Goal: Contribute content: Contribute content

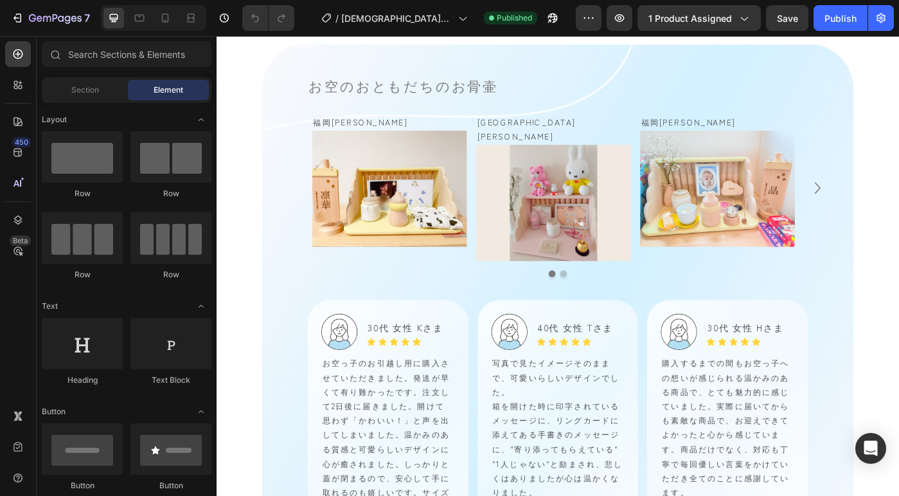
scroll to position [1524, 0]
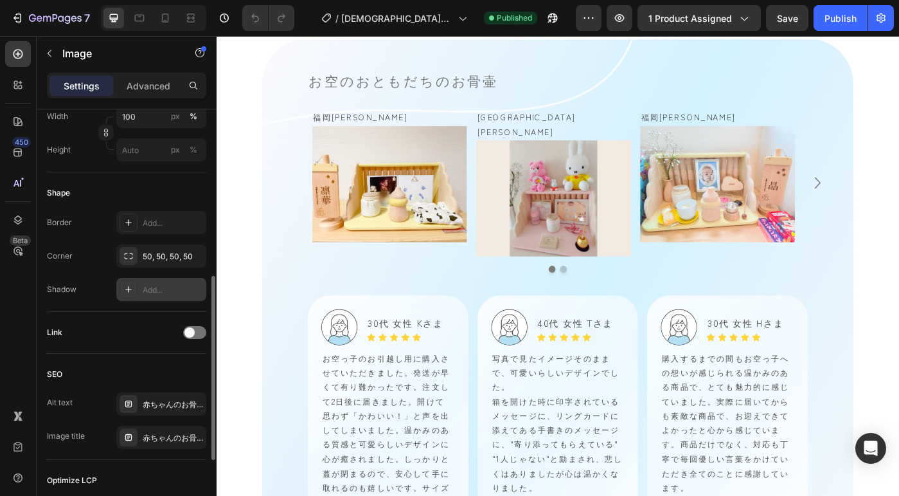
scroll to position [161, 0]
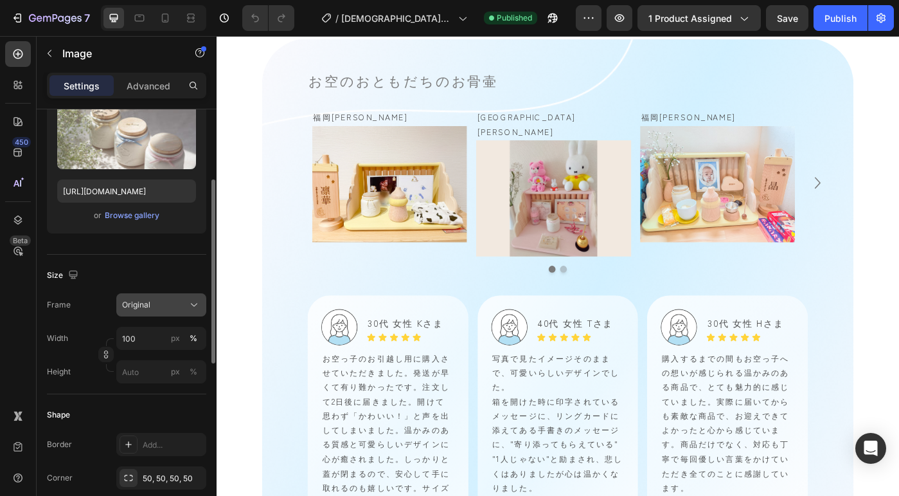
click at [172, 298] on div "Original" at bounding box center [161, 304] width 78 height 13
click at [172, 285] on div "Size" at bounding box center [126, 275] width 159 height 21
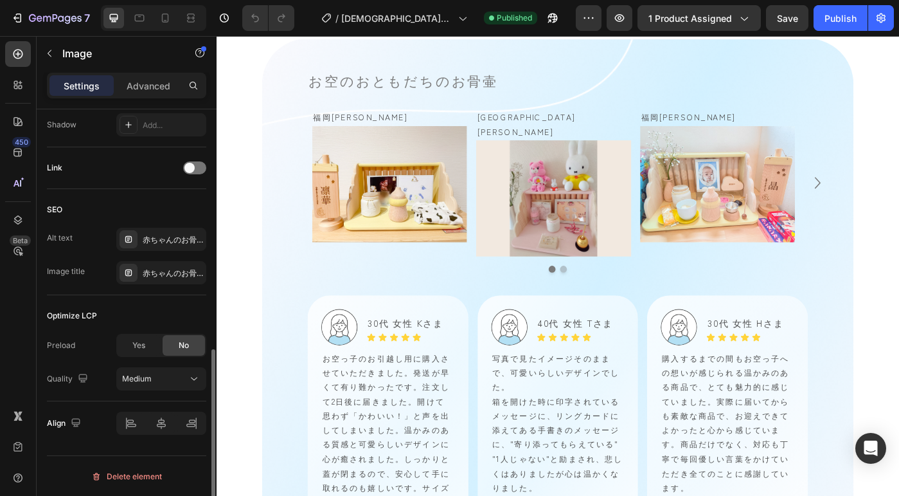
scroll to position [548, 0]
click at [162, 387] on button "Medium" at bounding box center [161, 377] width 90 height 23
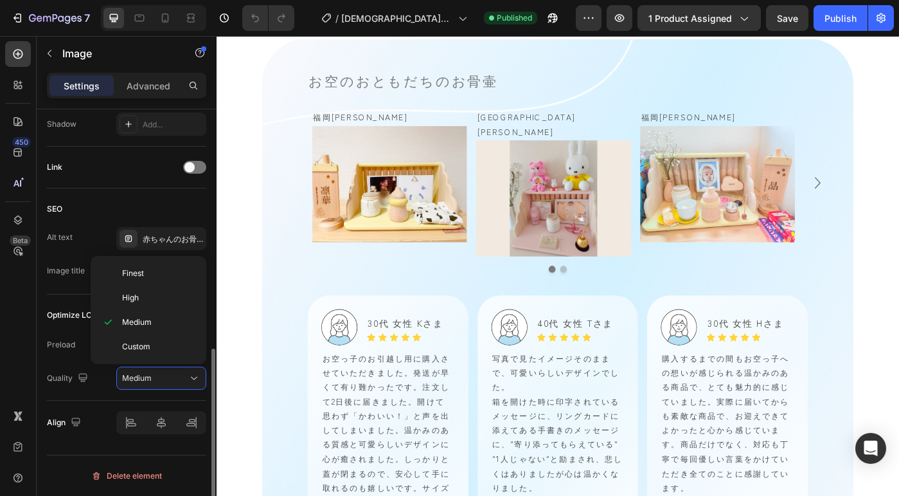
click at [204, 203] on div "SEO" at bounding box center [126, 209] width 159 height 21
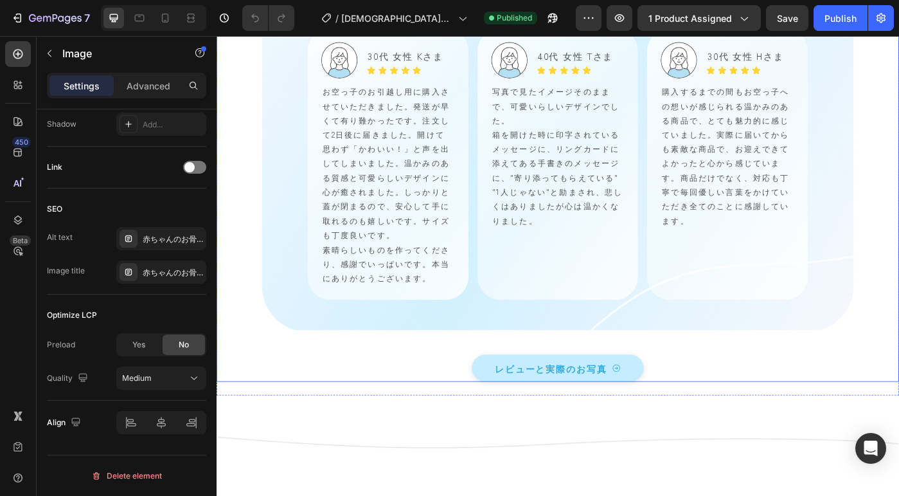
scroll to position [2231, 0]
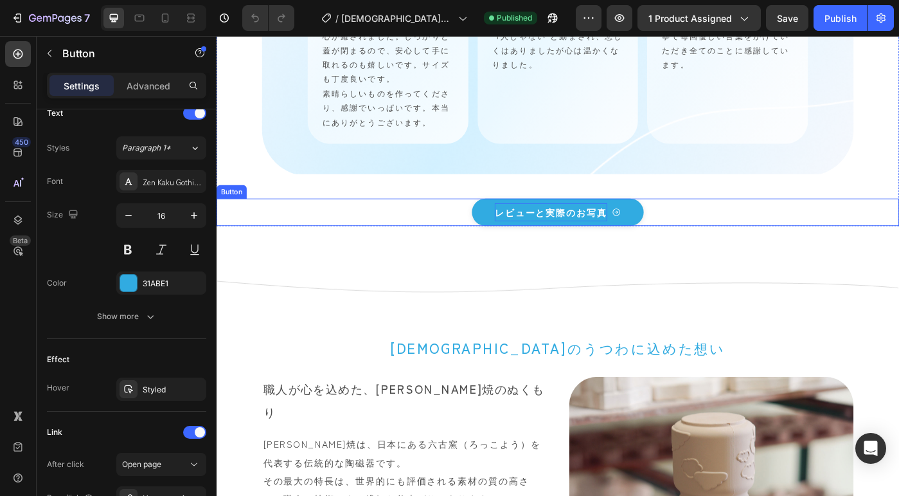
click at [616, 224] on p "レビューと実際のお写真" at bounding box center [594, 234] width 127 height 21
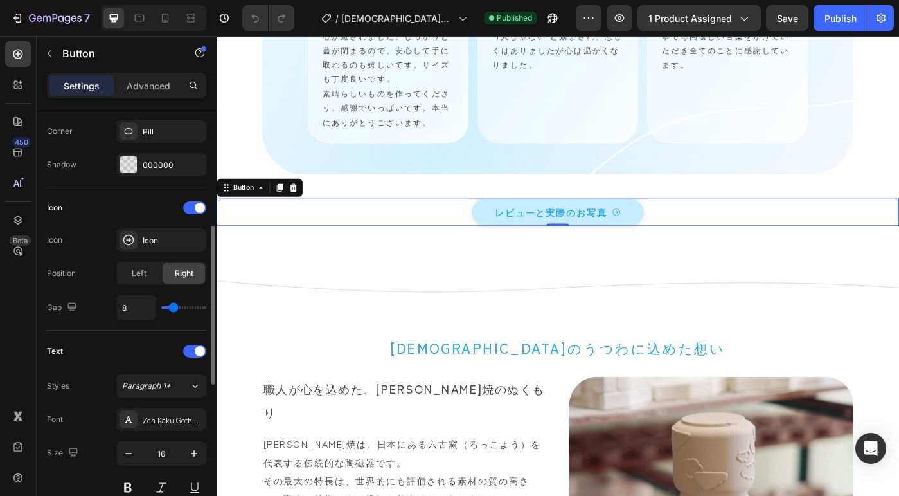
scroll to position [0, 0]
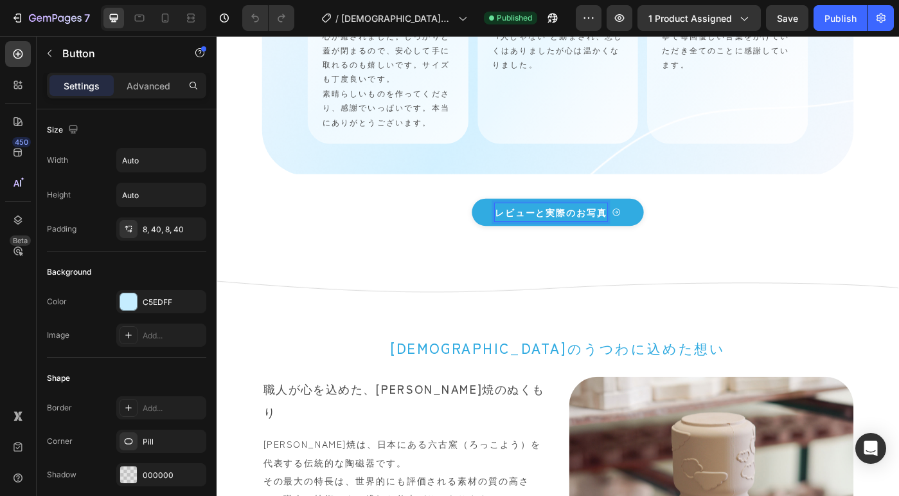
click at [563, 224] on p "レビューと実際のお写真" at bounding box center [594, 234] width 127 height 21
click at [538, 224] on p "レビューと実際のお写真" at bounding box center [594, 234] width 127 height 21
click at [531, 224] on p "レビューと実際のお写真" at bounding box center [594, 234] width 127 height 21
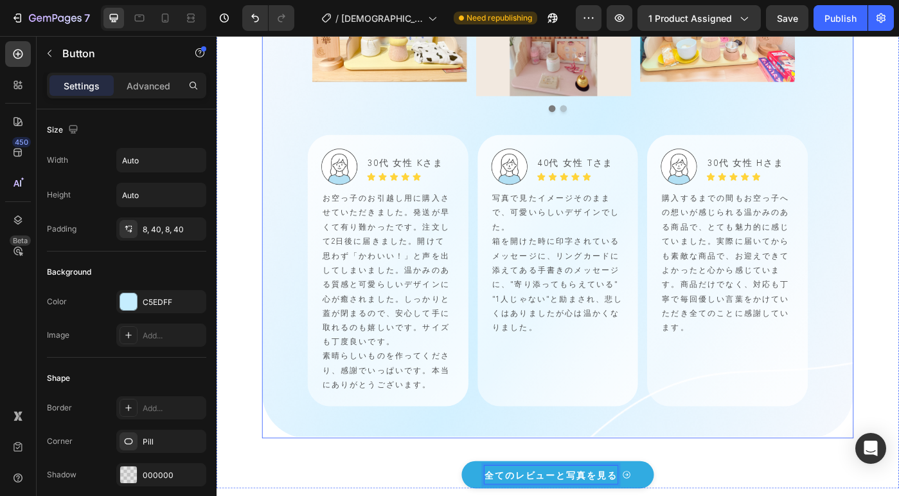
scroll to position [1719, 0]
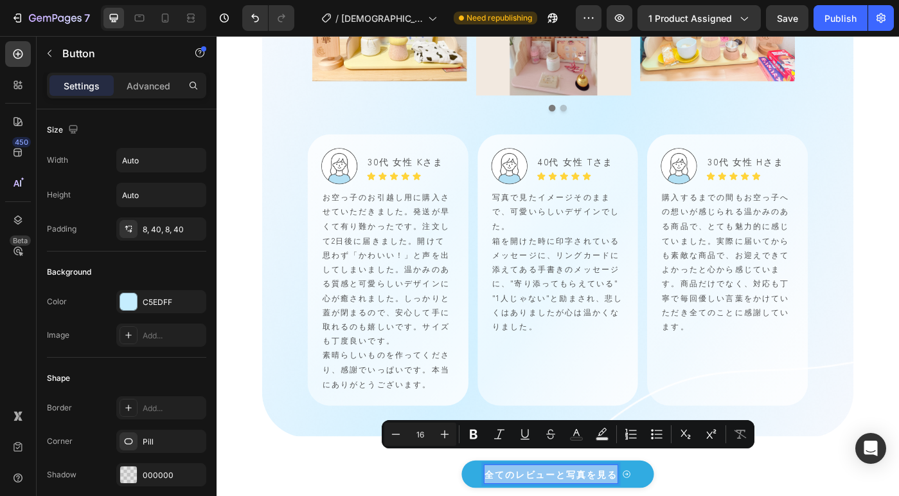
copy p "全てのレビューと写真を見る"
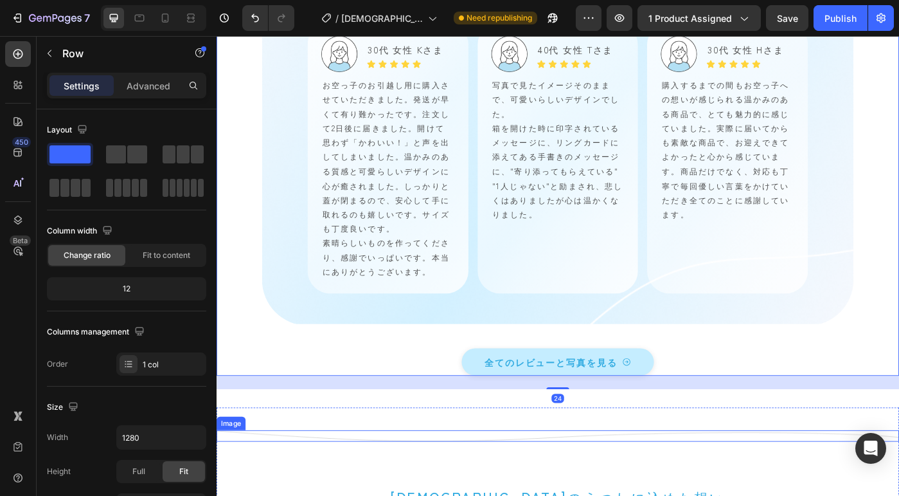
scroll to position [1897, 0]
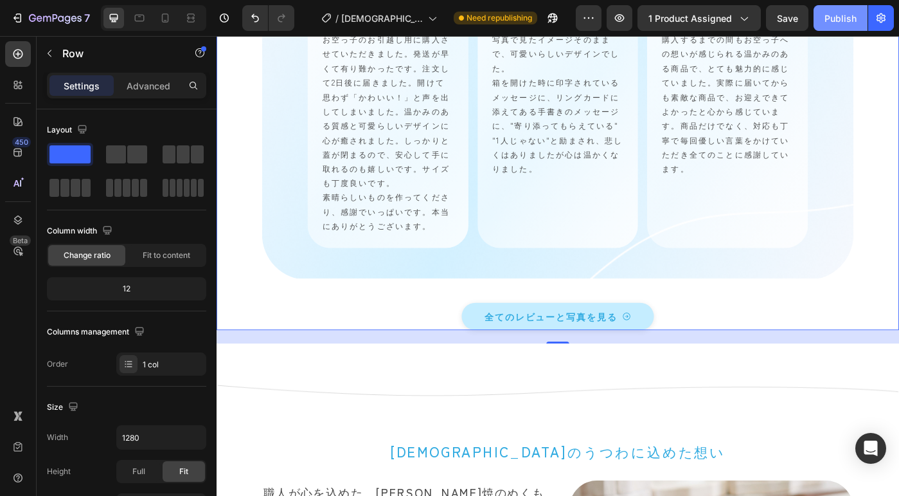
click at [838, 21] on div "Publish" at bounding box center [841, 18] width 32 height 13
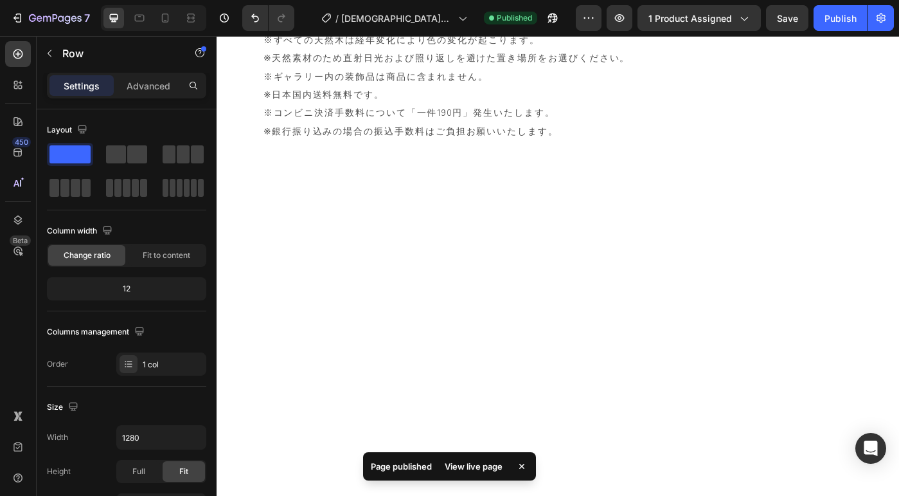
scroll to position [5277, 0]
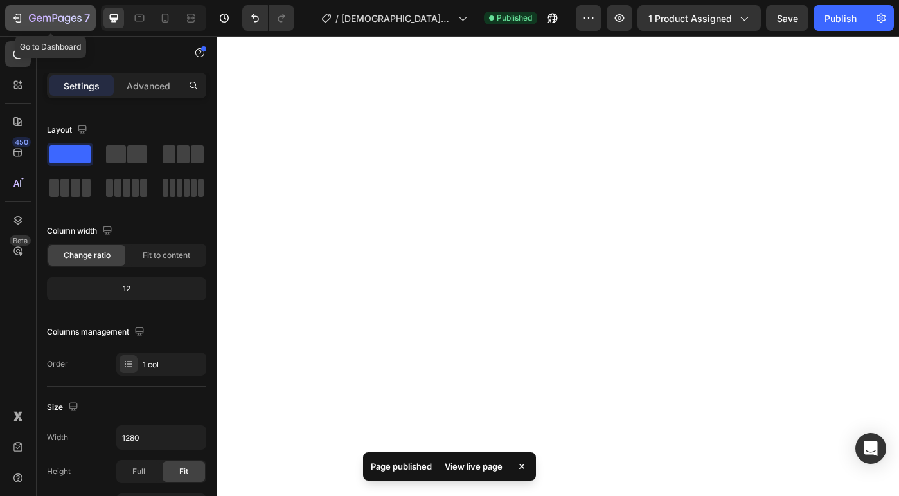
click at [86, 15] on p "7" at bounding box center [87, 17] width 6 height 15
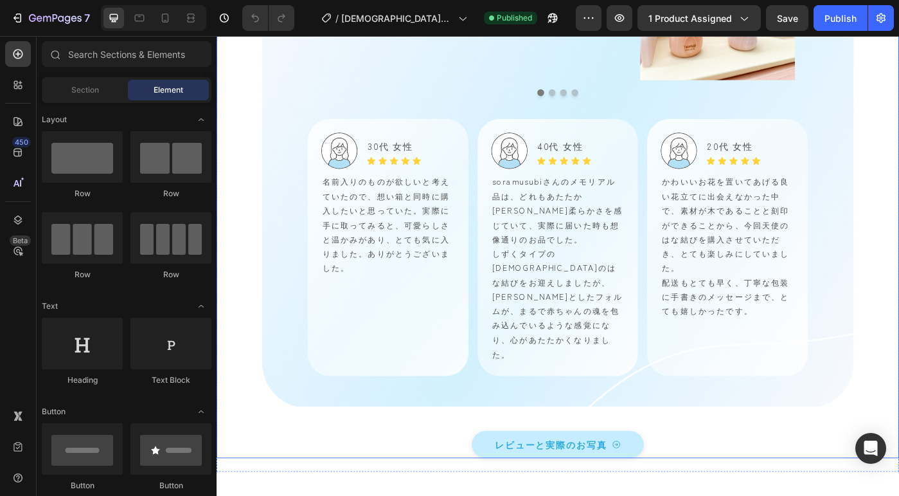
scroll to position [2145, 0]
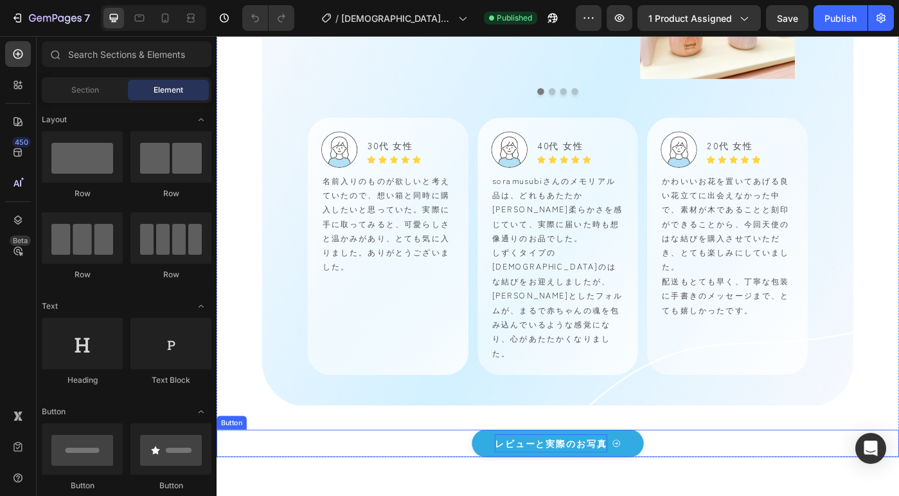
click at [591, 485] on p "レビューと実際のお写真" at bounding box center [594, 495] width 127 height 21
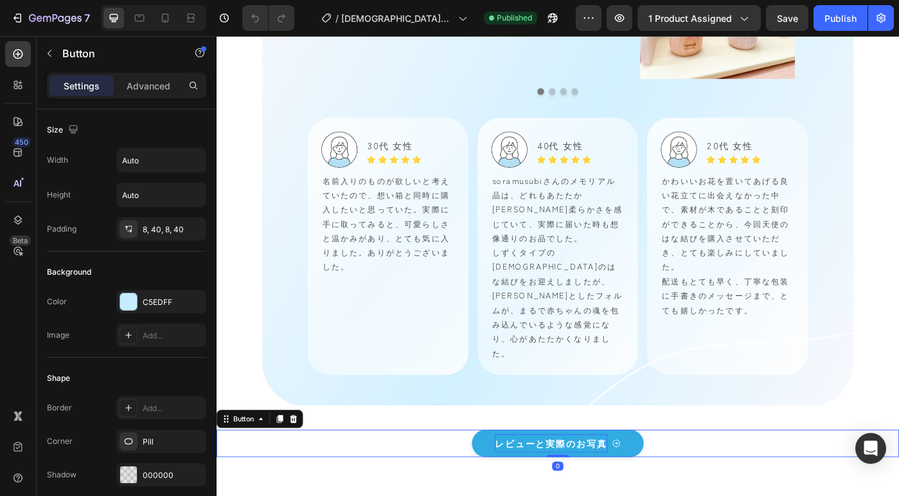
click at [553, 485] on p "レビューと実際のお写真" at bounding box center [594, 495] width 127 height 21
click at [617, 485] on p "レビューと実際のお写真" at bounding box center [594, 495] width 127 height 21
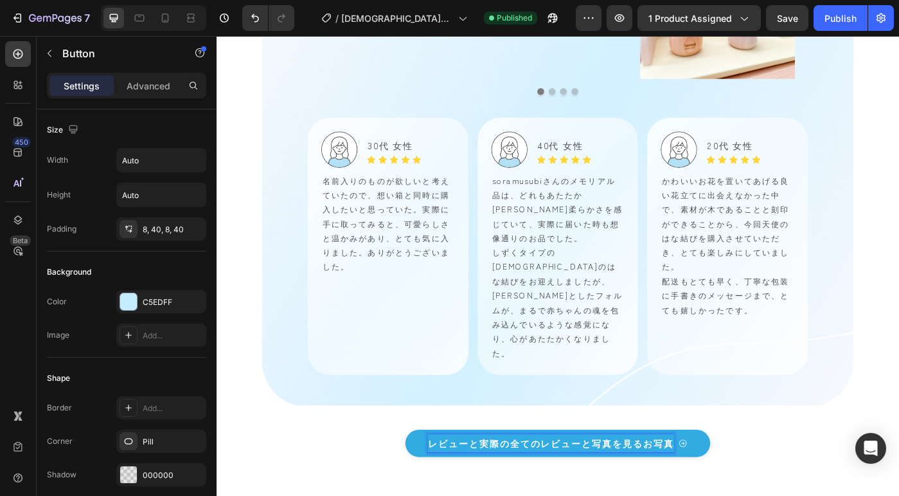
click at [542, 485] on p "レビューと実際の全てのレビューと写真を見るお写真" at bounding box center [595, 495] width 278 height 21
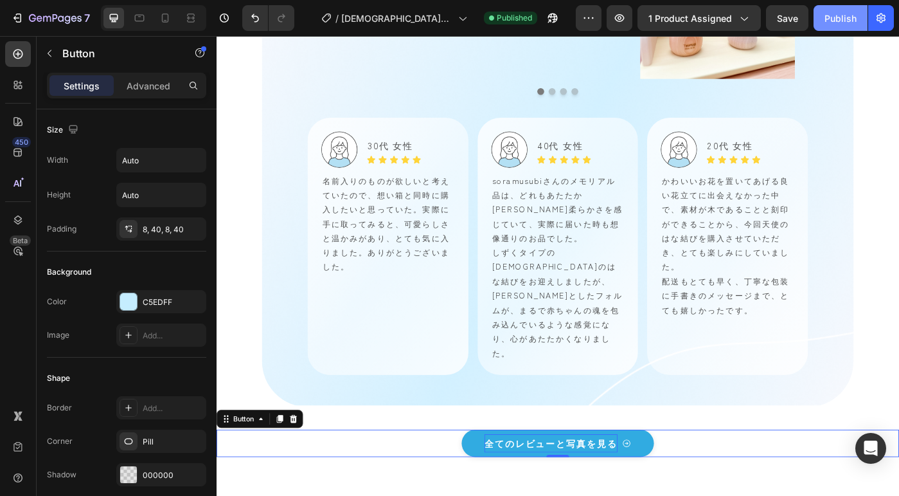
click at [834, 22] on div "Publish" at bounding box center [841, 18] width 32 height 13
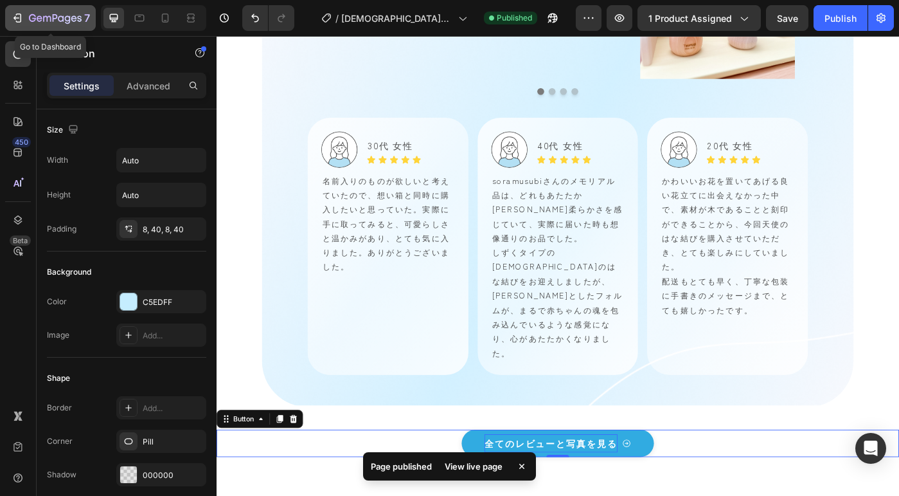
click at [36, 13] on icon "button" at bounding box center [55, 18] width 53 height 11
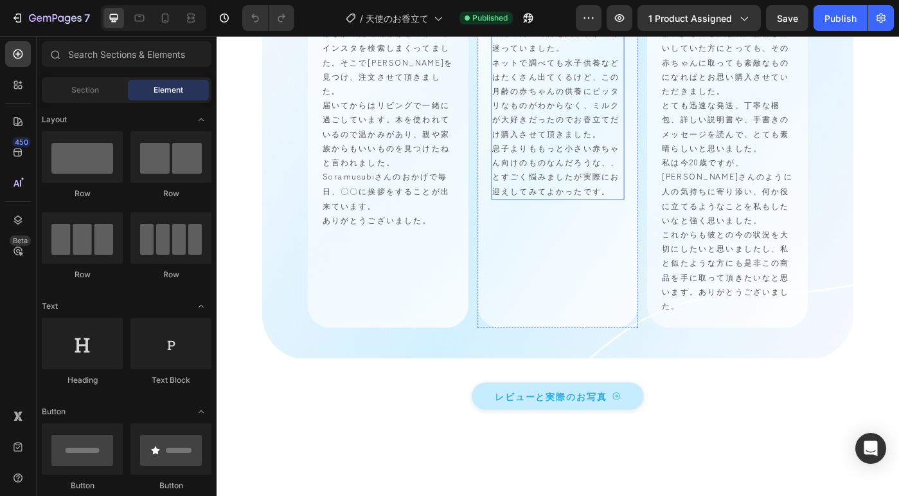
scroll to position [2316, 0]
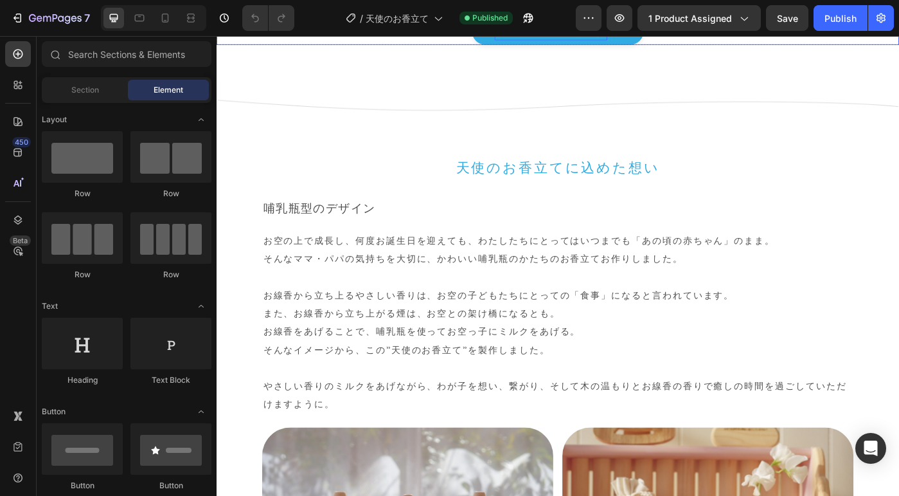
click at [579, 40] on p "レビューと実際のお写真" at bounding box center [594, 30] width 127 height 21
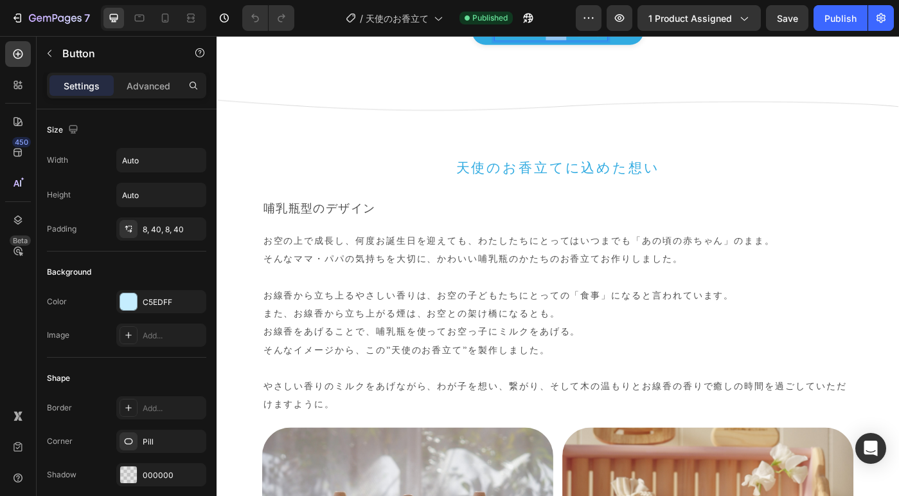
click at [579, 40] on p "レビューと実際のお写真" at bounding box center [594, 30] width 127 height 21
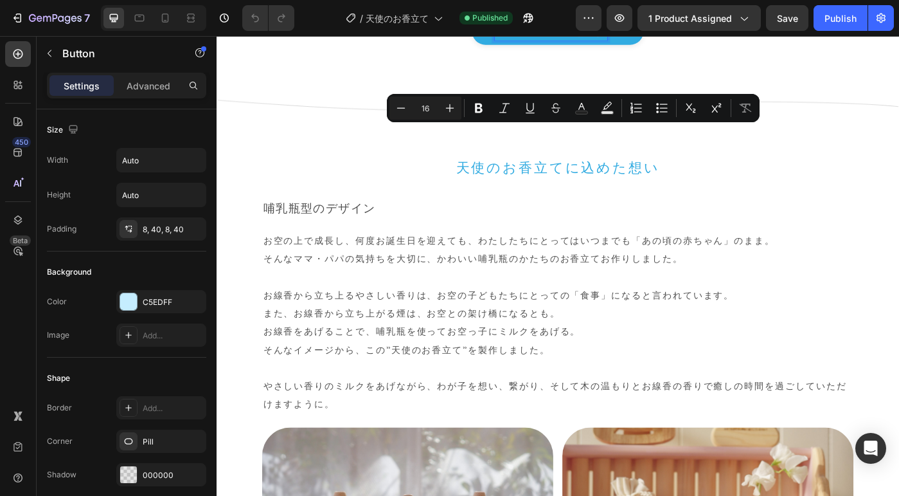
click at [558, 40] on p "レビューと実際のお写真" at bounding box center [594, 30] width 127 height 21
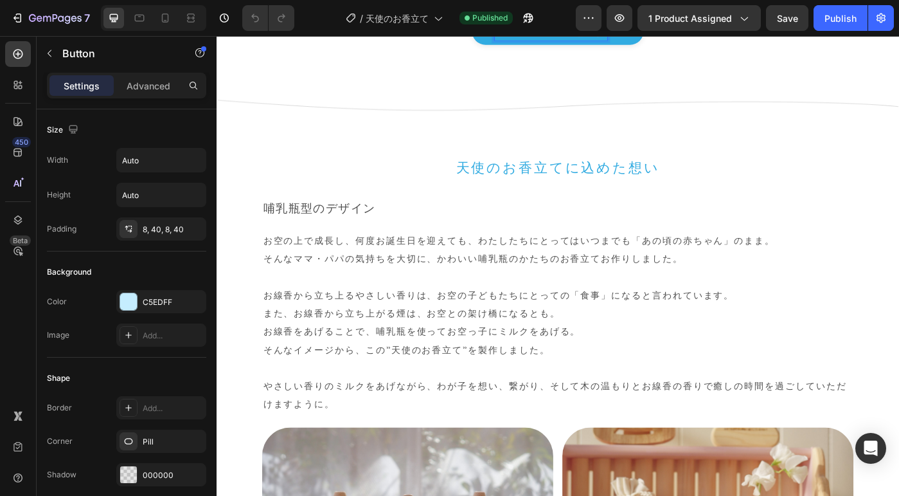
click at [533, 40] on p "レビューと実際のお写真" at bounding box center [594, 30] width 127 height 21
click at [532, 40] on p "レビューと実際のお写真" at bounding box center [594, 30] width 127 height 21
drag, startPoint x: 602, startPoint y: 147, endPoint x: 823, endPoint y: 153, distance: 221.8
click at [818, 46] on div "全てのレビューと写真を見るレビューと実際のお写真 Button 0" at bounding box center [602, 30] width 771 height 31
click at [841, 15] on div "Publish" at bounding box center [841, 18] width 32 height 13
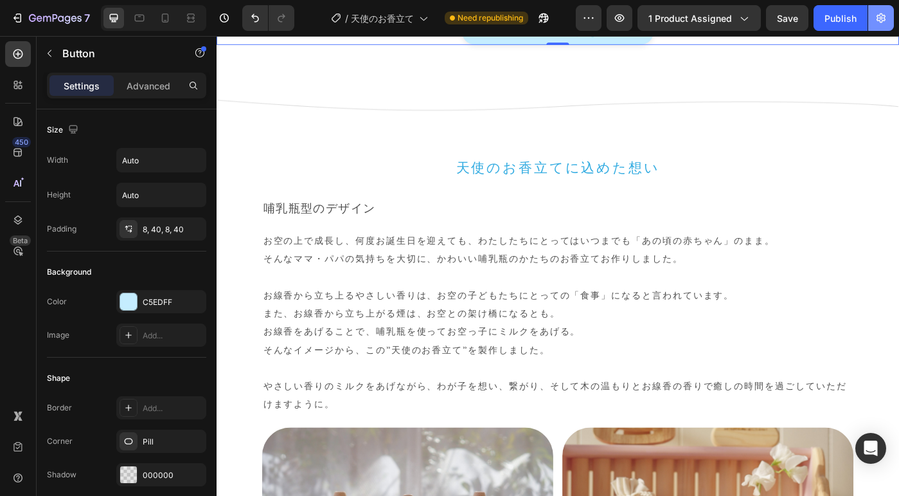
click at [872, 15] on button "button" at bounding box center [881, 18] width 26 height 26
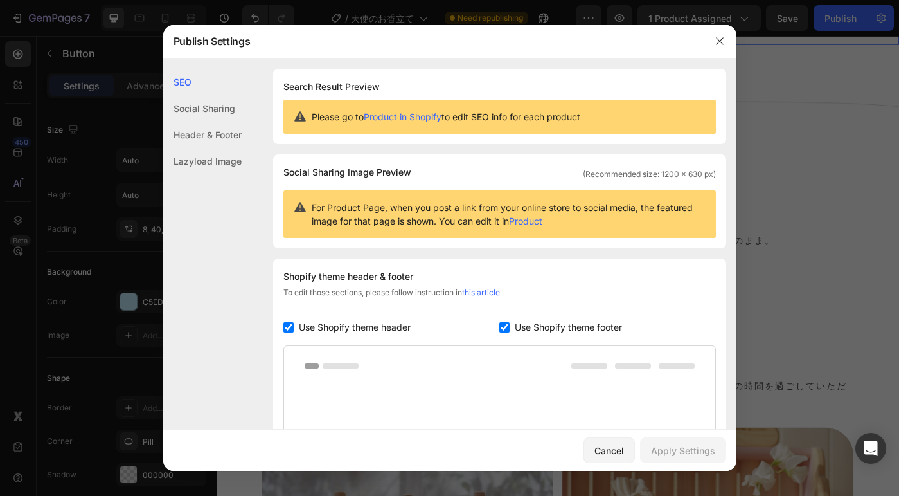
click at [875, 18] on div at bounding box center [449, 248] width 899 height 496
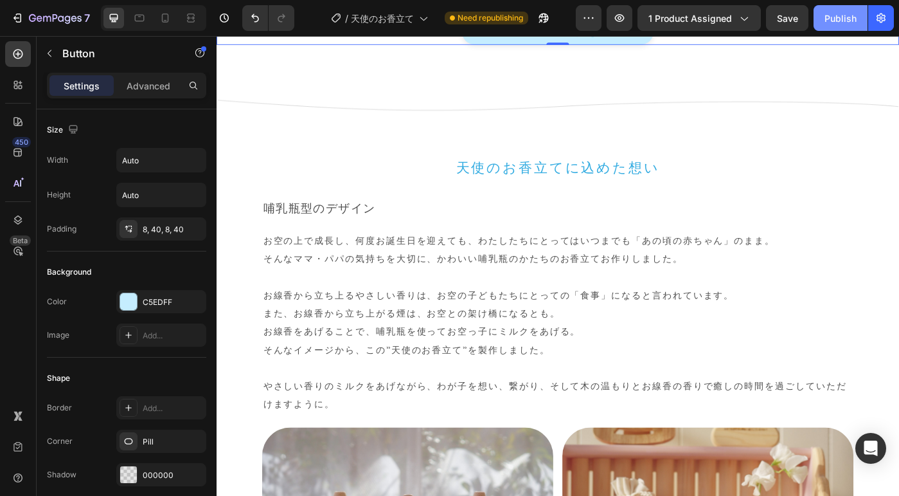
click at [837, 18] on div "Publish" at bounding box center [841, 18] width 32 height 13
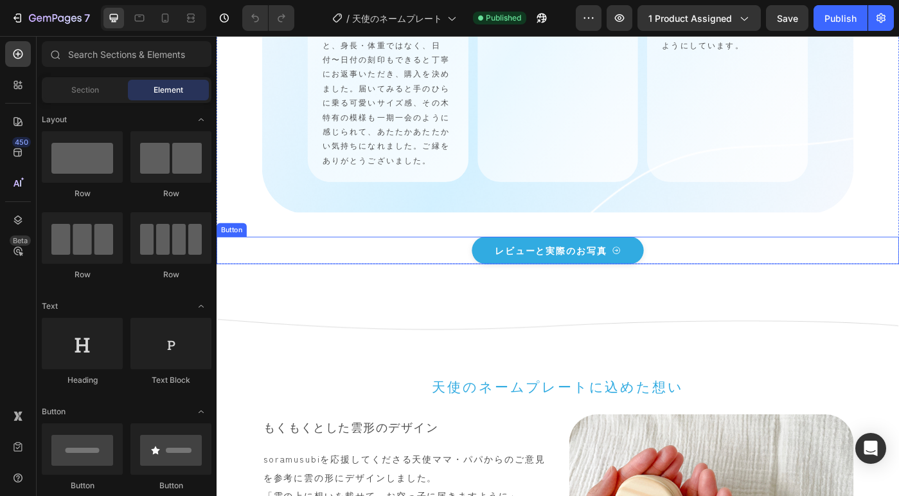
scroll to position [2553, 0]
click at [559, 287] on p "レビューと実際のお写真" at bounding box center [594, 277] width 127 height 21
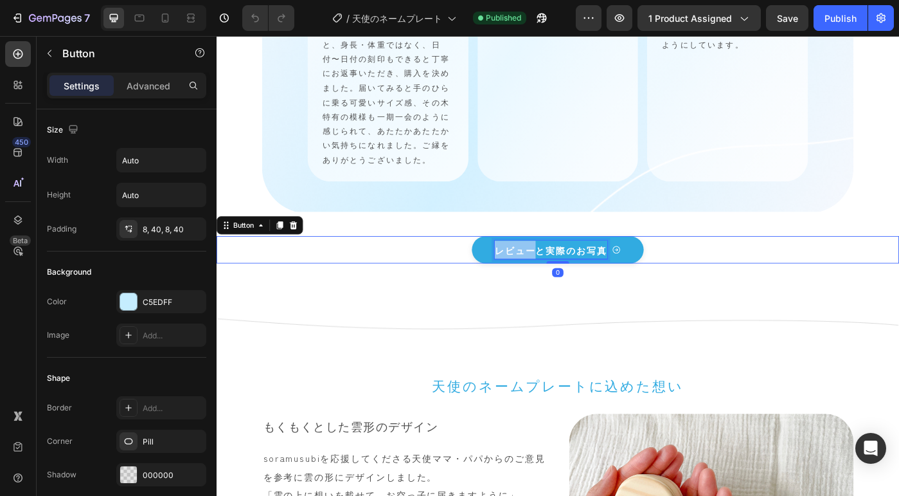
click at [559, 287] on p "レビューと実際のお写真" at bounding box center [594, 277] width 127 height 21
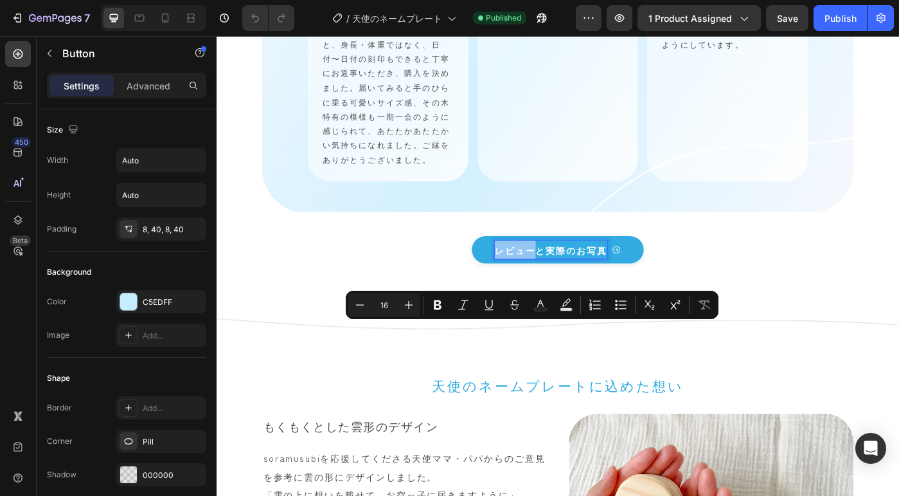
click at [542, 287] on p "レビューと実際のお写真" at bounding box center [594, 277] width 127 height 21
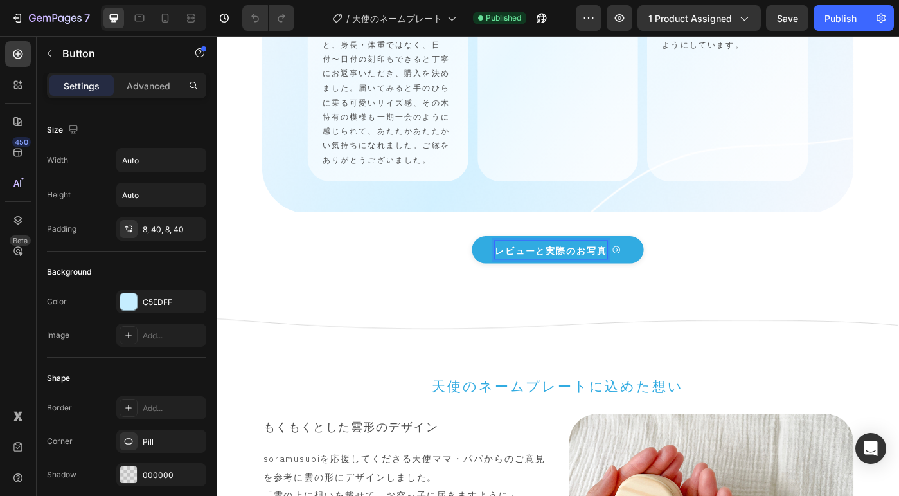
click at [531, 287] on p "レビューと実際のお写真" at bounding box center [594, 277] width 127 height 21
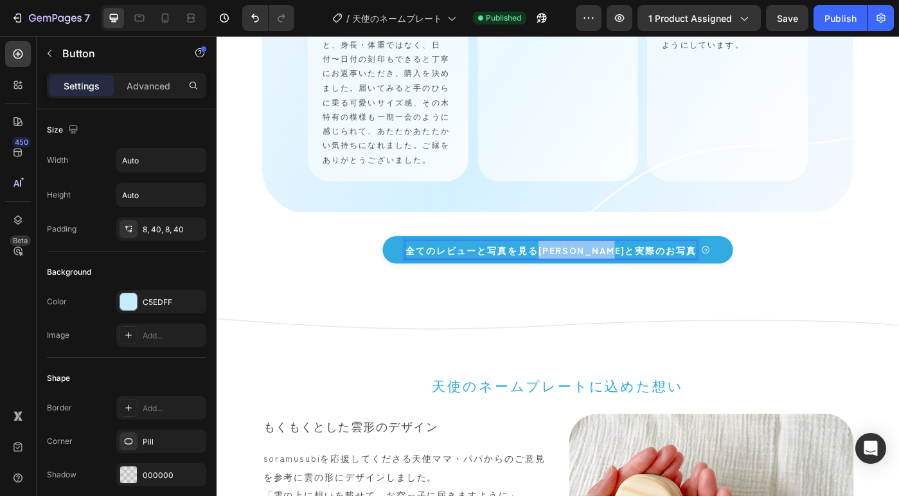
drag, startPoint x: 602, startPoint y: 370, endPoint x: 763, endPoint y: 371, distance: 161.3
click at [763, 292] on link "全てのレビューと写真を見るレビューと実際のお写真" at bounding box center [602, 277] width 396 height 31
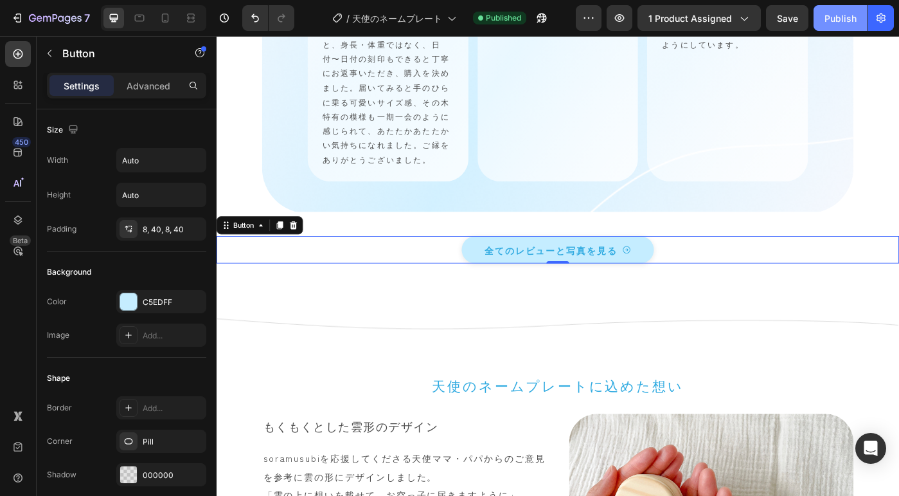
click at [833, 24] on div "Publish" at bounding box center [841, 18] width 32 height 13
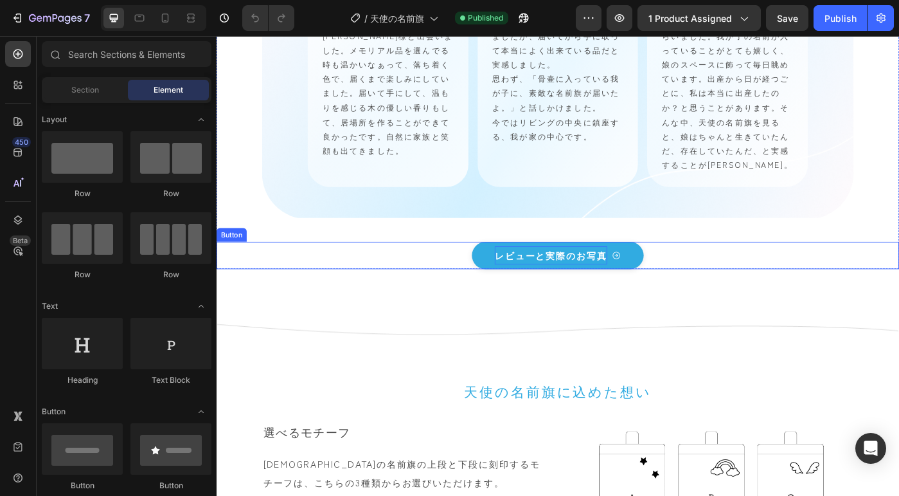
scroll to position [2165, 0]
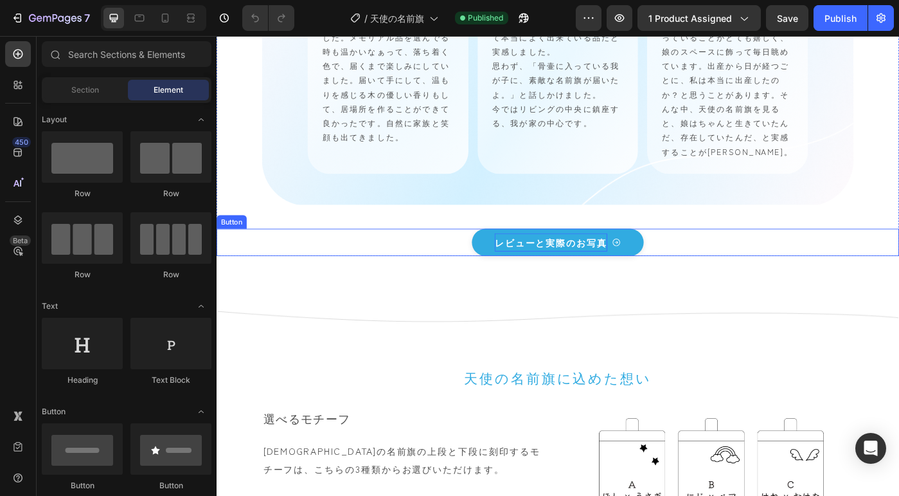
click at [550, 279] on p "レビューと実際のお写真" at bounding box center [594, 268] width 127 height 21
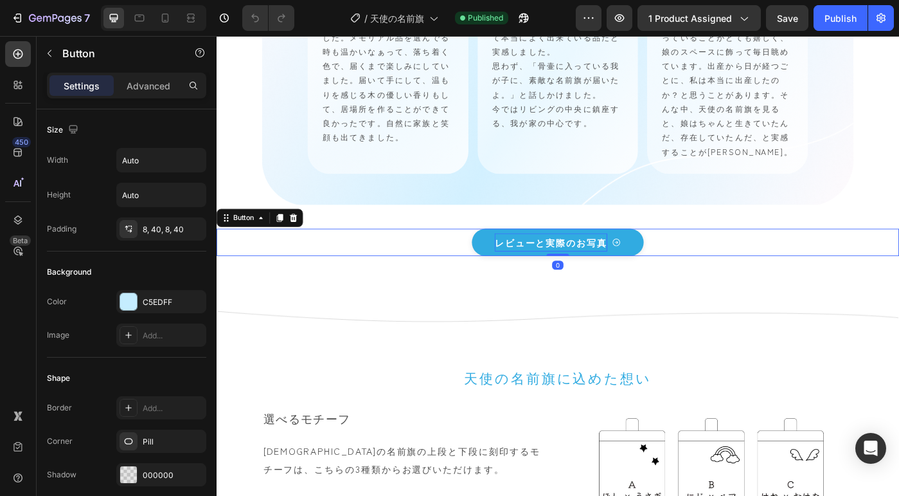
click at [550, 279] on p "レビューと実際のお写真" at bounding box center [594, 268] width 127 height 21
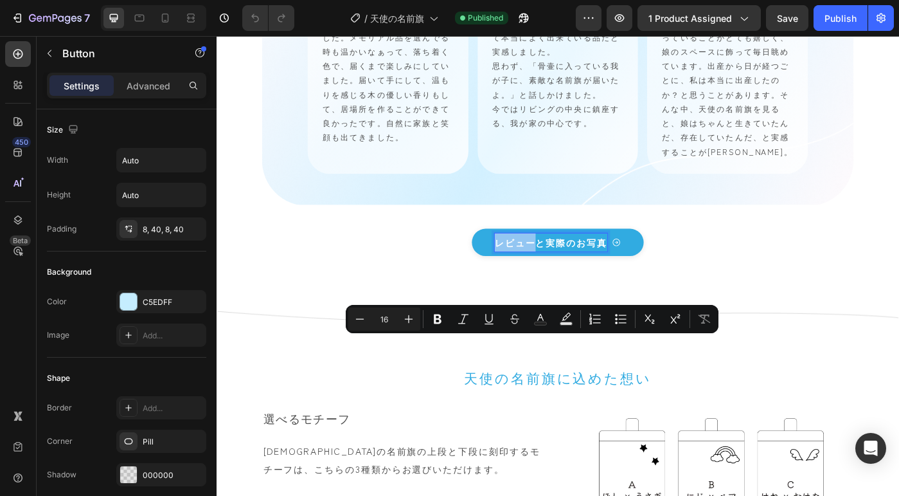
click at [539, 279] on p "レビューと実際のお写真" at bounding box center [594, 268] width 127 height 21
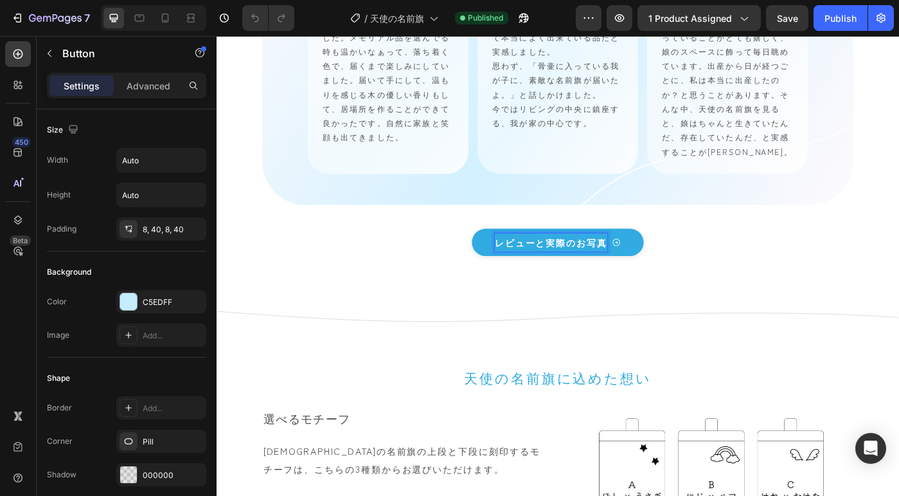
click at [574, 279] on p "レビューと実際のお写真" at bounding box center [594, 268] width 127 height 21
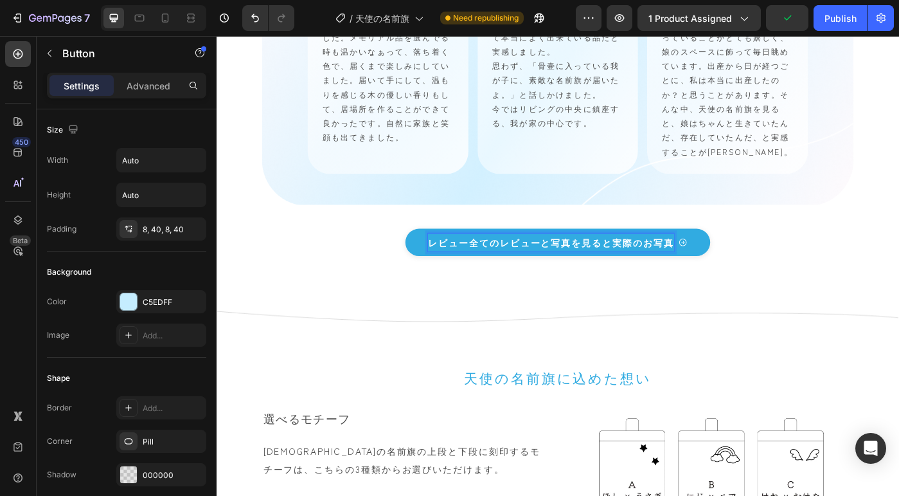
click at [503, 279] on p "レビュー全てのレビューと写真を見ると実際のお写真" at bounding box center [595, 268] width 278 height 21
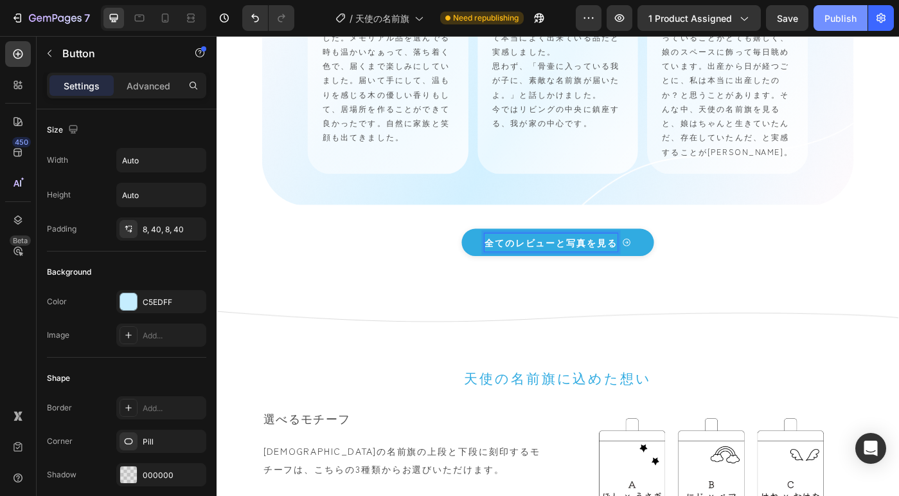
click at [843, 19] on div "Publish" at bounding box center [841, 18] width 32 height 13
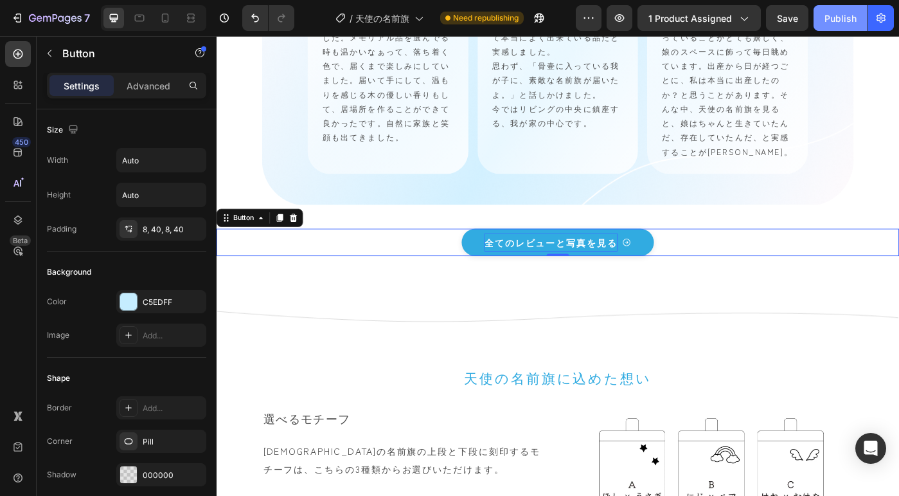
click at [848, 22] on div "Publish" at bounding box center [841, 18] width 32 height 13
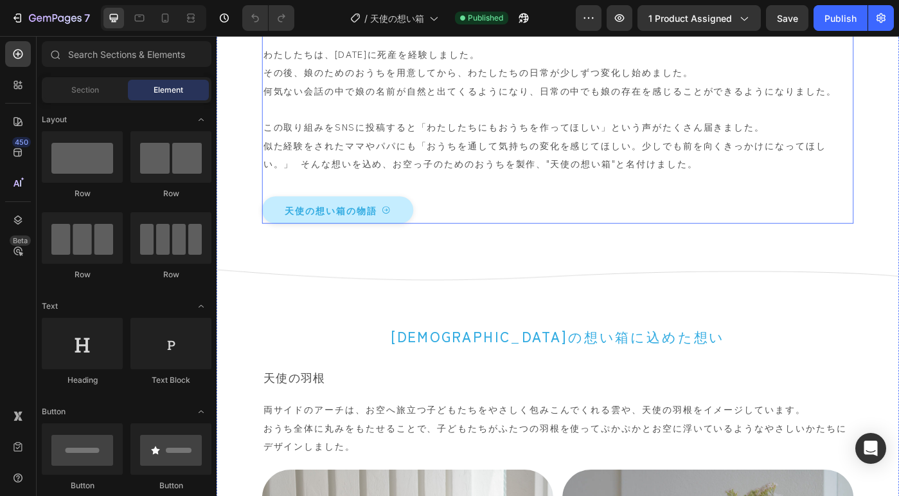
scroll to position [1767, 0]
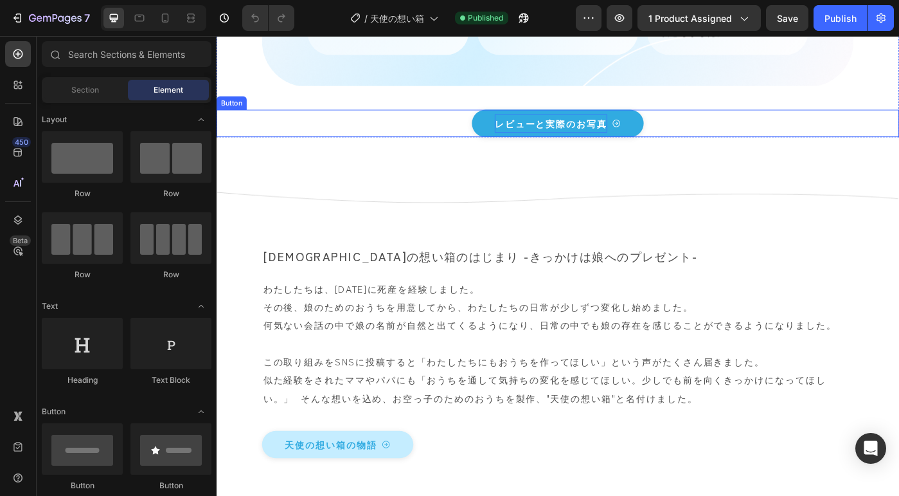
click at [603, 145] on p "レビューと実際のお写真" at bounding box center [594, 134] width 127 height 21
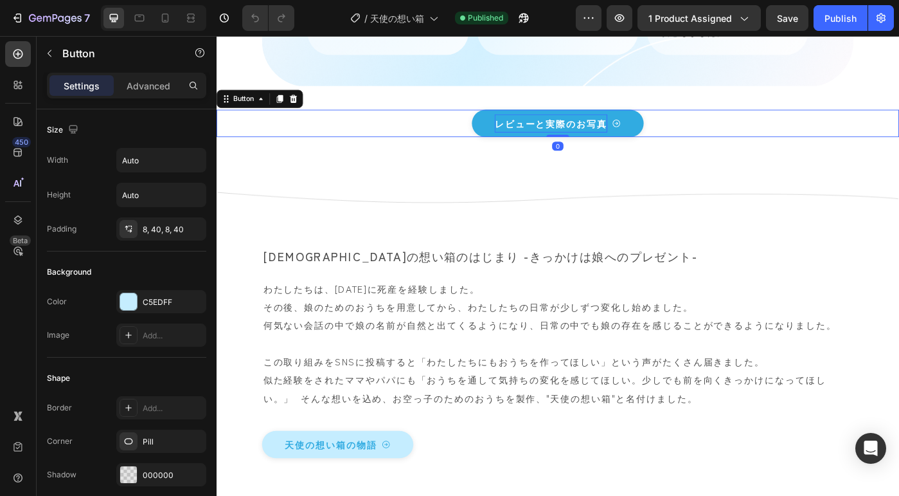
click at [542, 145] on p "レビューと実際のお写真" at bounding box center [594, 134] width 127 height 21
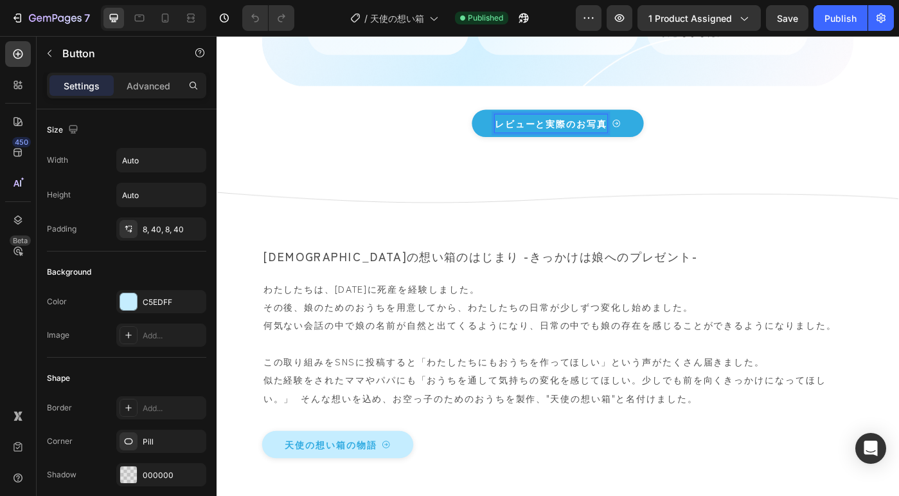
click at [534, 145] on p "レビューと実際のお写真" at bounding box center [594, 134] width 127 height 21
click at [531, 145] on p "レビューと実際のお写真" at bounding box center [594, 134] width 127 height 21
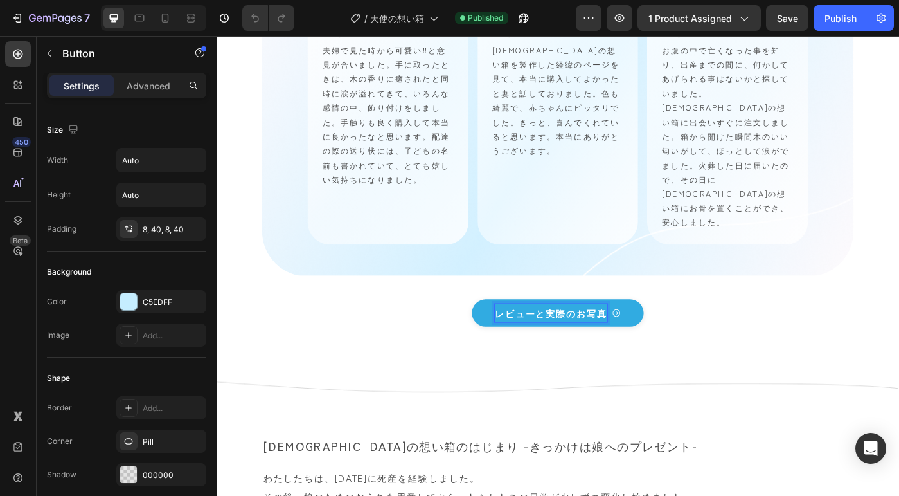
scroll to position [1562, 0]
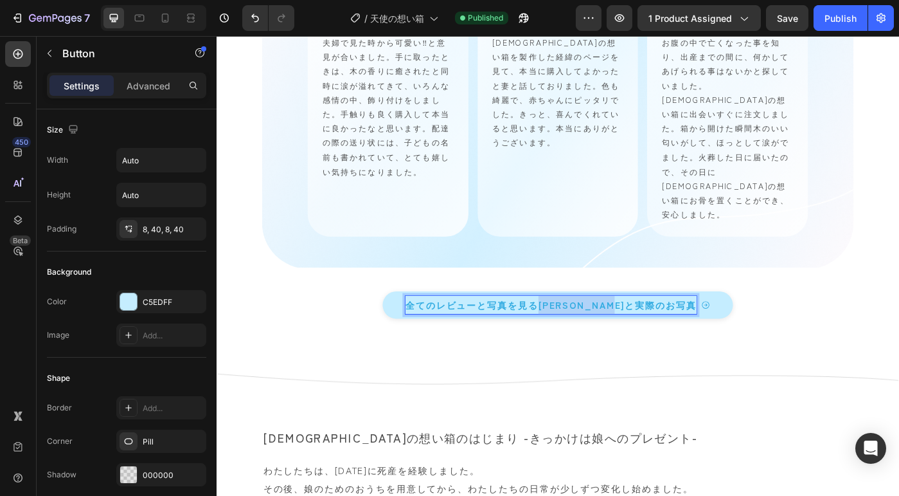
drag, startPoint x: 602, startPoint y: 407, endPoint x: 792, endPoint y: 404, distance: 190.9
click at [792, 355] on div "全てのレビューと写真を見るレビューと実際のお写真 Button 0" at bounding box center [602, 339] width 771 height 31
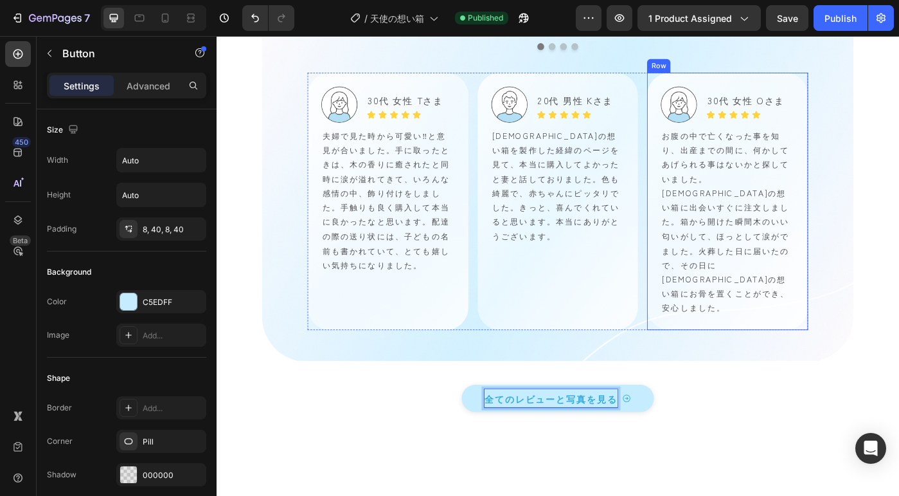
scroll to position [1295, 0]
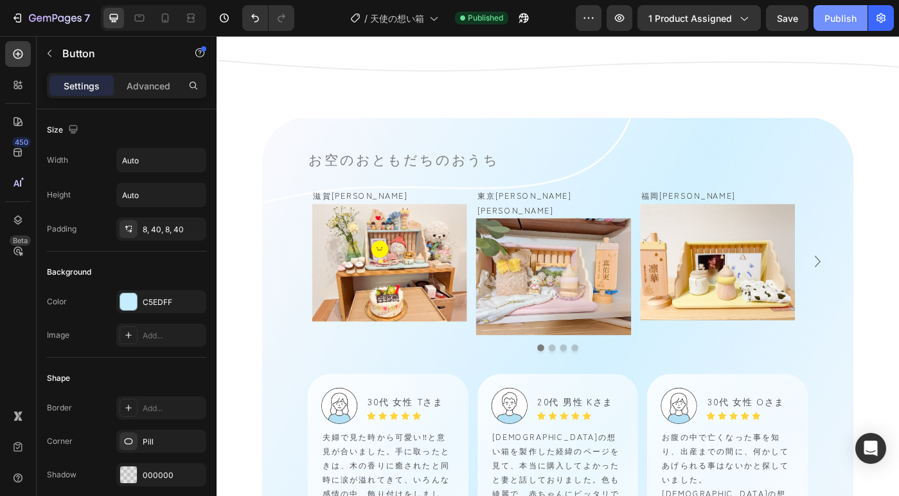
click at [837, 22] on div "Publish" at bounding box center [841, 18] width 32 height 13
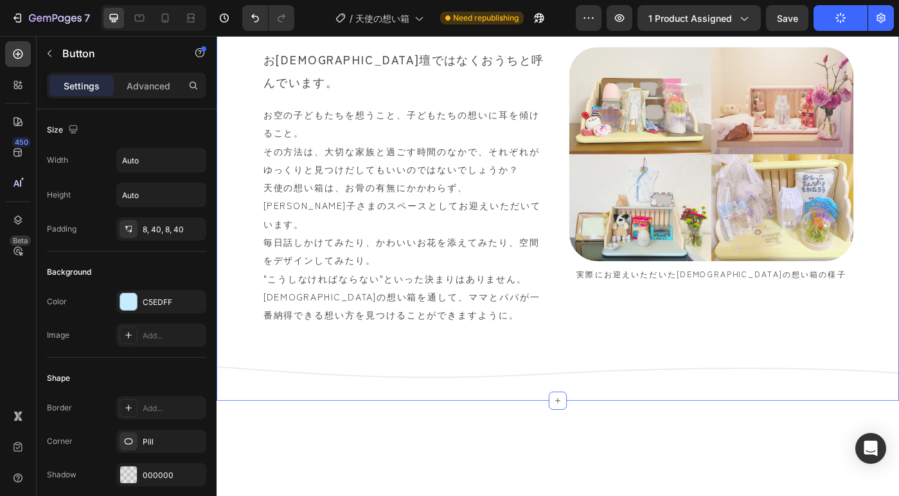
scroll to position [543, 0]
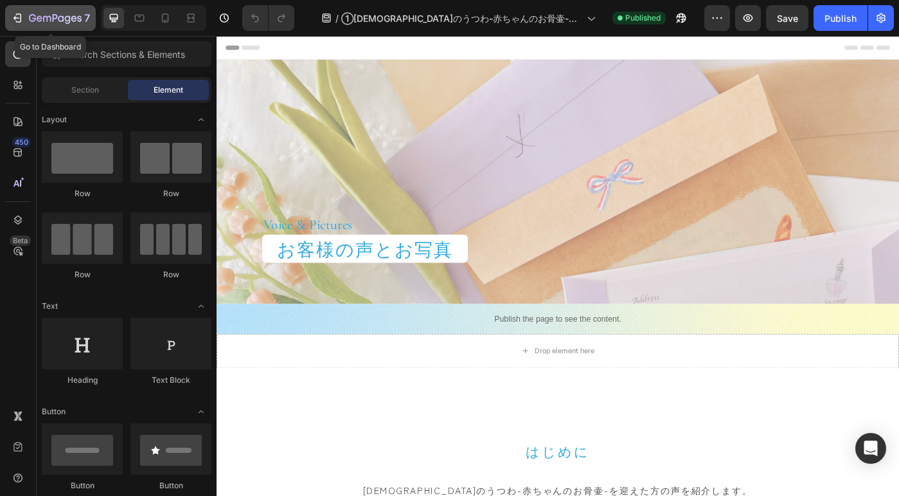
click at [43, 15] on icon "button" at bounding box center [55, 18] width 53 height 11
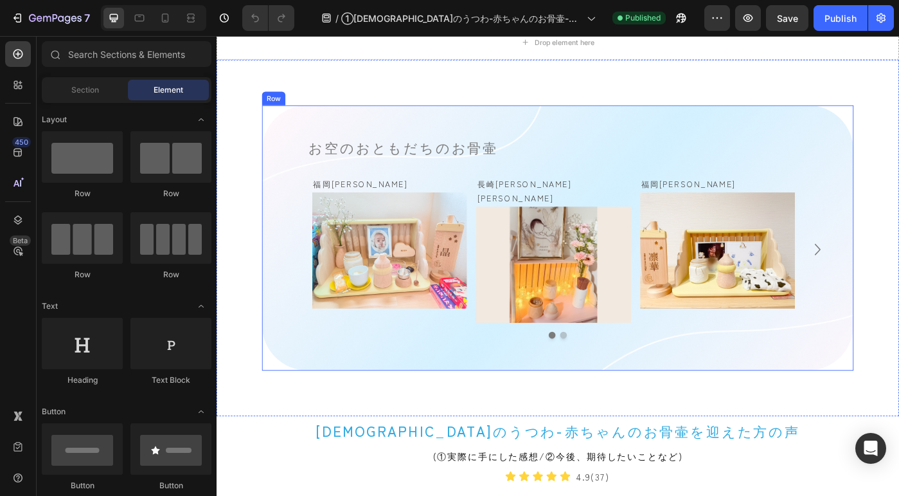
scroll to position [801, 0]
click at [605, 369] on button "Dot" at bounding box center [609, 373] width 8 height 8
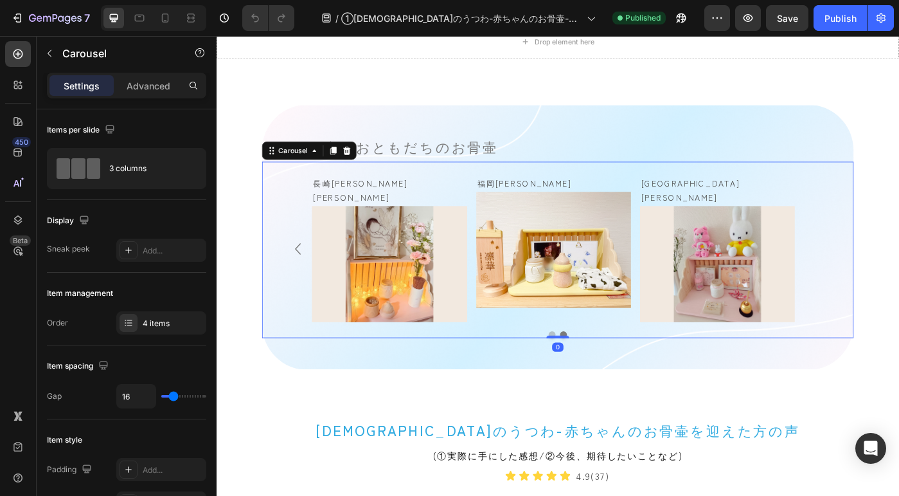
click at [605, 369] on button "Dot" at bounding box center [609, 373] width 8 height 8
click at [172, 20] on div at bounding box center [165, 18] width 21 height 21
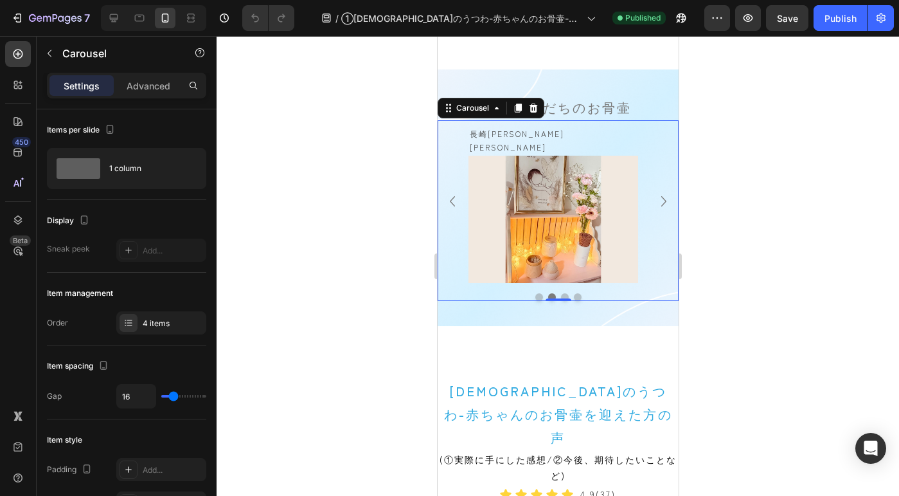
scroll to position [872, 0]
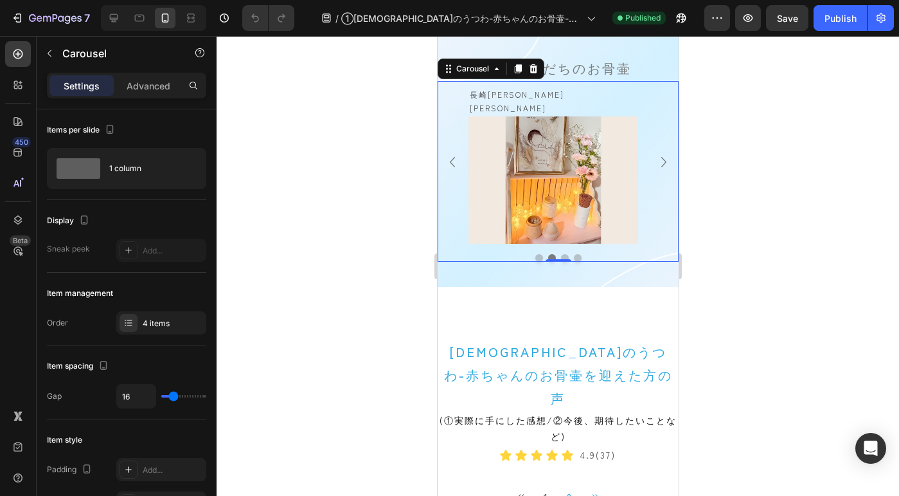
click at [535, 254] on button "Dot" at bounding box center [539, 258] width 8 height 8
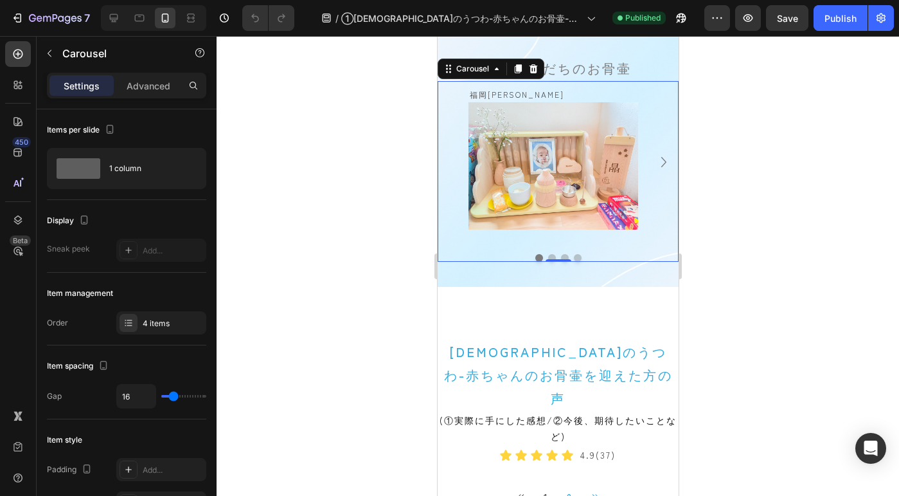
click at [548, 254] on button "Dot" at bounding box center [552, 258] width 8 height 8
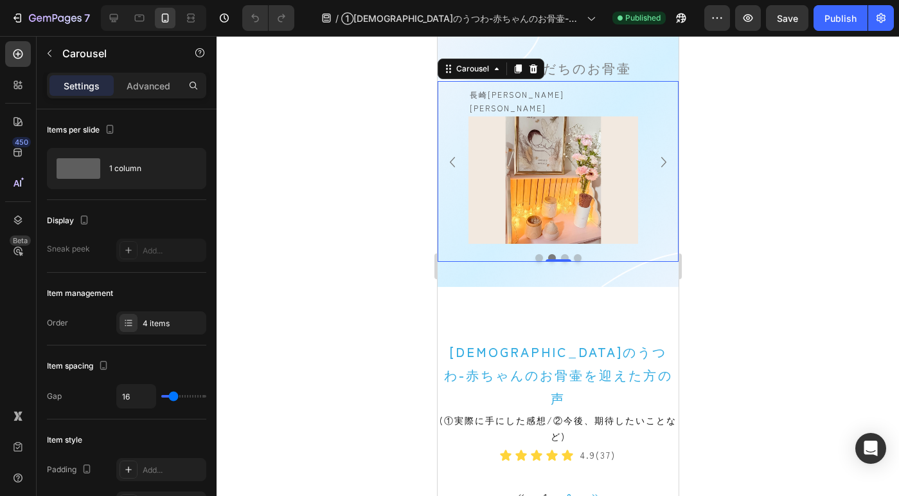
click at [560, 254] on button "Dot" at bounding box center [564, 258] width 8 height 8
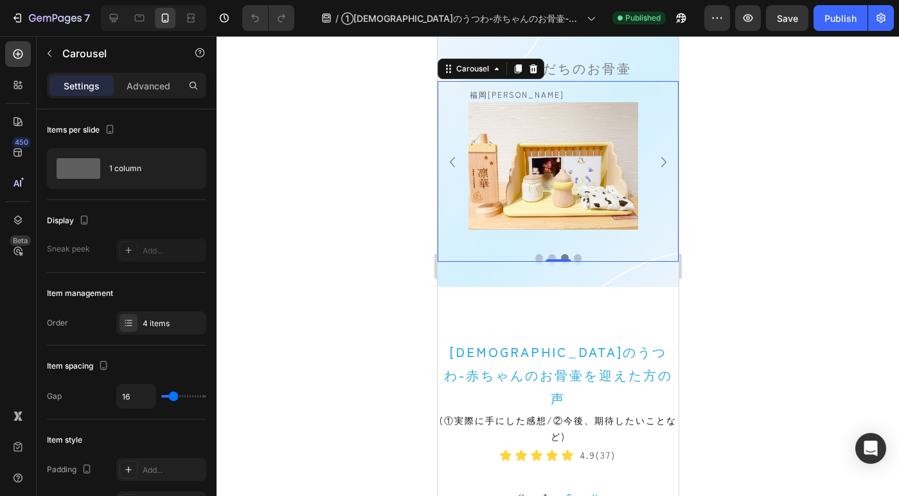
click at [573, 254] on button "Dot" at bounding box center [577, 258] width 8 height 8
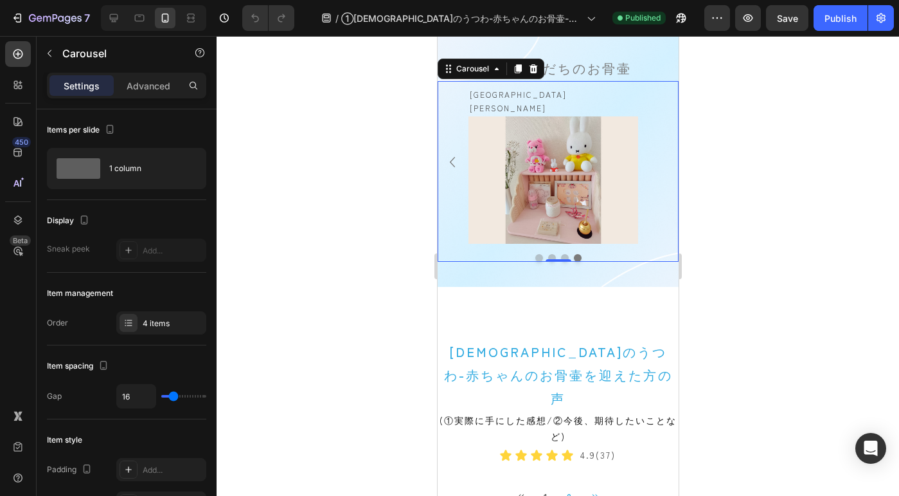
click at [560, 254] on button "Dot" at bounding box center [564, 258] width 8 height 8
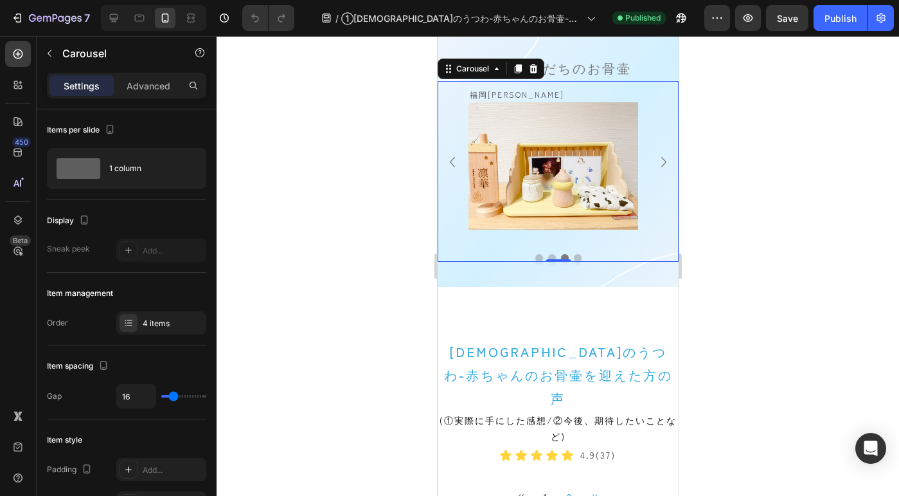
click at [548, 254] on button "Dot" at bounding box center [552, 258] width 8 height 8
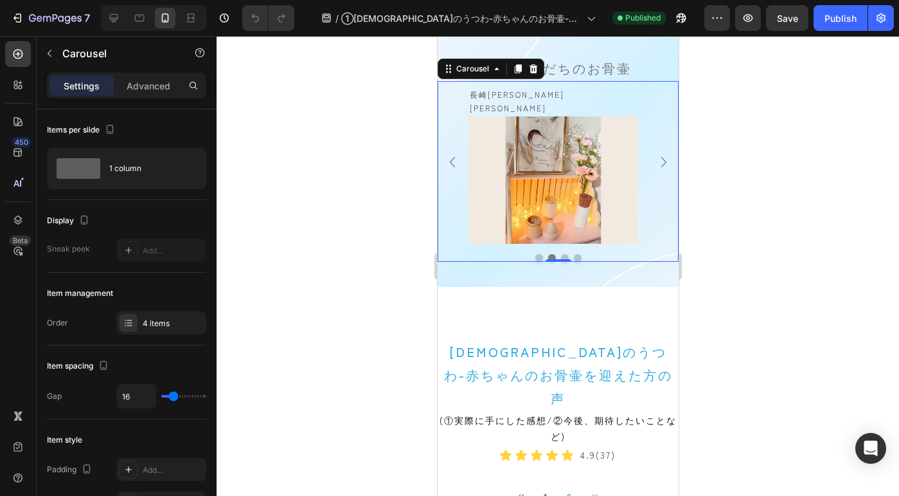
click at [535, 254] on button "Dot" at bounding box center [539, 258] width 8 height 8
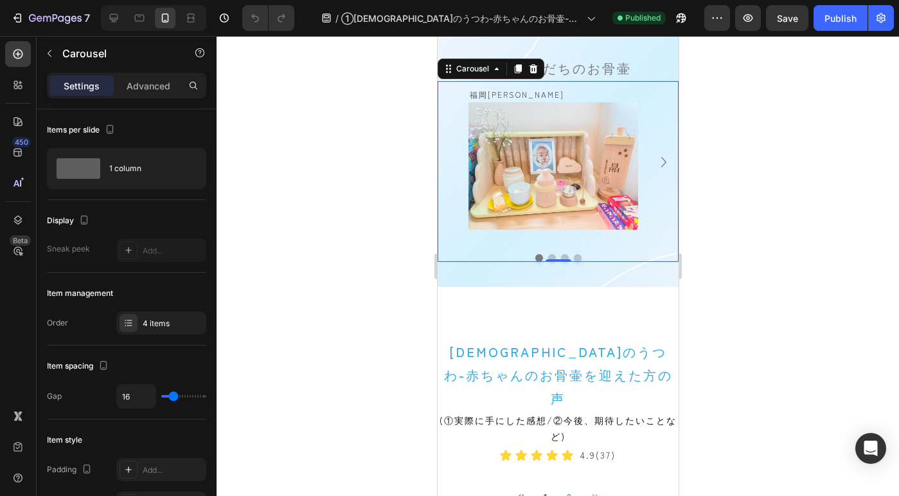
click at [548, 254] on div at bounding box center [557, 258] width 241 height 8
click at [548, 254] on button "Dot" at bounding box center [552, 258] width 8 height 8
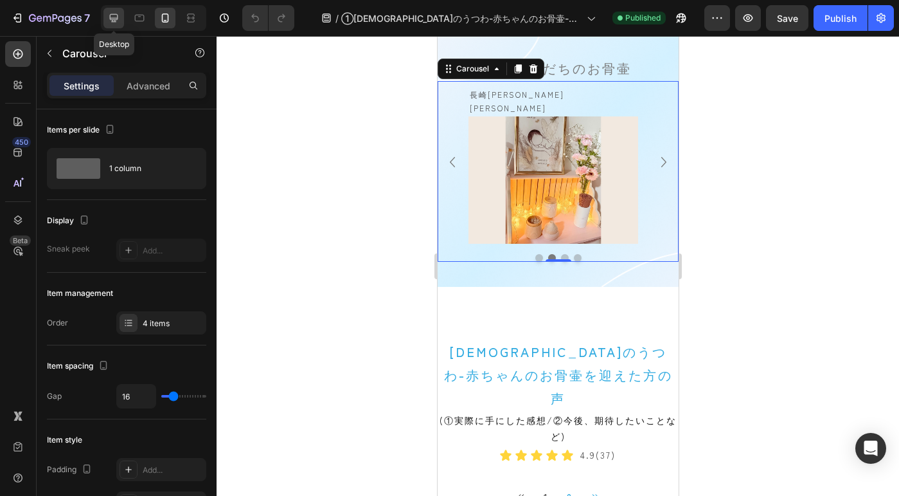
click at [112, 19] on icon at bounding box center [114, 18] width 8 height 8
type input "47"
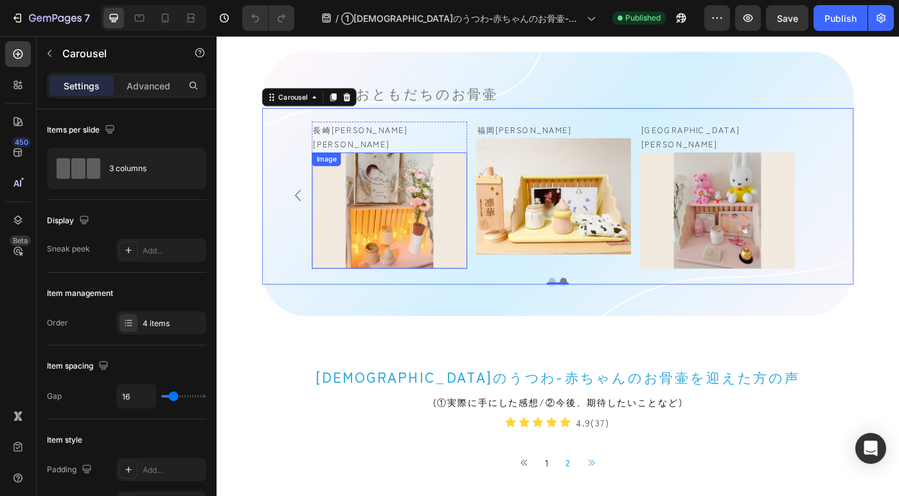
scroll to position [911, 0]
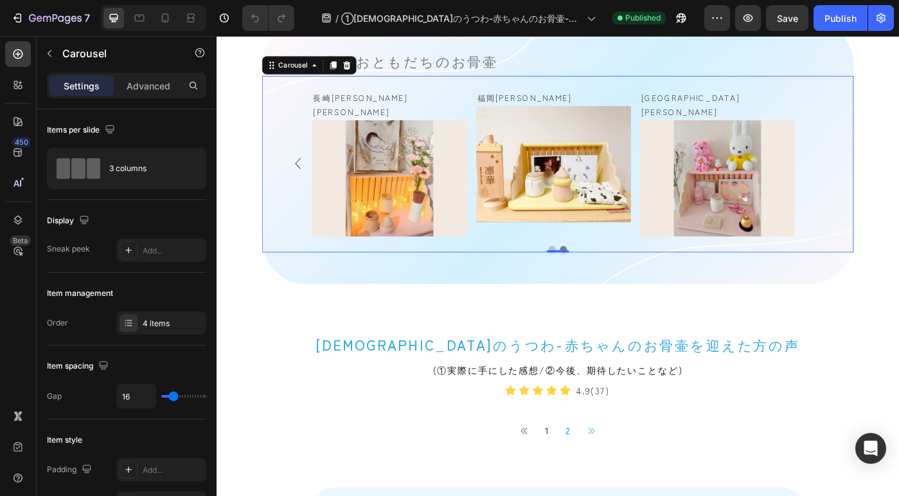
click at [594, 273] on button "Dot" at bounding box center [596, 277] width 8 height 8
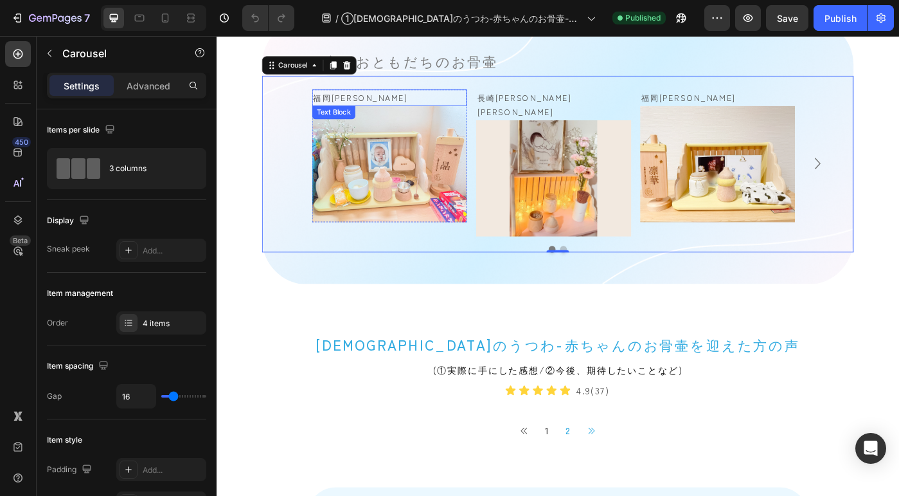
click at [382, 98] on p "福岡[PERSON_NAME]" at bounding box center [412, 106] width 172 height 16
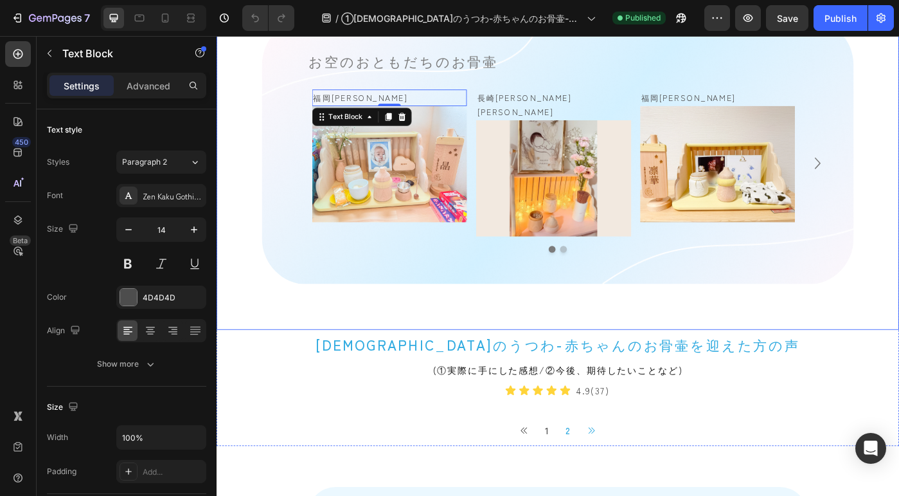
click at [250, 180] on div "お空のおともだちのお骨壷 Heading 福岡県　晶くん Text Block 0 Image Row Row 長崎県　澪桜ちゃん Text Block Im…" at bounding box center [602, 167] width 771 height 300
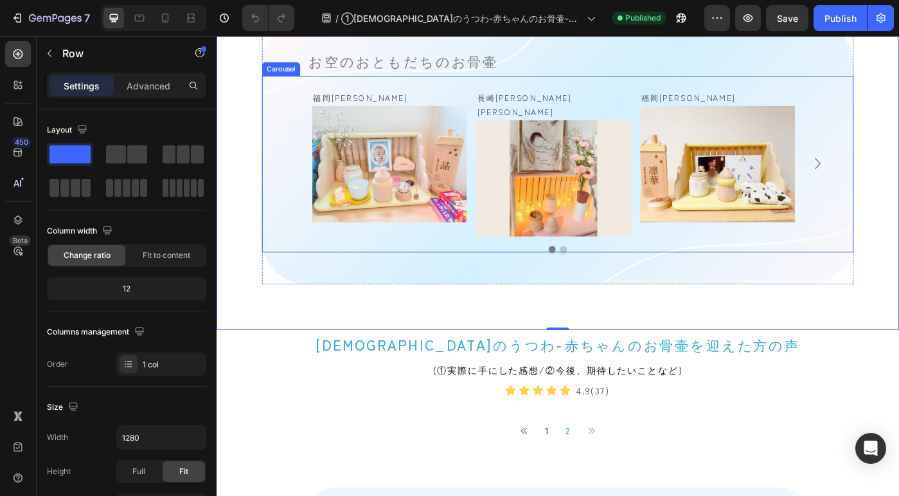
click at [294, 75] on div "Carousel" at bounding box center [290, 73] width 38 height 12
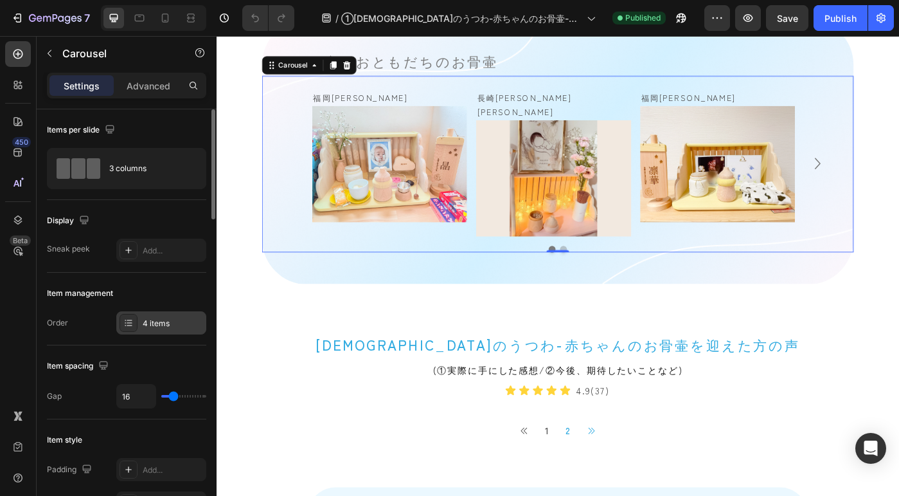
click at [162, 318] on div "4 items" at bounding box center [173, 323] width 60 height 12
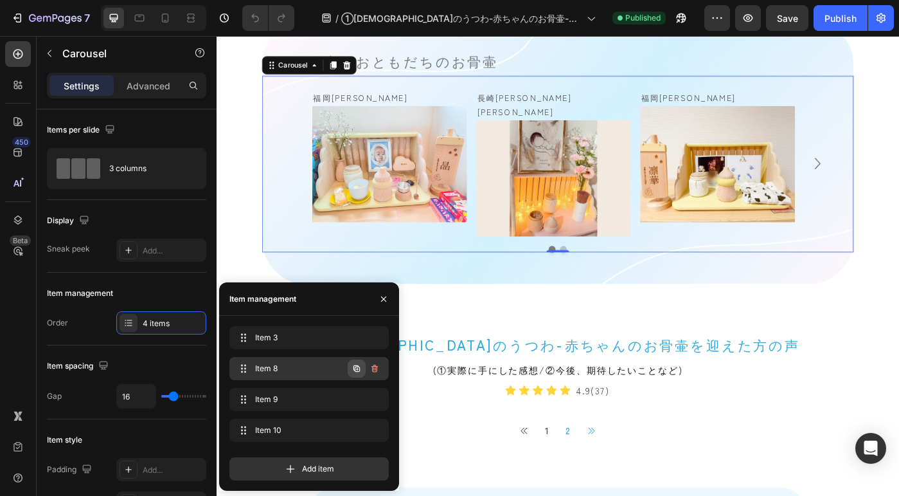
click at [357, 366] on icon "button" at bounding box center [356, 368] width 6 height 6
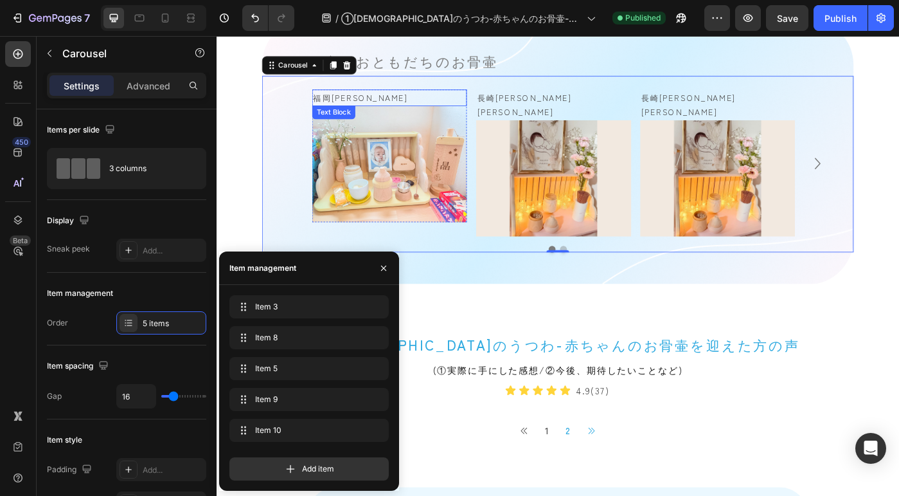
click at [385, 98] on p "福岡[PERSON_NAME]" at bounding box center [412, 106] width 172 height 16
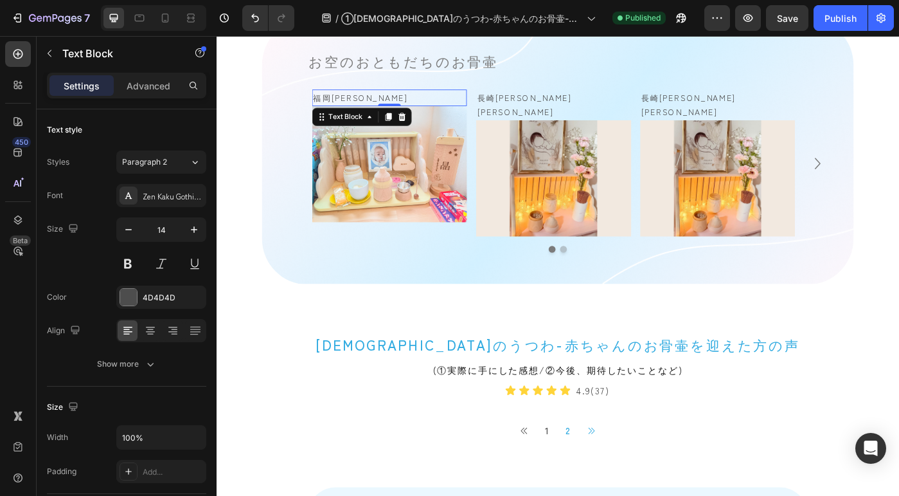
click at [395, 102] on p "福岡[PERSON_NAME]" at bounding box center [412, 106] width 172 height 16
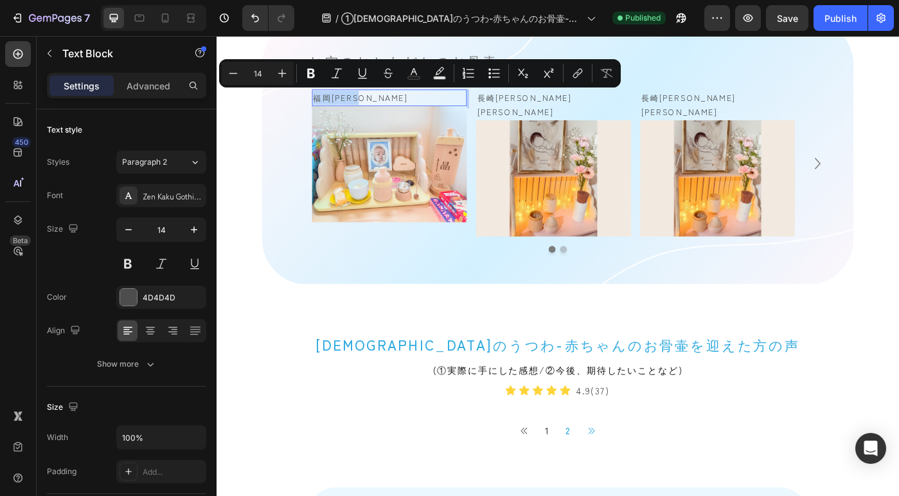
drag, startPoint x: 398, startPoint y: 104, endPoint x: 329, endPoint y: 107, distance: 68.8
click at [329, 107] on p "福岡[PERSON_NAME]" at bounding box center [412, 106] width 172 height 16
copy p "福岡[PERSON_NAME]"
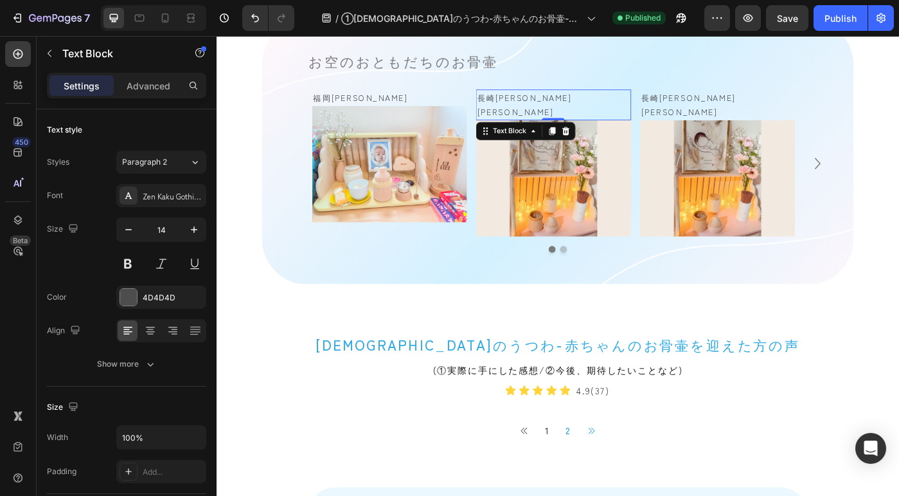
click at [525, 107] on p "長崎[PERSON_NAME][PERSON_NAME]" at bounding box center [597, 114] width 172 height 32
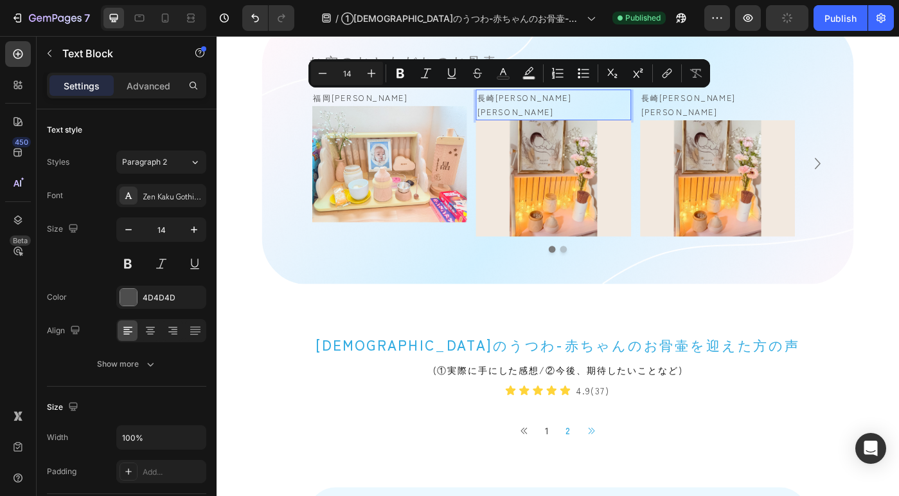
click at [616, 107] on p "長崎[PERSON_NAME][PERSON_NAME]" at bounding box center [597, 114] width 172 height 32
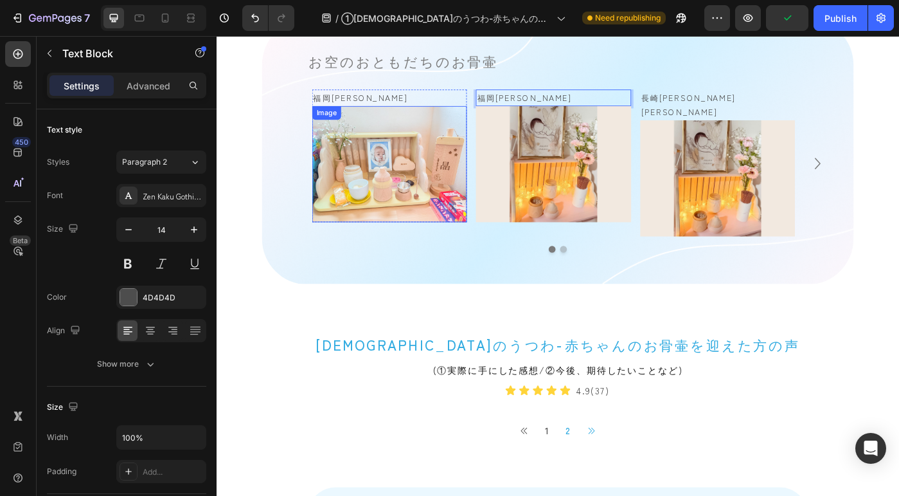
click at [407, 204] on img at bounding box center [412, 180] width 175 height 131
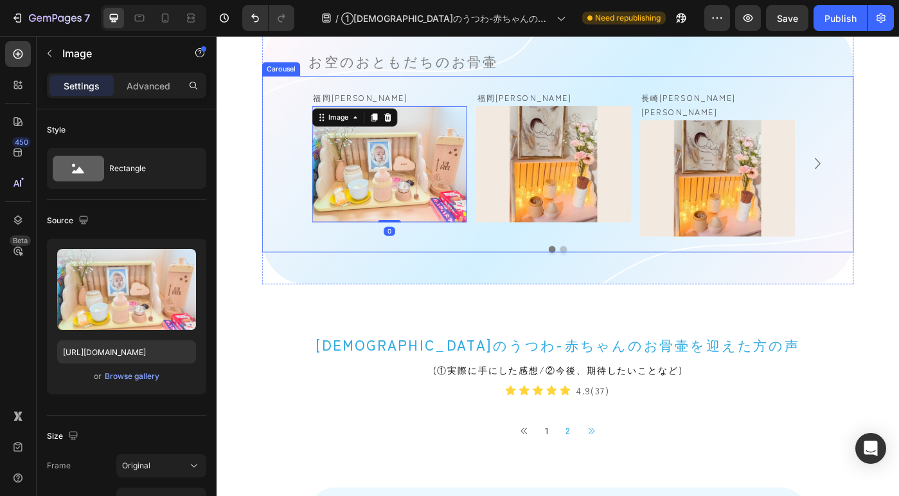
click at [297, 76] on div "Carousel" at bounding box center [289, 73] width 43 height 15
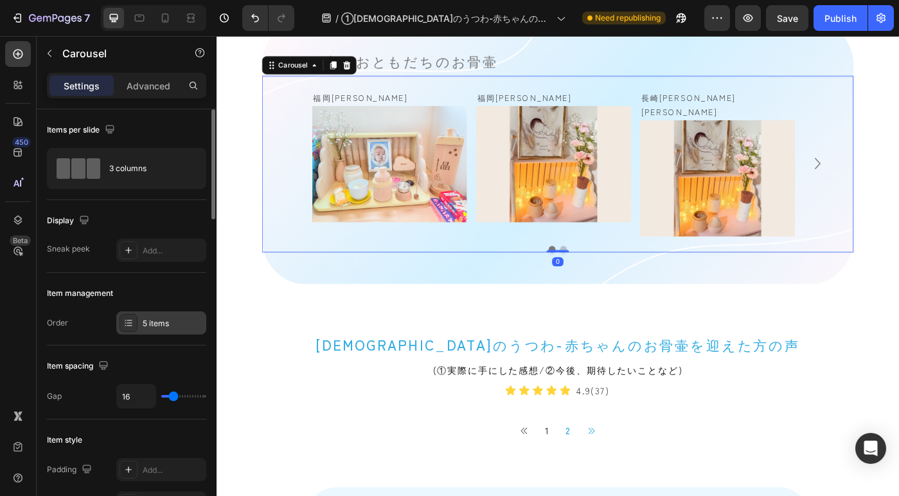
click at [147, 318] on div "5 items" at bounding box center [173, 323] width 60 height 12
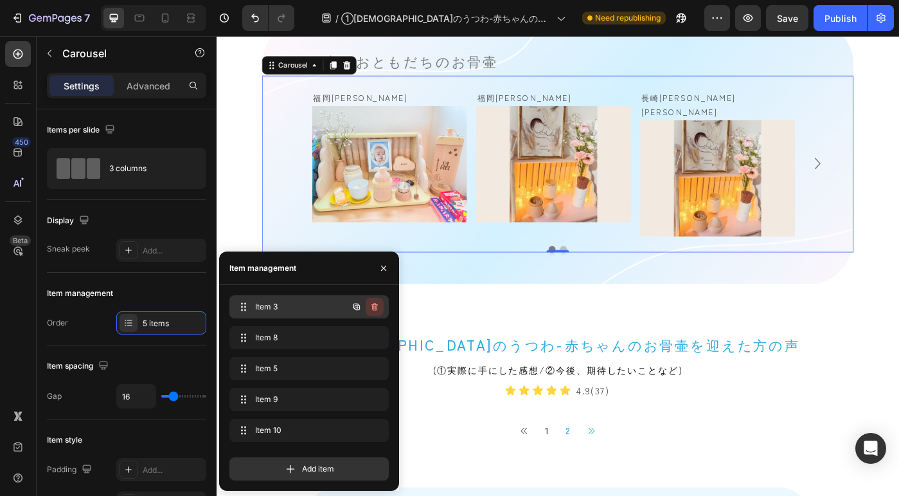
click at [374, 305] on icon "button" at bounding box center [375, 306] width 10 height 10
click at [371, 304] on div "Delete" at bounding box center [366, 307] width 24 height 12
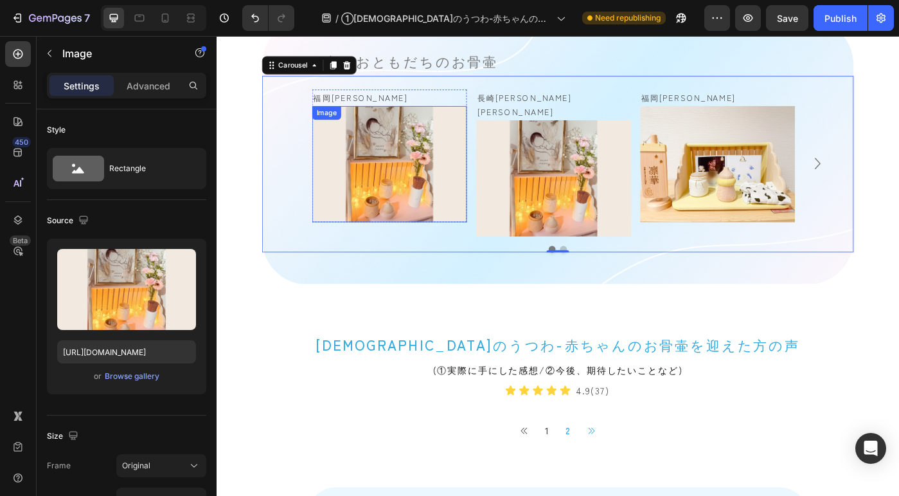
click at [384, 175] on img at bounding box center [412, 180] width 175 height 131
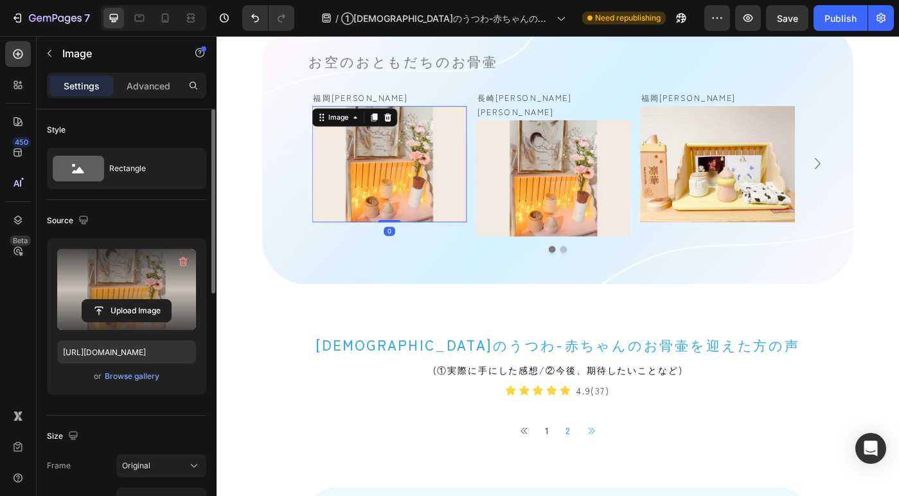
click at [145, 285] on label at bounding box center [126, 289] width 139 height 81
click at [145, 299] on input "file" at bounding box center [126, 310] width 89 height 22
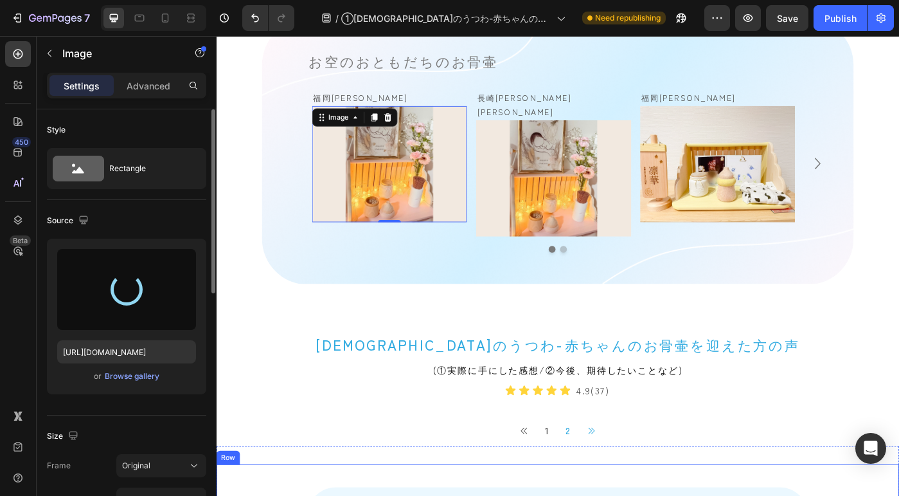
type input "[URL][DOMAIN_NAME]"
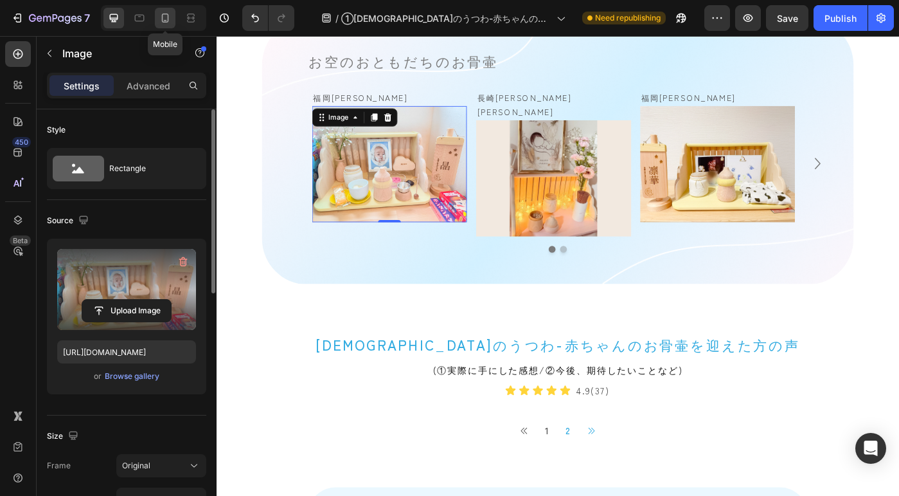
click at [166, 17] on icon at bounding box center [165, 18] width 13 height 13
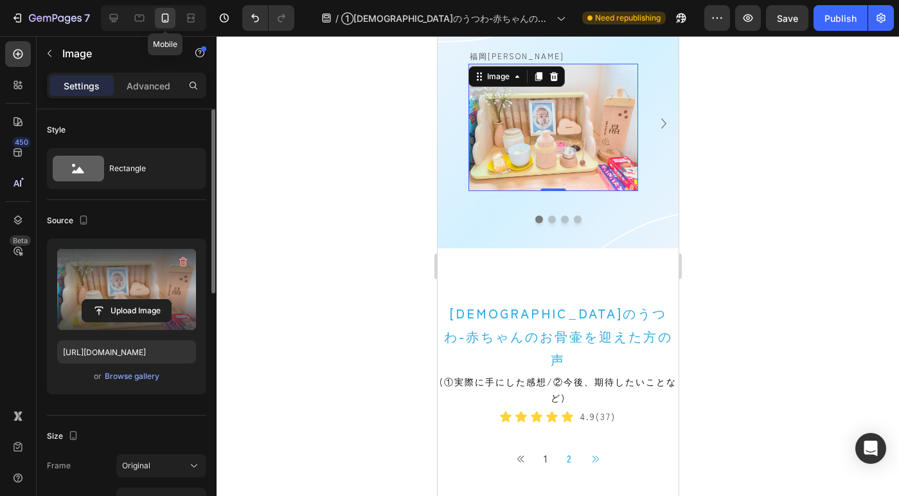
scroll to position [893, 0]
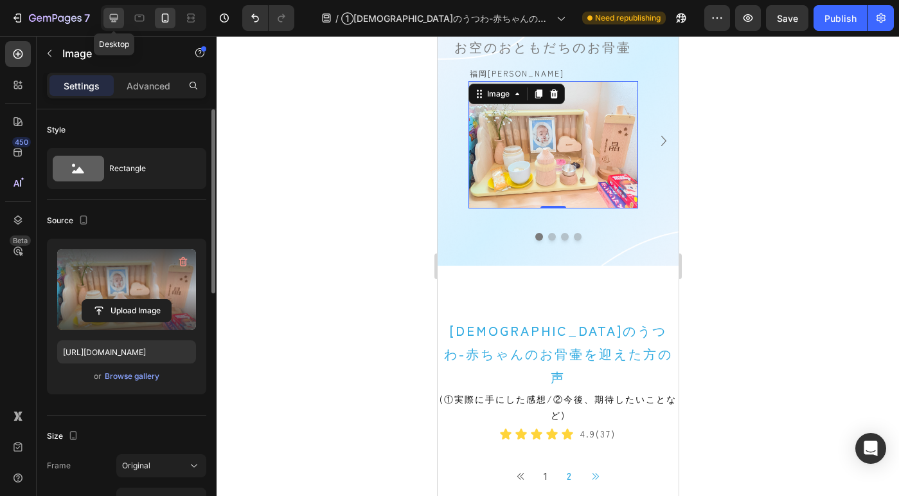
click at [114, 16] on icon at bounding box center [113, 18] width 13 height 13
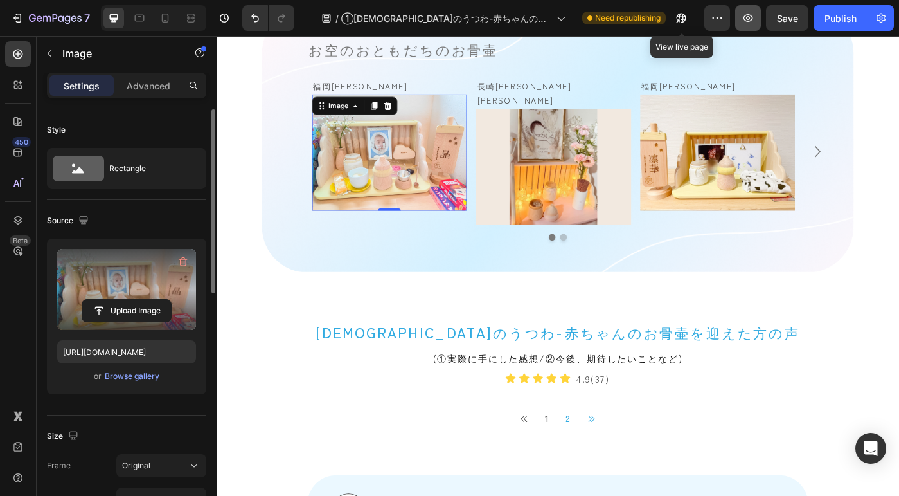
scroll to position [945, 0]
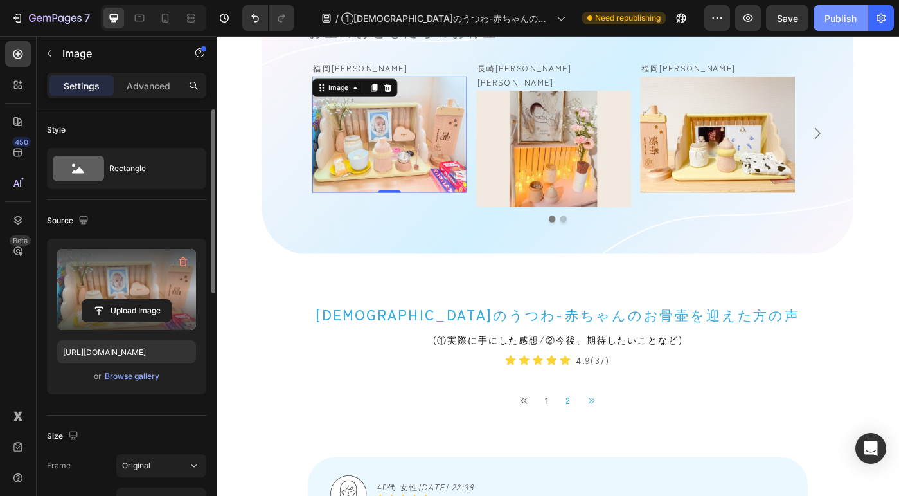
click at [842, 25] on button "Publish" at bounding box center [841, 18] width 54 height 26
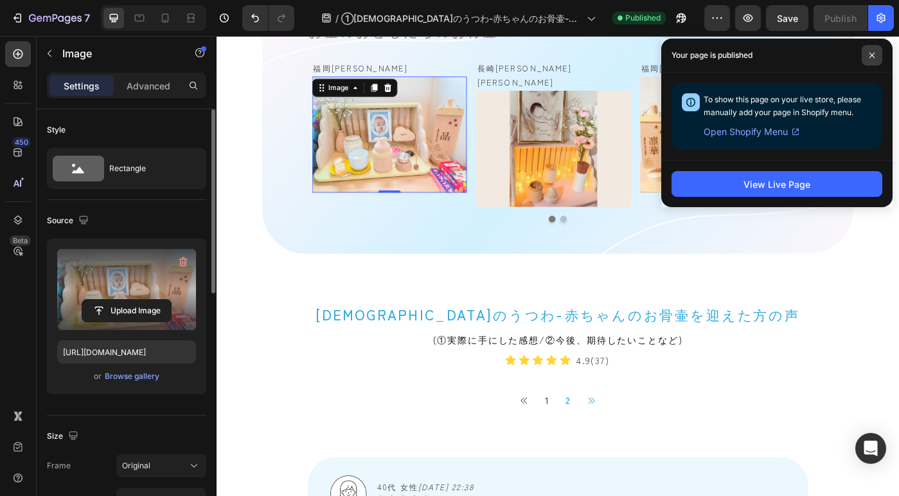
click at [878, 51] on span at bounding box center [872, 55] width 21 height 21
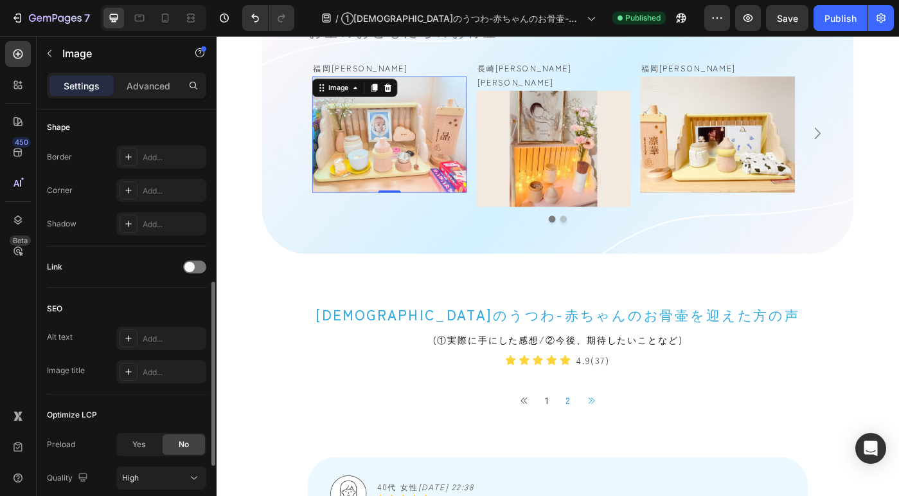
scroll to position [548, 0]
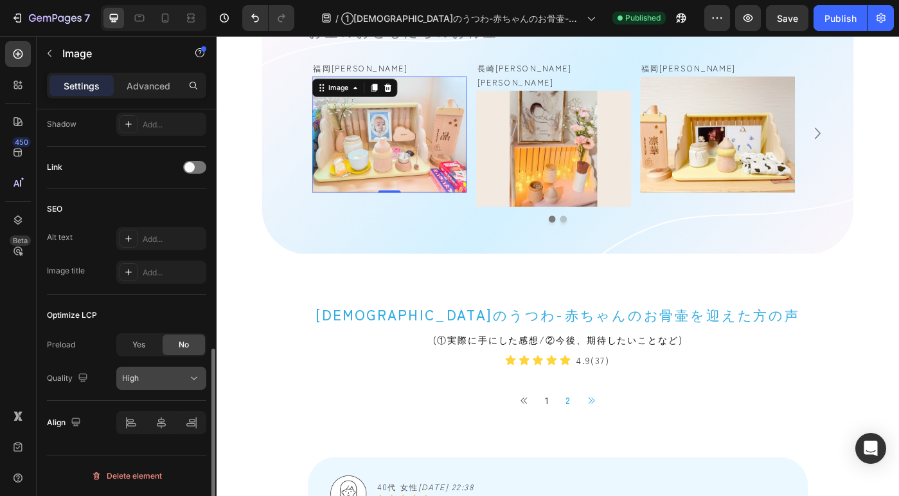
click at [139, 377] on div "High" at bounding box center [155, 378] width 66 height 12
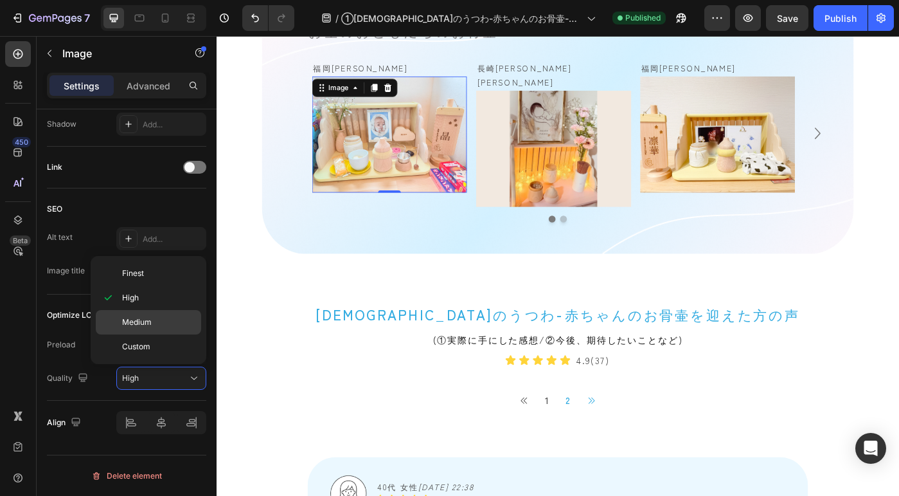
click at [137, 334] on div "Medium" at bounding box center [148, 346] width 105 height 24
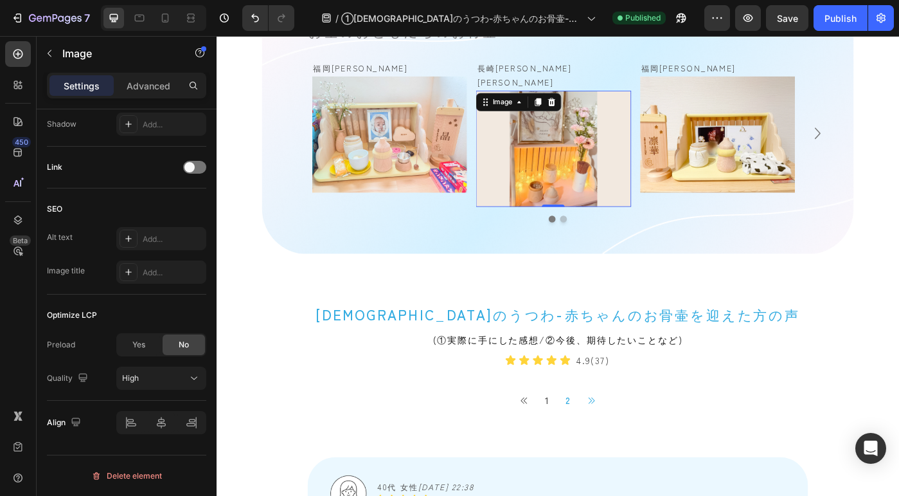
click at [551, 172] on img at bounding box center [597, 162] width 175 height 131
click at [173, 375] on div "High" at bounding box center [155, 378] width 66 height 12
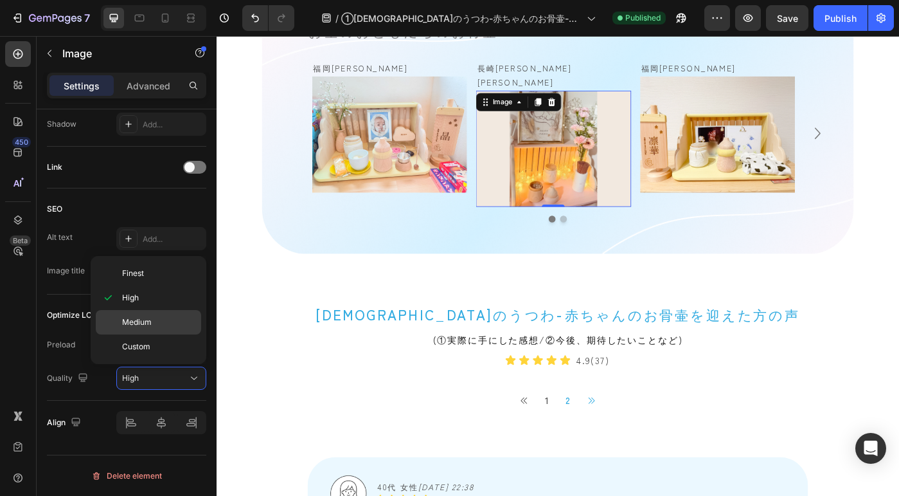
click at [168, 325] on p "Medium" at bounding box center [158, 322] width 73 height 12
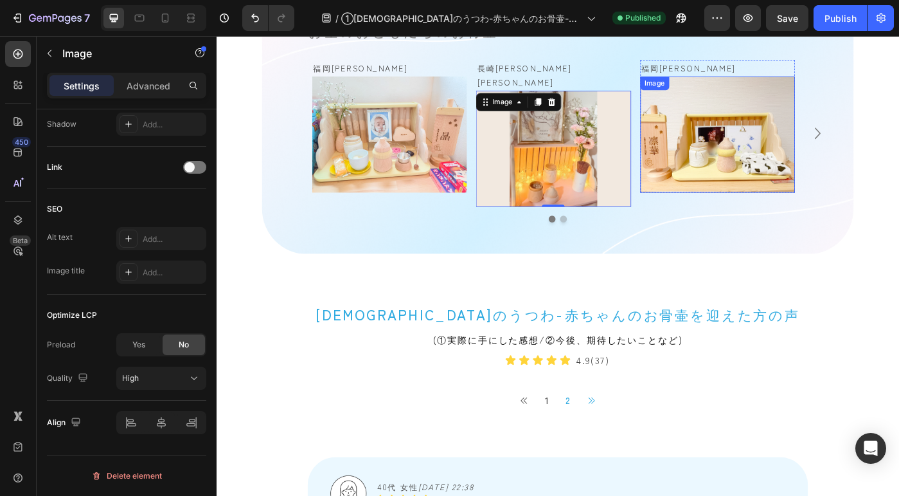
click at [715, 172] on img at bounding box center [782, 146] width 175 height 131
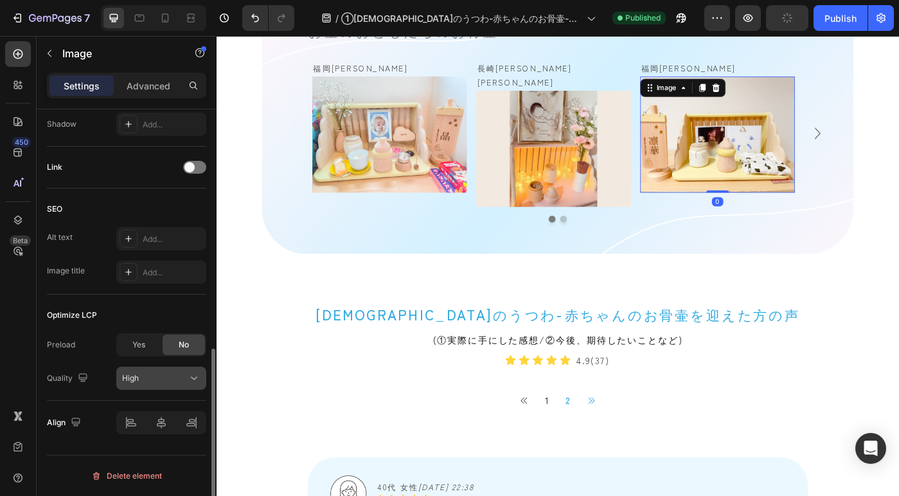
click at [123, 379] on span "High" at bounding box center [130, 378] width 17 height 10
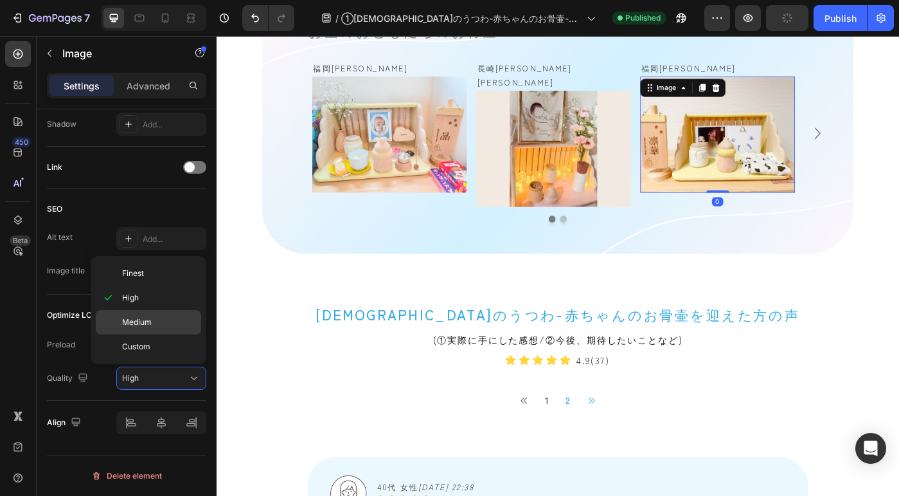
click at [157, 325] on p "Medium" at bounding box center [158, 322] width 73 height 12
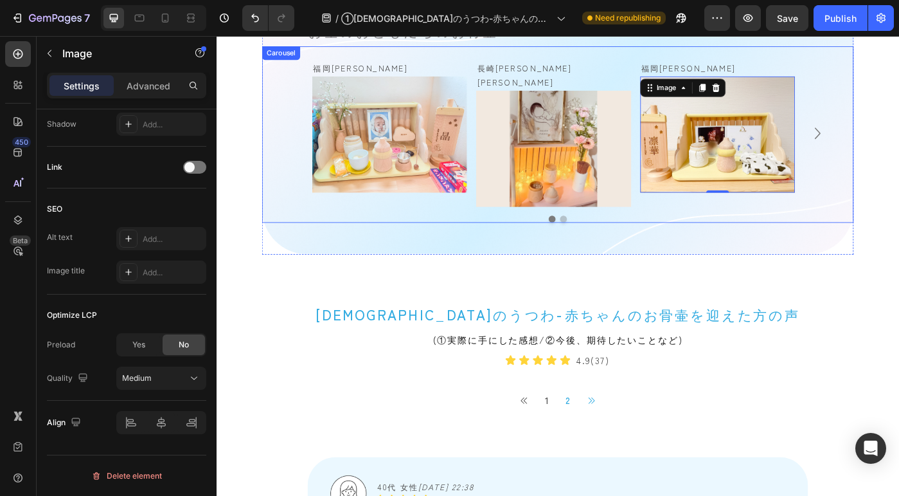
click at [893, 139] on icon "Carousel Next Arrow" at bounding box center [896, 145] width 6 height 13
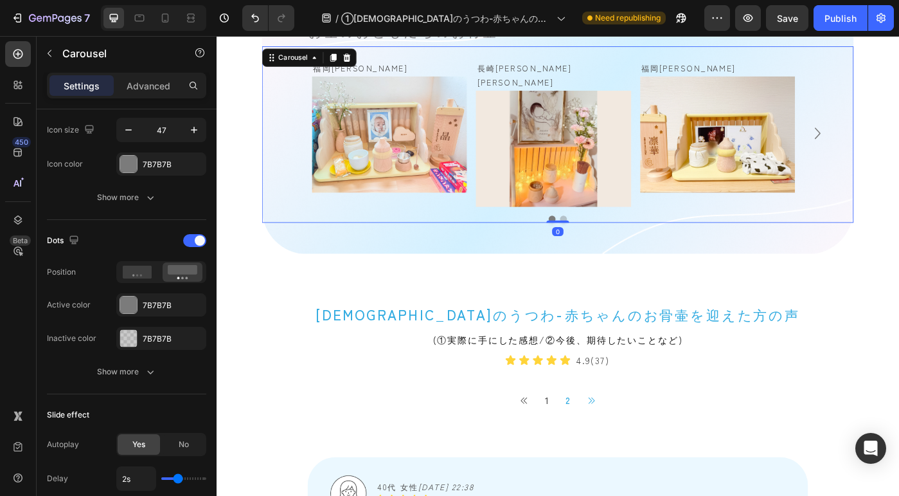
scroll to position [0, 0]
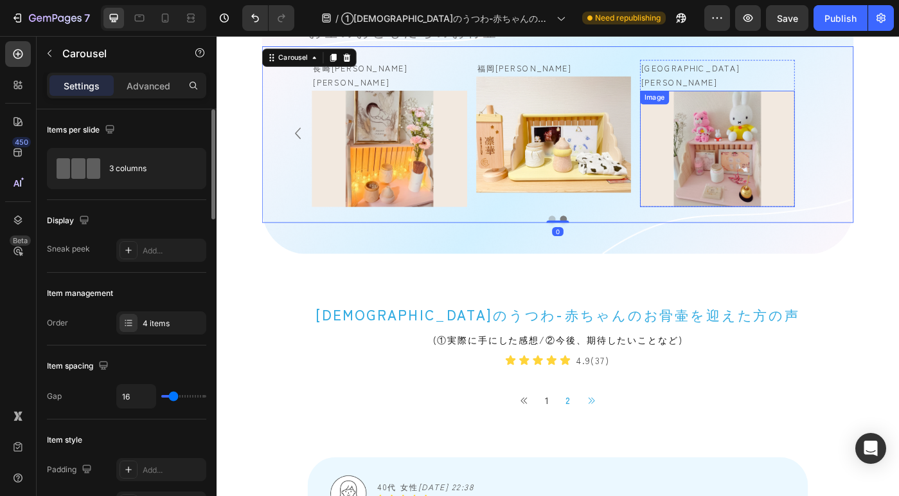
click at [762, 147] on img at bounding box center [782, 162] width 175 height 131
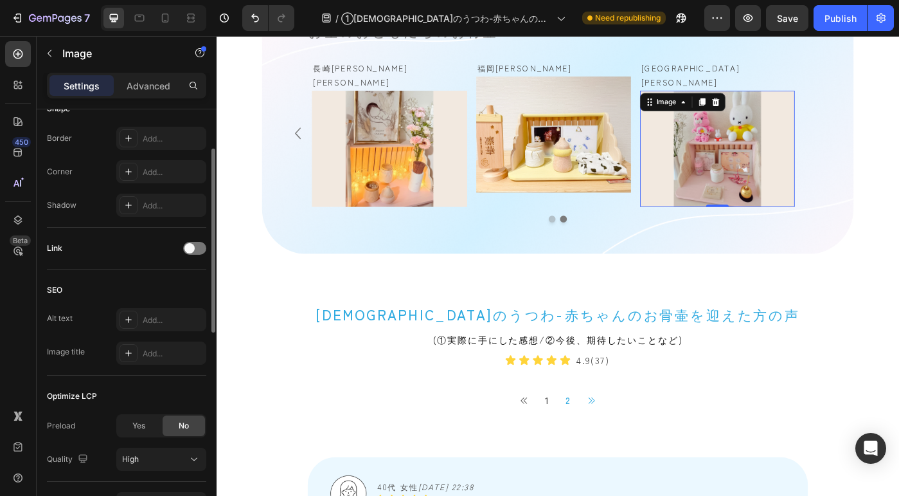
scroll to position [548, 0]
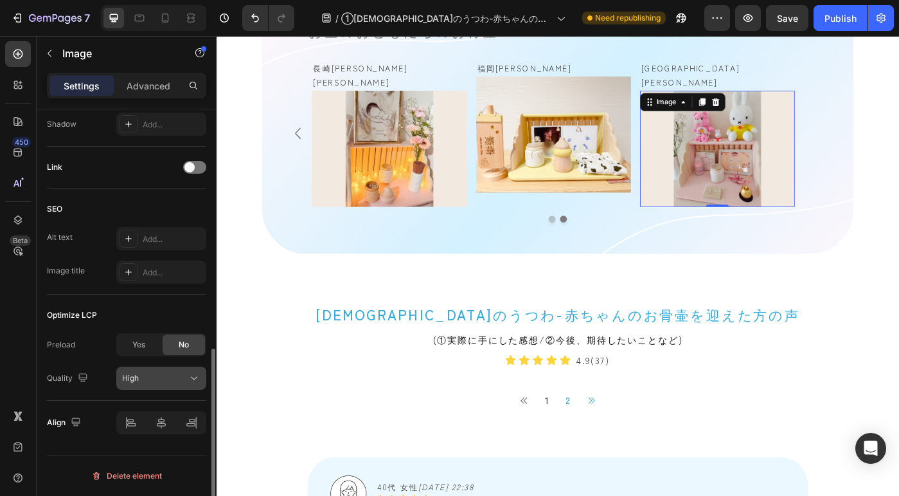
click at [154, 385] on button "High" at bounding box center [161, 377] width 90 height 23
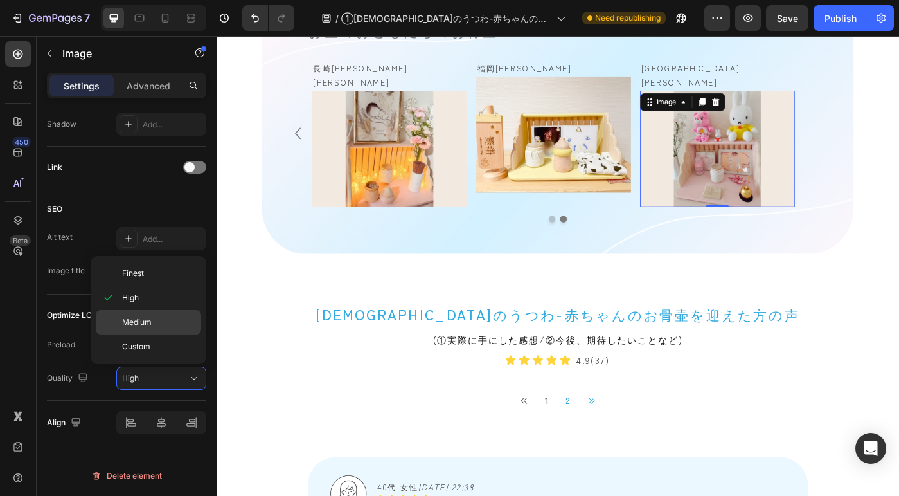
click at [152, 319] on p "Medium" at bounding box center [158, 322] width 73 height 12
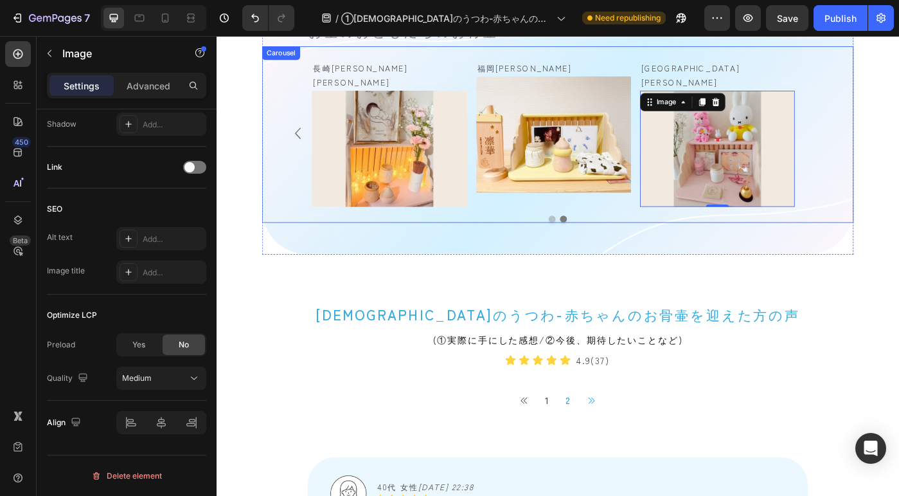
click at [310, 140] on icon "Carousel Back Arrow" at bounding box center [309, 145] width 26 height 30
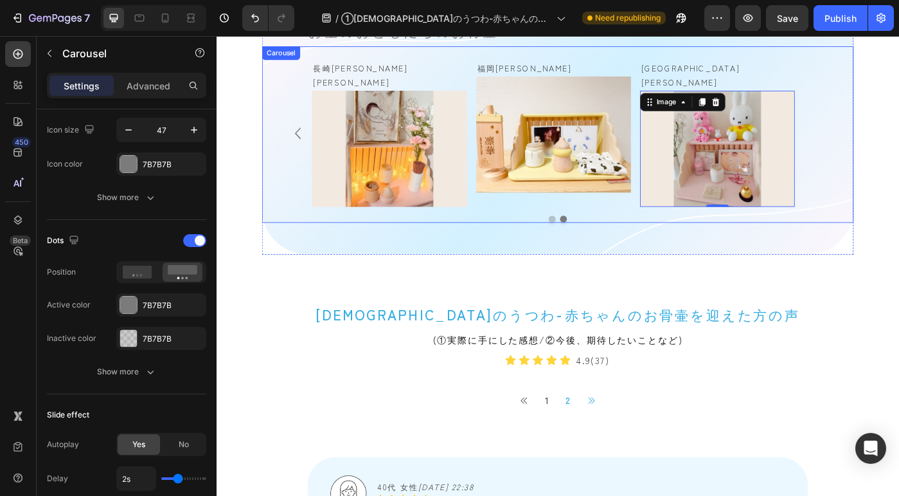
scroll to position [0, 0]
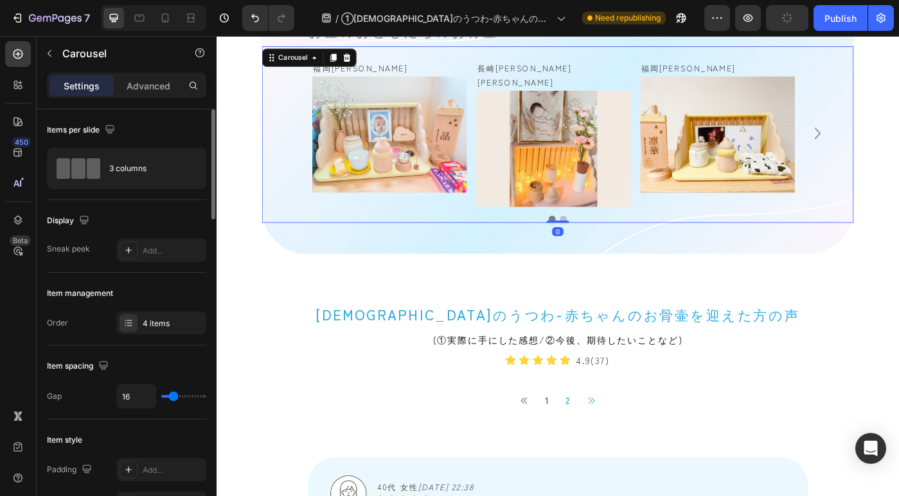
click at [310, 140] on div "福岡県　晶くん Text Block Image Row Row 長崎県　澪桜ちゃん Text Block Image Row Row 福岡県　凛華ちゃん T…" at bounding box center [602, 145] width 617 height 166
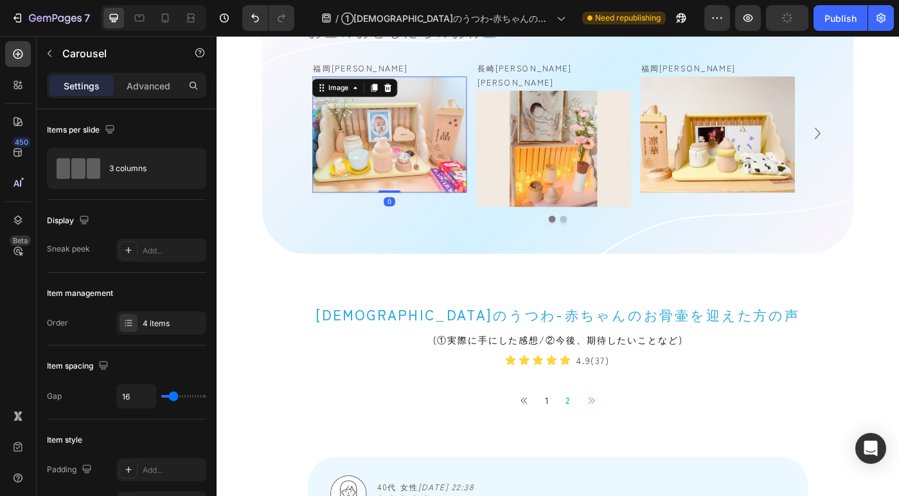
click at [429, 139] on img at bounding box center [412, 146] width 175 height 131
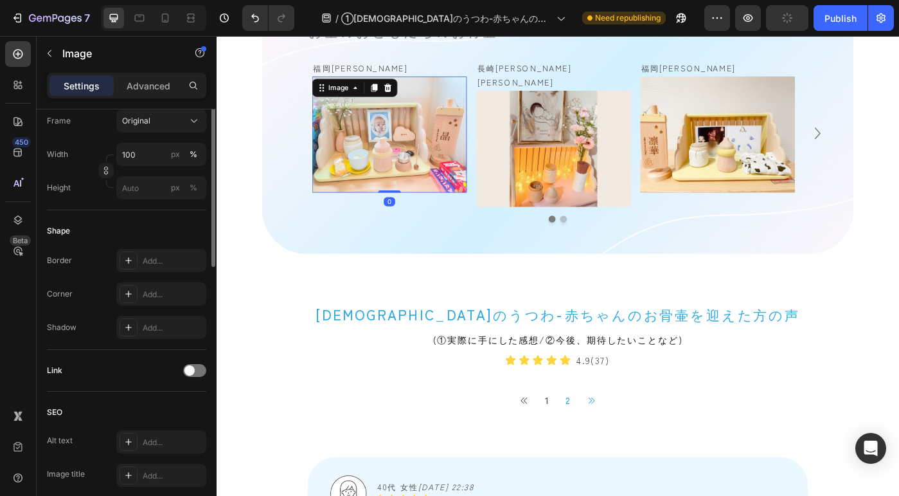
scroll to position [548, 0]
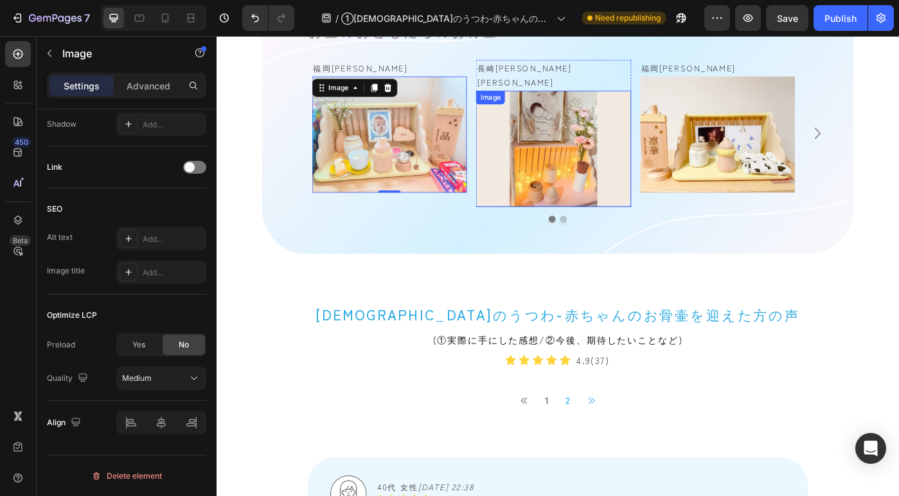
click at [586, 127] on img at bounding box center [597, 162] width 175 height 131
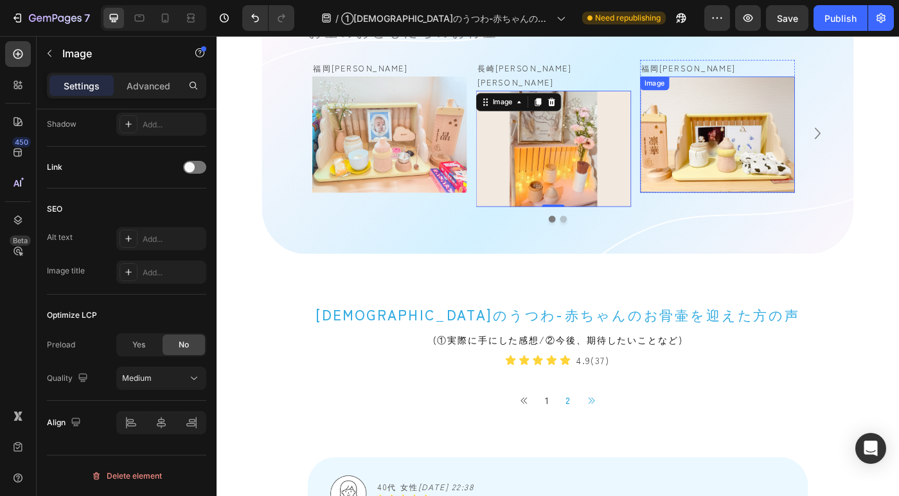
click at [761, 132] on img at bounding box center [782, 146] width 175 height 131
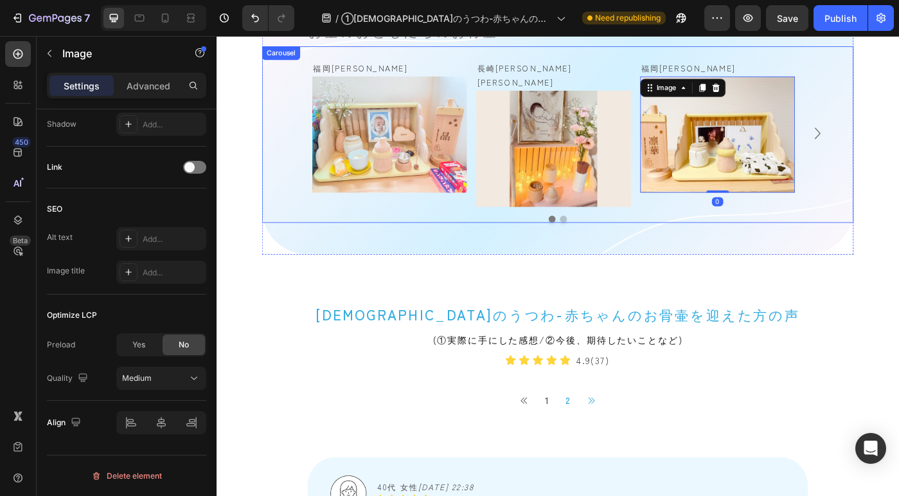
click at [893, 139] on icon "Carousel Next Arrow" at bounding box center [896, 145] width 6 height 13
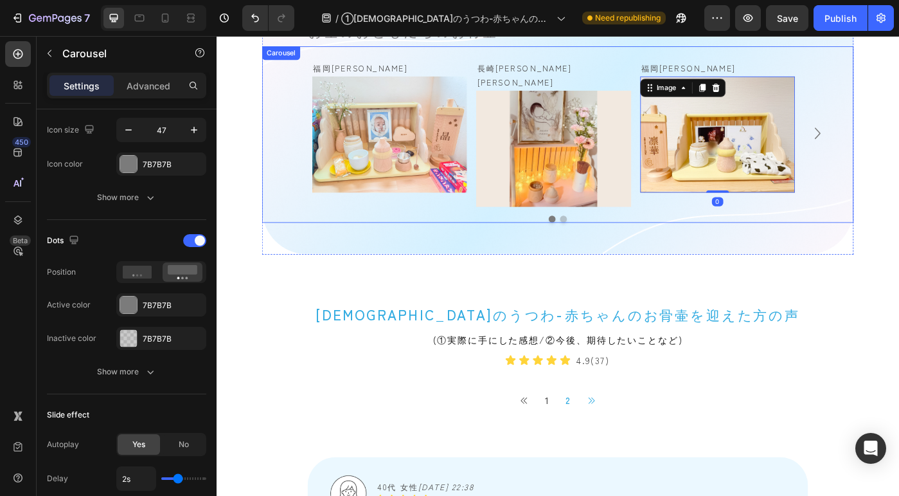
scroll to position [0, 0]
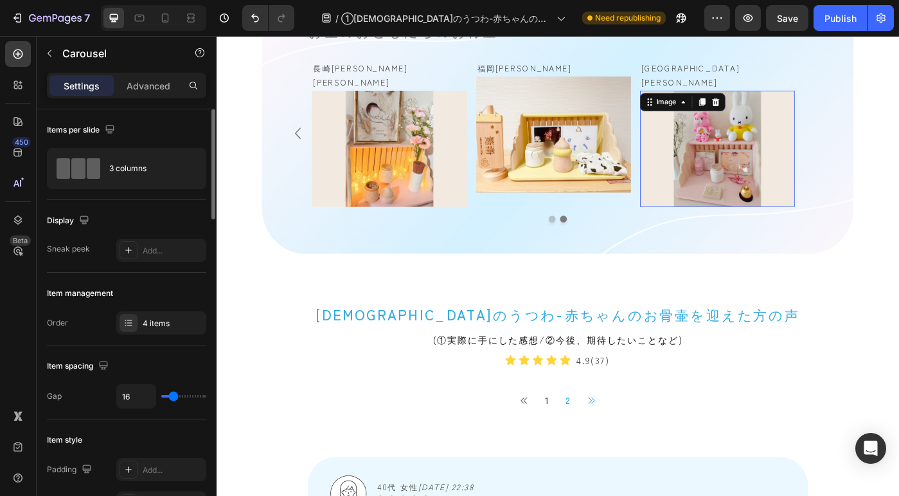
click at [758, 151] on img at bounding box center [782, 162] width 175 height 131
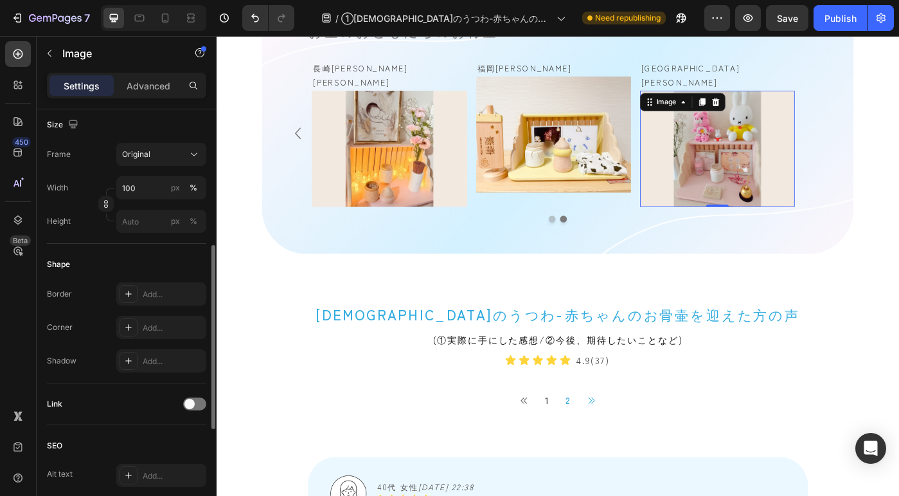
scroll to position [548, 0]
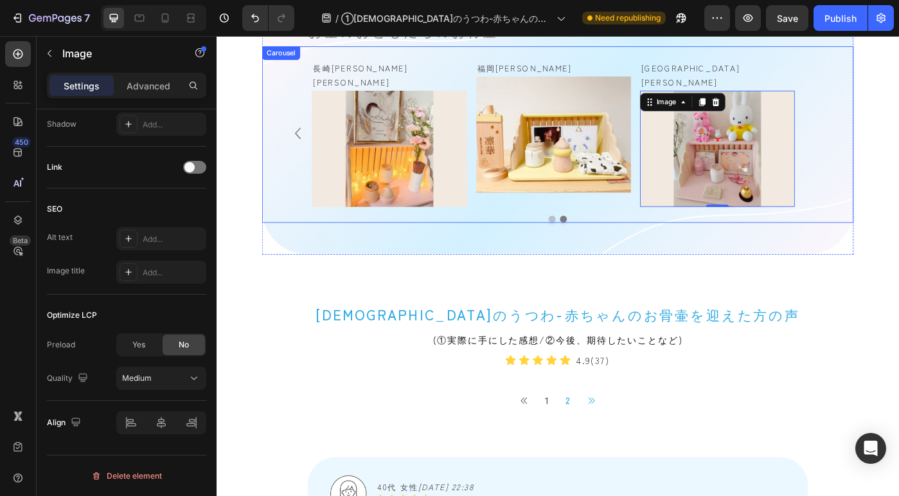
click at [308, 138] on icon "Carousel Back Arrow" at bounding box center [309, 145] width 26 height 30
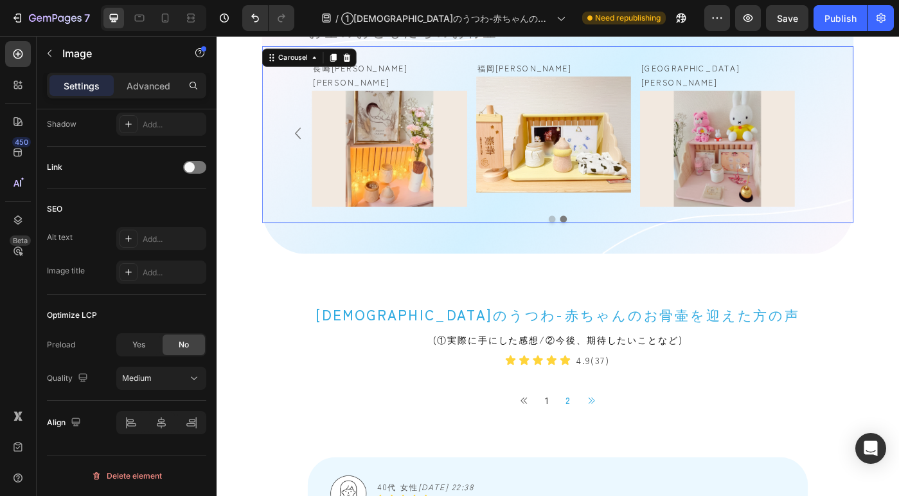
scroll to position [0, 0]
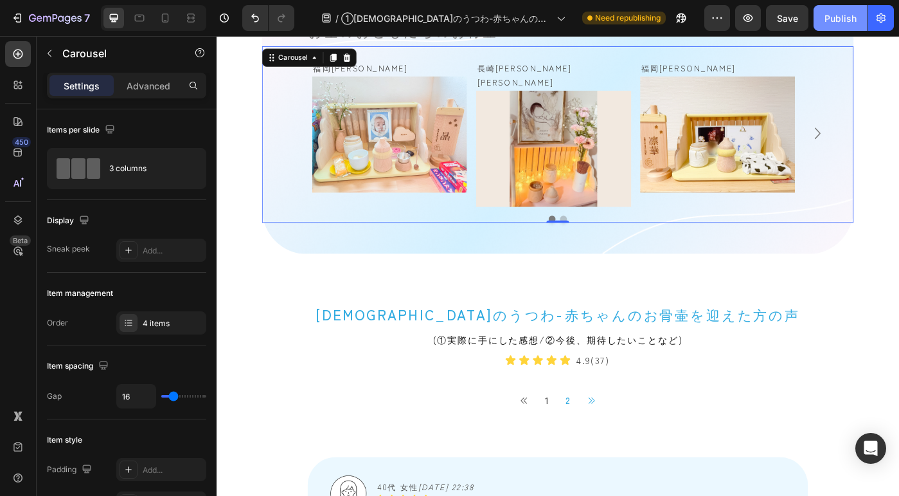
click at [841, 12] on div "Publish" at bounding box center [841, 18] width 32 height 13
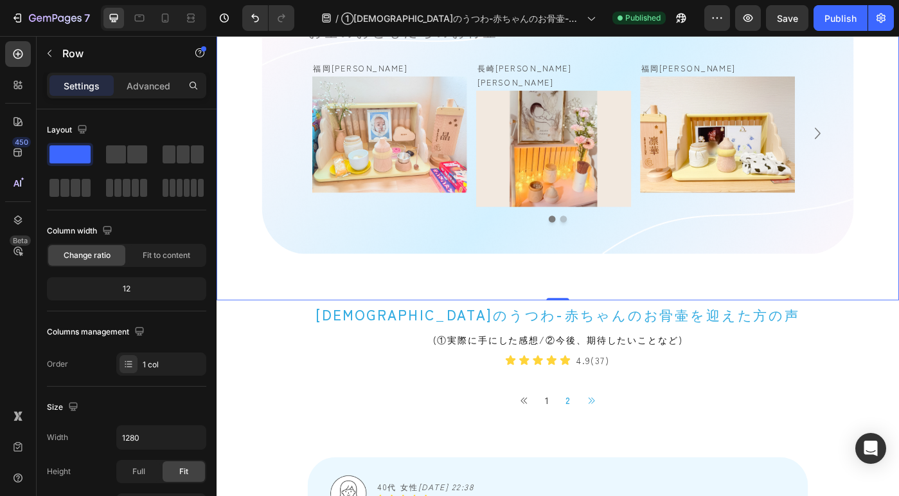
click at [249, 120] on div "お空のおともだちのお骨壷 Heading 福岡県　晶くん Text Block Image Row Row 長崎県　澪桜ちゃん Text Block Imag…" at bounding box center [602, 133] width 771 height 300
click at [292, 55] on div "Carousel" at bounding box center [290, 55] width 38 height 12
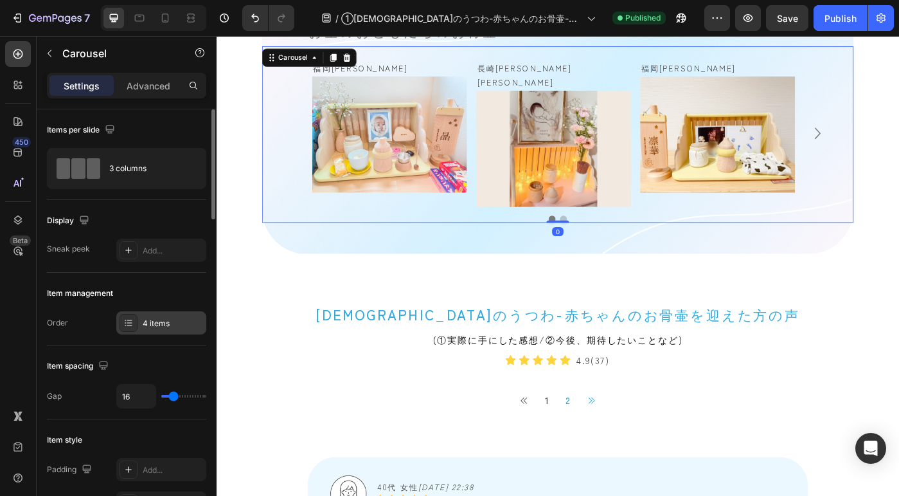
click at [150, 318] on div "4 items" at bounding box center [173, 323] width 60 height 12
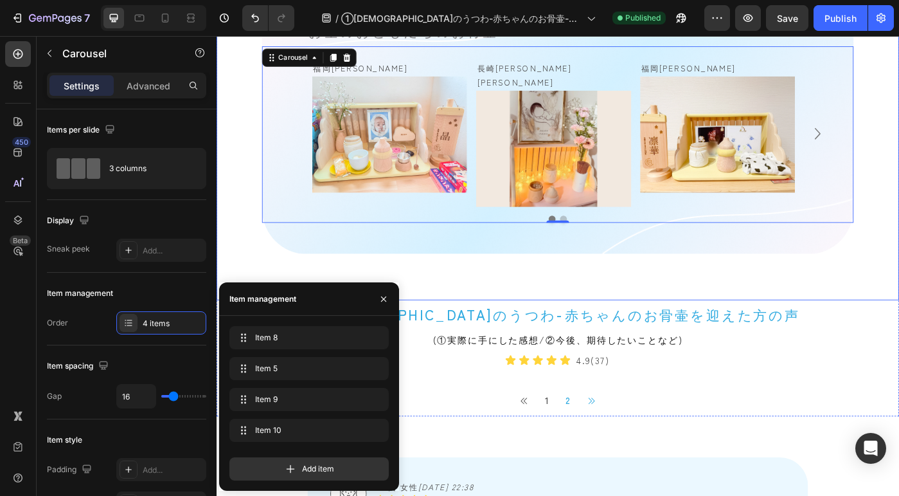
click at [250, 251] on div "お空のおともだちのお骨壷 Heading 福岡県　晶くん Text Block Image Row Row 長崎県　澪桜ちゃん Text Block Imag…" at bounding box center [602, 133] width 771 height 300
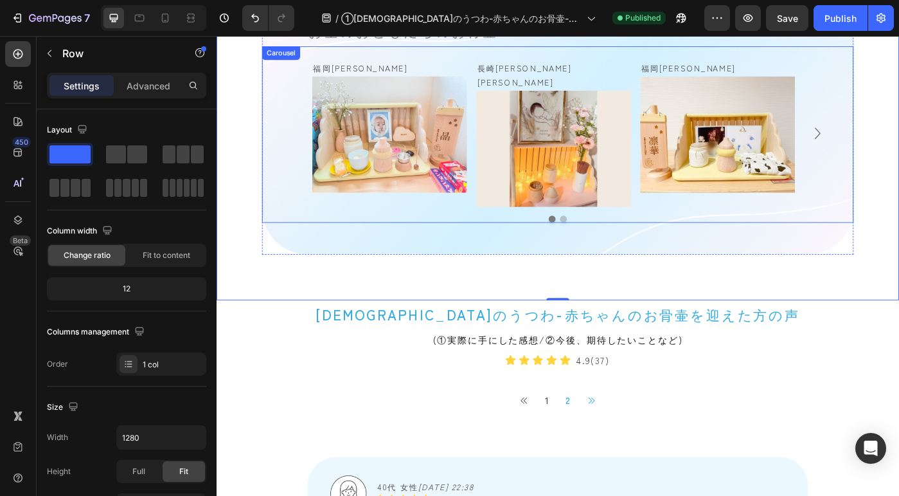
click at [283, 60] on div "Carousel" at bounding box center [290, 55] width 38 height 12
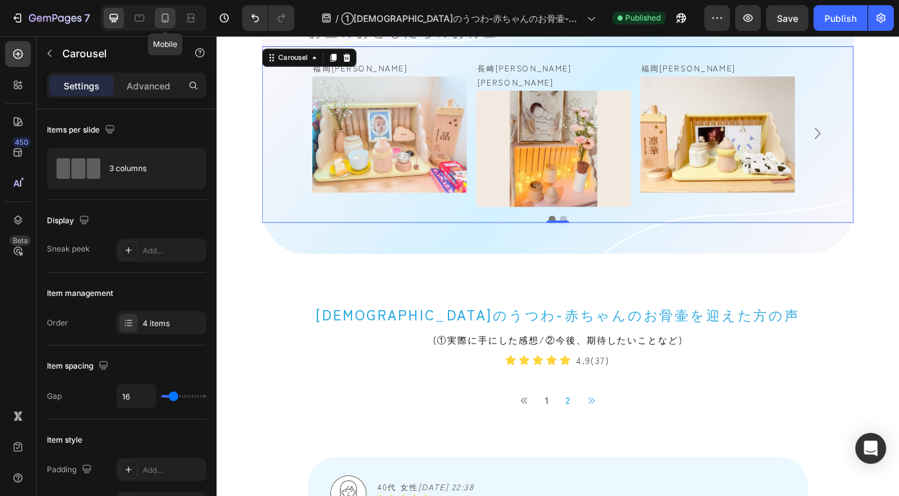
click at [175, 21] on div at bounding box center [165, 18] width 21 height 21
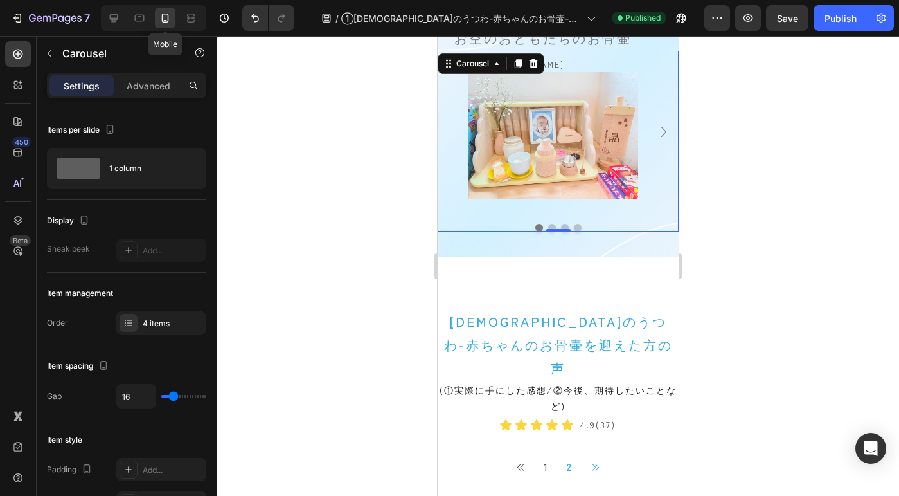
scroll to position [872, 0]
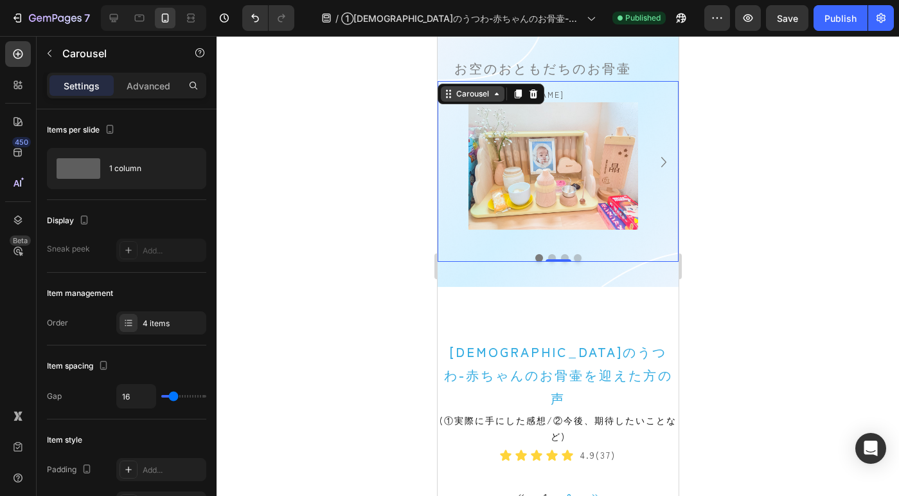
click at [457, 96] on div "Carousel" at bounding box center [472, 94] width 38 height 12
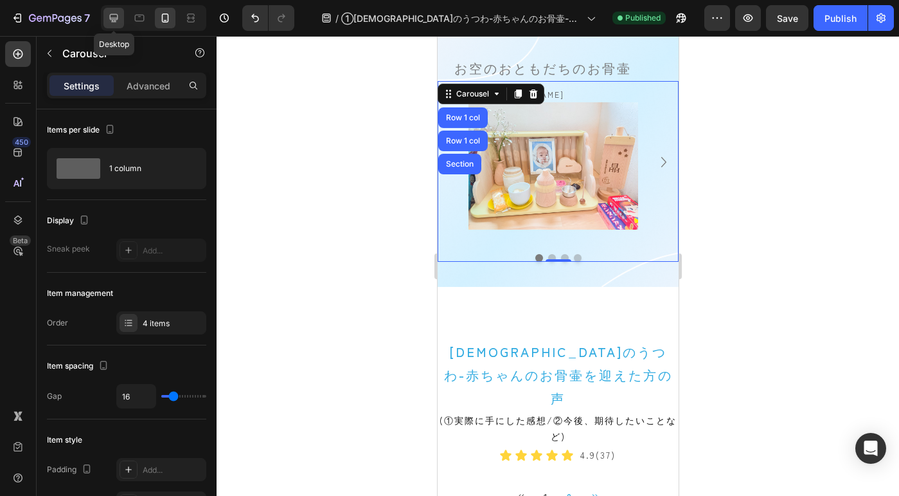
click at [120, 15] on icon at bounding box center [113, 18] width 13 height 13
type input "47"
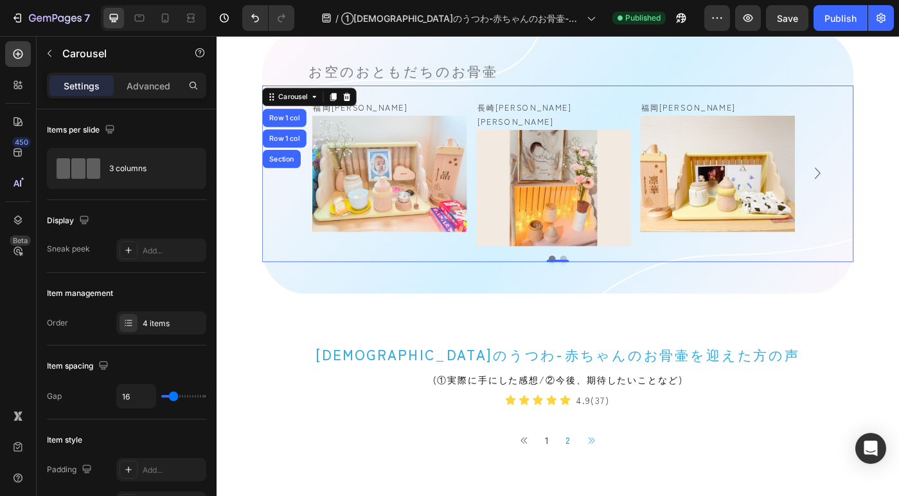
scroll to position [911, 0]
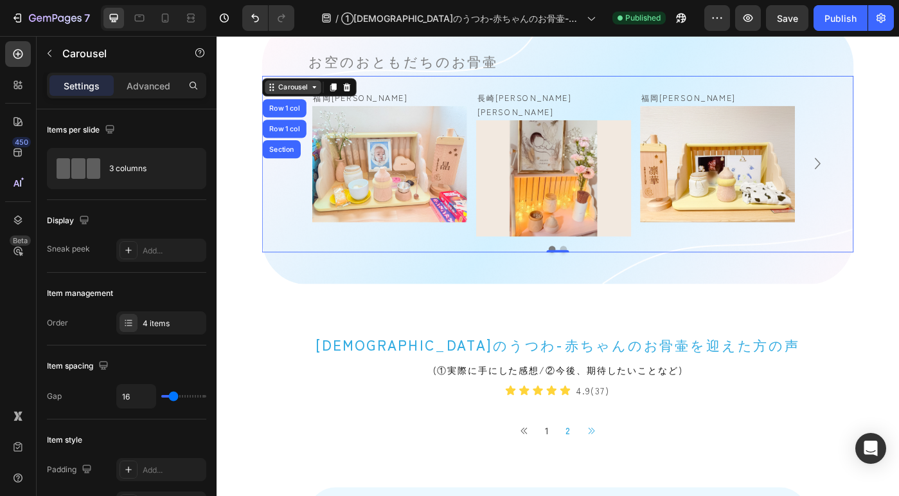
click at [313, 97] on div "Carousel" at bounding box center [303, 94] width 38 height 12
click at [605, 273] on button "Dot" at bounding box center [609, 277] width 8 height 8
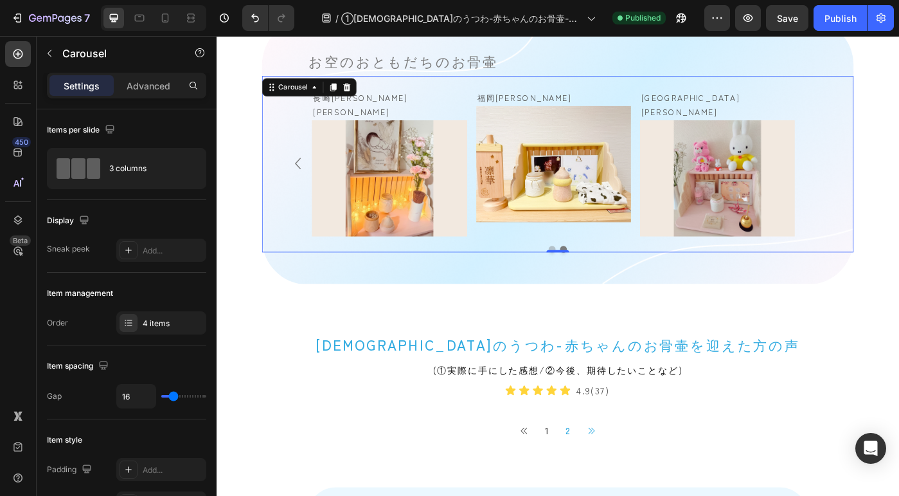
click at [586, 273] on div at bounding box center [602, 277] width 617 height 8
click at [592, 273] on button "Dot" at bounding box center [596, 277] width 8 height 8
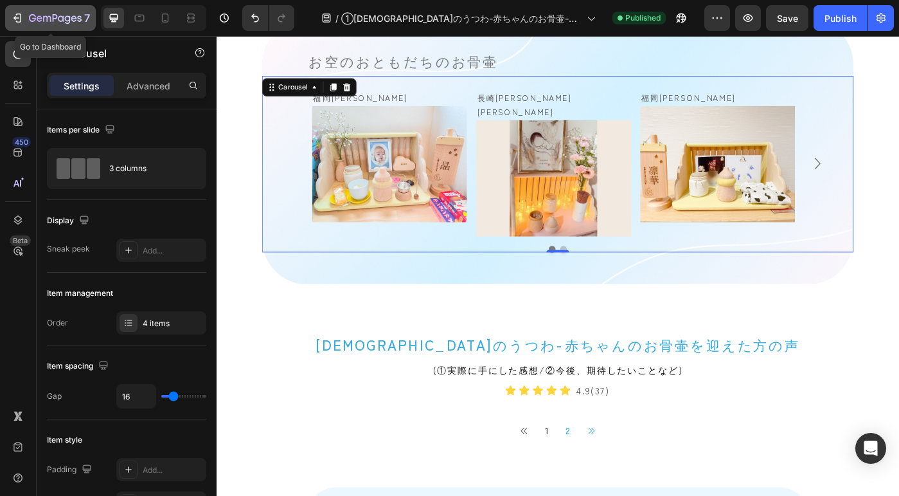
click at [48, 17] on icon "button" at bounding box center [47, 19] width 8 height 6
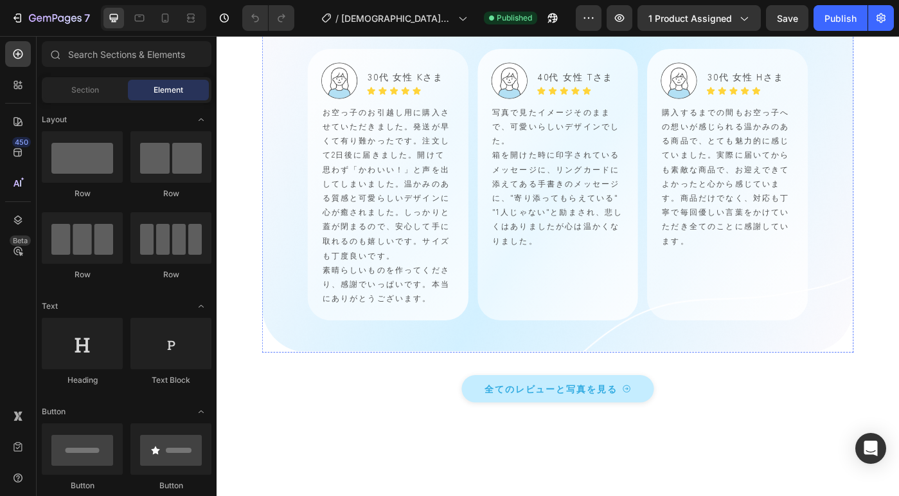
scroll to position [1672, 0]
click at [605, 24] on button "Dot" at bounding box center [609, 20] width 8 height 8
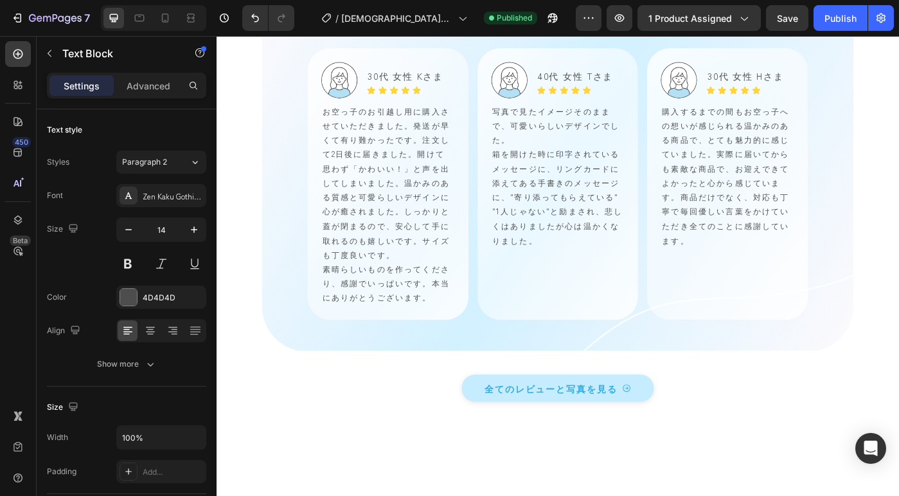
drag, startPoint x: 785, startPoint y: 204, endPoint x: 661, endPoint y: 212, distance: 124.3
click at [753, 6] on img at bounding box center [782, 6] width 175 height 0
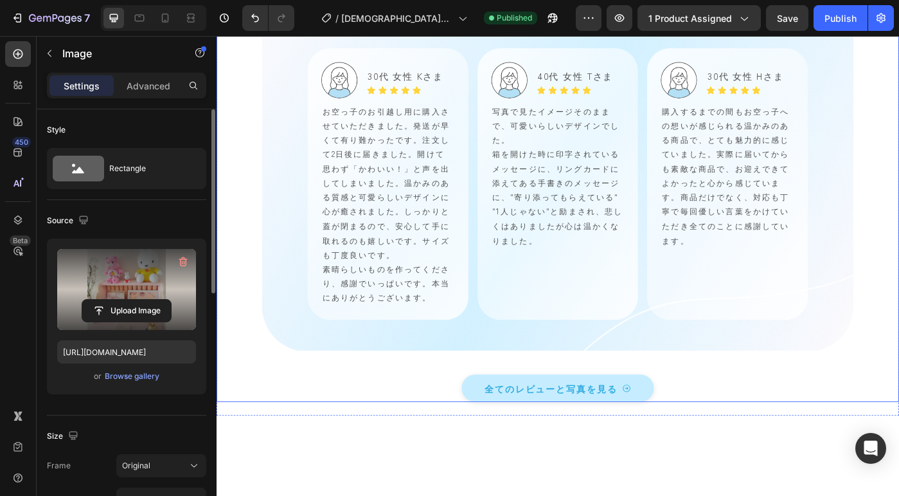
click at [143, 271] on label at bounding box center [126, 289] width 139 height 81
click at [143, 299] on input "file" at bounding box center [126, 310] width 89 height 22
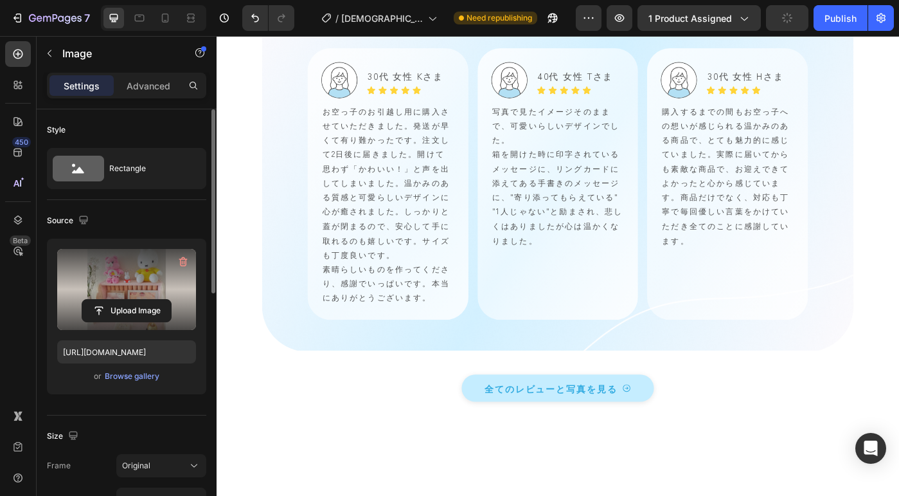
click at [127, 295] on label at bounding box center [126, 289] width 139 height 81
click at [127, 299] on input "file" at bounding box center [126, 310] width 89 height 22
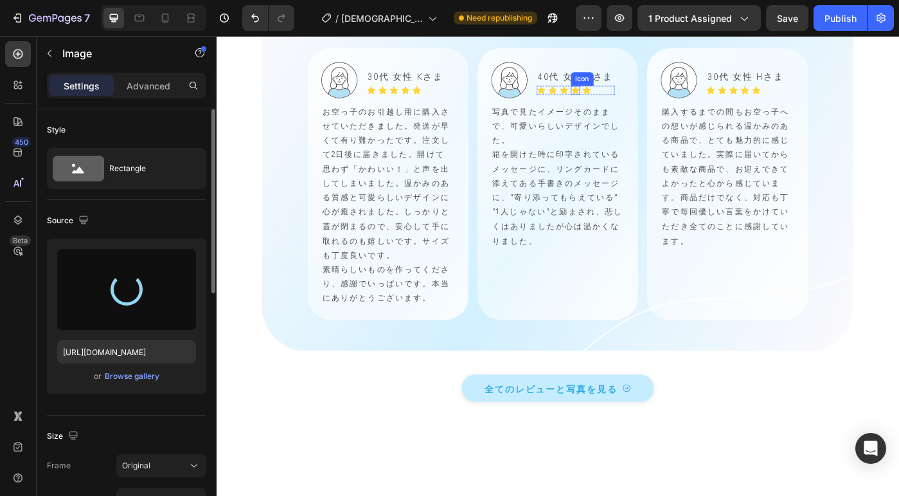
type input "[URL][DOMAIN_NAME]"
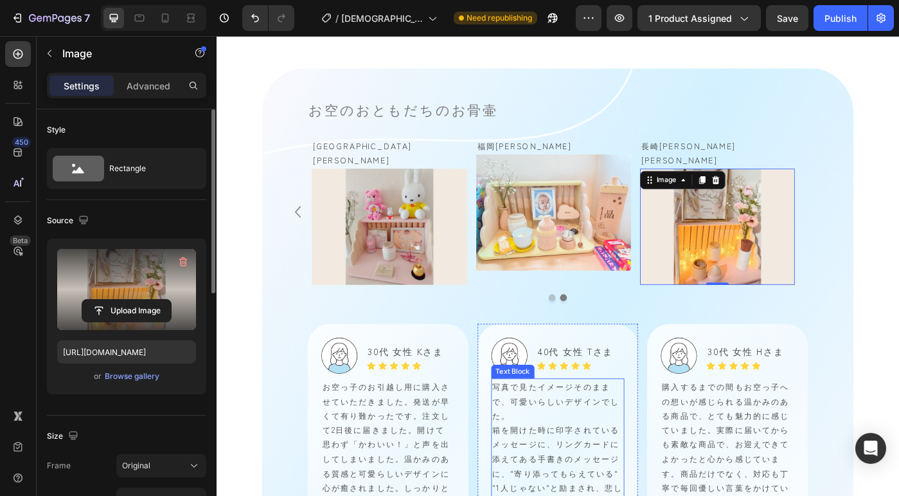
scroll to position [1731, 0]
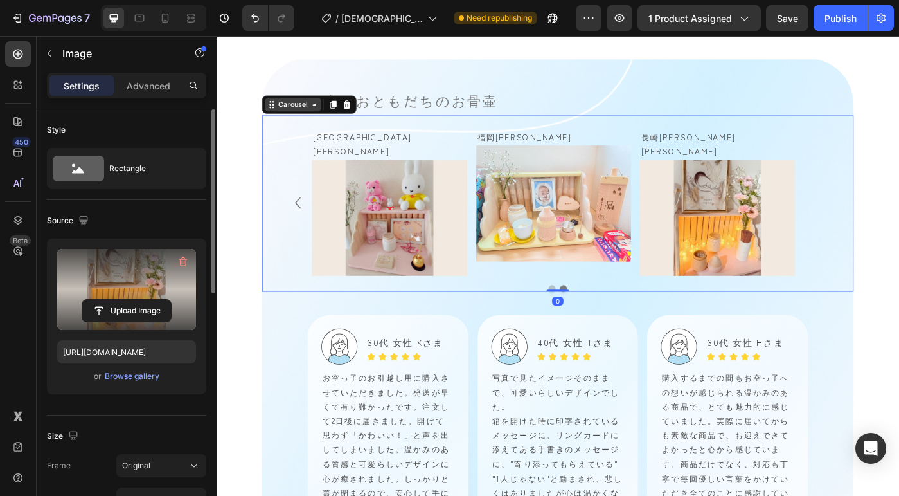
click at [287, 121] on div "Carousel" at bounding box center [321, 113] width 107 height 21
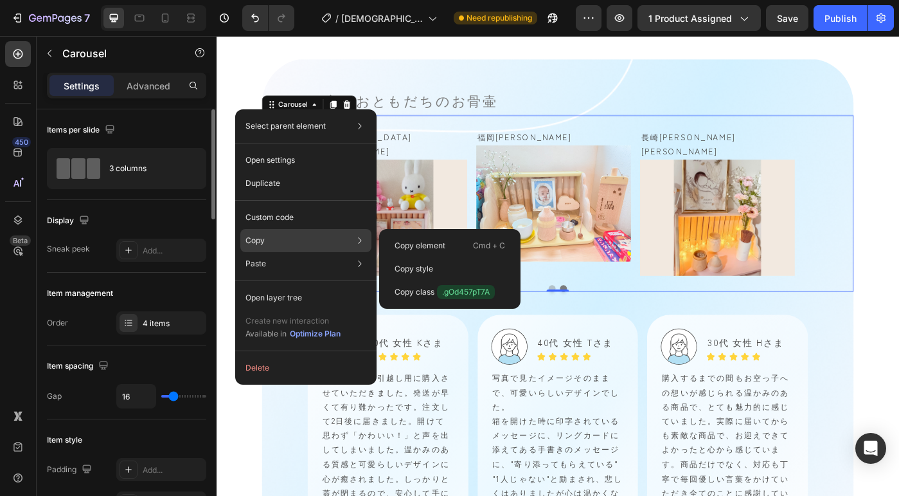
click at [266, 244] on div "Copy Copy element Cmd + C Copy style Copy class .gOd457pT7A" at bounding box center [305, 240] width 131 height 23
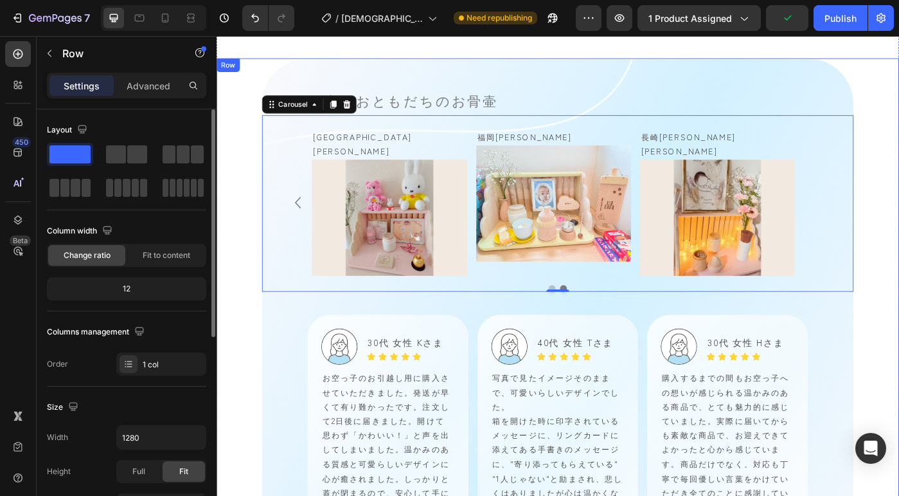
click at [898, 98] on div "お空のおともだちのお骨壷 Heading 福岡県　凛華ちゃん Text Block Image Row 栃木県　愛生ちゃん Text Block Image …" at bounding box center [602, 405] width 771 height 688
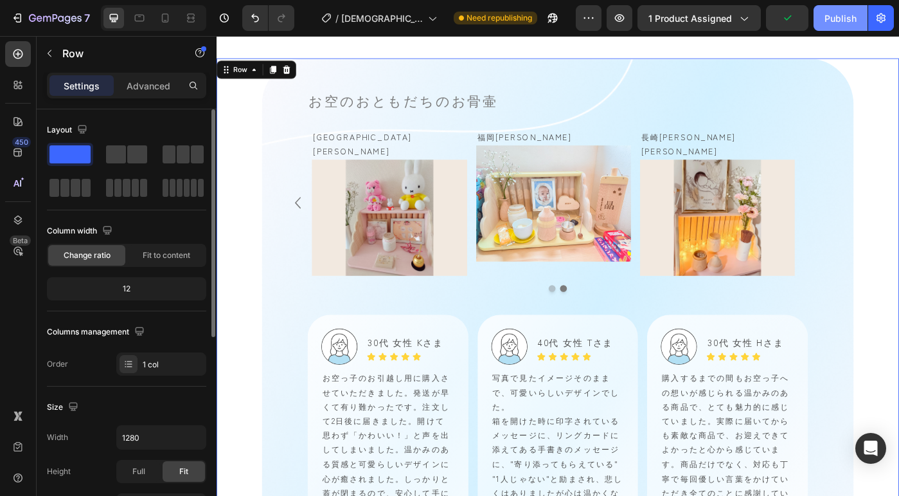
click at [846, 15] on div "Publish" at bounding box center [841, 18] width 32 height 13
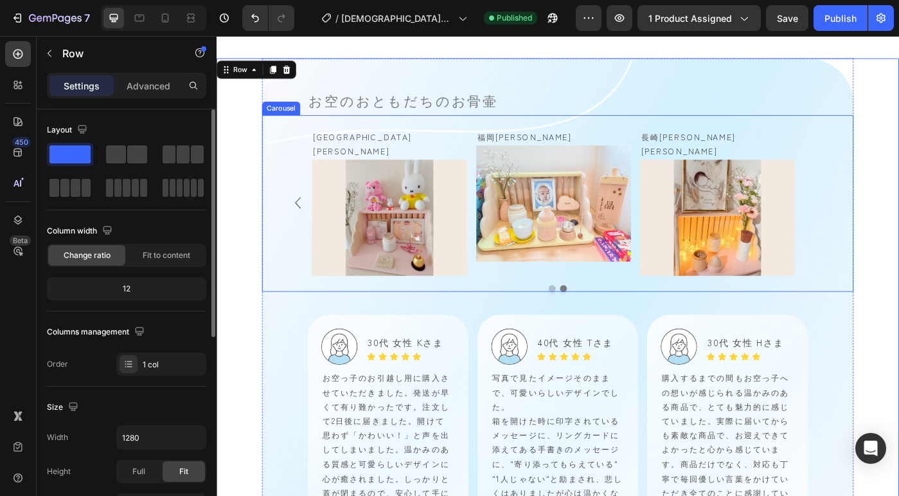
click at [283, 118] on div "Carousel" at bounding box center [290, 118] width 38 height 12
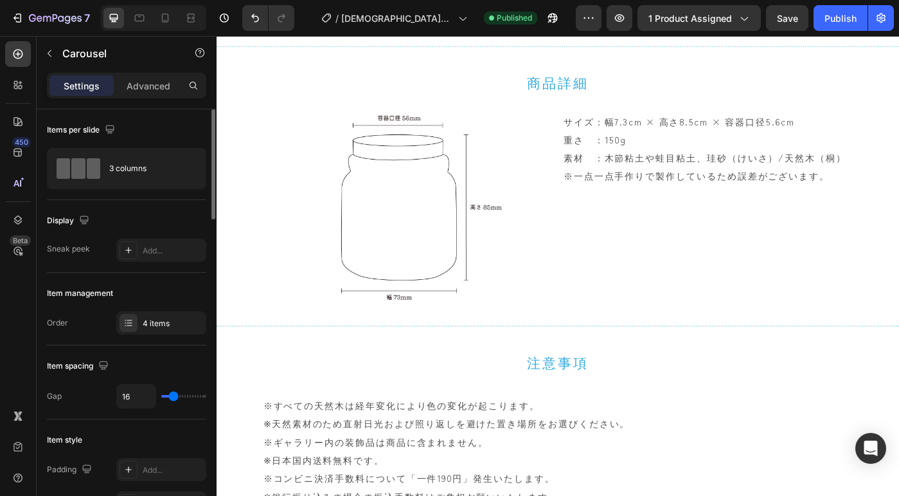
scroll to position [6577, 0]
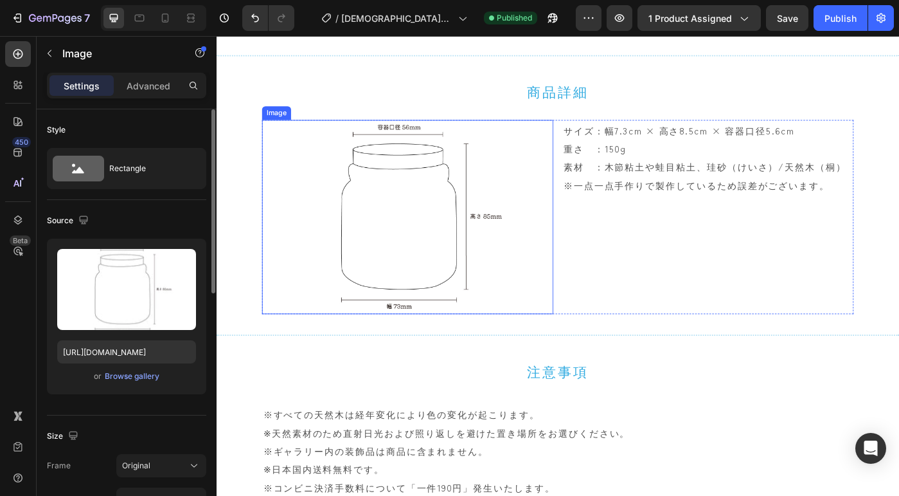
click at [388, 222] on img at bounding box center [432, 239] width 329 height 219
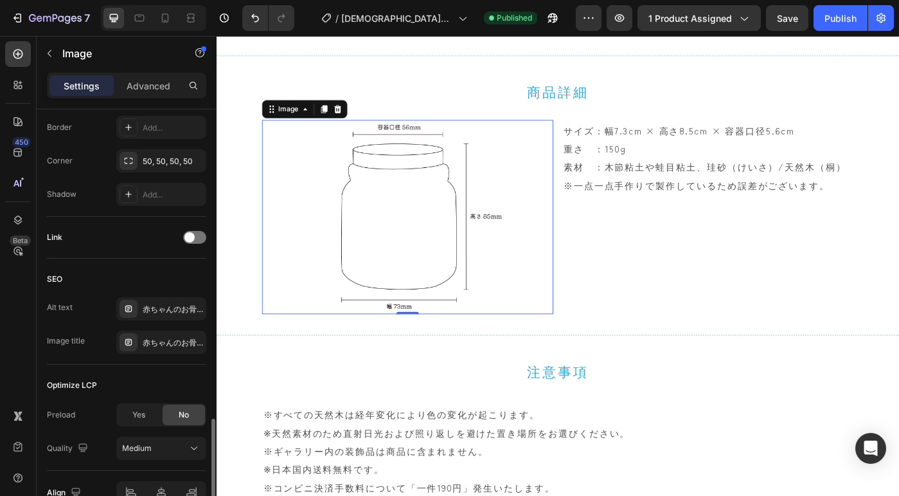
scroll to position [548, 0]
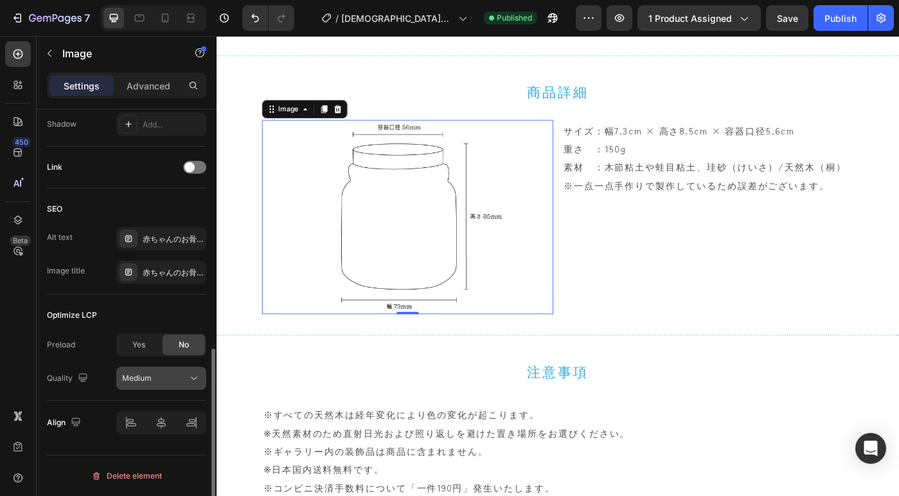
click at [186, 369] on button "Medium" at bounding box center [161, 377] width 90 height 23
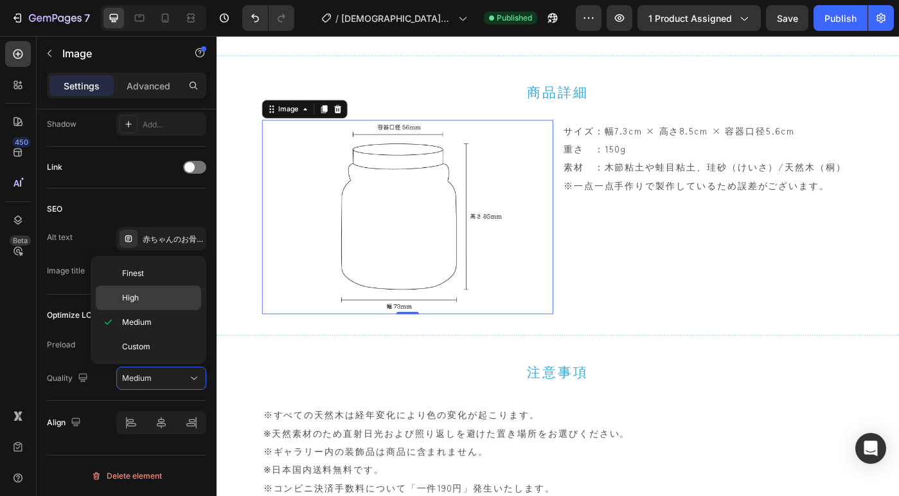
click at [159, 291] on div "High" at bounding box center [148, 297] width 105 height 24
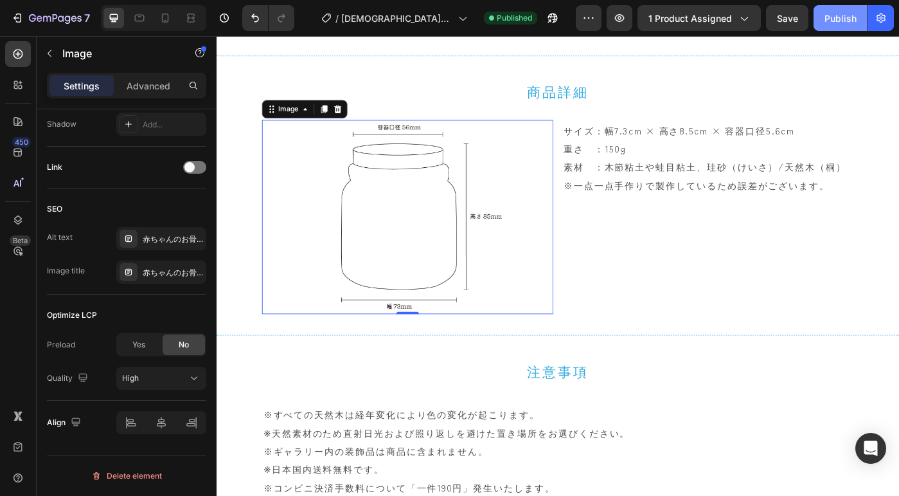
click at [854, 23] on div "Publish" at bounding box center [841, 18] width 32 height 13
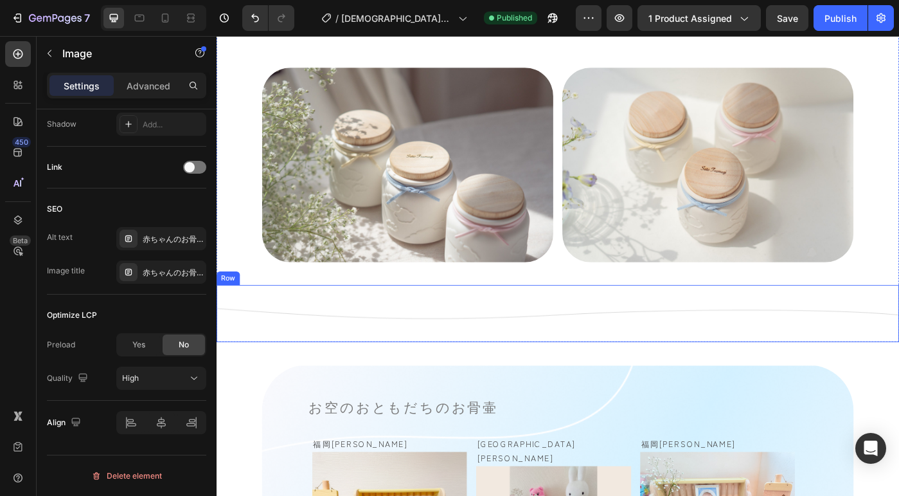
scroll to position [1281, 0]
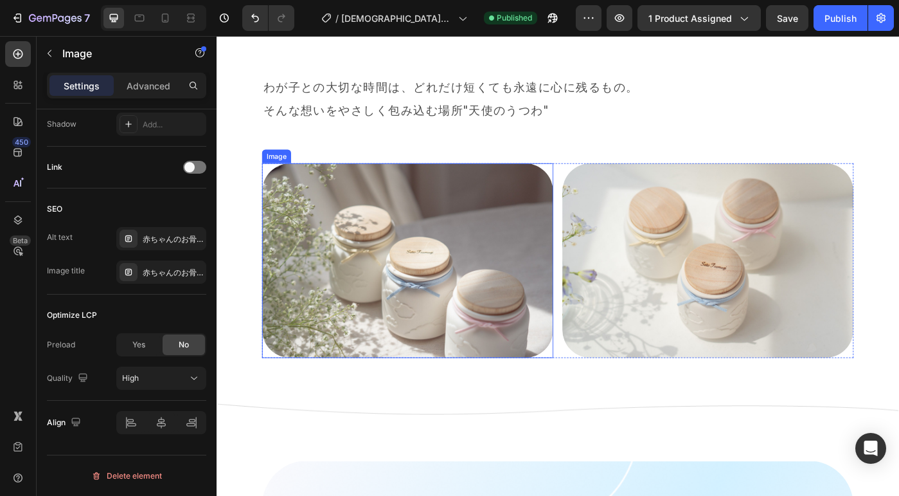
click at [535, 244] on img at bounding box center [432, 288] width 329 height 219
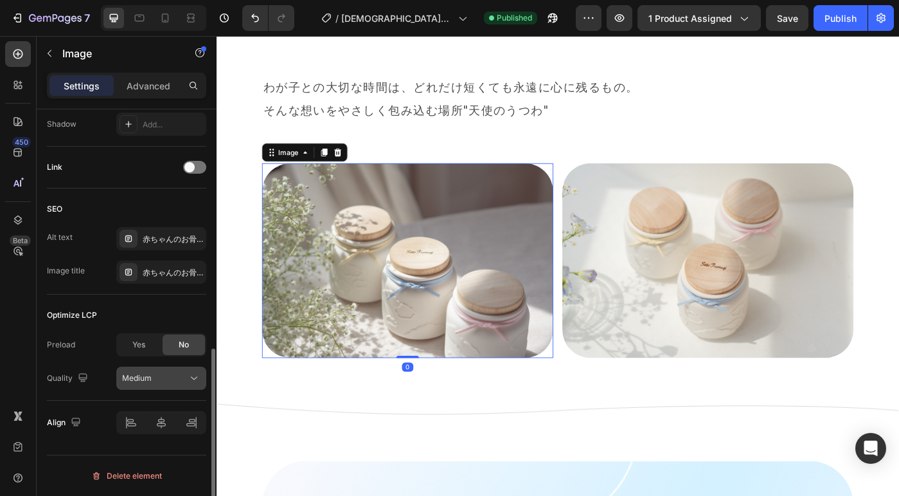
click at [151, 377] on span "Medium" at bounding box center [137, 378] width 30 height 10
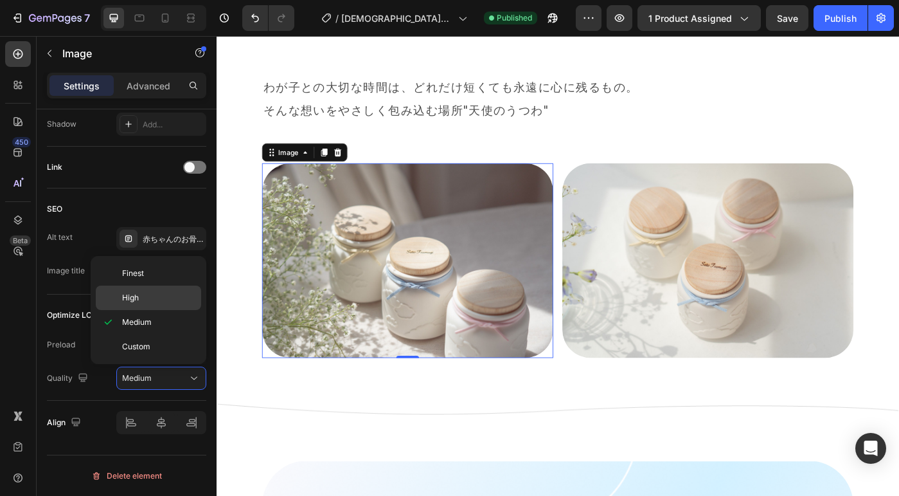
click at [150, 305] on div "High" at bounding box center [148, 297] width 105 height 24
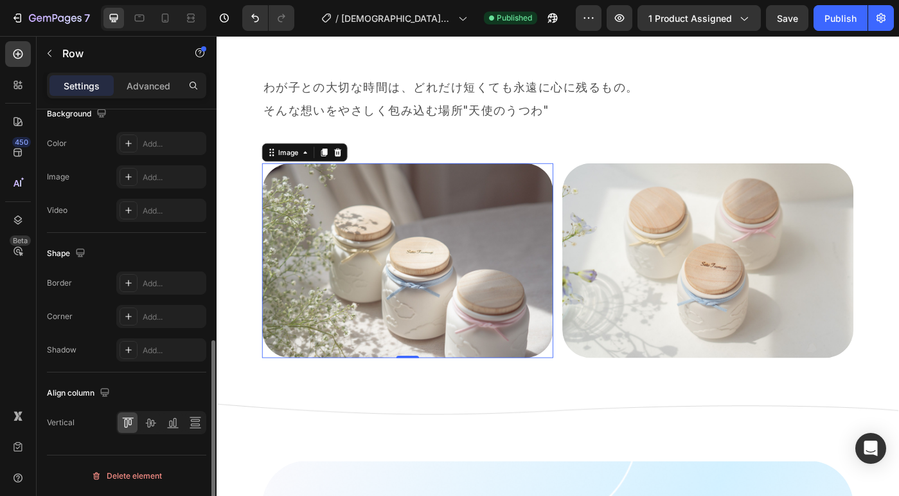
click at [594, 325] on div "Image 0 Image Row" at bounding box center [602, 288] width 668 height 219
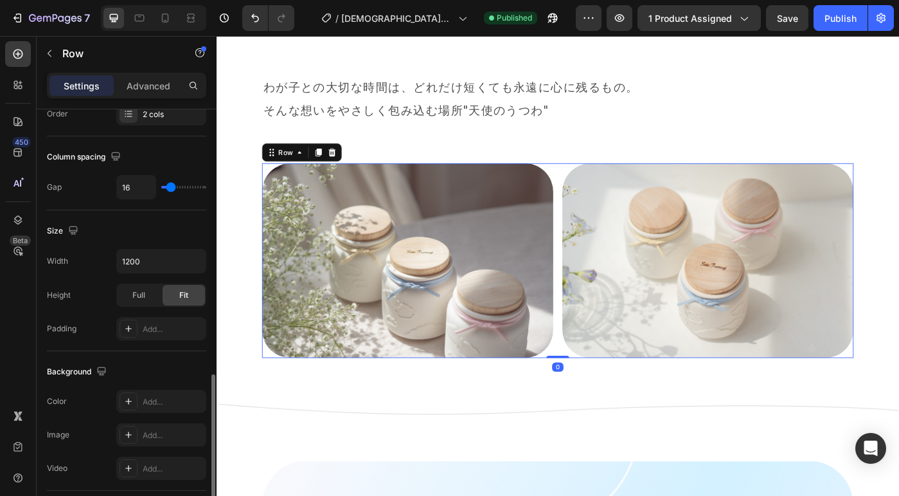
scroll to position [467, 0]
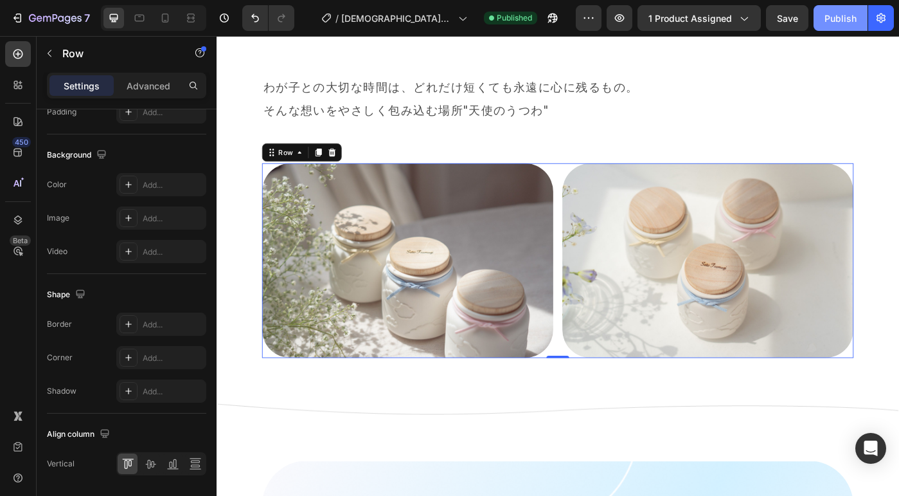
click at [852, 22] on div "Publish" at bounding box center [841, 18] width 32 height 13
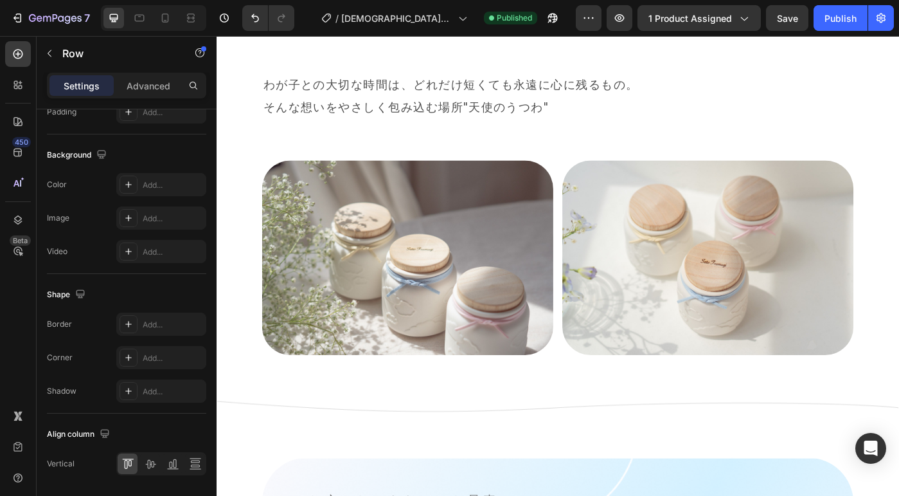
scroll to position [1447, 0]
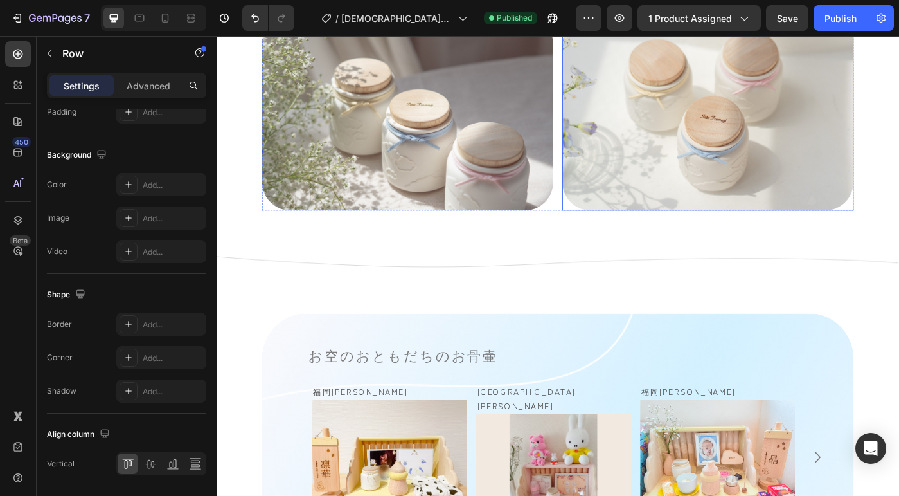
click at [697, 141] on img at bounding box center [771, 122] width 329 height 219
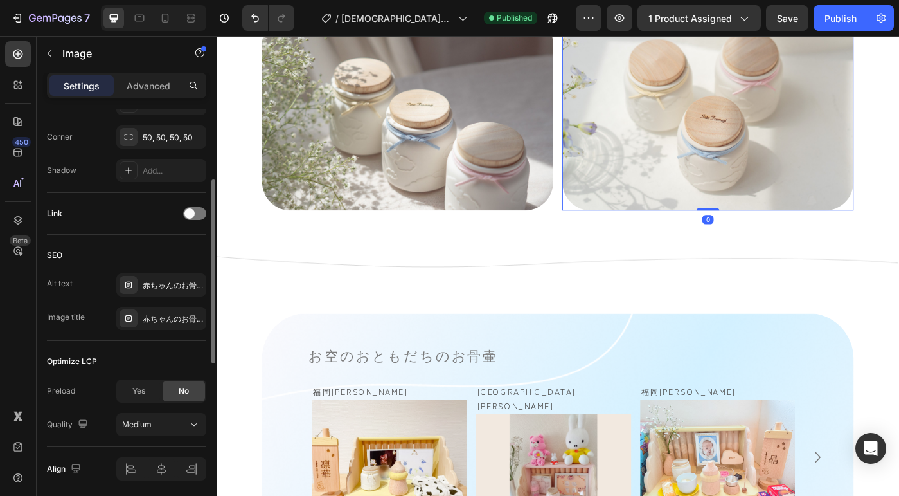
scroll to position [548, 0]
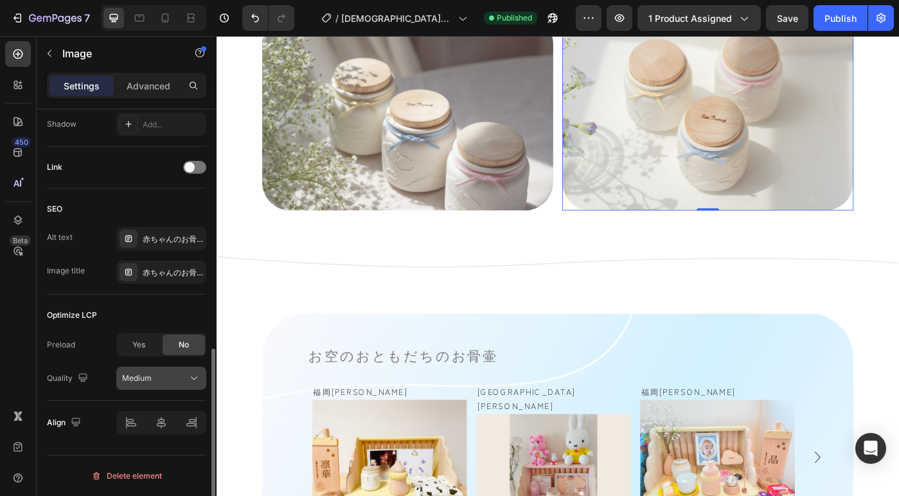
click at [143, 377] on span "Medium" at bounding box center [137, 378] width 30 height 10
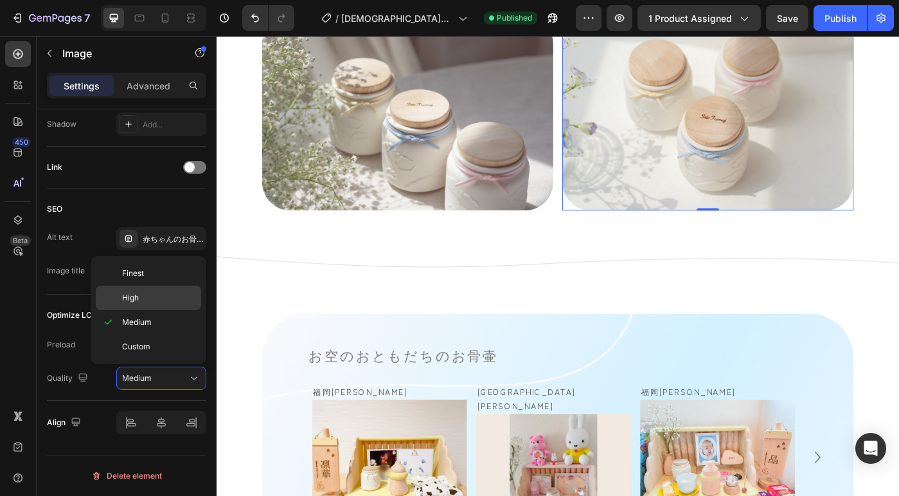
click at [150, 303] on p "High" at bounding box center [158, 298] width 73 height 12
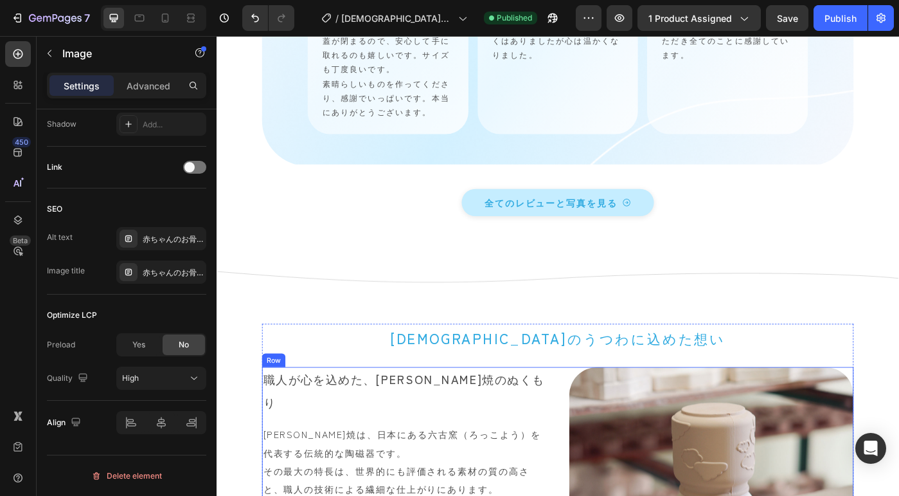
scroll to position [2498, 0]
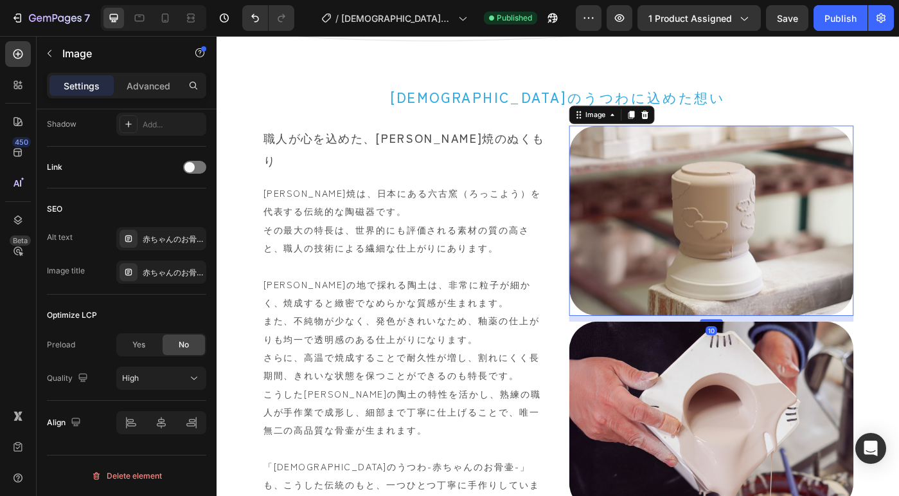
click at [783, 248] on img at bounding box center [775, 244] width 321 height 214
click at [182, 381] on div "Medium" at bounding box center [155, 378] width 66 height 12
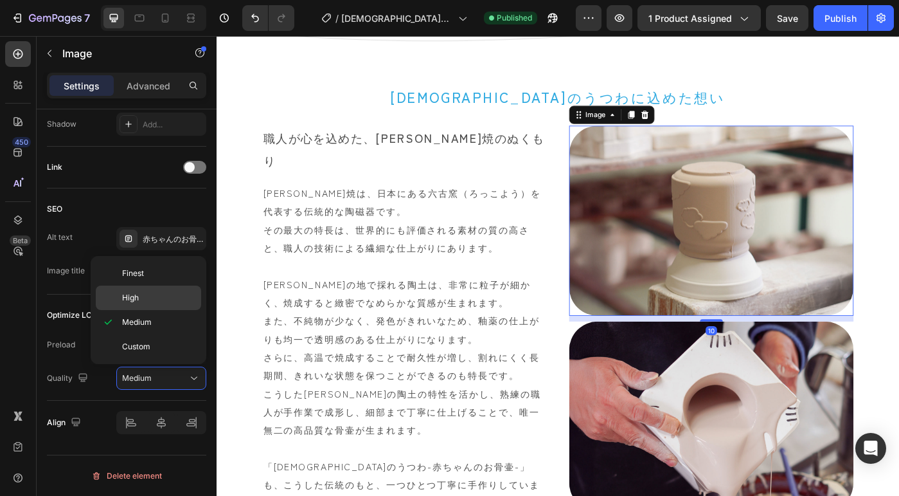
click at [160, 291] on div "High" at bounding box center [148, 297] width 105 height 24
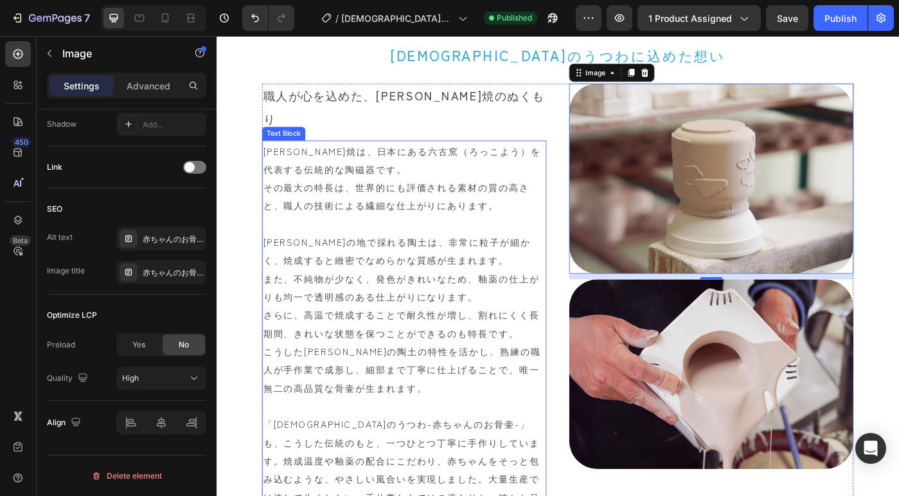
scroll to position [2720, 0]
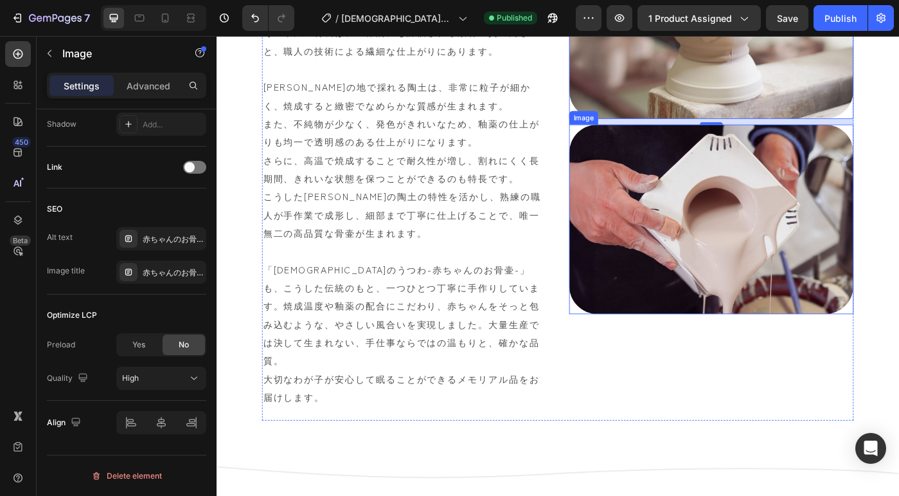
click at [803, 258] on img at bounding box center [775, 243] width 321 height 214
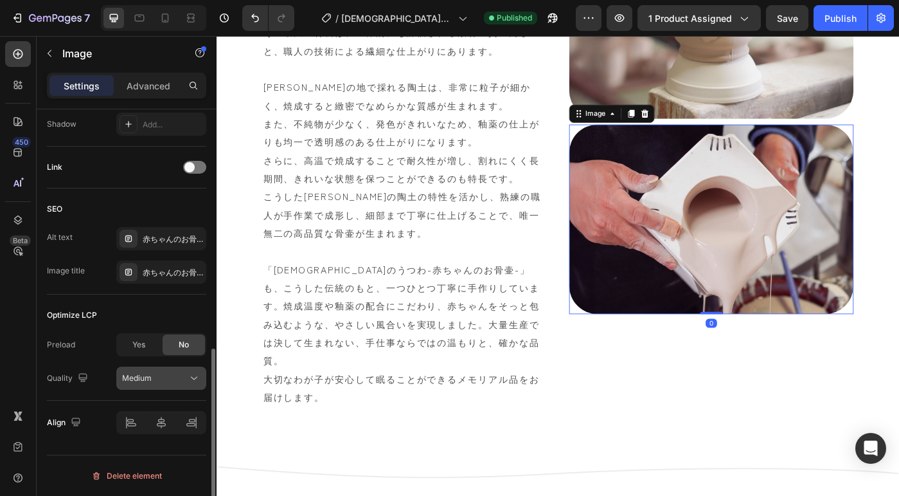
click at [159, 382] on div "Medium" at bounding box center [155, 378] width 66 height 12
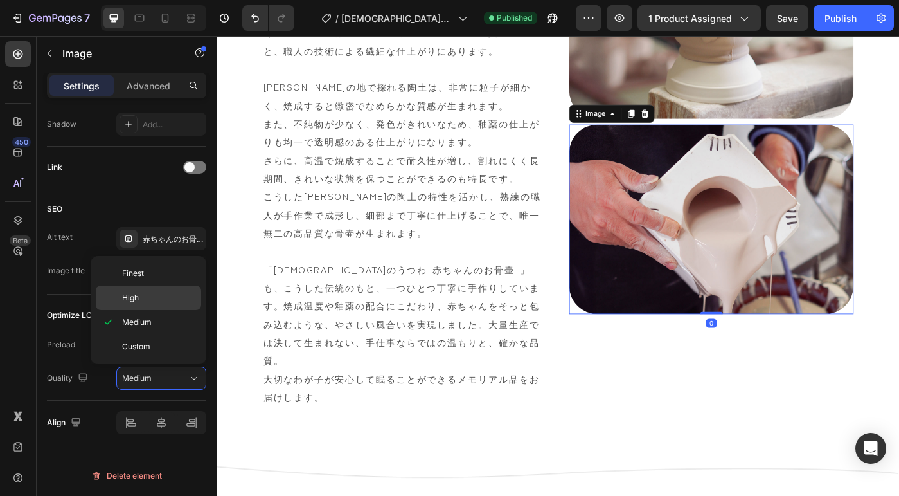
click at [154, 305] on div "High" at bounding box center [148, 297] width 105 height 24
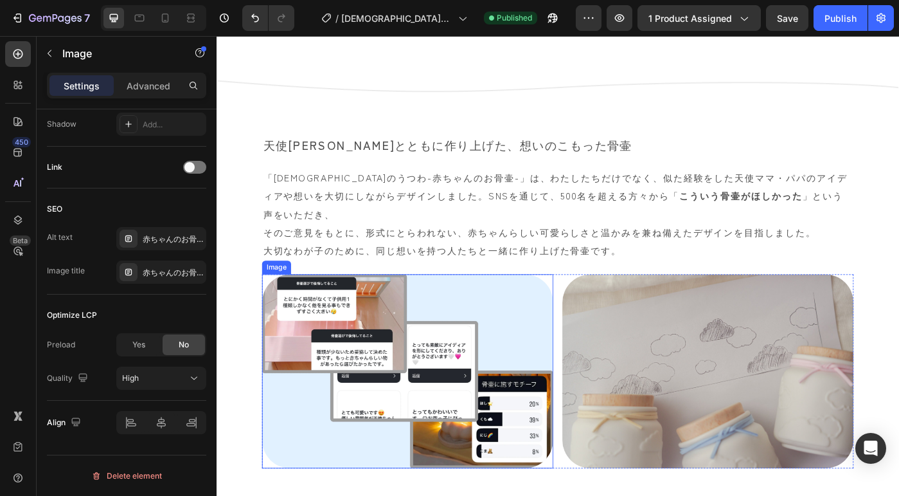
scroll to position [3156, 0]
click at [469, 326] on img at bounding box center [432, 414] width 329 height 219
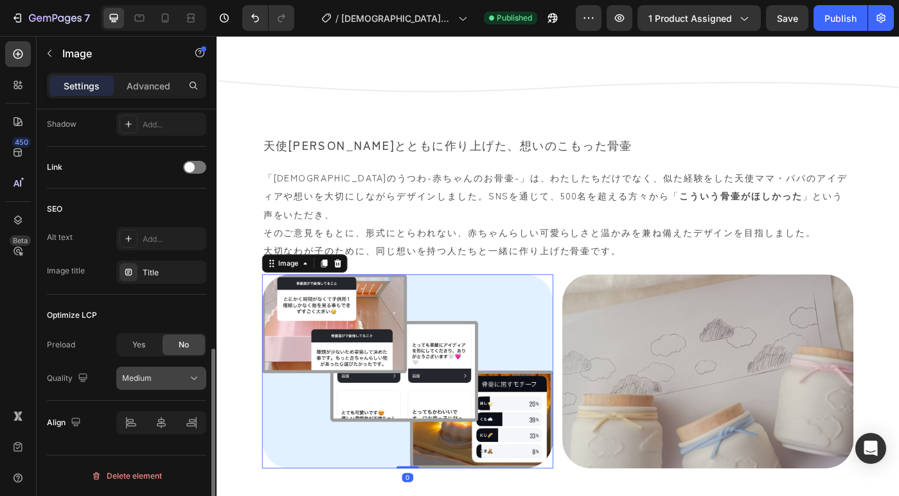
click at [175, 371] on button "Medium" at bounding box center [161, 377] width 90 height 23
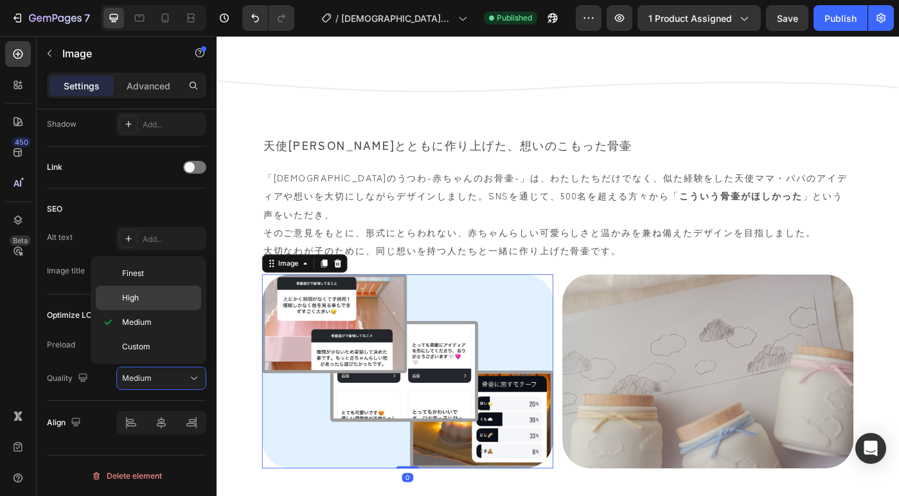
click at [156, 299] on p "High" at bounding box center [158, 298] width 73 height 12
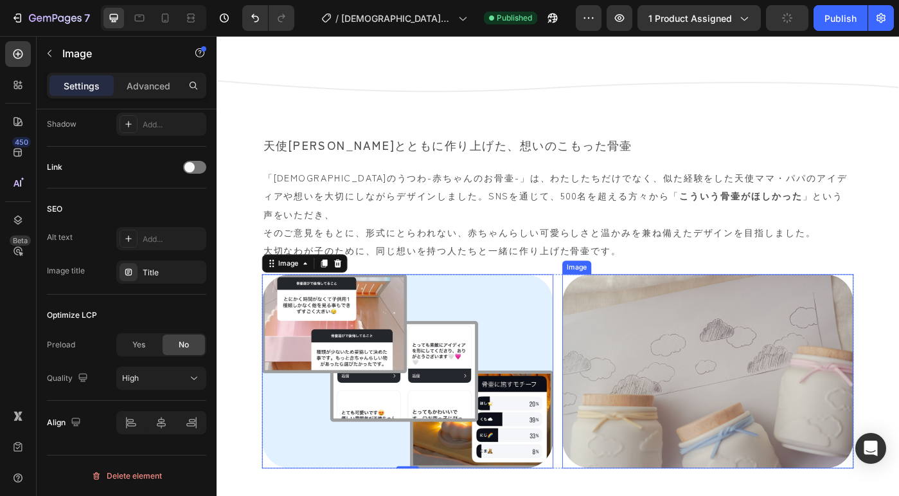
click at [684, 332] on img at bounding box center [771, 414] width 329 height 219
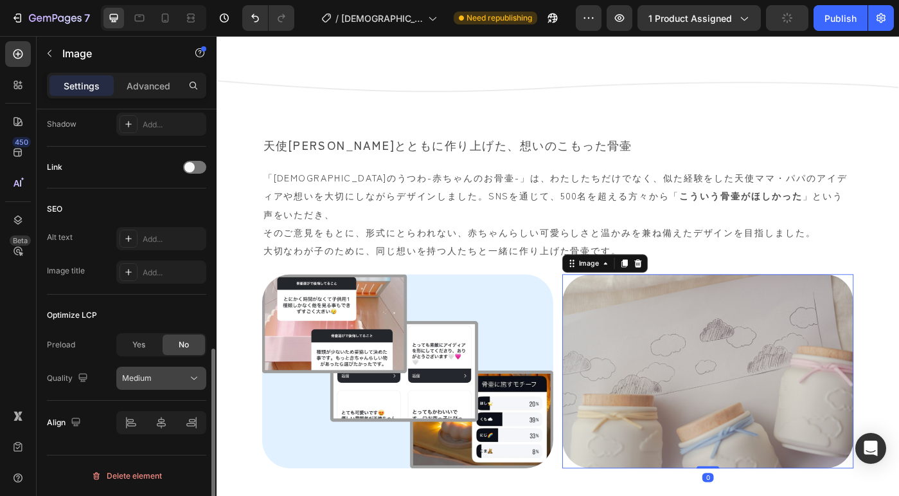
click at [136, 378] on span "Medium" at bounding box center [137, 378] width 30 height 10
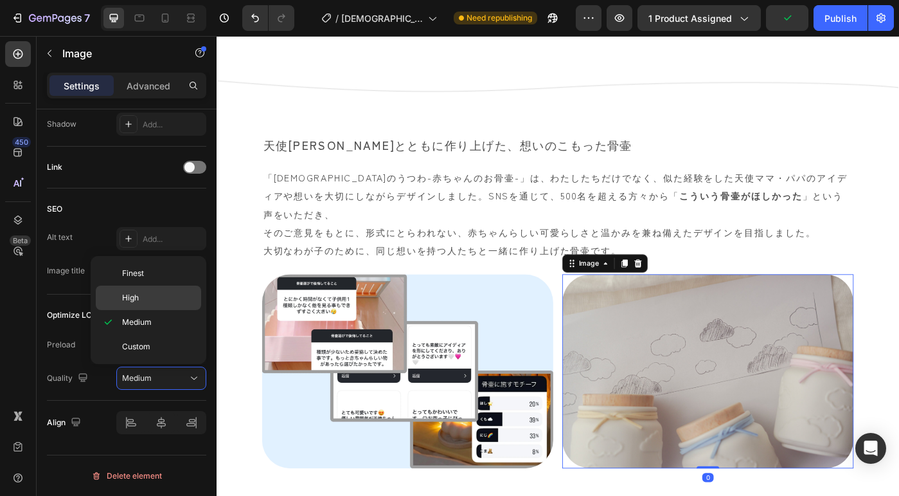
click at [135, 302] on span "High" at bounding box center [130, 298] width 17 height 12
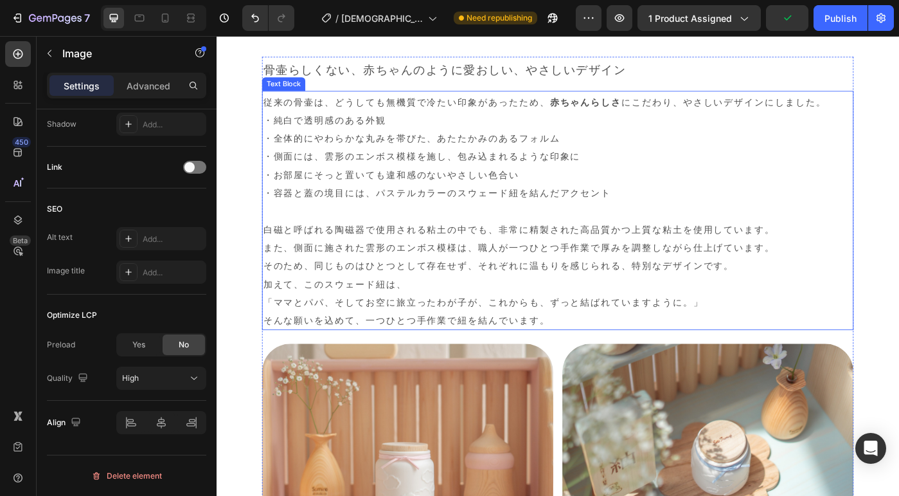
scroll to position [3824, 0]
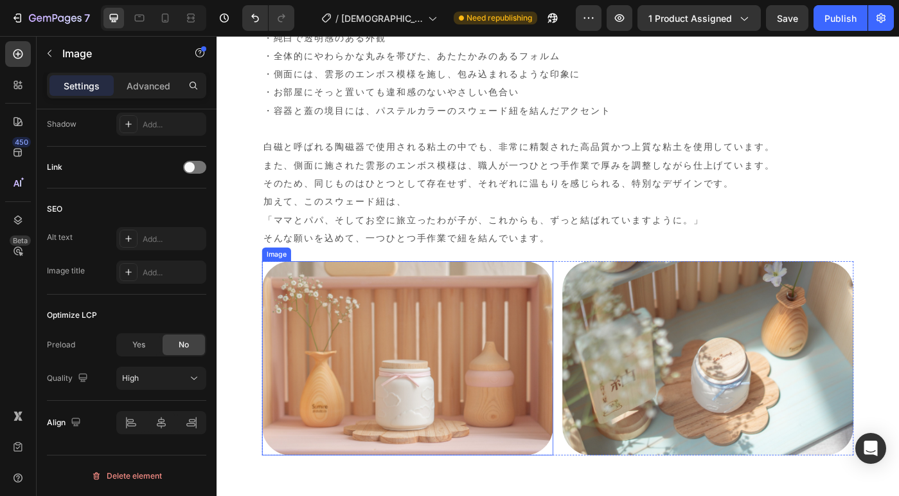
click at [459, 321] on img at bounding box center [432, 399] width 329 height 219
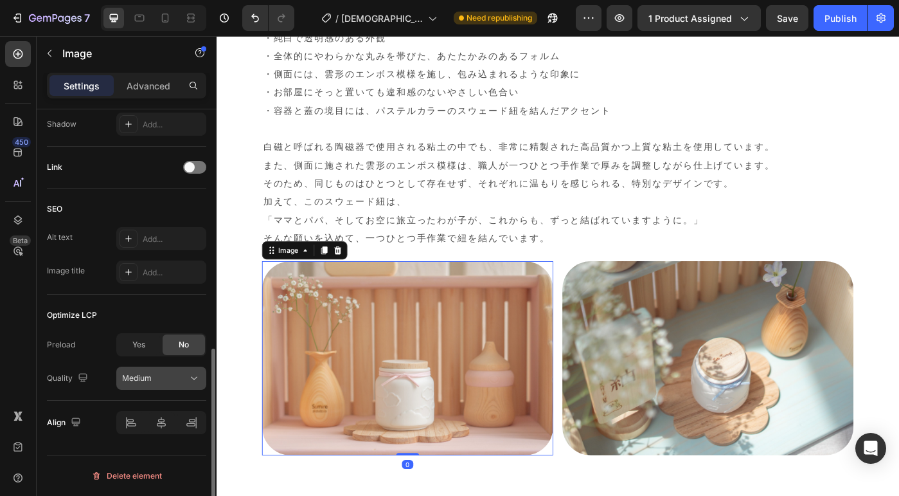
click at [195, 382] on icon at bounding box center [194, 377] width 13 height 13
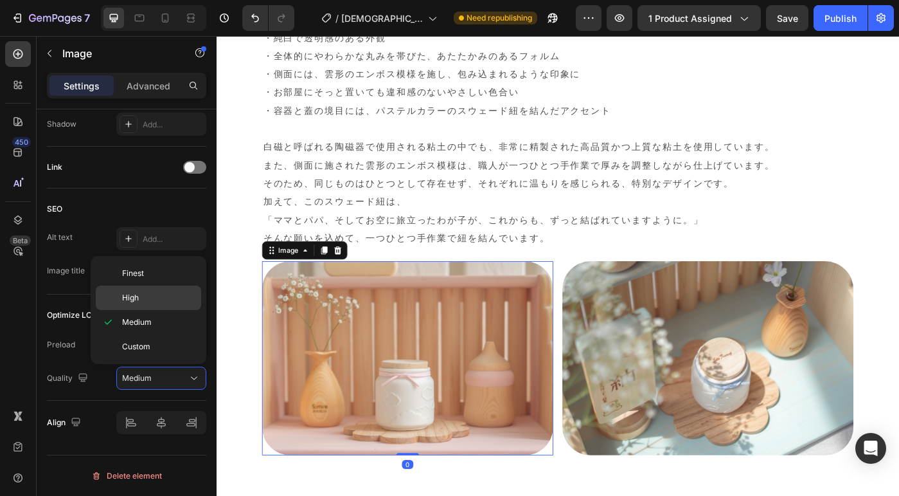
click at [142, 303] on p "High" at bounding box center [158, 298] width 73 height 12
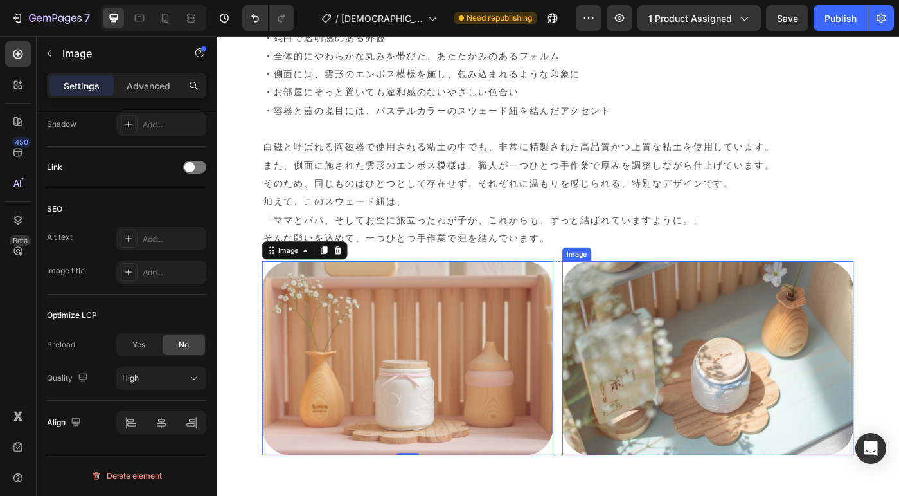
click at [665, 347] on img at bounding box center [771, 399] width 329 height 219
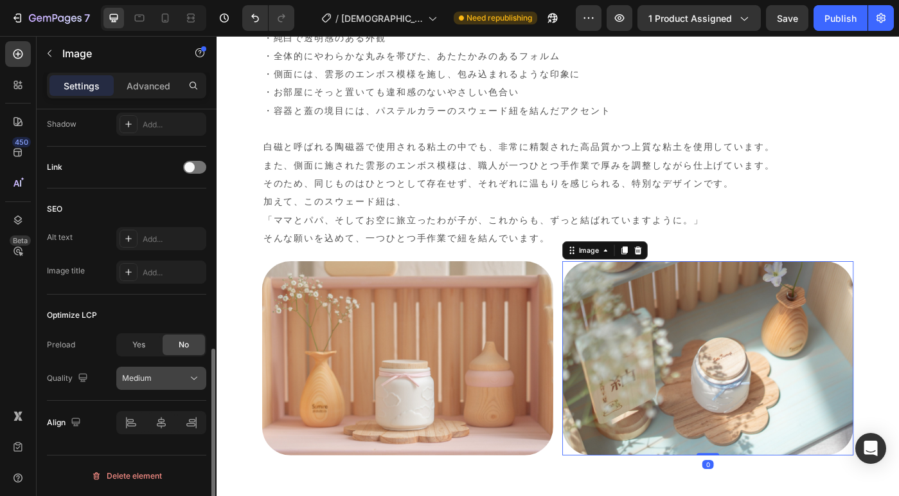
click at [147, 384] on div "Medium" at bounding box center [161, 377] width 78 height 13
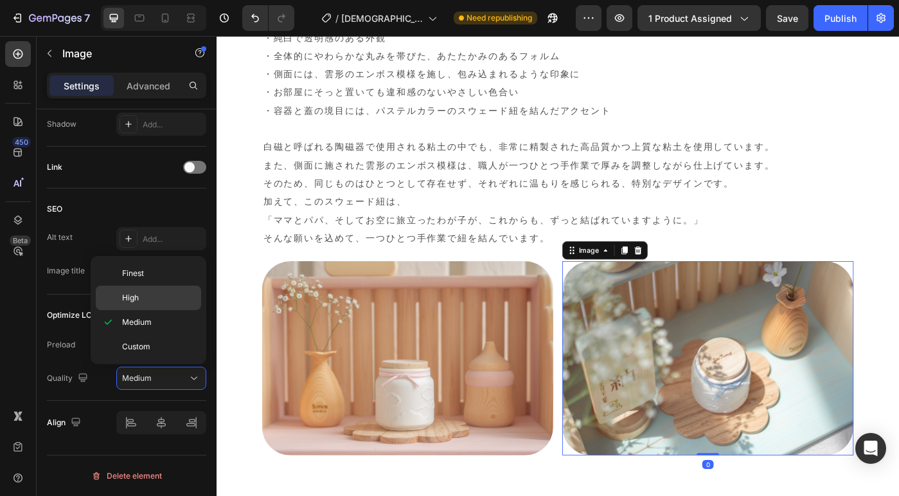
click at [149, 301] on p "High" at bounding box center [158, 298] width 73 height 12
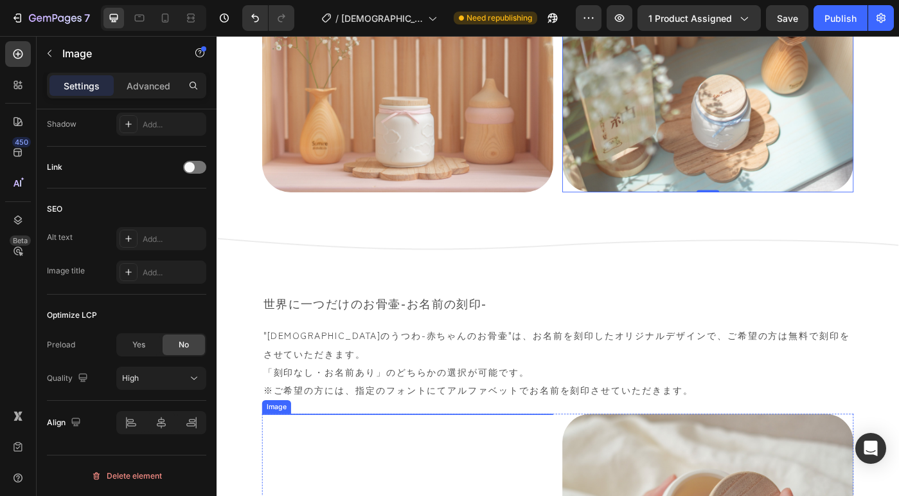
scroll to position [4241, 0]
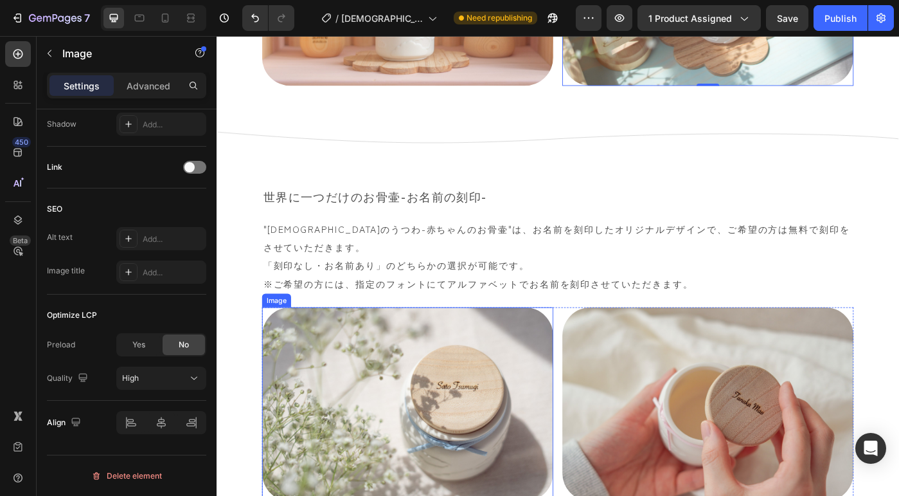
click at [432, 395] on img at bounding box center [432, 451] width 329 height 219
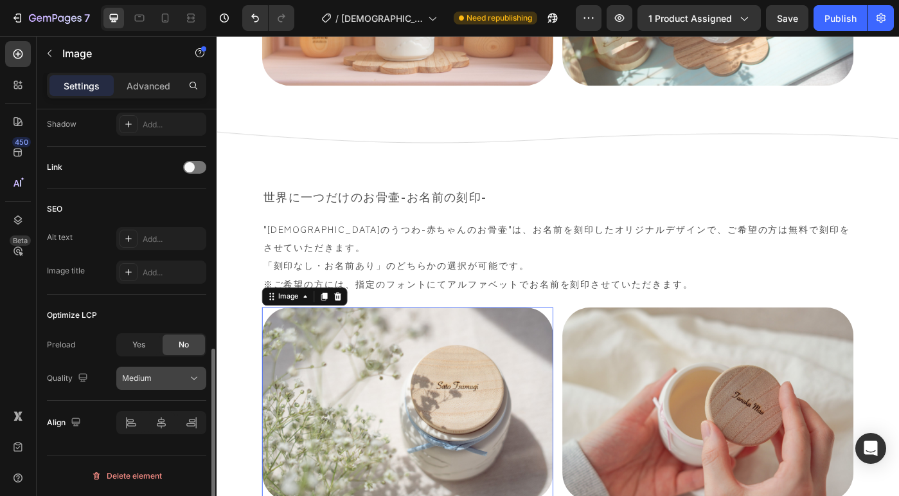
click at [148, 370] on button "Medium" at bounding box center [161, 377] width 90 height 23
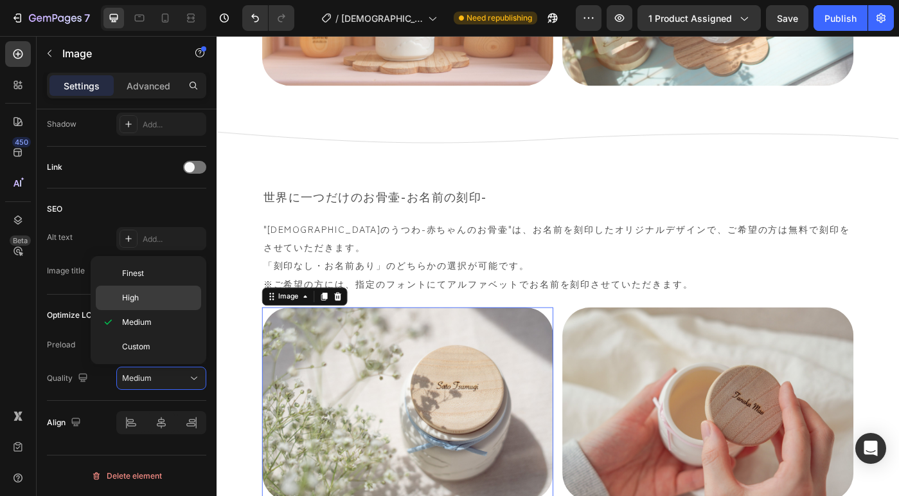
click at [148, 303] on div "High" at bounding box center [148, 297] width 105 height 24
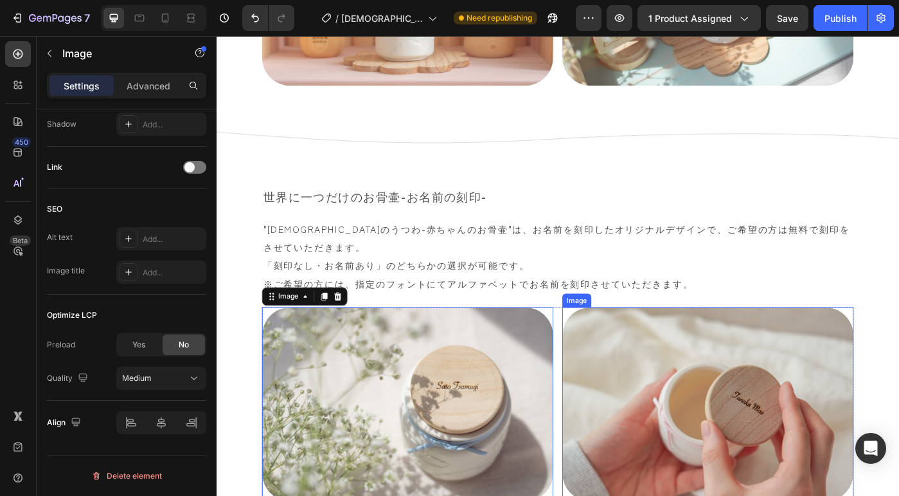
click at [666, 357] on img at bounding box center [771, 451] width 329 height 219
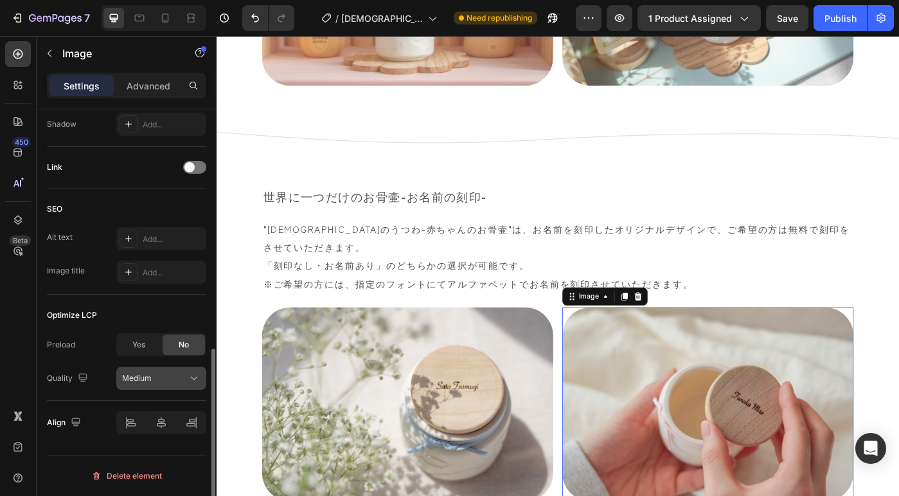
click at [175, 377] on div "Medium" at bounding box center [155, 378] width 66 height 12
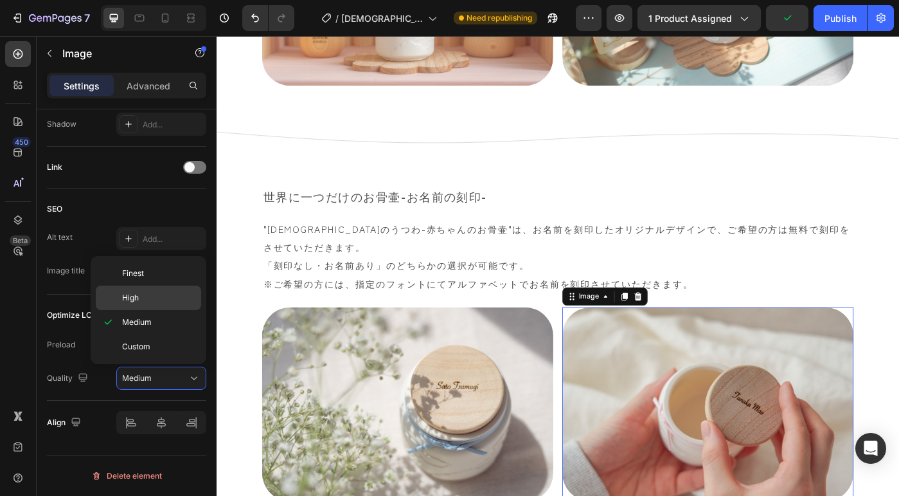
click at [152, 302] on p "High" at bounding box center [158, 298] width 73 height 12
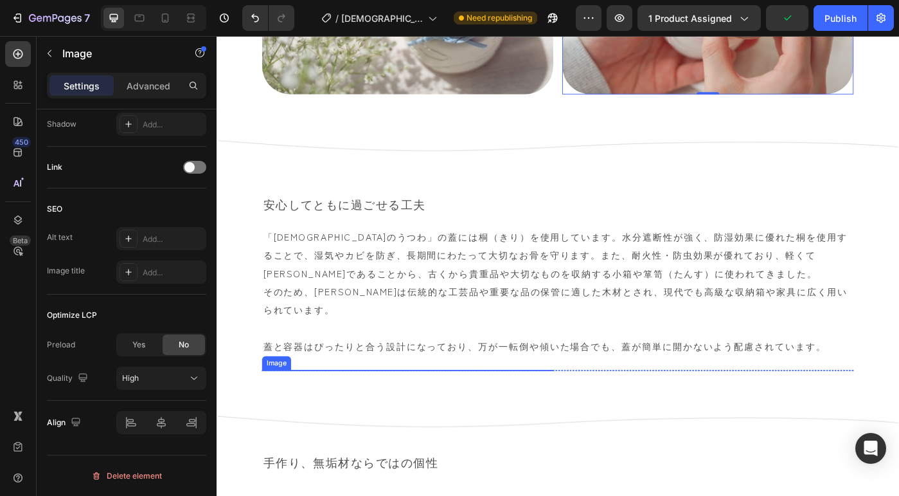
scroll to position [4878, 0]
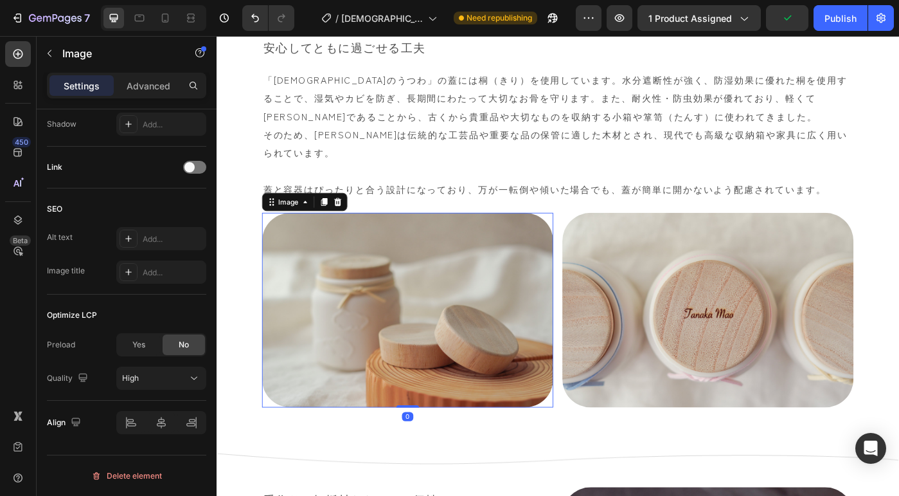
click at [447, 301] on img at bounding box center [432, 344] width 329 height 219
click at [170, 375] on div "Medium" at bounding box center [155, 378] width 66 height 12
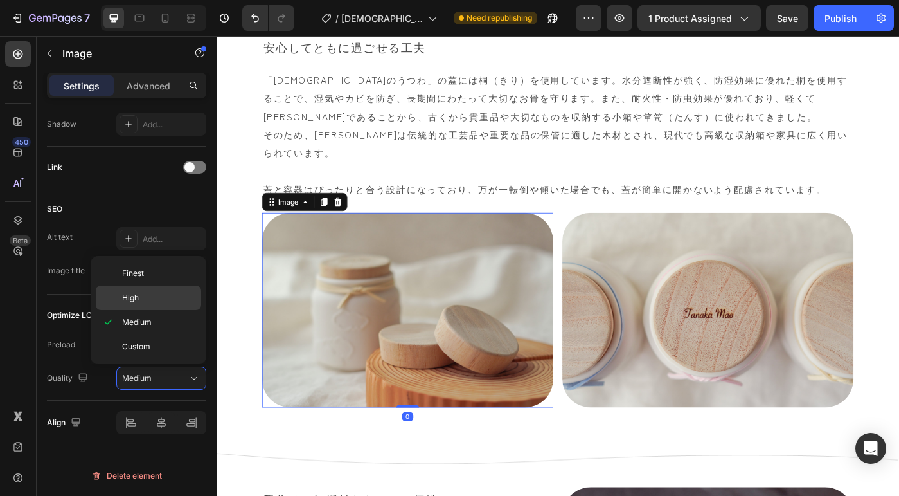
click at [140, 294] on p "High" at bounding box center [158, 298] width 73 height 12
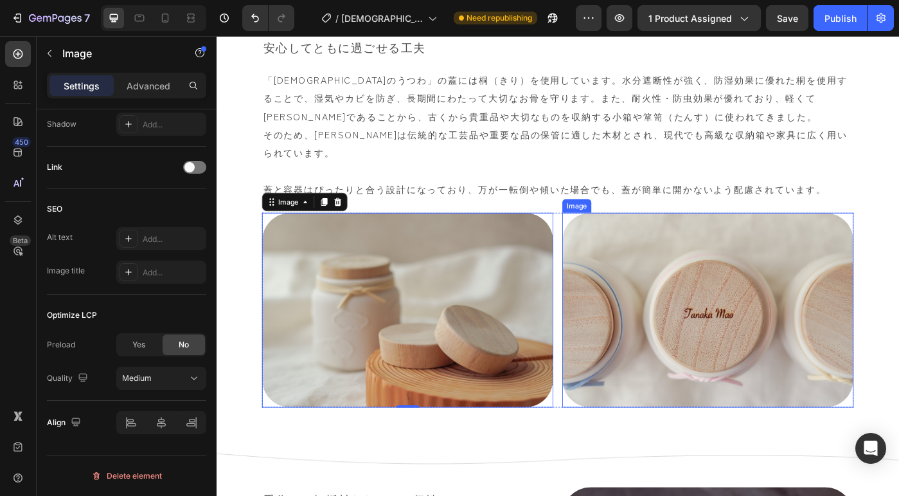
click at [641, 283] on img at bounding box center [771, 344] width 329 height 219
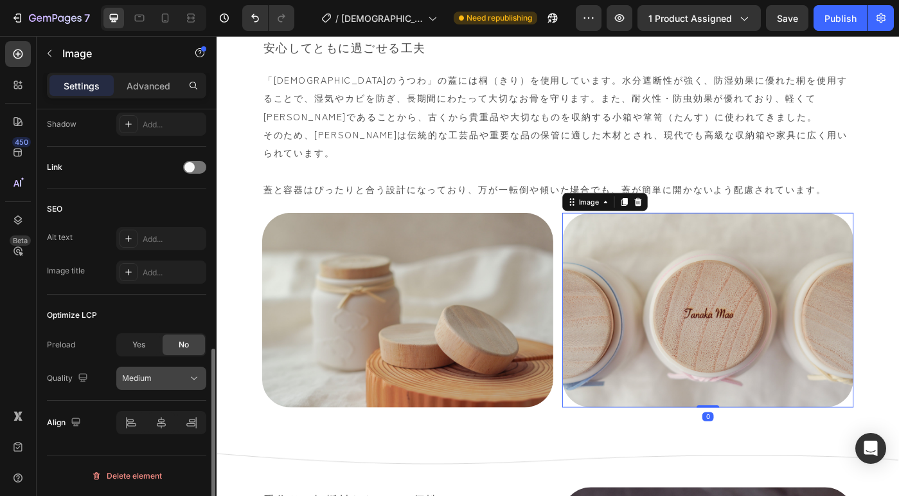
click at [144, 380] on span "Medium" at bounding box center [137, 378] width 30 height 10
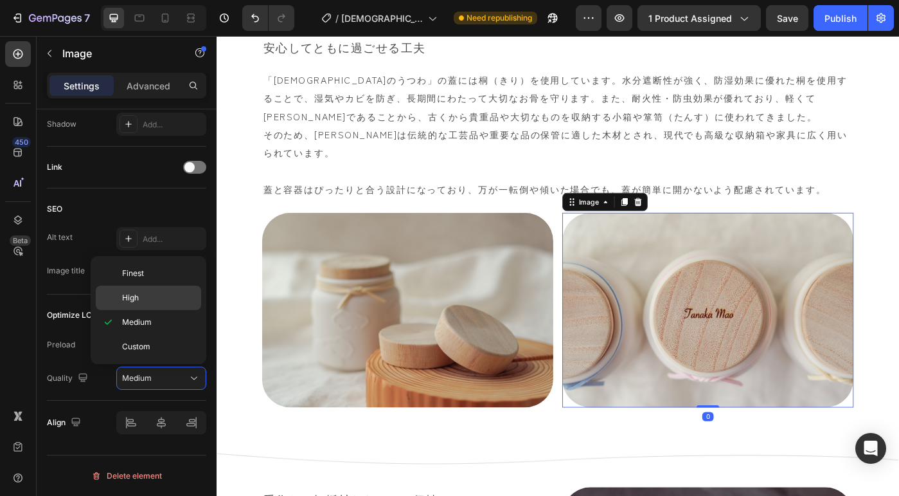
click at [153, 298] on p "High" at bounding box center [158, 298] width 73 height 12
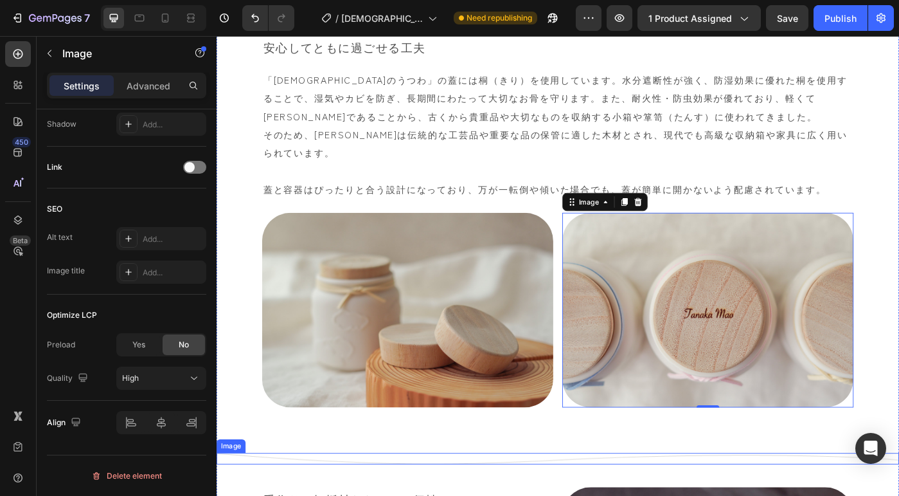
scroll to position [5100, 0]
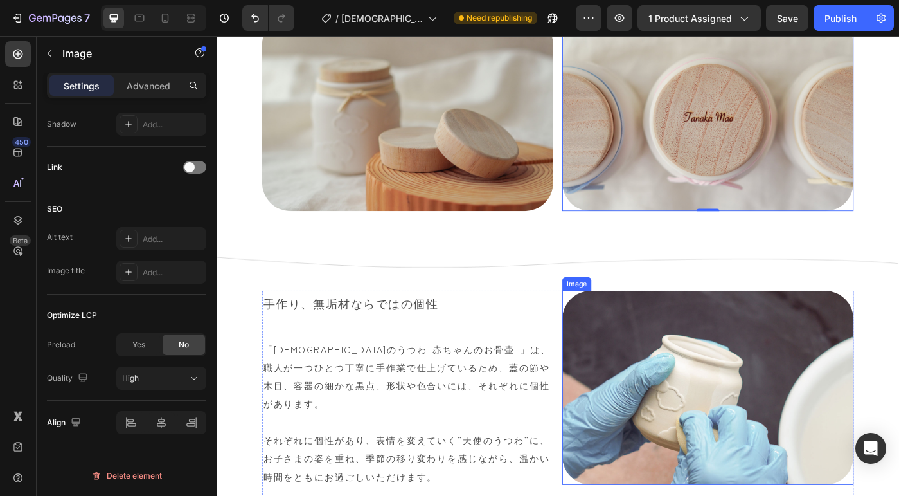
click at [752, 330] on img at bounding box center [771, 432] width 329 height 219
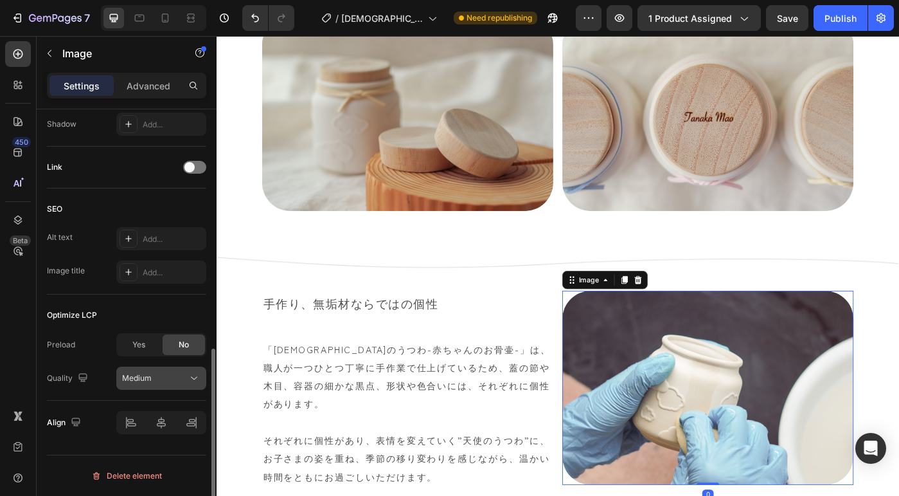
click at [186, 370] on button "Medium" at bounding box center [161, 377] width 90 height 23
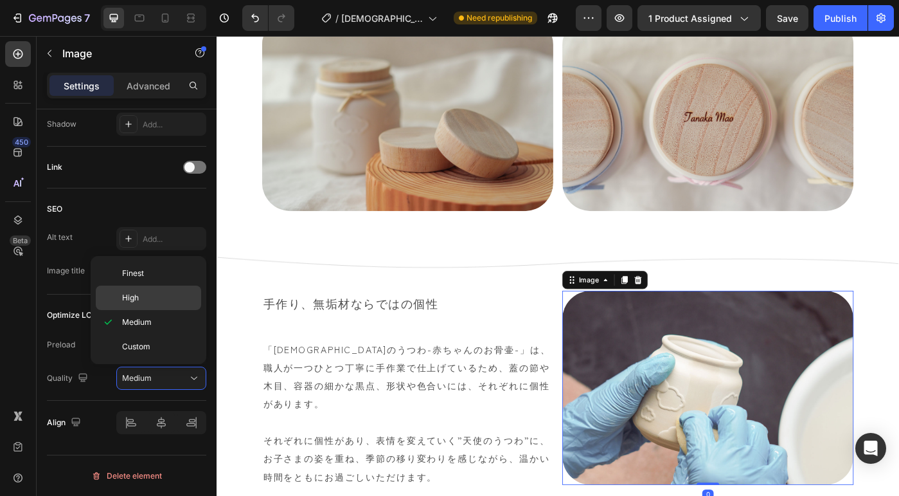
click at [159, 301] on p "High" at bounding box center [158, 298] width 73 height 12
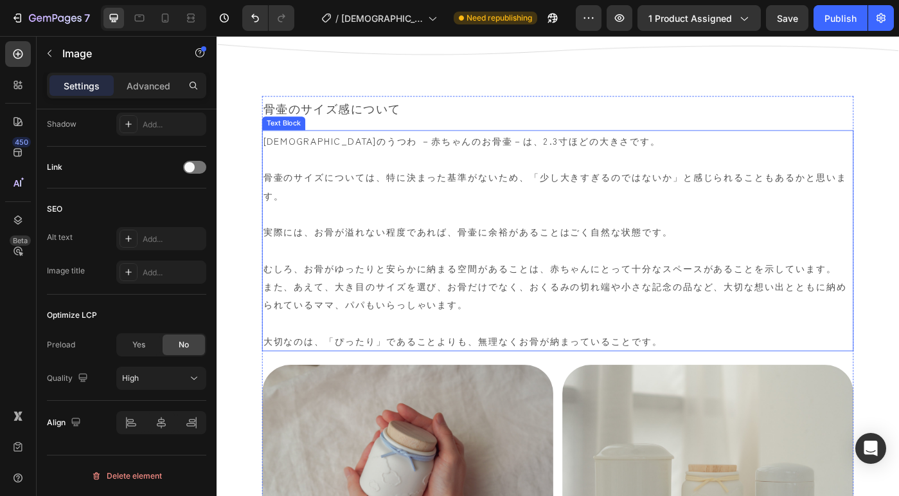
scroll to position [5878, 0]
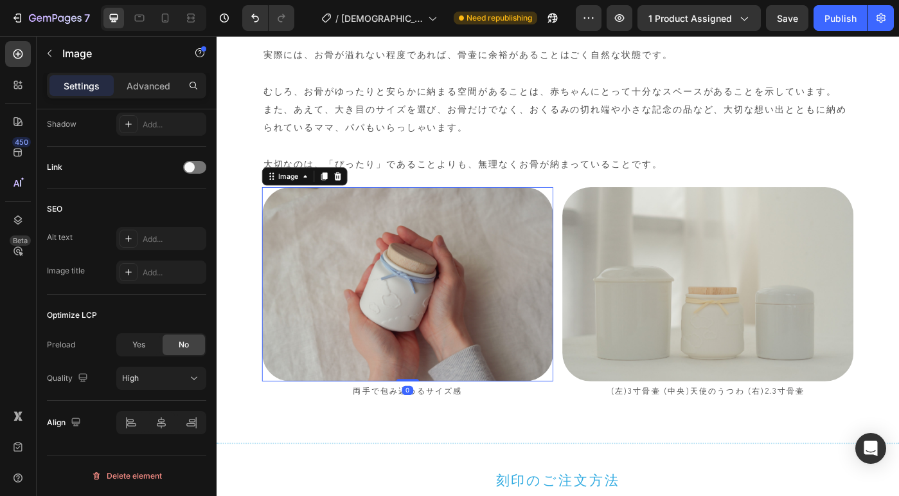
click at [443, 212] on img at bounding box center [432, 315] width 329 height 219
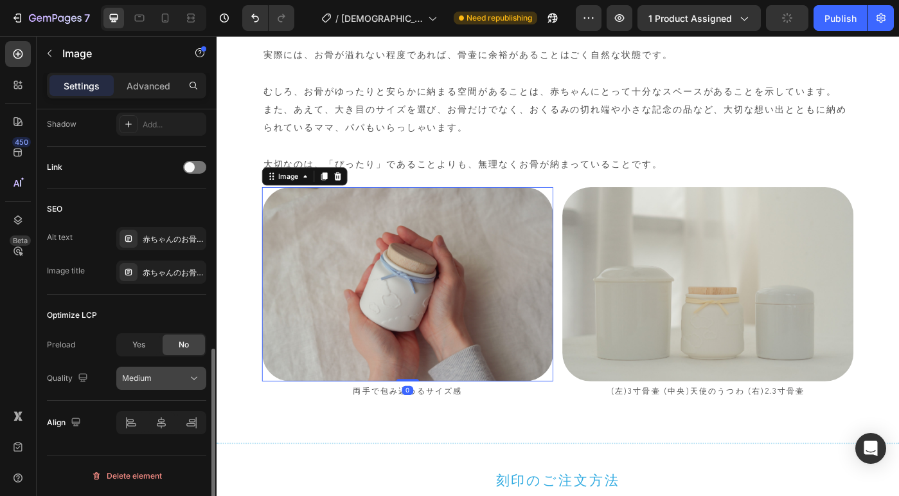
click at [147, 371] on button "Medium" at bounding box center [161, 377] width 90 height 23
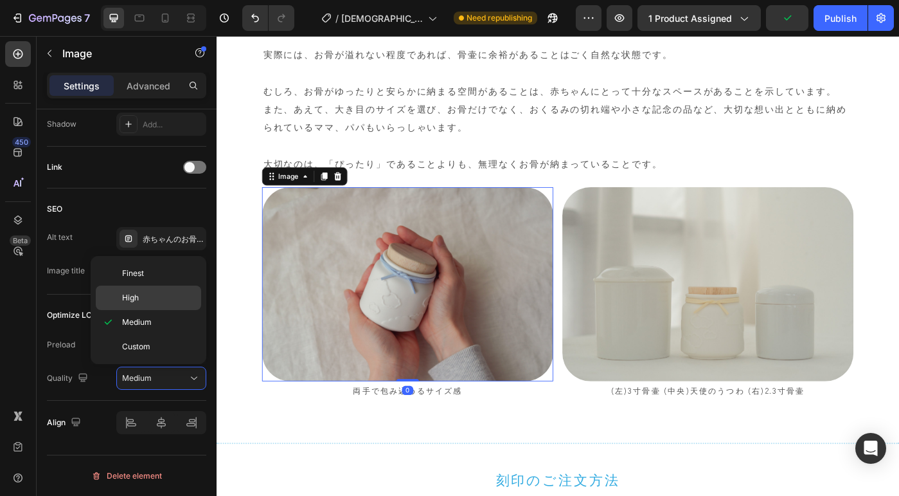
click at [147, 300] on p "High" at bounding box center [158, 298] width 73 height 12
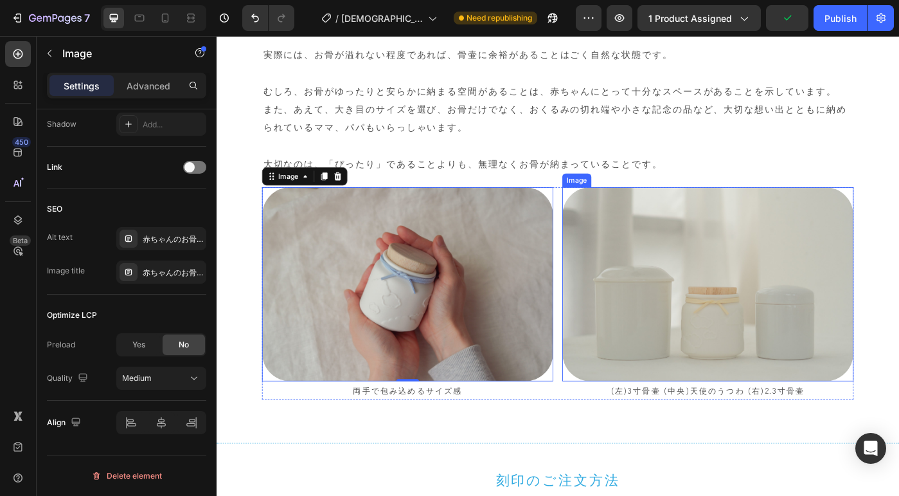
click at [785, 231] on img at bounding box center [771, 315] width 329 height 219
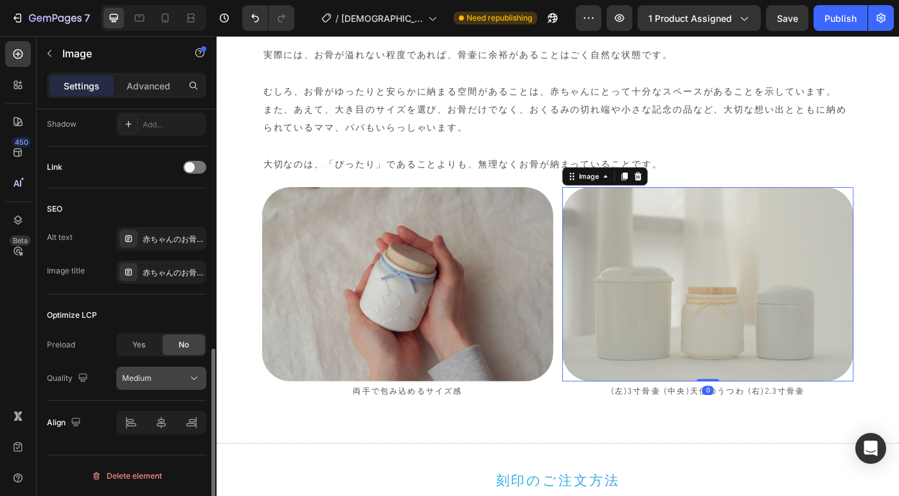
click at [132, 379] on span "Medium" at bounding box center [137, 378] width 30 height 10
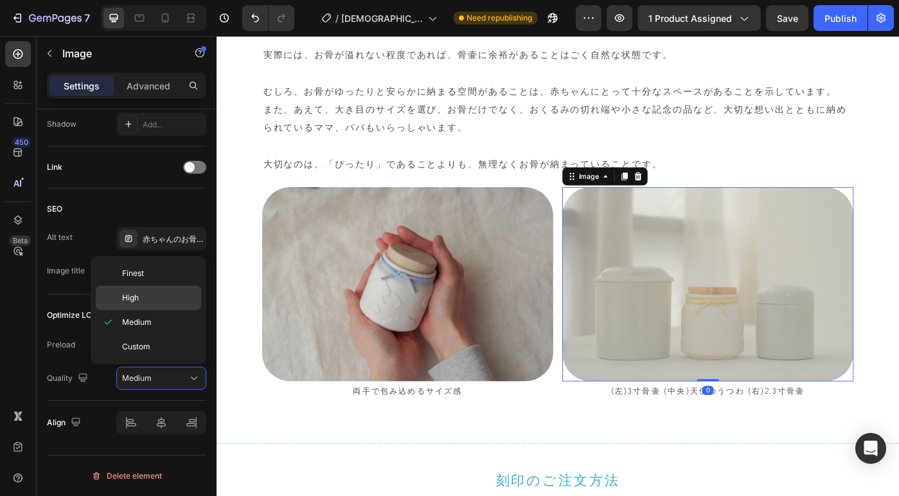
click at [137, 298] on span "High" at bounding box center [130, 298] width 17 height 12
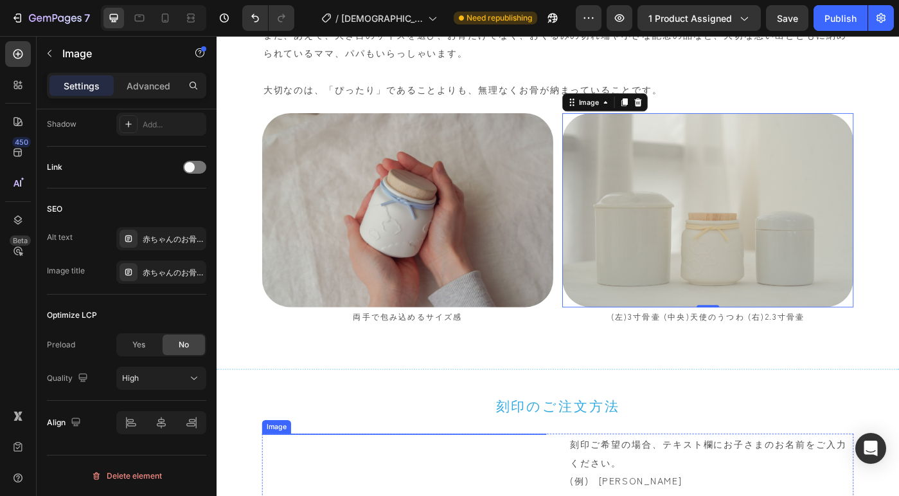
scroll to position [6113, 0]
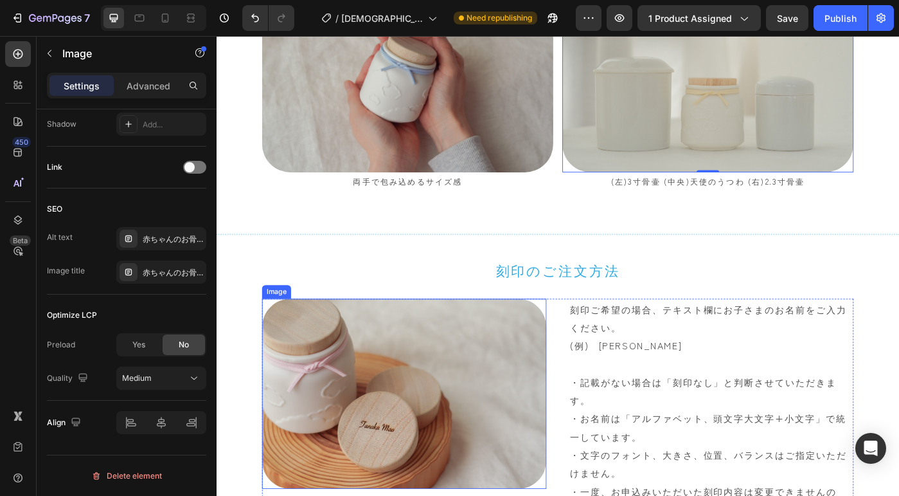
click at [364, 334] on img at bounding box center [428, 439] width 321 height 214
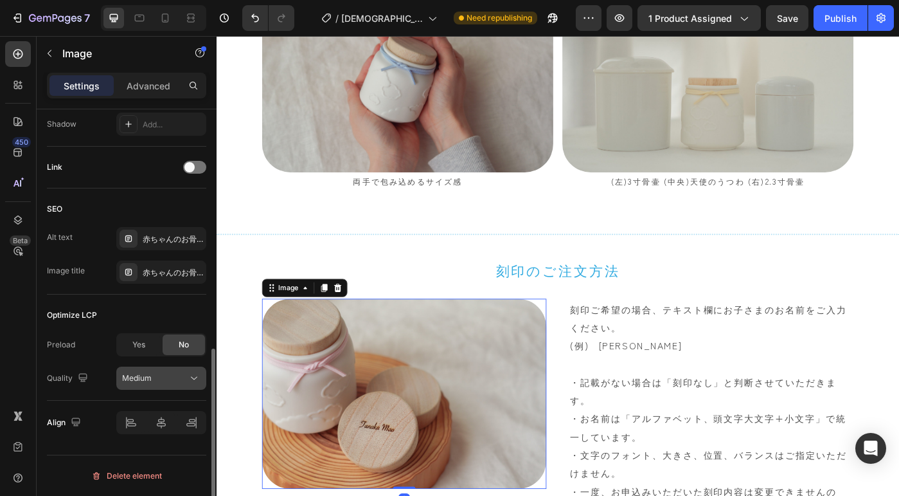
click at [165, 369] on button "Medium" at bounding box center [161, 377] width 90 height 23
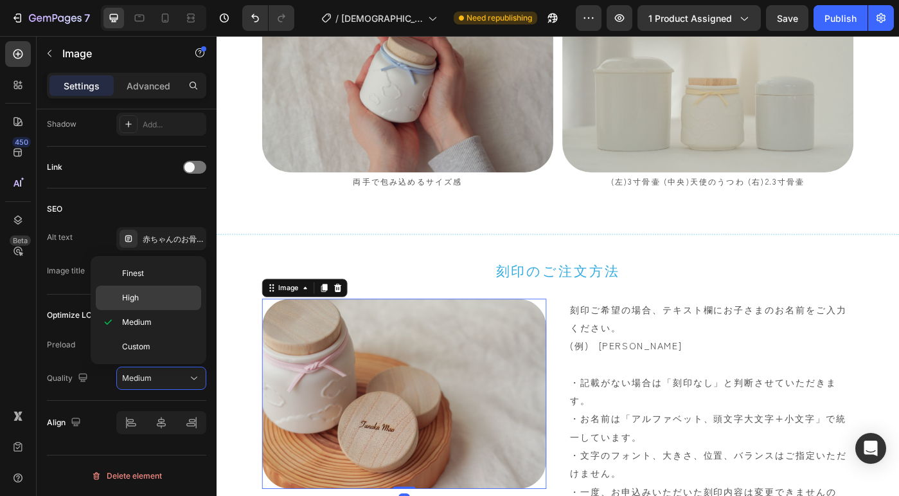
click at [129, 292] on span "High" at bounding box center [130, 298] width 17 height 12
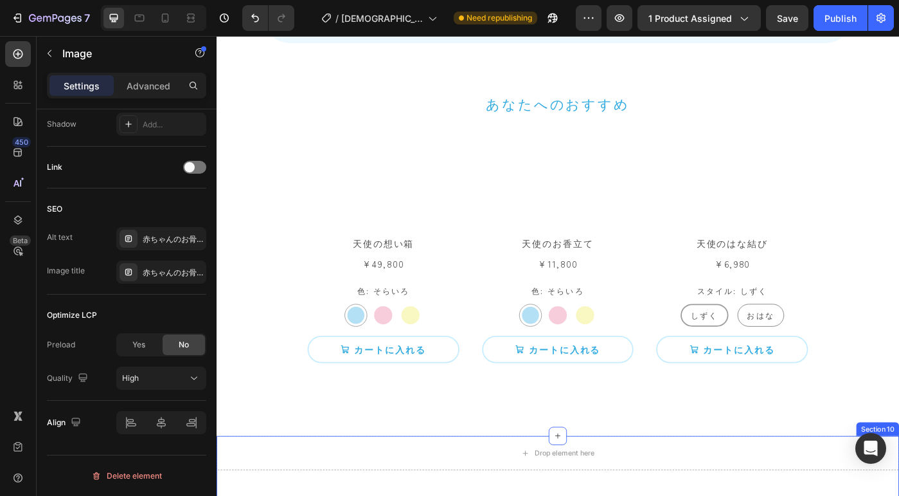
scroll to position [7520, 0]
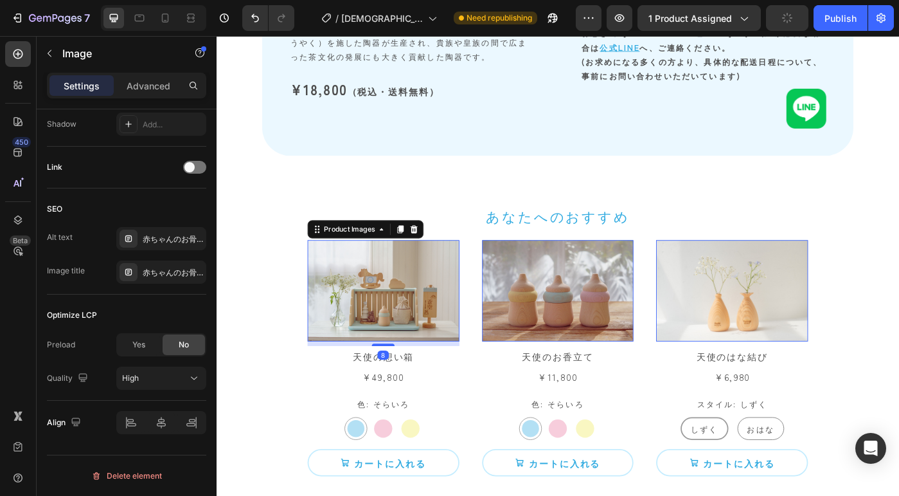
click at [364, 341] on img at bounding box center [405, 323] width 172 height 114
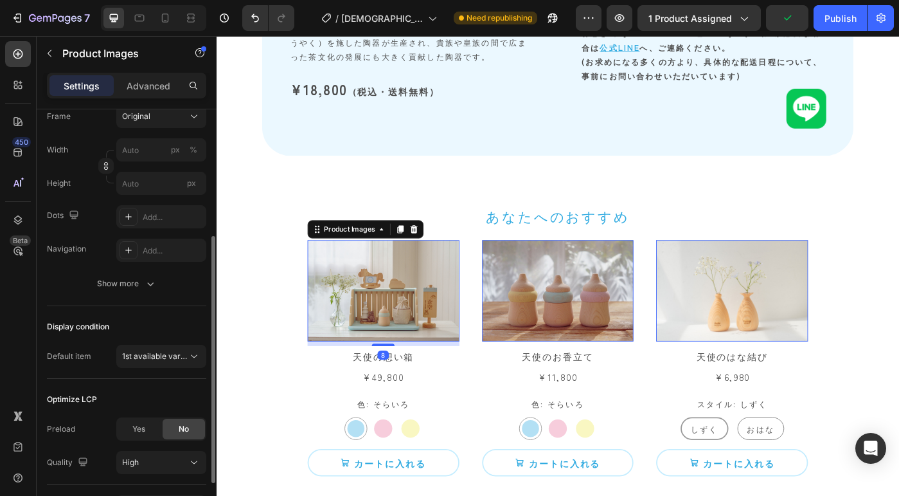
scroll to position [301, 0]
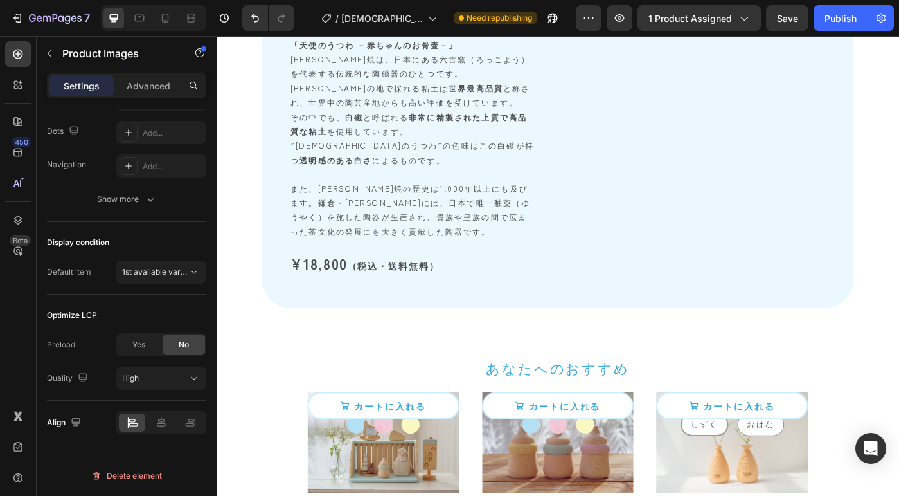
radio input "false"
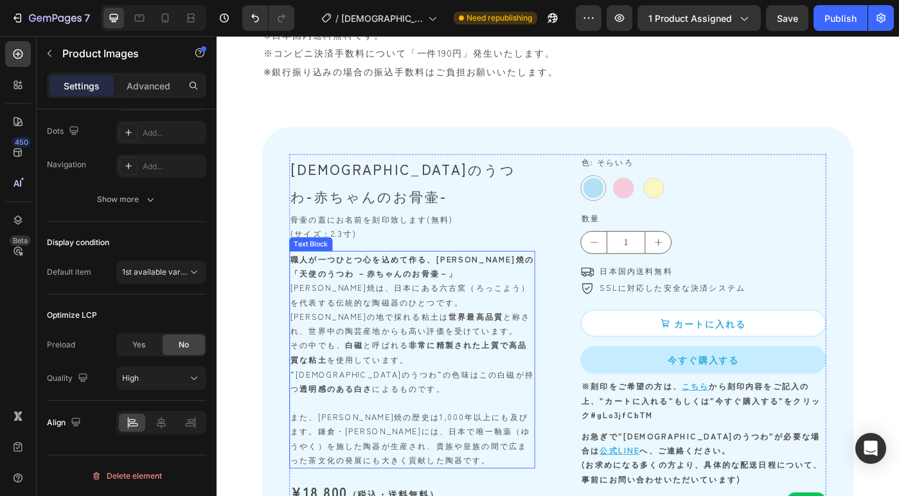
scroll to position [6717, 0]
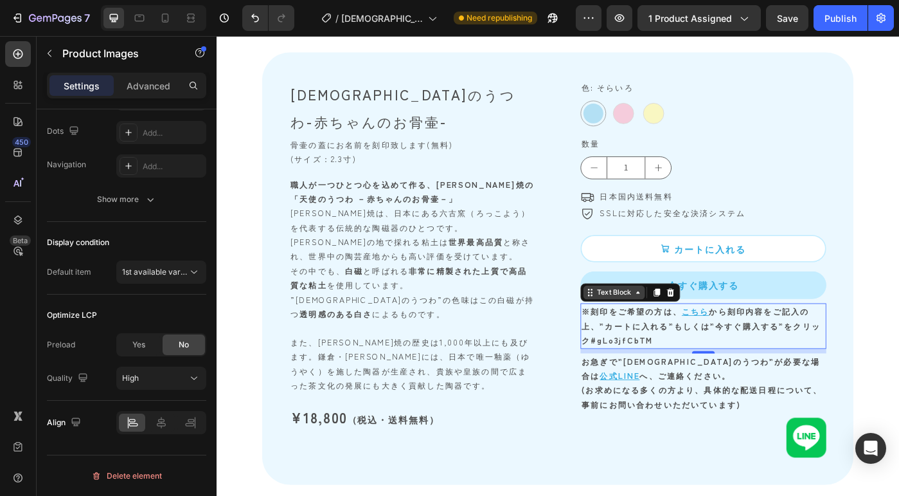
click at [648, 332] on div "Text Block" at bounding box center [665, 324] width 69 height 15
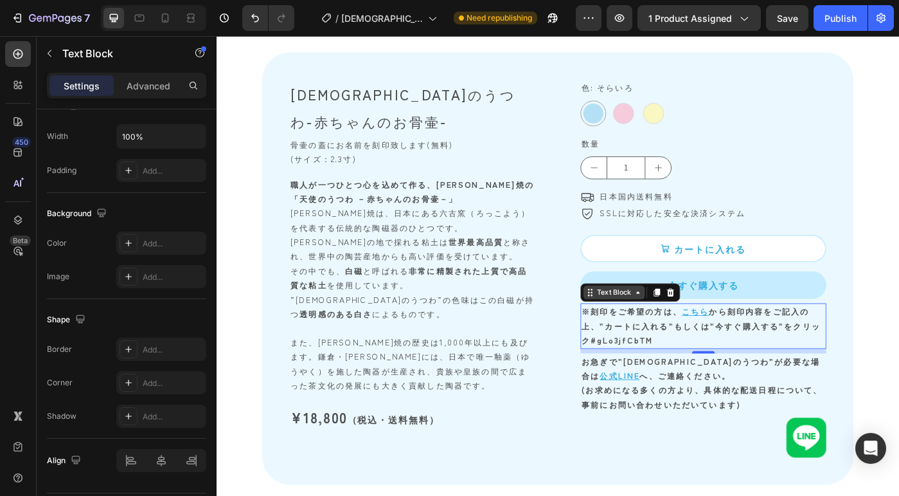
scroll to position [0, 0]
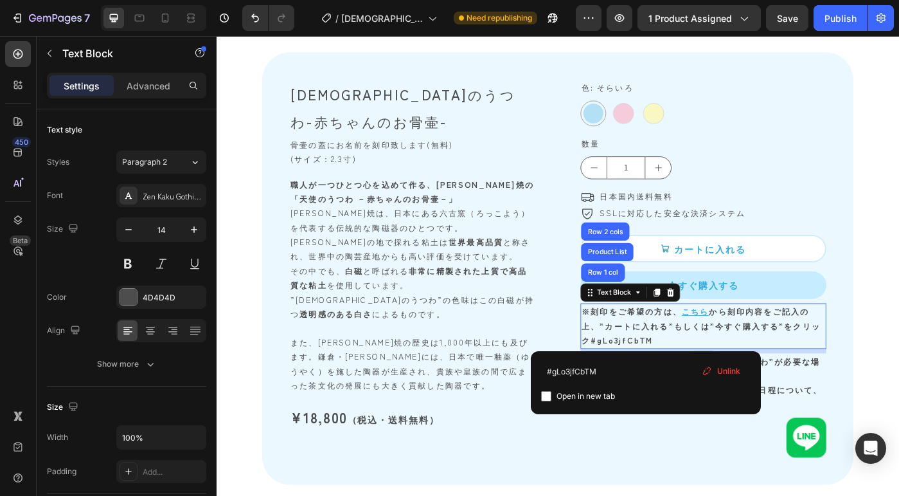
click at [711, 377] on p "※刻印をご希望の方は、 こちら から刻印内容をご記入の上、”カートに入れる”もしくは”今すぐ購入する”を クリック #gLo3jfCbTM" at bounding box center [766, 363] width 275 height 49
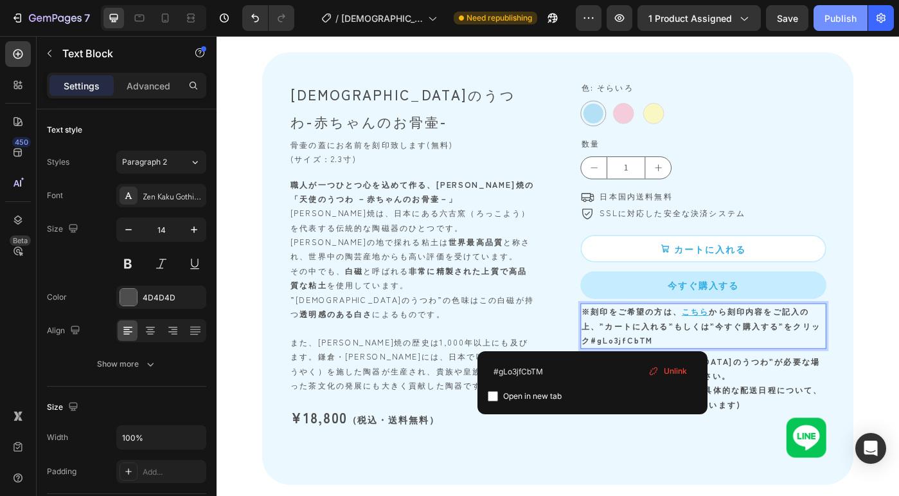
click at [831, 16] on div "Publish" at bounding box center [841, 18] width 32 height 13
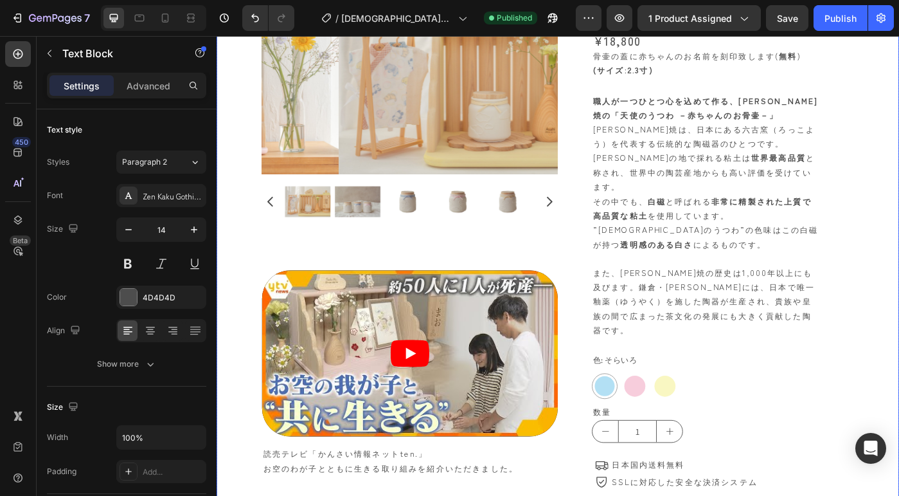
scroll to position [621, 0]
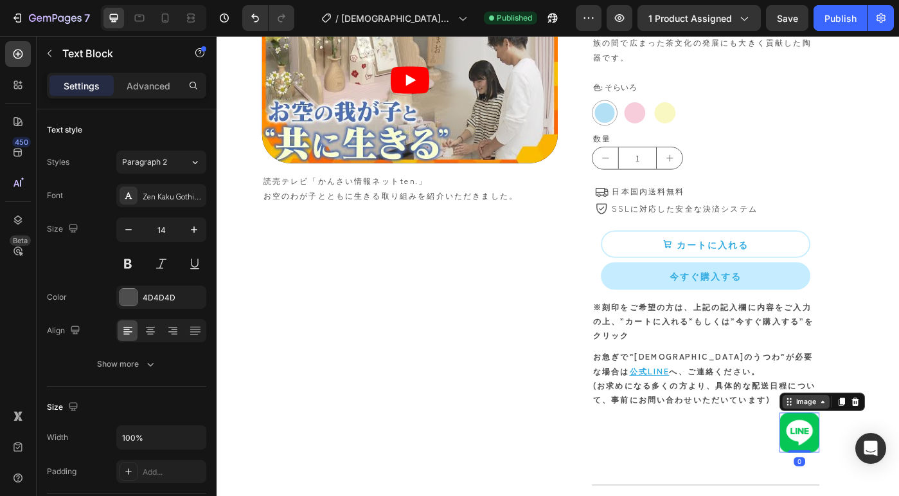
click at [868, 438] on div "Image" at bounding box center [901, 448] width 96 height 21
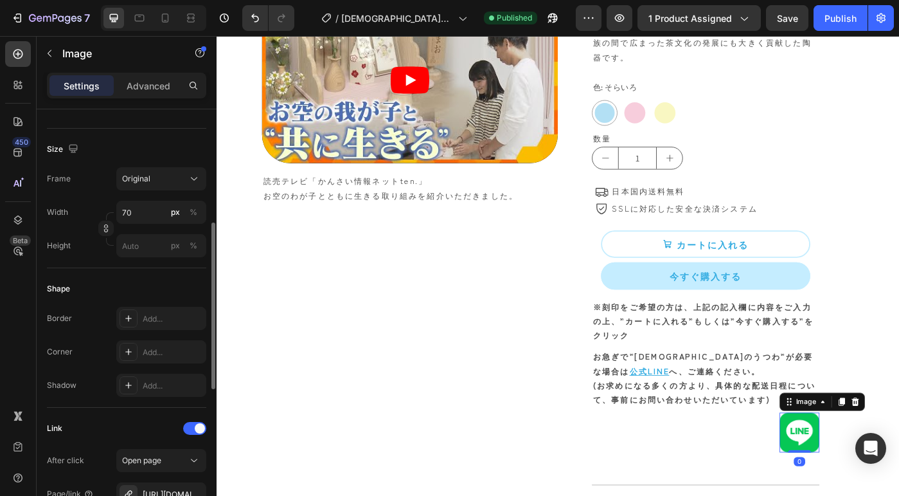
scroll to position [424, 0]
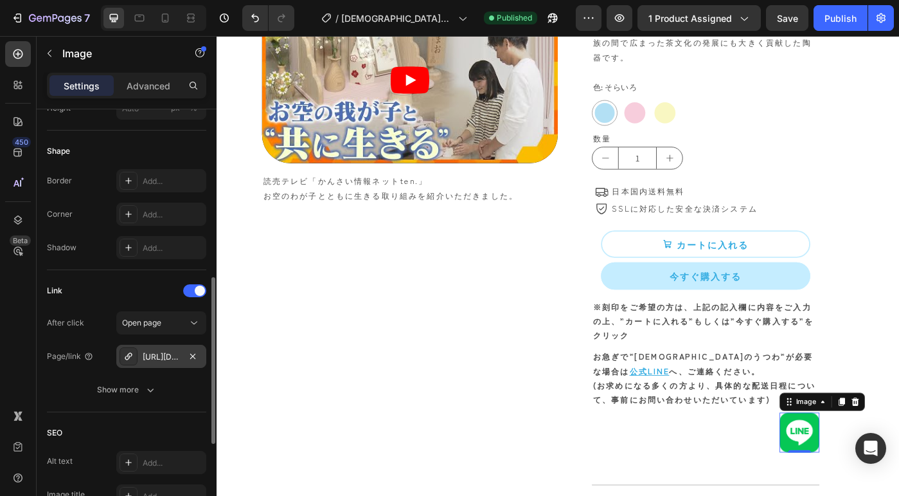
click at [157, 361] on div "https://line.me/R/ti/p/@140hfjsh?oat__id=5127594" at bounding box center [161, 357] width 37 height 12
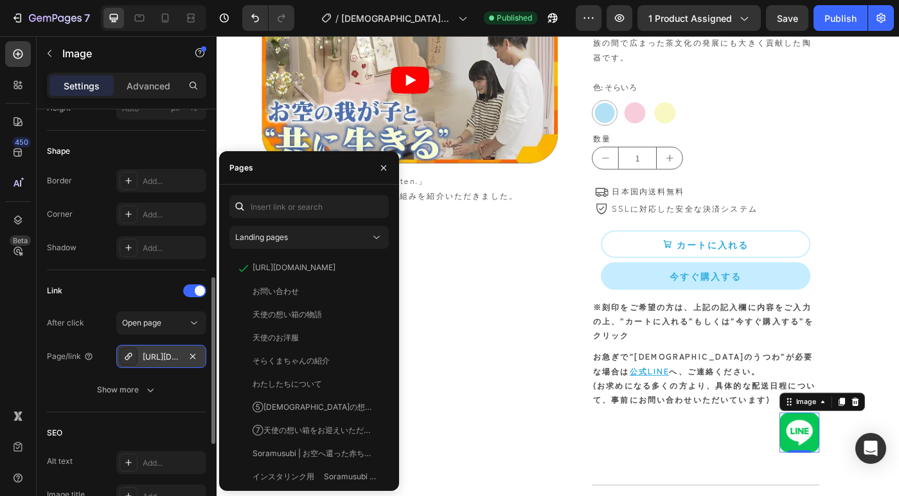
click at [166, 353] on div "https://line.me/R/ti/p/@140hfjsh?oat__id=5127594" at bounding box center [161, 357] width 37 height 12
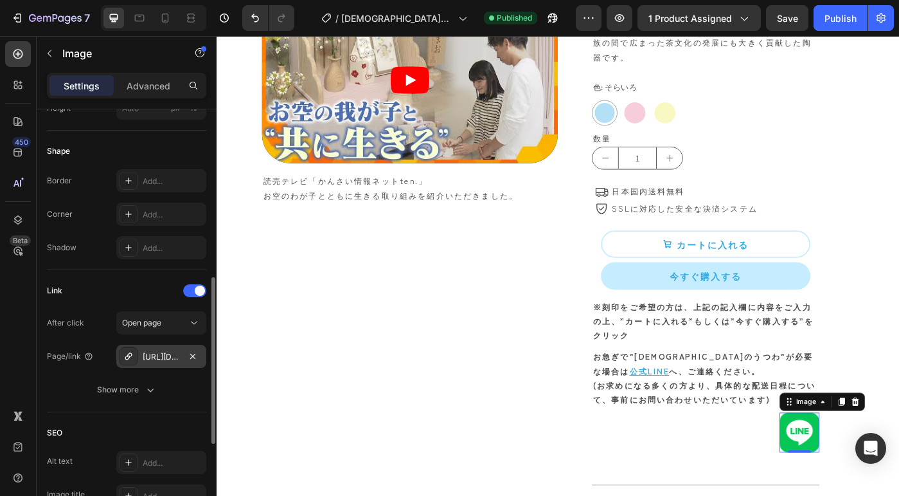
click at [166, 353] on div "https://line.me/R/ti/p/@140hfjsh?oat__id=5127594" at bounding box center [161, 357] width 37 height 12
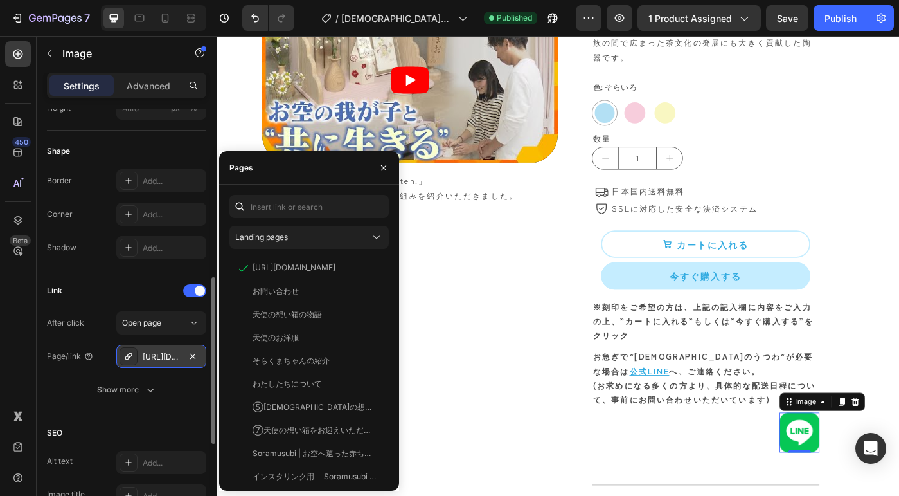
click at [168, 348] on div "https://line.me/R/ti/p/@140hfjsh?oat__id=5127594" at bounding box center [161, 355] width 90 height 23
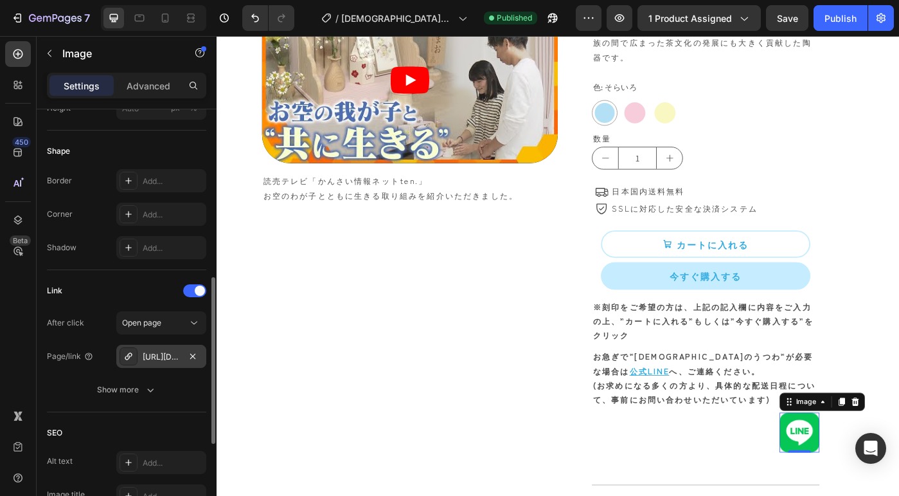
click at [165, 355] on div "https://line.me/R/ti/p/@140hfjsh?oat__id=5127594" at bounding box center [161, 357] width 37 height 12
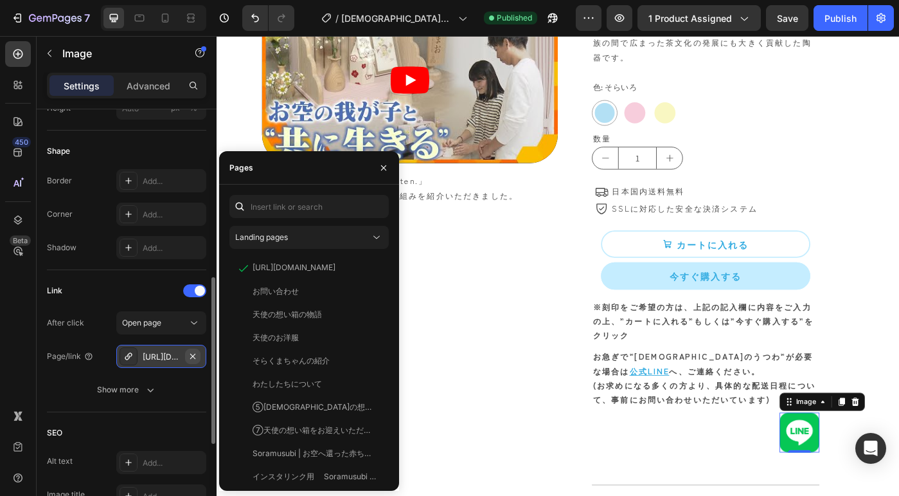
drag, startPoint x: 165, startPoint y: 355, endPoint x: 200, endPoint y: 358, distance: 35.5
click at [200, 358] on div "https://line.me/R/ti/p/@140hfjsh?oat__id=5127594" at bounding box center [161, 355] width 90 height 23
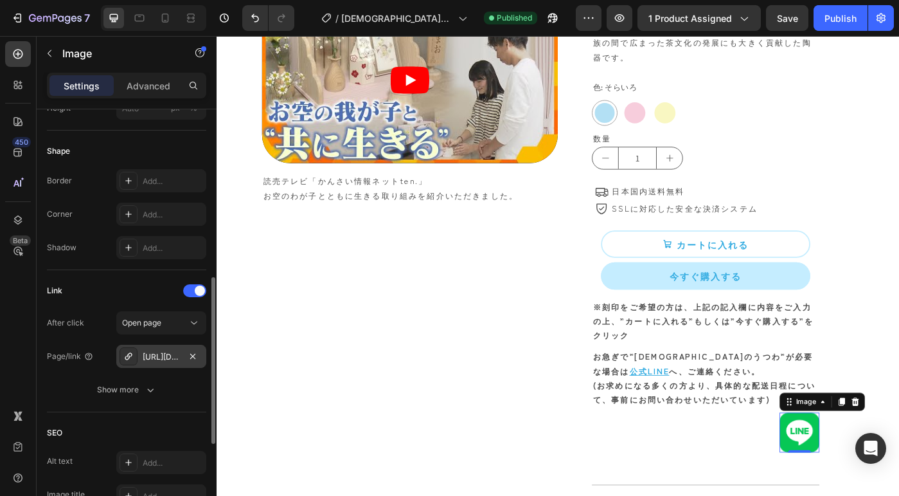
click at [150, 354] on div "https://line.me/R/ti/p/@140hfjsh?oat__id=5127594" at bounding box center [161, 357] width 37 height 12
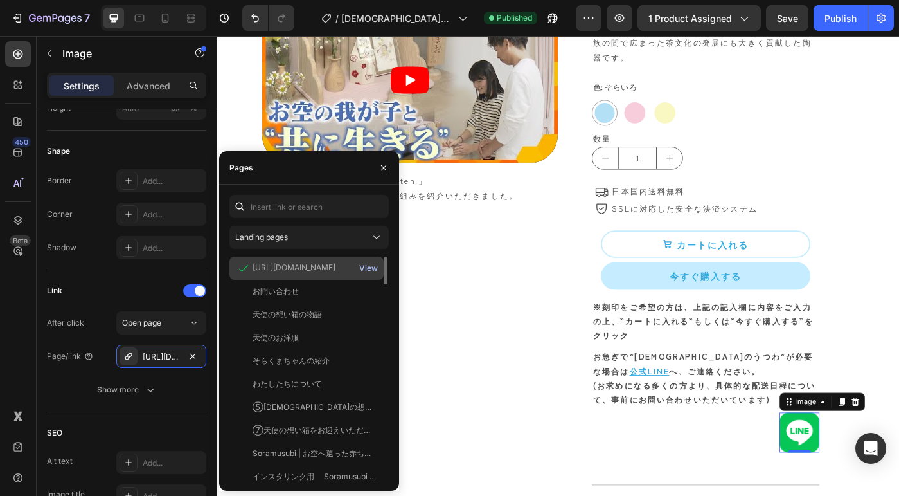
click at [362, 265] on div "View" at bounding box center [368, 268] width 19 height 12
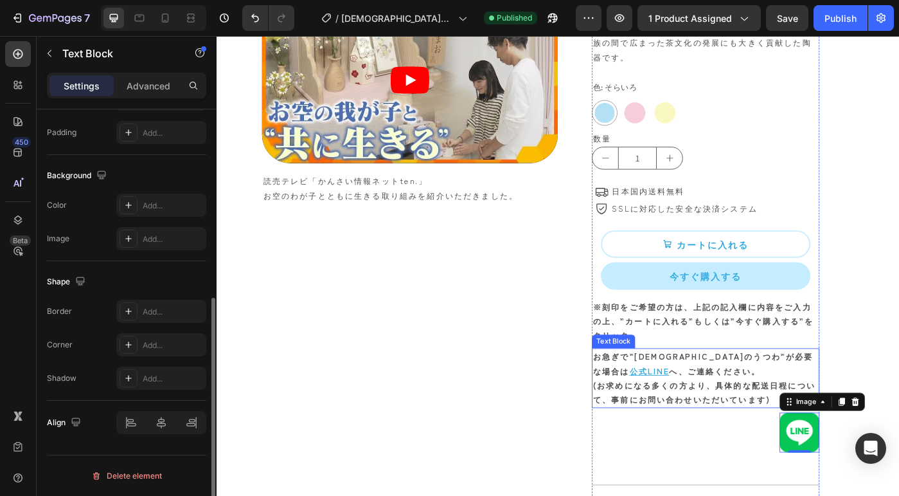
scroll to position [0, 0]
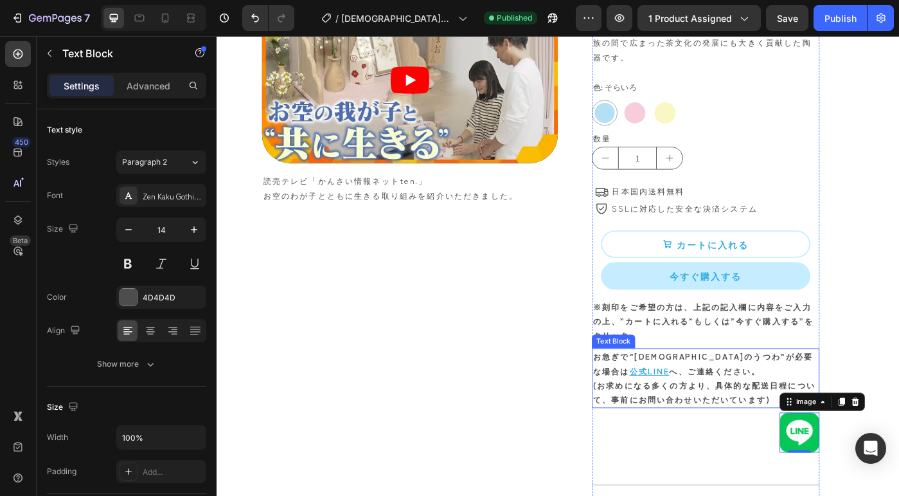
click at [650, 375] on div "Text Block" at bounding box center [665, 381] width 44 height 12
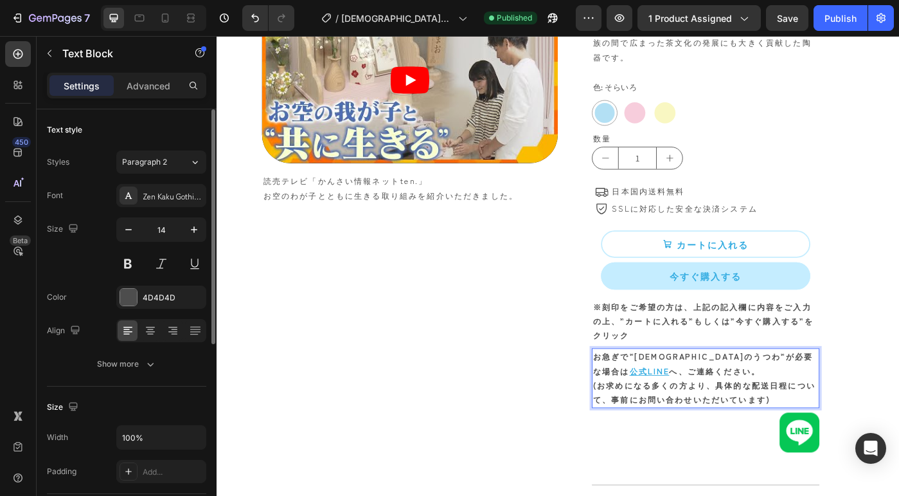
click at [783, 389] on p "お急ぎで”天使のうつわ”が必要な場合は 公式LINE へ、ご連絡ください。" at bounding box center [769, 405] width 255 height 32
click at [816, 391] on strong "お急ぎで”天使のうつわ”が必要な場合は" at bounding box center [766, 405] width 249 height 29
drag, startPoint x: 820, startPoint y: 364, endPoint x: 864, endPoint y: 362, distance: 43.7
click at [864, 389] on p "お急ぎで”天使のうつわ”が必要な場合は 公式LINE へ、ご連絡ください。" at bounding box center [769, 405] width 255 height 32
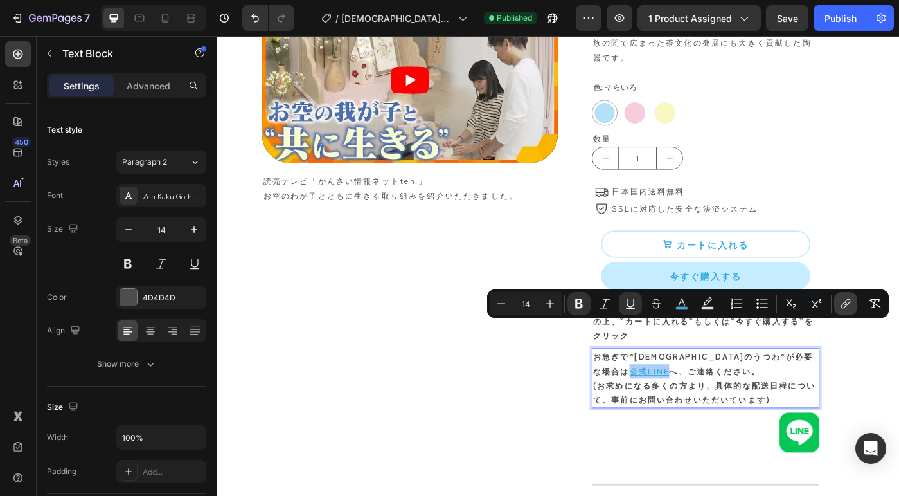
click at [843, 299] on icon "Editor contextual toolbar" at bounding box center [845, 303] width 13 height 13
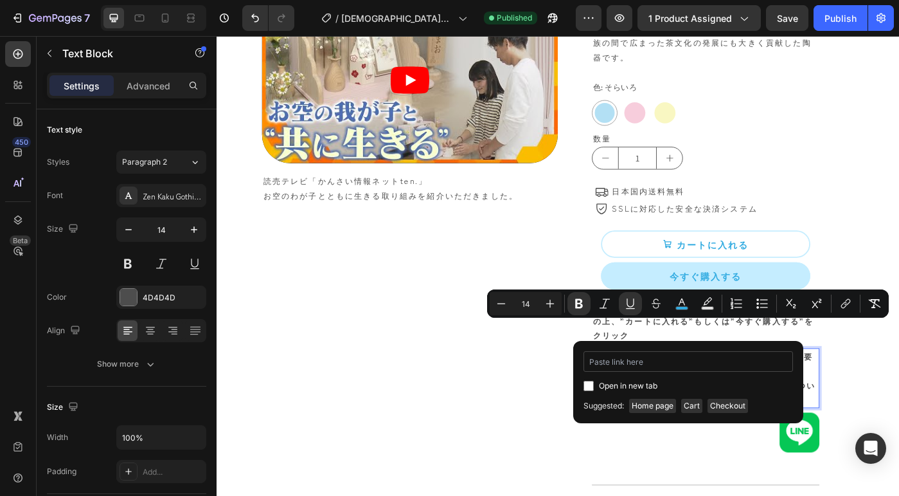
click at [662, 367] on input "Editor contextual toolbar" at bounding box center [689, 361] width 210 height 21
type input "https://line.me/R/ti/p/@140hfjsh?oat__id=5127594"
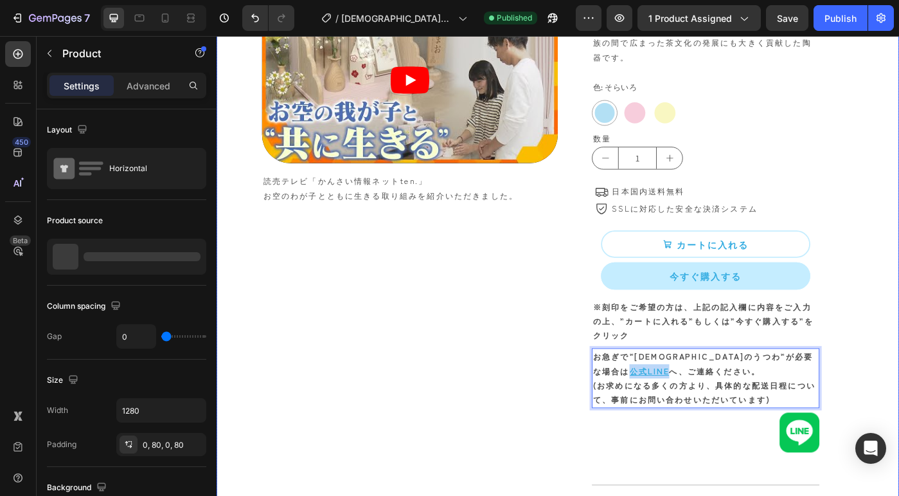
click at [898, 389] on div "天使のうつわ –赤ちゃんのお骨壷– Product Title ¥18,800 Product Price Product Price 骨壷の蓋に 赤ちゃんの…" at bounding box center [769, 164] width 334 height 1006
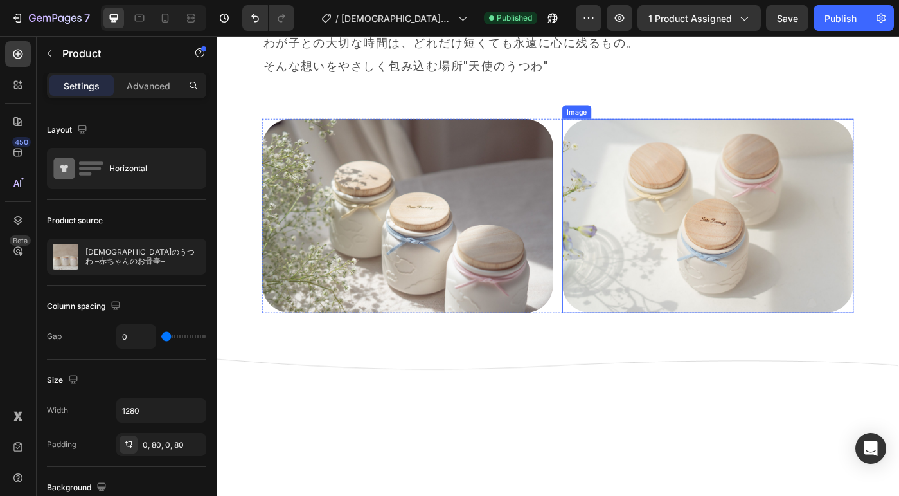
scroll to position [1052, 0]
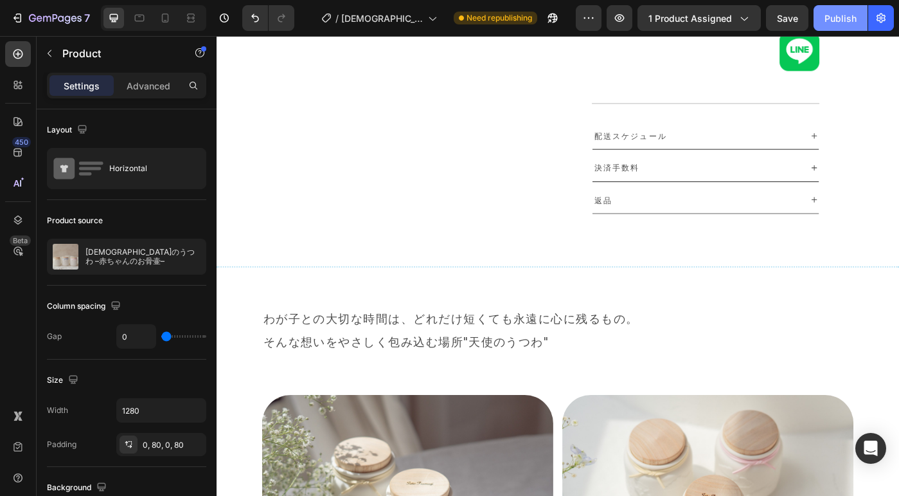
click at [843, 28] on button "Publish" at bounding box center [841, 18] width 54 height 26
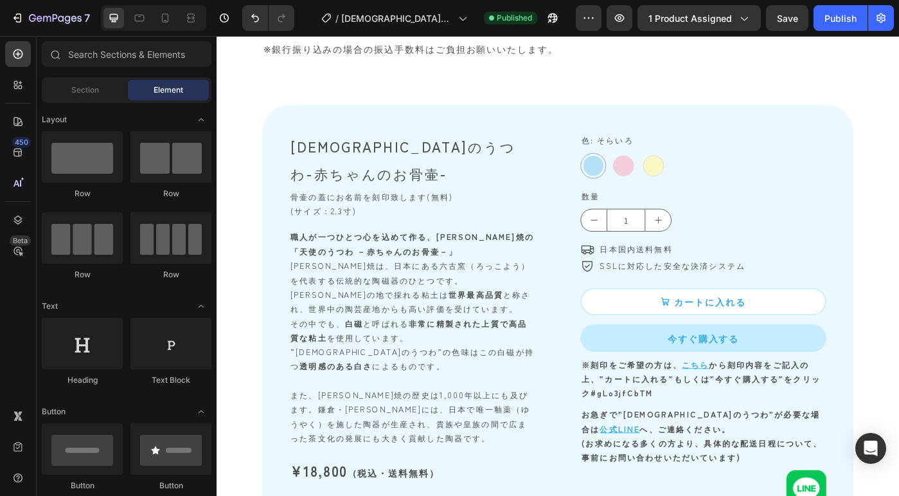
scroll to position [7099, 0]
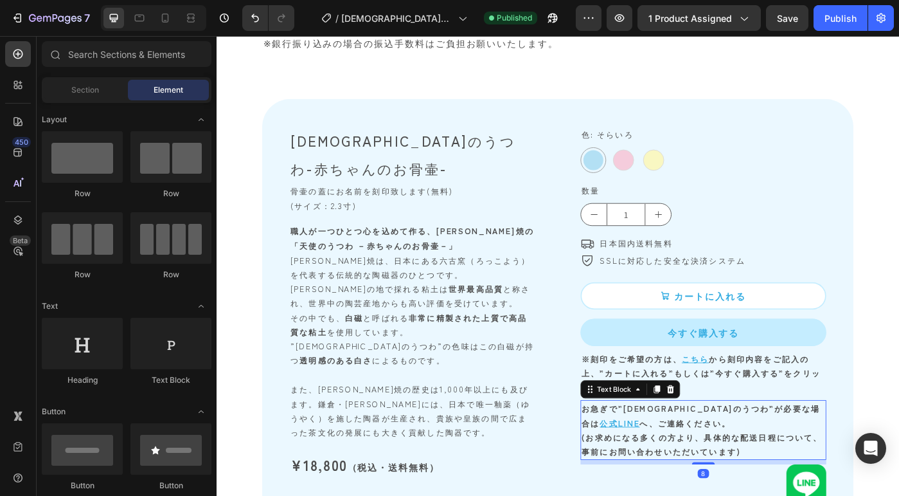
click at [771, 454] on strong "お急ぎで”天使のうつわ”が必要な場合は" at bounding box center [763, 463] width 269 height 29
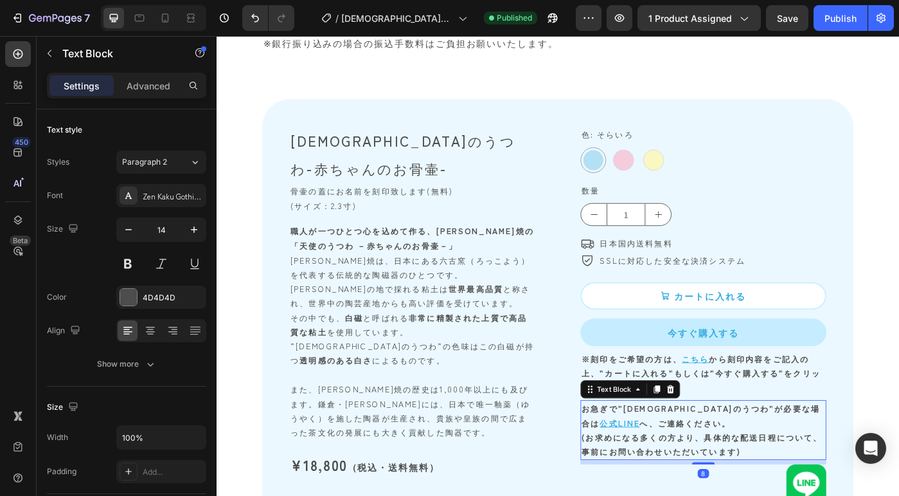
click at [783, 453] on strong "お急ぎで”天使のうつわ”が必要な場合は" at bounding box center [763, 463] width 269 height 29
drag, startPoint x: 858, startPoint y: 454, endPoint x: 814, endPoint y: 457, distance: 43.8
click at [814, 457] on p "お急ぎで”天使のうつわ”が必要な場合は 公式LINE へ、ご連絡ください。" at bounding box center [766, 464] width 275 height 32
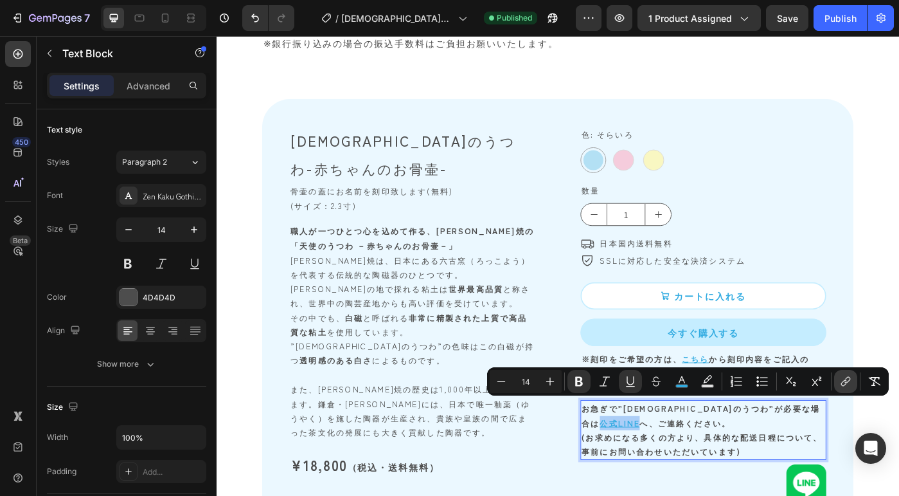
click at [843, 380] on icon "Editor contextual toolbar" at bounding box center [845, 381] width 13 height 13
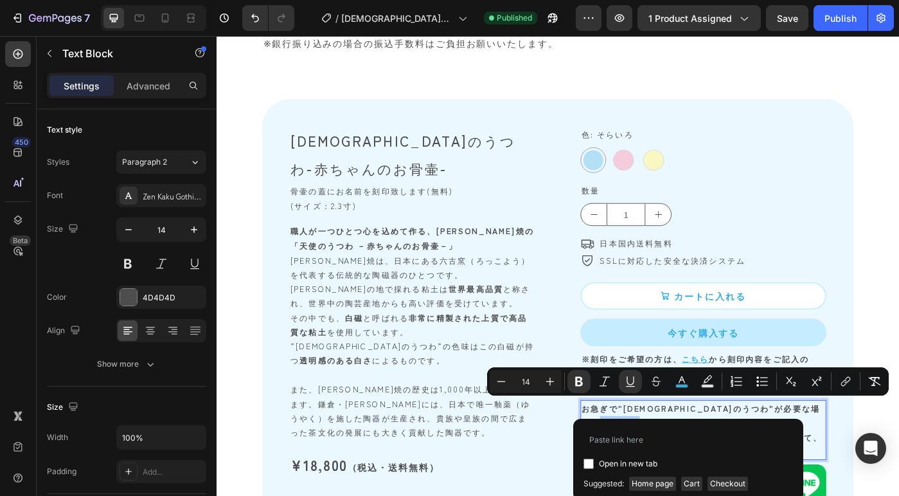
type input "https://line.me/R/ti/p/@140hfjsh?oat__id=5127594"
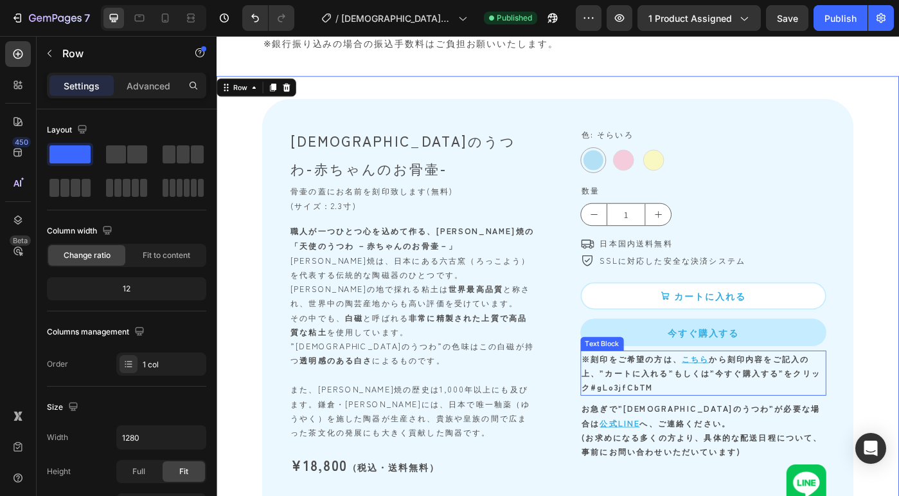
click at [733, 429] on p "※刻印をご希望の方は、 こちら から刻印内容をご記入の上、”カートに入れる”もしくは”今すぐ購入する”を クリック #gLo3jfCbTM" at bounding box center [766, 416] width 275 height 49
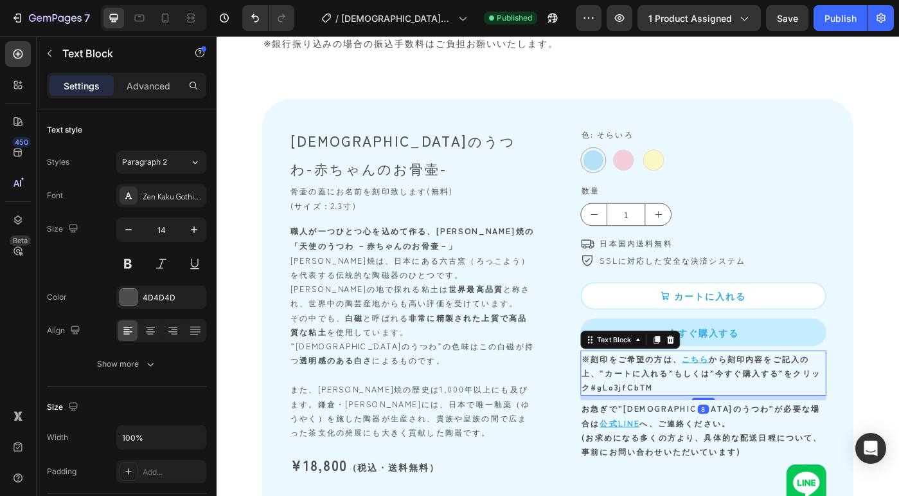
click at [726, 429] on p "※刻印をご希望の方は、 こちら から刻印内容をご記入の上、”カートに入れる”もしくは”今すぐ購入する”を クリック #gLo3jfCbTM" at bounding box center [766, 416] width 275 height 49
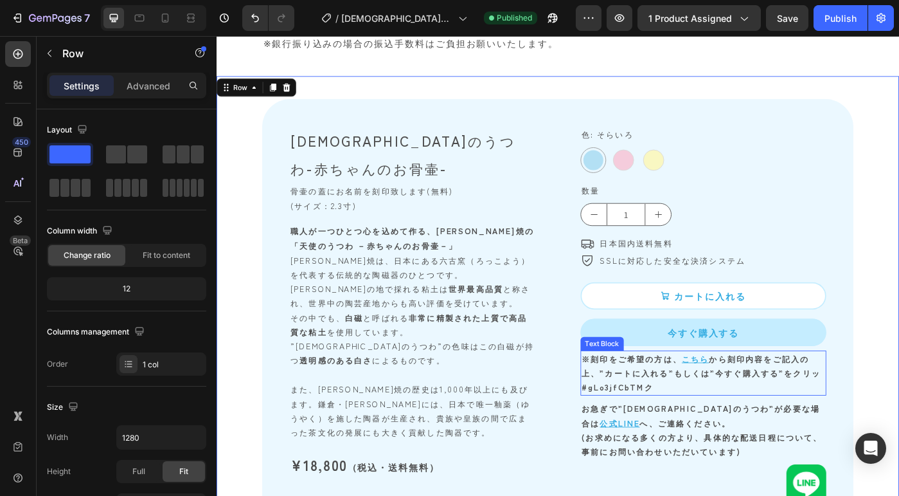
click at [712, 420] on p "※刻印をご希望の方は、 こちら から刻印内容をご記入の上、”カートに入れる”もしくは”今すぐ購入する”を クリッ #gLo3jfCbTM ク" at bounding box center [766, 416] width 275 height 49
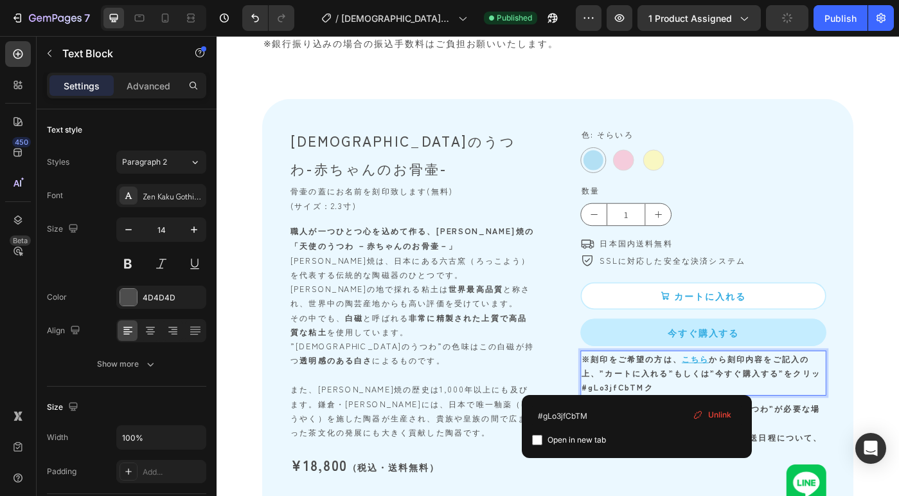
click at [691, 428] on strong "#gLo3jfCbTM" at bounding box center [664, 431] width 71 height 13
click at [696, 395] on strong "※刻印をご希望の方は、" at bounding box center [685, 399] width 113 height 13
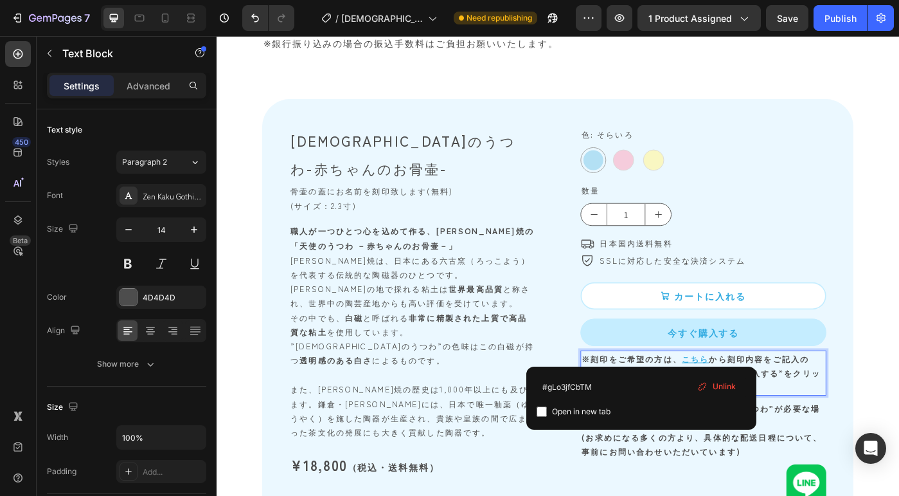
click at [773, 398] on strong "から刻印内容をご記入の上、”カートに入れる”もしくは”今すぐ購入する”を" at bounding box center [757, 407] width 257 height 29
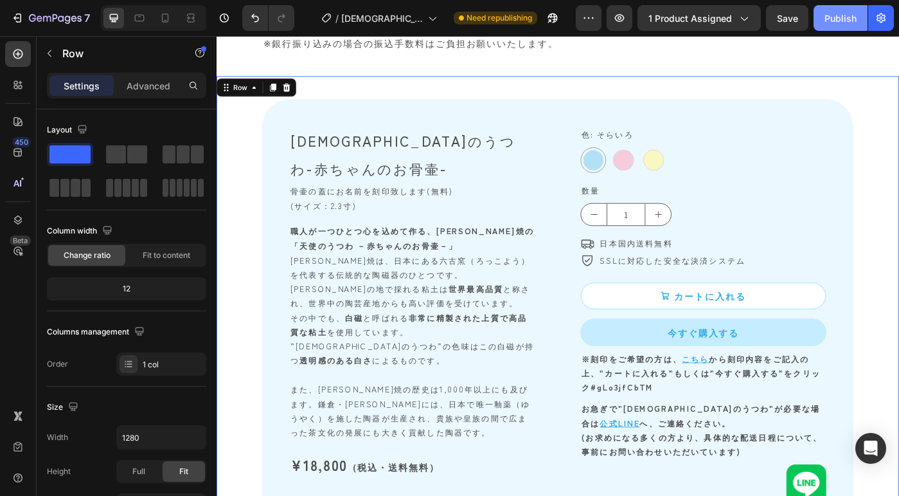
click at [830, 26] on button "Publish" at bounding box center [841, 18] width 54 height 26
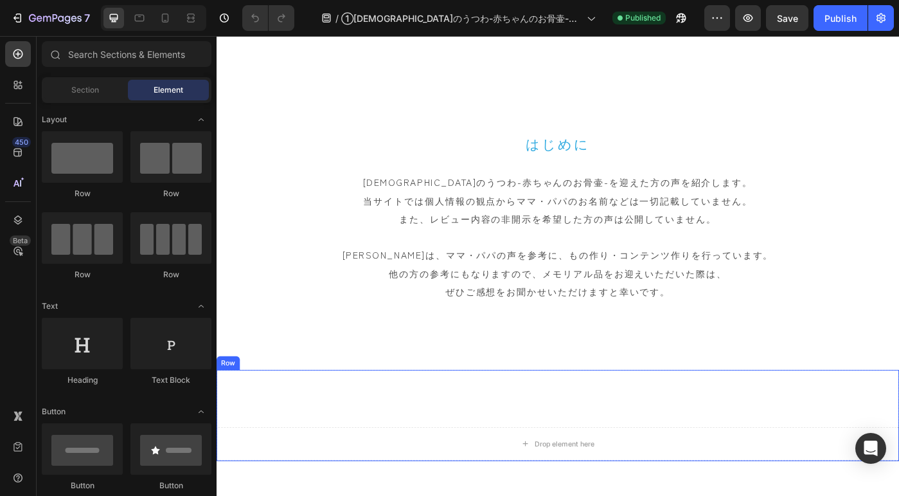
scroll to position [612, 0]
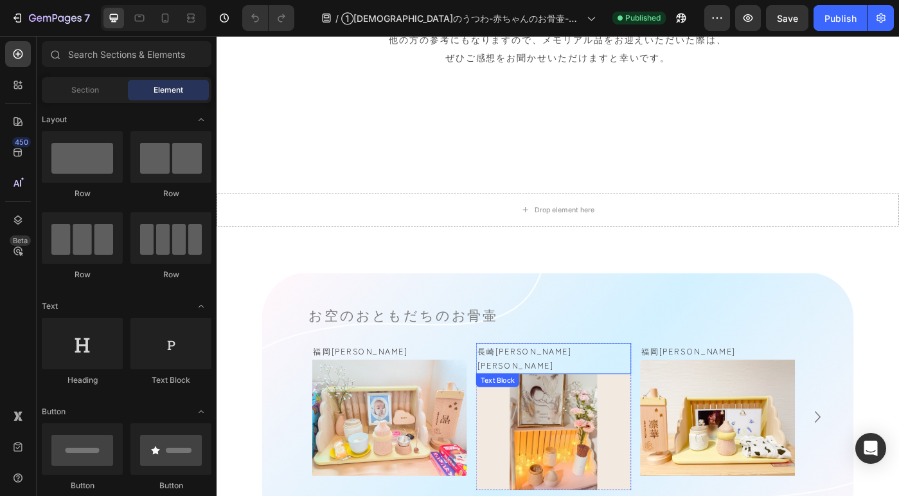
click at [603, 394] on p "長崎[PERSON_NAME][PERSON_NAME]" at bounding box center [597, 400] width 172 height 32
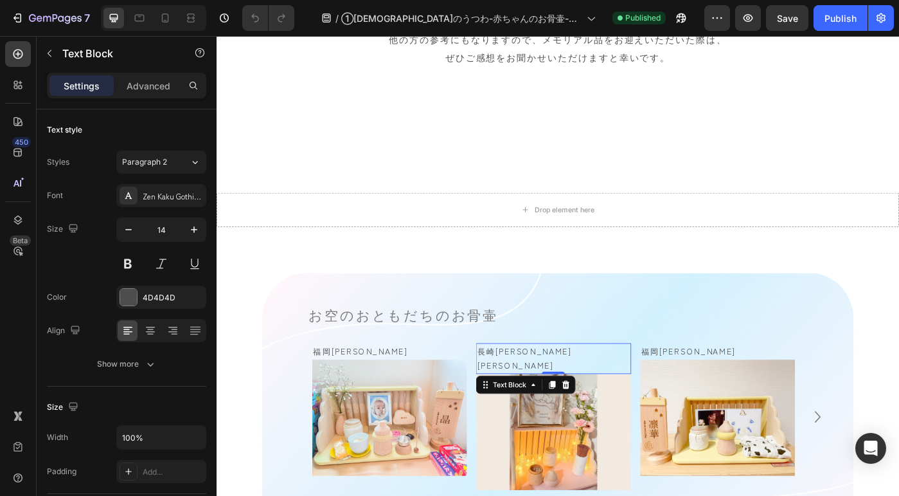
click at [603, 394] on p "長崎[PERSON_NAME][PERSON_NAME]" at bounding box center [597, 400] width 172 height 32
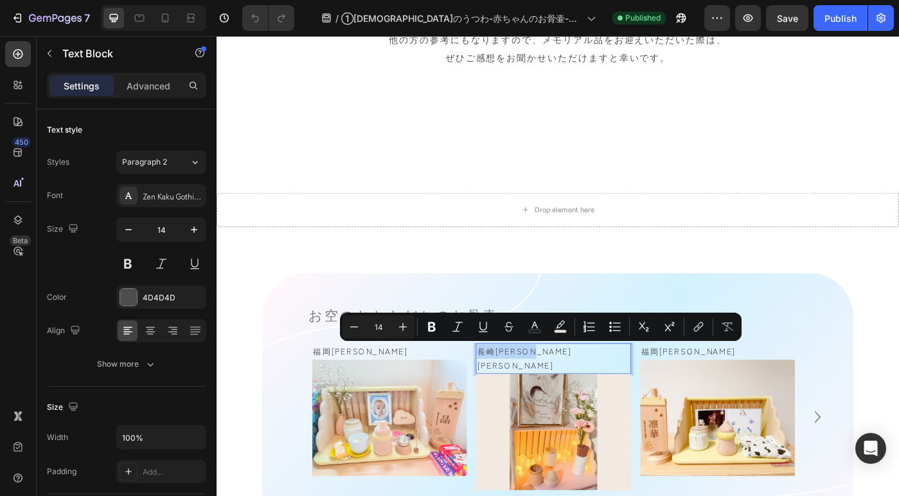
copy p "長崎[PERSON_NAME][PERSON_NAME]"
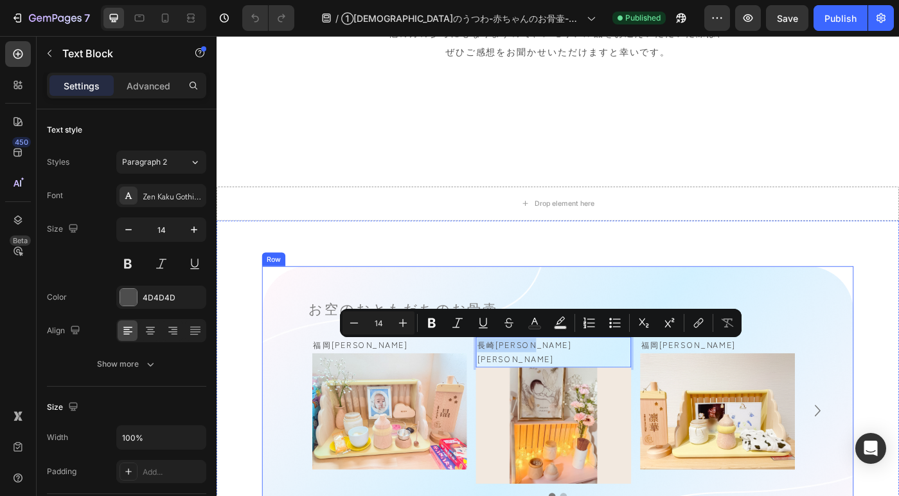
scroll to position [621, 0]
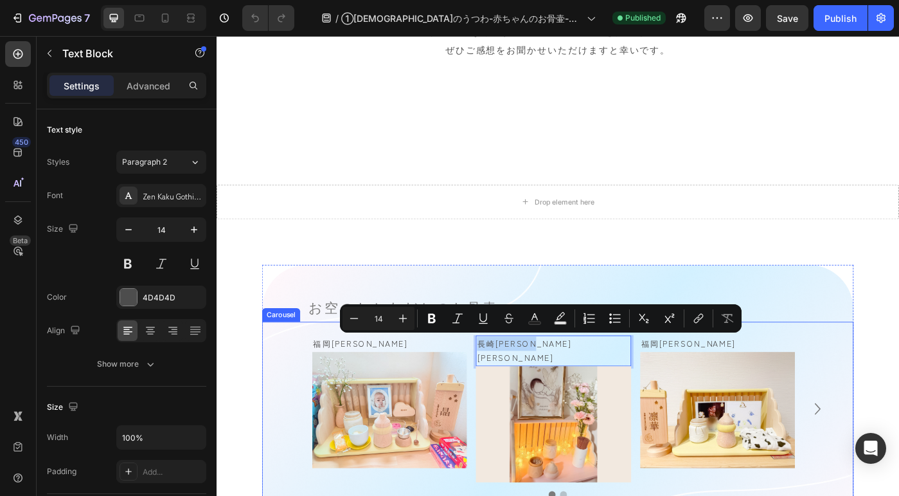
click at [286, 353] on div "Carousel" at bounding box center [289, 350] width 43 height 15
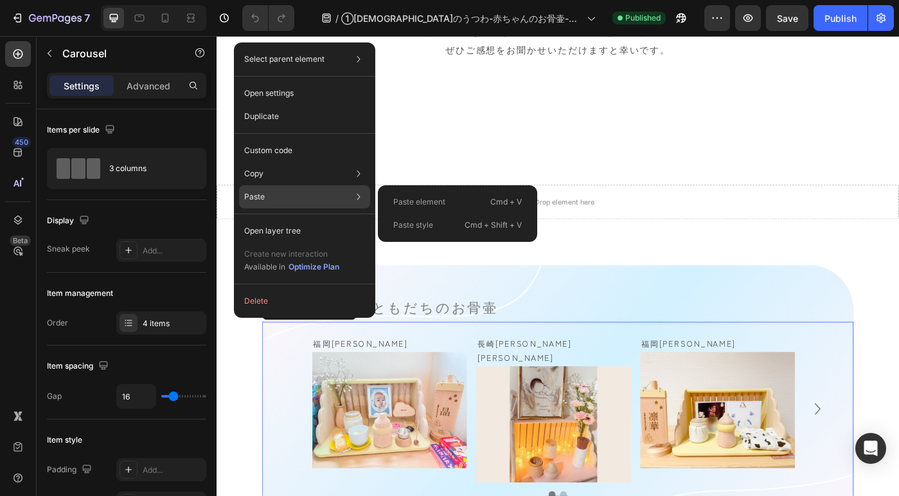
click at [259, 201] on p "Paste" at bounding box center [254, 197] width 21 height 12
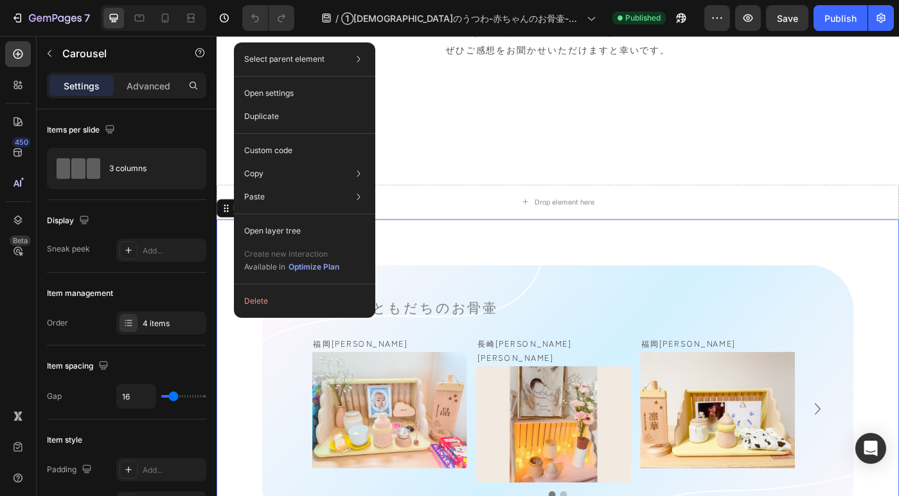
click at [247, 411] on div "お空のおともだちのお骨壷 Heading 福岡県　晶くん Text Block Image Row Row 長崎県　澪桜ちゃん Text Block Imag…" at bounding box center [602, 444] width 771 height 300
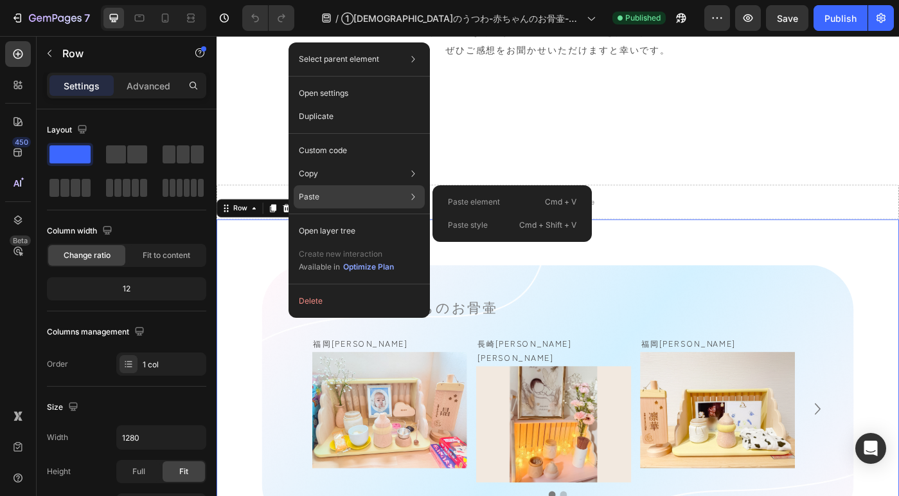
click at [377, 219] on div "Paste Paste element Cmd + V Paste style Cmd + Shift + V" at bounding box center [359, 230] width 131 height 23
click at [455, 203] on p "Paste element" at bounding box center [474, 202] width 52 height 12
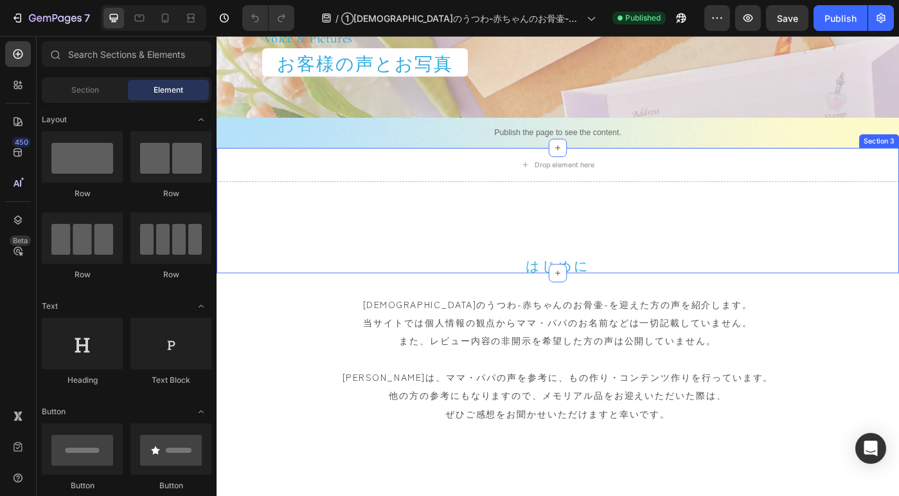
scroll to position [603, 0]
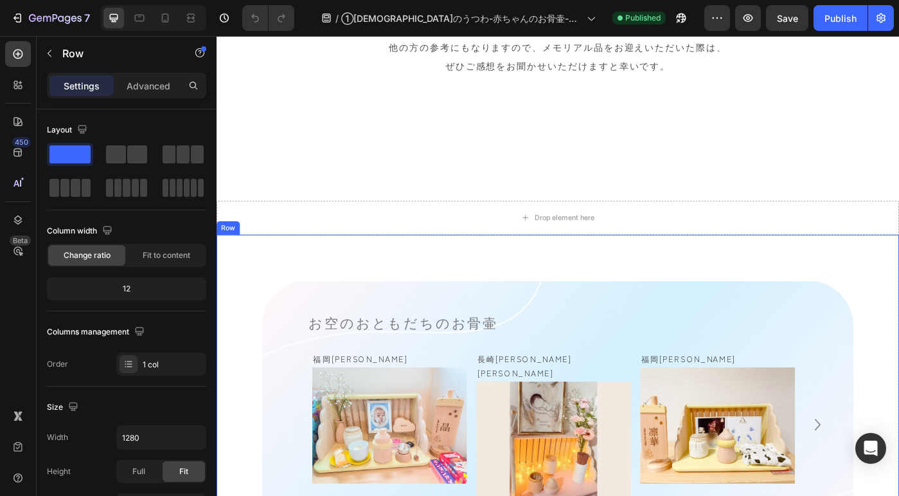
click at [445, 262] on div "お空のおともだちのお骨壷 Heading 福岡県　晶くん Text Block Image Row Row 長崎県　澪桜ちゃん Text Block Imag…" at bounding box center [602, 461] width 771 height 403
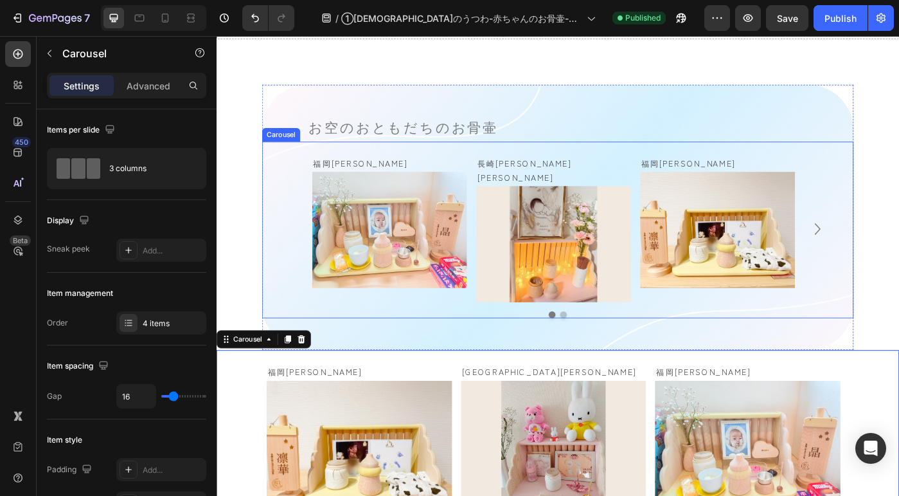
scroll to position [827, 0]
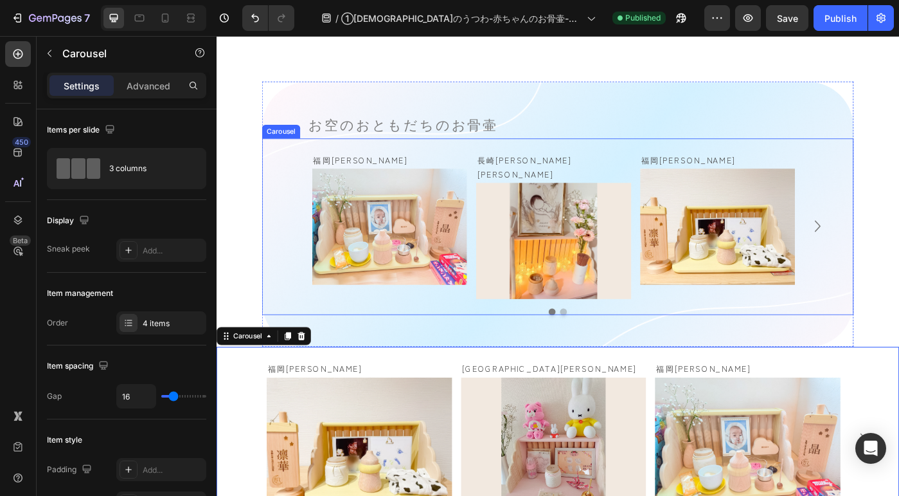
click at [296, 148] on div "Carousel" at bounding box center [289, 143] width 43 height 15
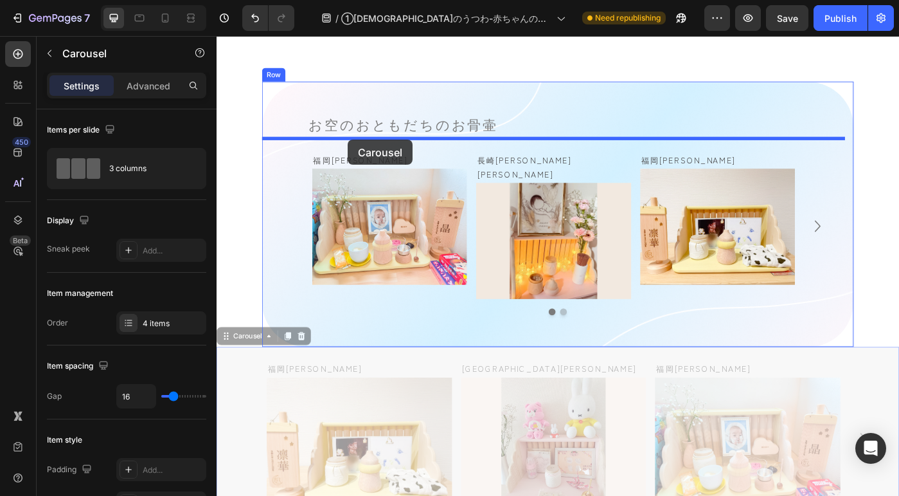
drag, startPoint x: 242, startPoint y: 366, endPoint x: 364, endPoint y: 153, distance: 245.6
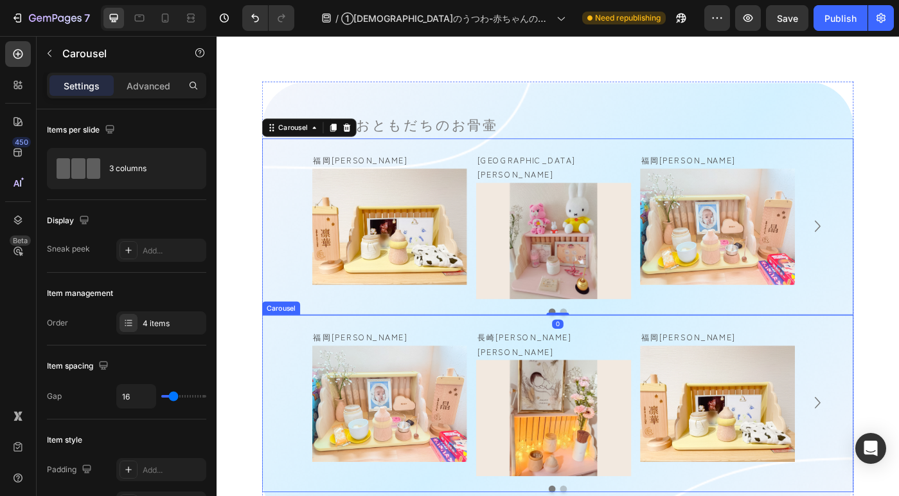
click at [292, 337] on div "Carousel" at bounding box center [290, 343] width 38 height 12
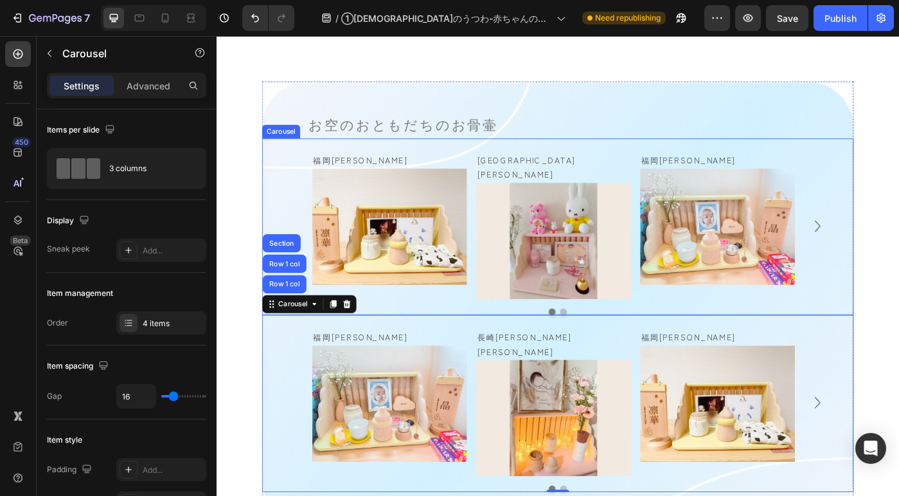
click at [294, 148] on div "Carousel" at bounding box center [289, 143] width 43 height 15
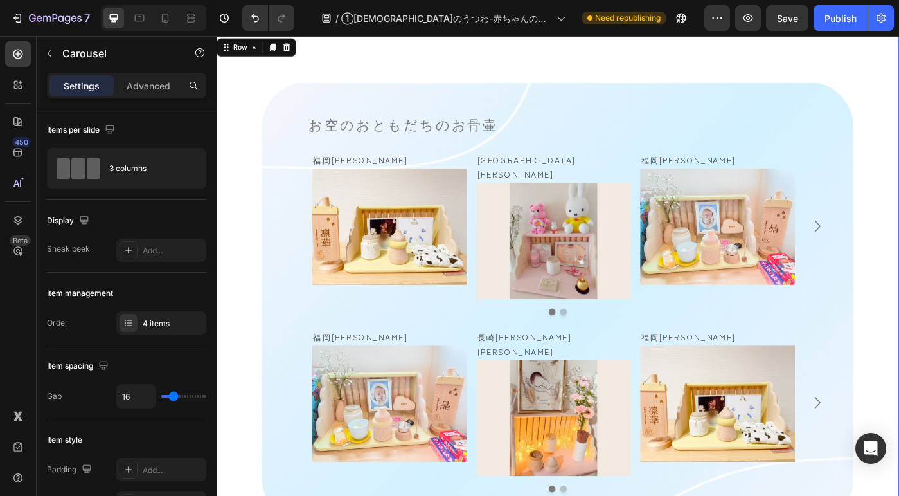
click at [251, 204] on div "お空のおともだちのお骨壷 Heading 福岡県　凛華ちゃん Text Block Image Row 栃木県　愛生ちゃん Text Block Image …" at bounding box center [602, 336] width 771 height 499
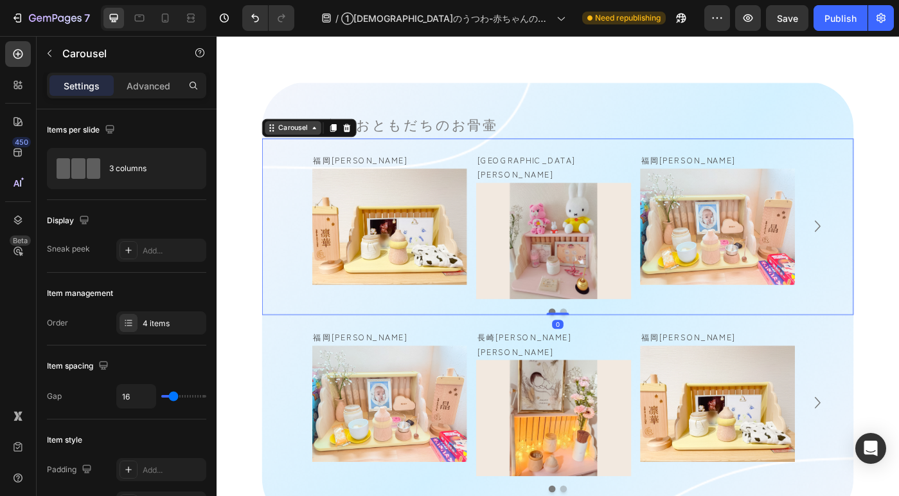
click at [300, 145] on div "Carousel" at bounding box center [303, 140] width 38 height 12
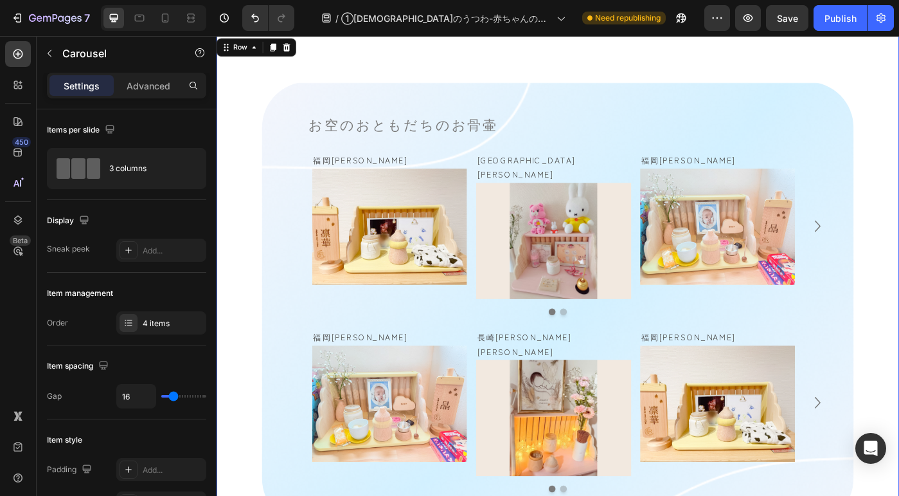
click at [251, 378] on div "お空のおともだちのお骨壷 Heading 福岡県　凛華ちゃん Text Block Image Row 栃木県　愛生ちゃん Text Block Image …" at bounding box center [602, 336] width 771 height 499
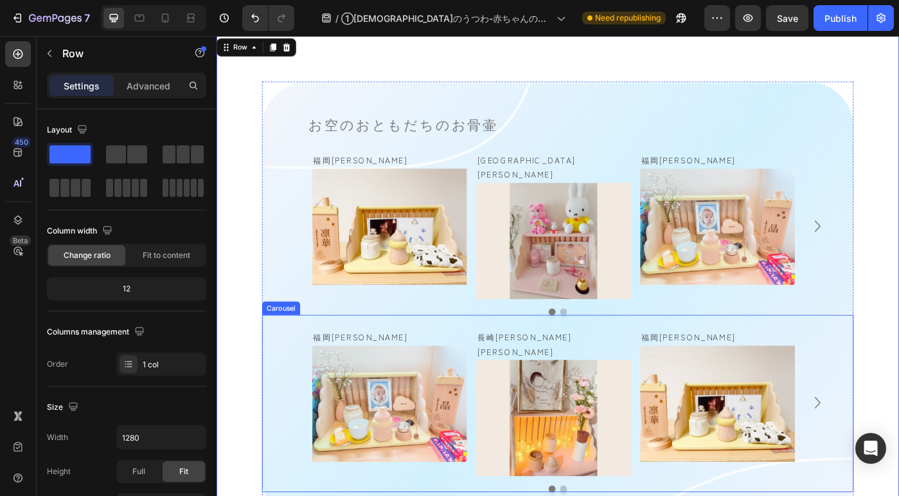
click at [299, 337] on div "Carousel" at bounding box center [290, 343] width 38 height 12
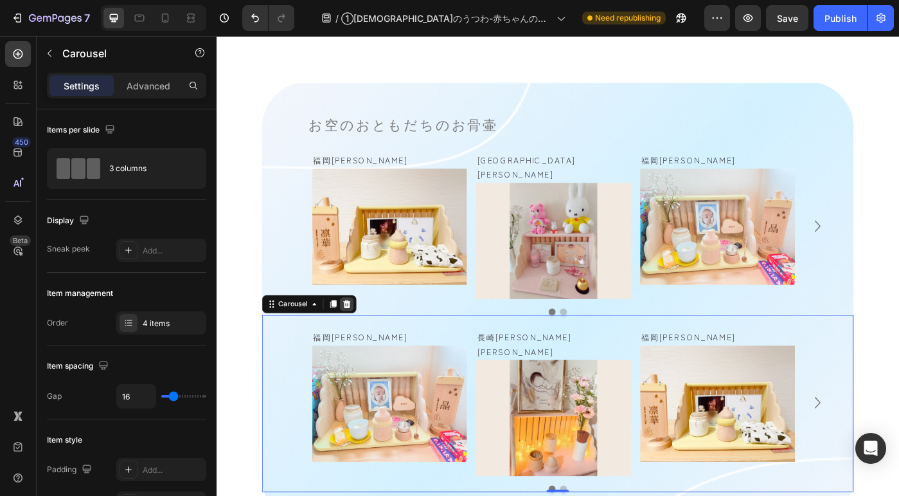
click at [362, 334] on icon at bounding box center [364, 338] width 8 height 9
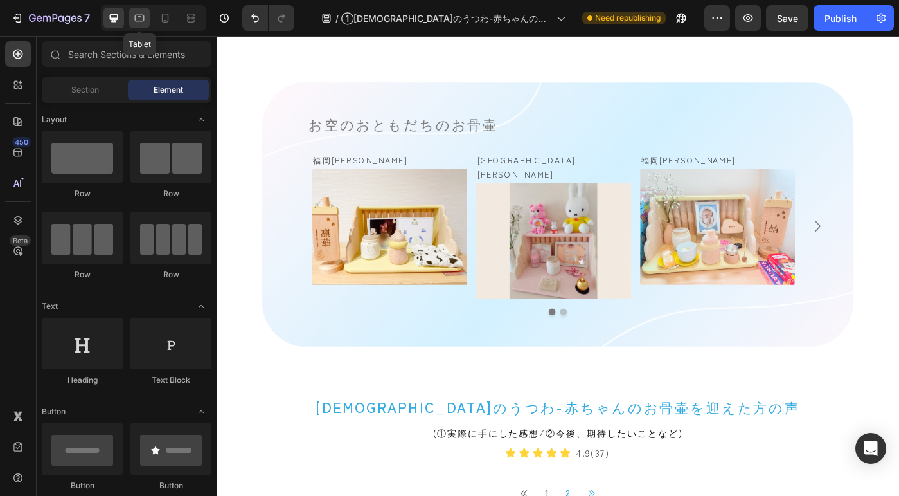
click at [137, 20] on icon at bounding box center [139, 18] width 13 height 13
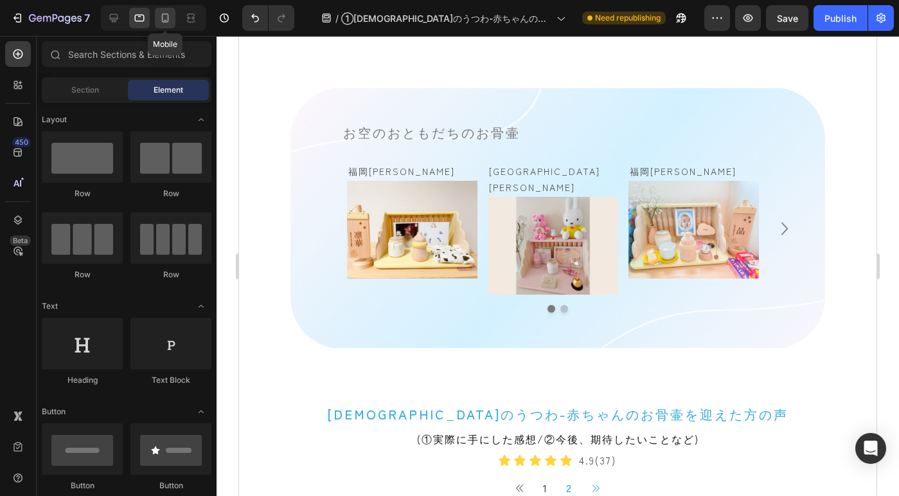
click at [162, 18] on icon at bounding box center [165, 17] width 7 height 9
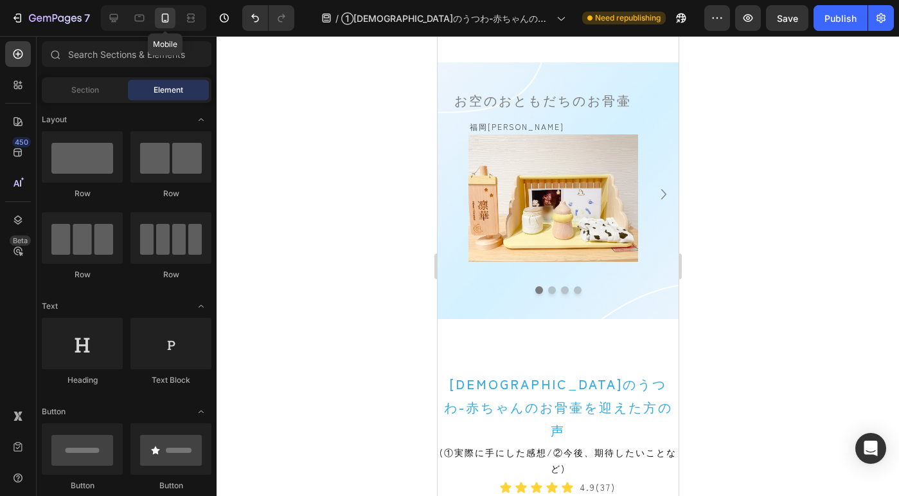
scroll to position [801, 0]
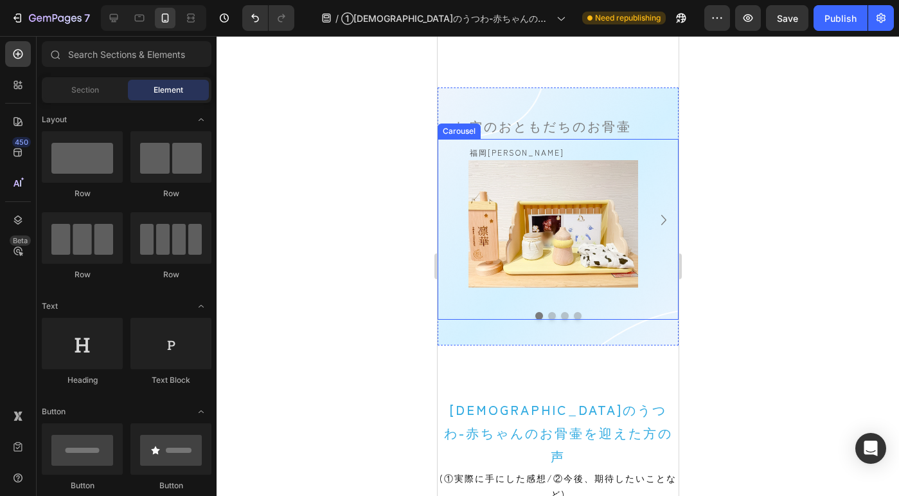
click at [653, 215] on icon "Carousel Next Arrow" at bounding box center [663, 220] width 21 height 21
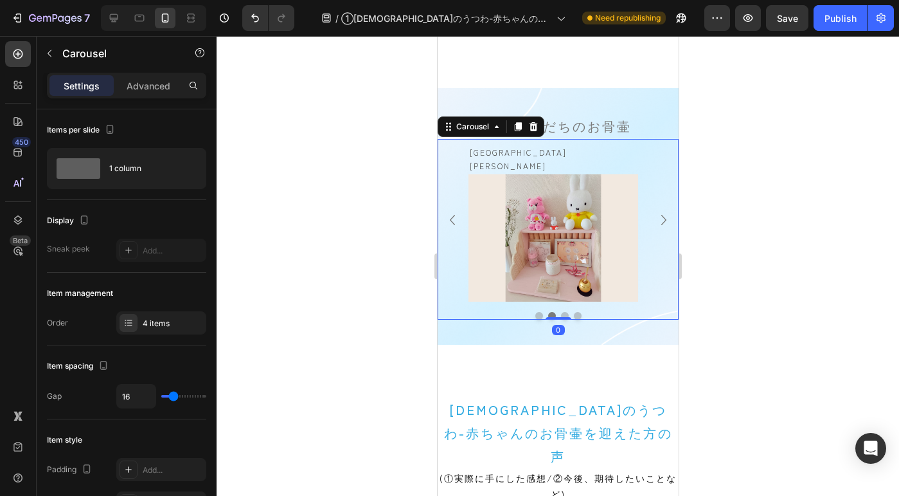
click at [653, 215] on icon "Carousel Next Arrow" at bounding box center [663, 220] width 21 height 21
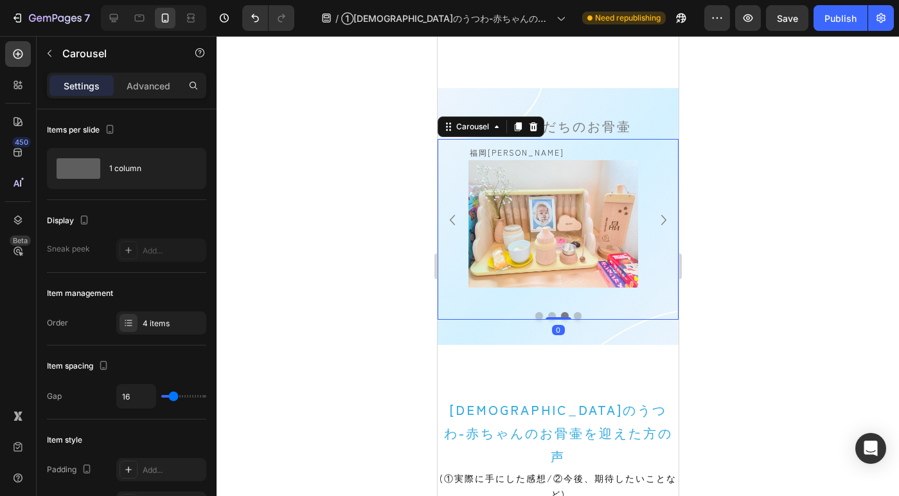
click at [653, 215] on icon "Carousel Next Arrow" at bounding box center [663, 220] width 21 height 21
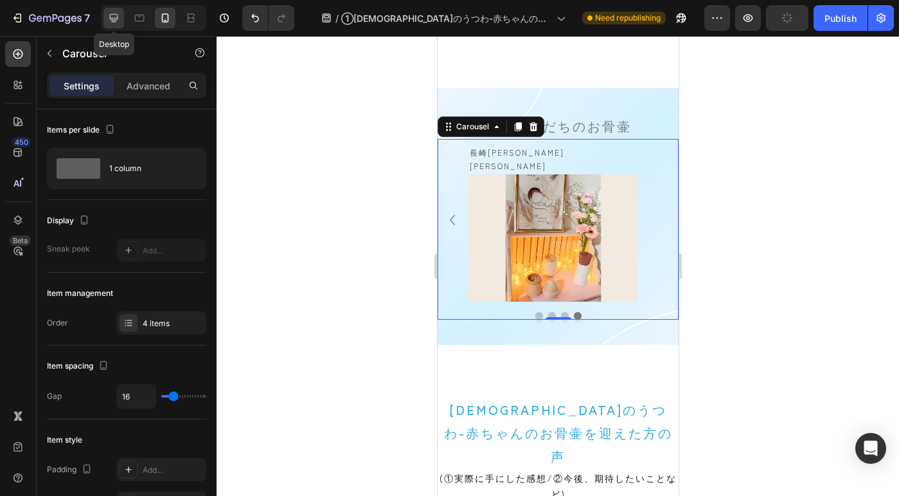
click at [114, 21] on icon at bounding box center [113, 18] width 13 height 13
type input "47"
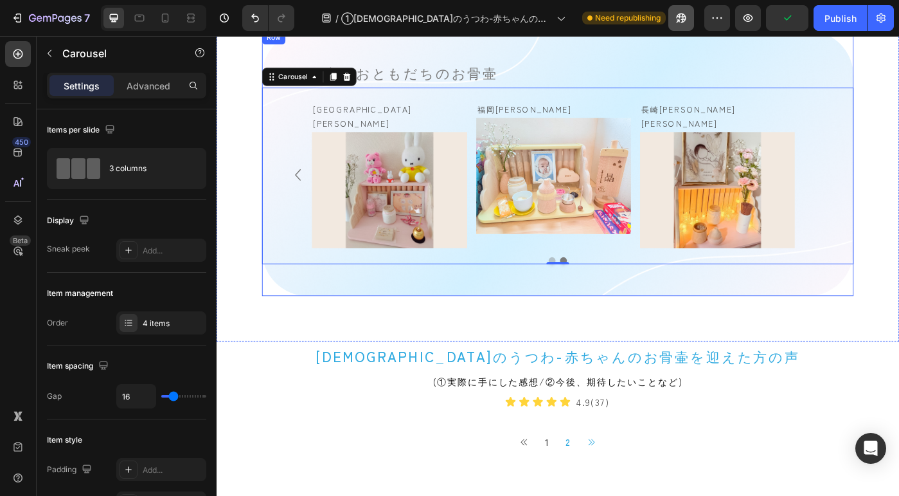
scroll to position [898, 0]
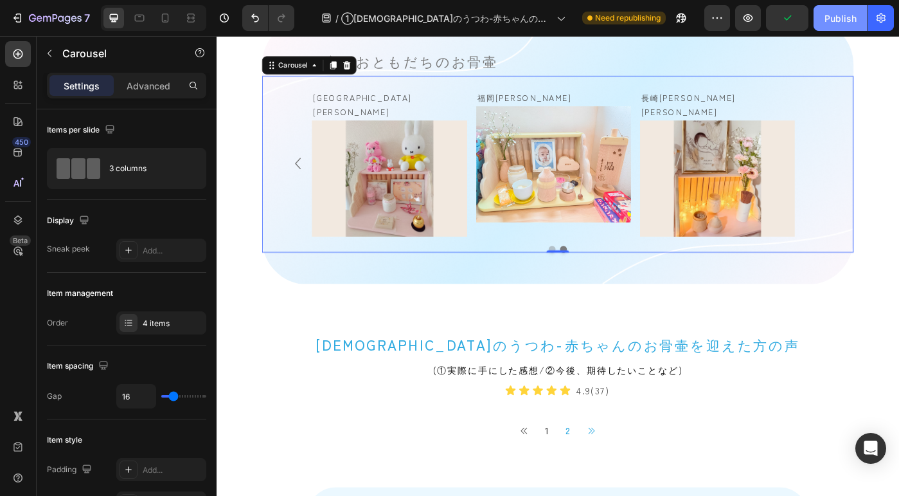
click at [839, 21] on div "Publish" at bounding box center [841, 18] width 32 height 13
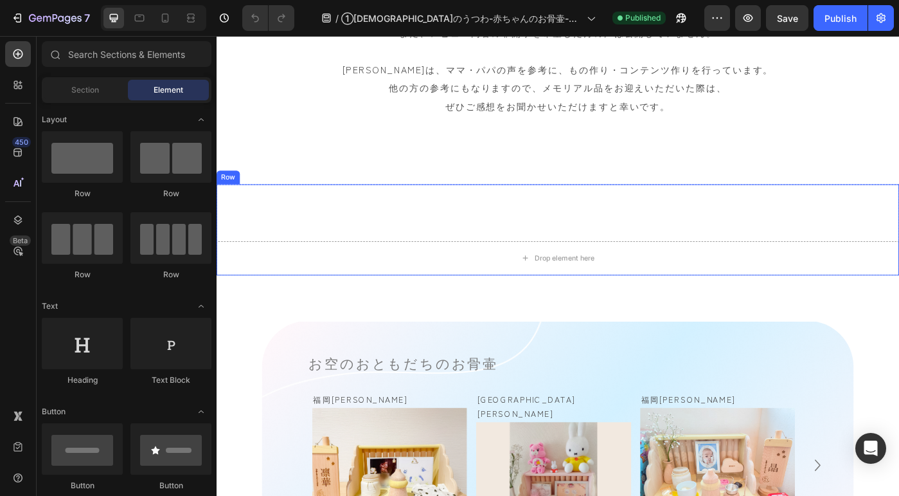
scroll to position [558, 0]
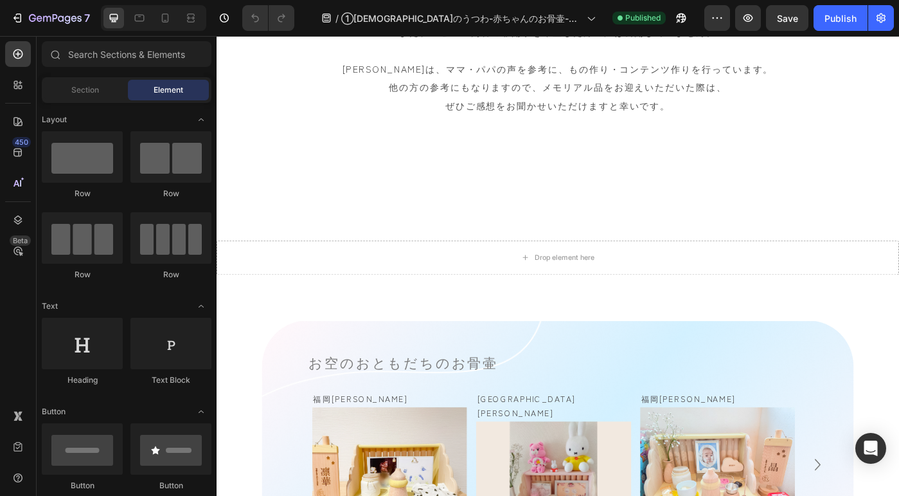
click at [175, 19] on div at bounding box center [153, 18] width 105 height 26
click at [172, 19] on div at bounding box center [165, 18] width 21 height 21
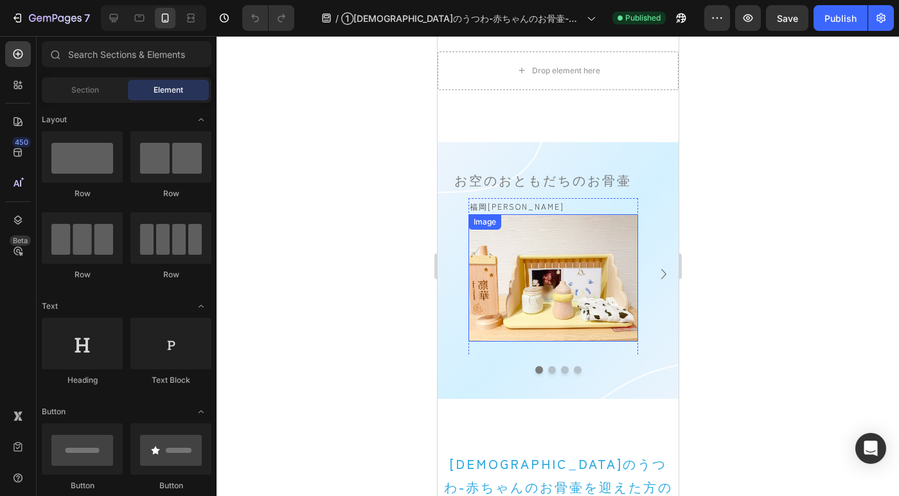
scroll to position [781, 0]
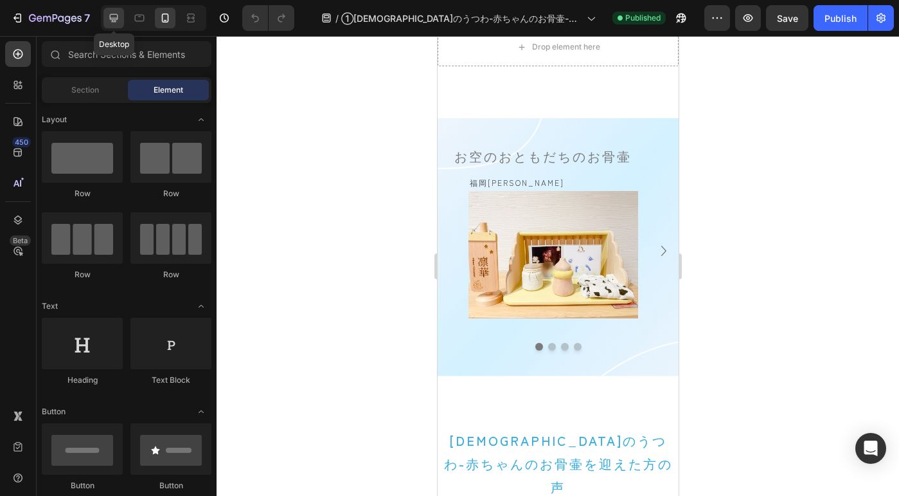
click at [118, 16] on icon at bounding box center [113, 18] width 13 height 13
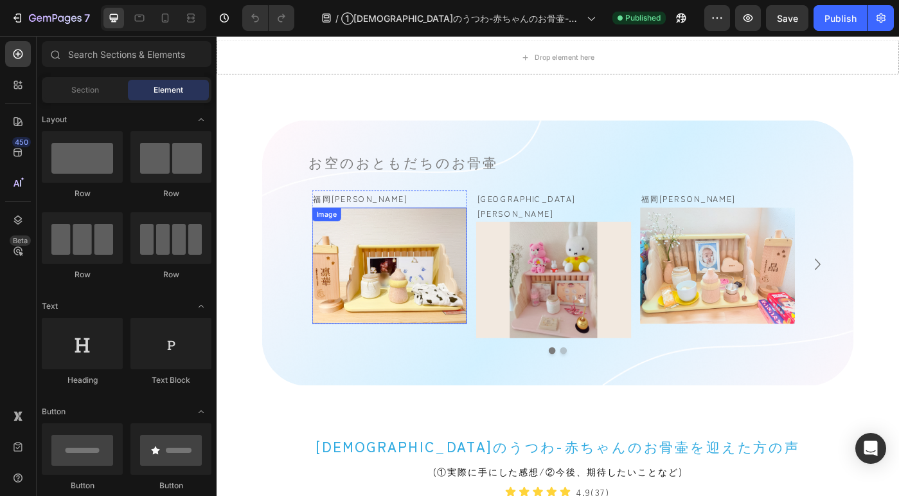
click at [406, 255] on img at bounding box center [412, 294] width 175 height 131
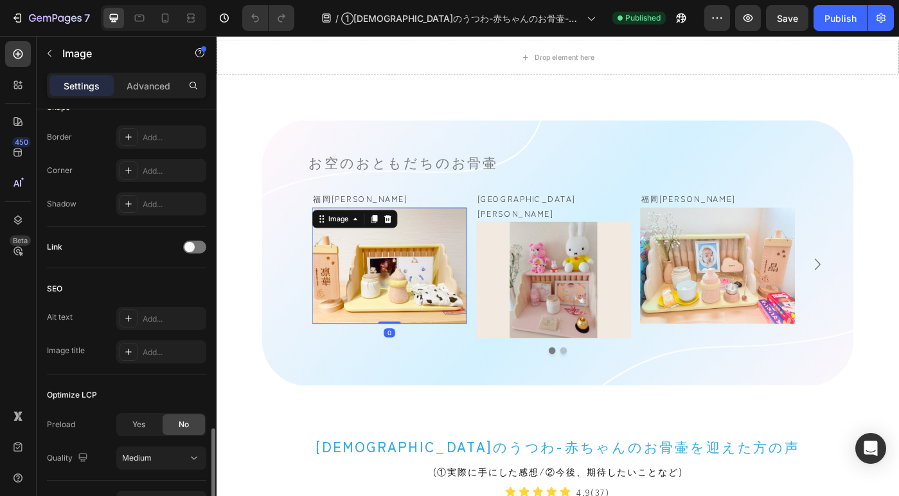
scroll to position [548, 0]
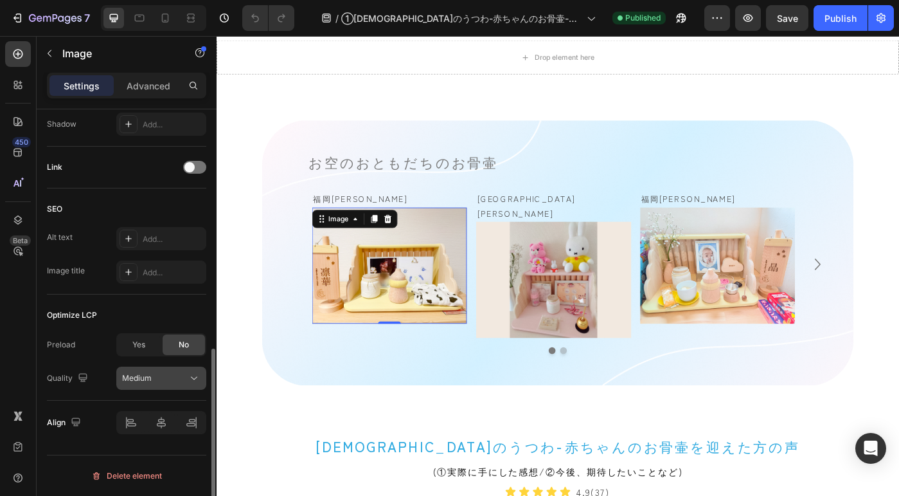
click at [171, 378] on div "Medium" at bounding box center [155, 378] width 66 height 12
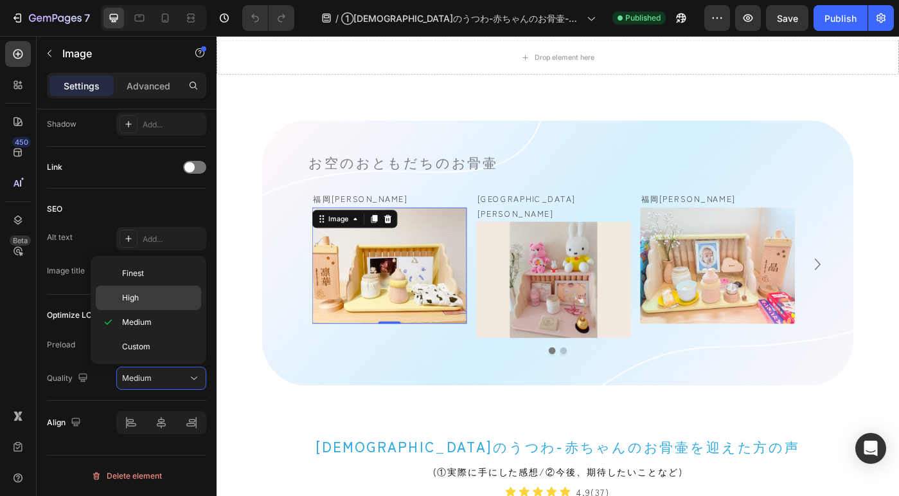
click at [152, 306] on div "High" at bounding box center [148, 297] width 105 height 24
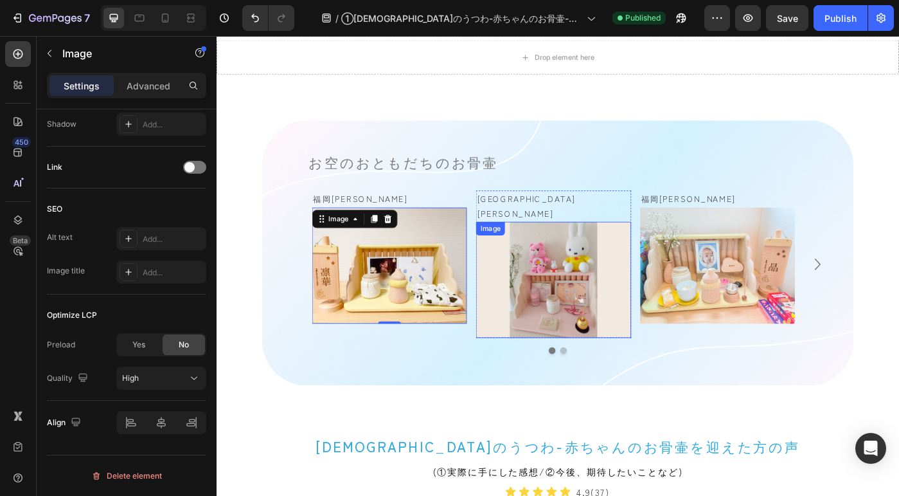
click at [588, 274] on img at bounding box center [597, 311] width 175 height 131
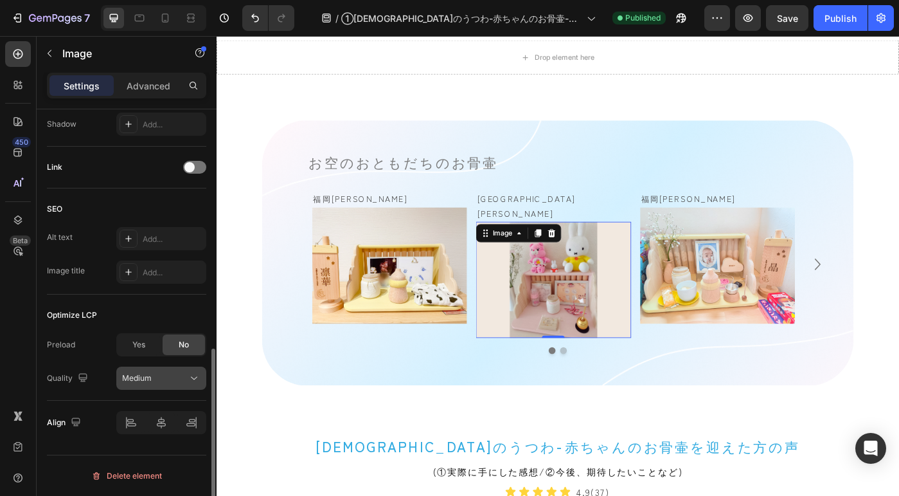
click at [177, 380] on div "Medium" at bounding box center [155, 378] width 66 height 12
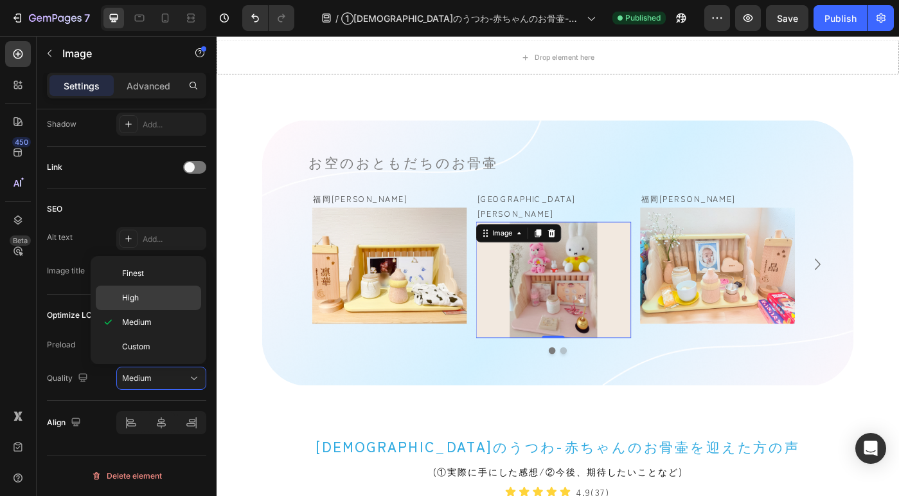
click at [141, 298] on p "High" at bounding box center [158, 298] width 73 height 12
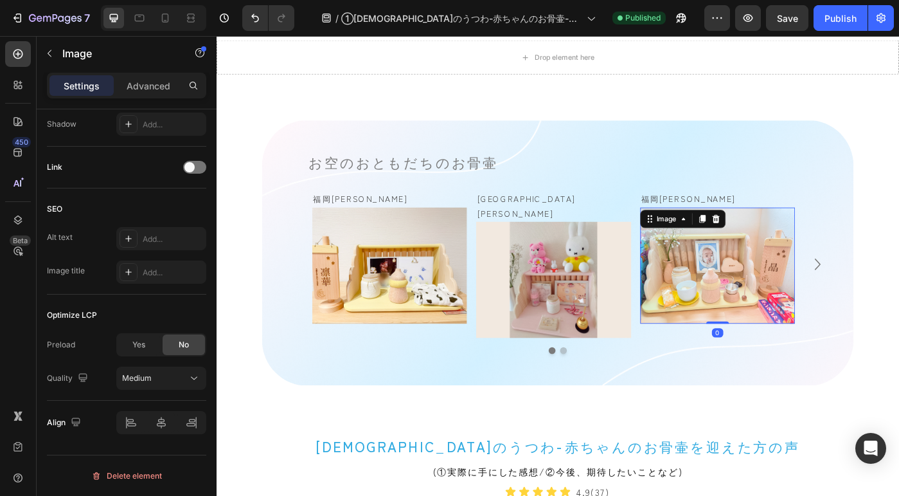
click at [720, 318] on img at bounding box center [782, 294] width 175 height 131
click at [132, 367] on button "Medium" at bounding box center [161, 377] width 90 height 23
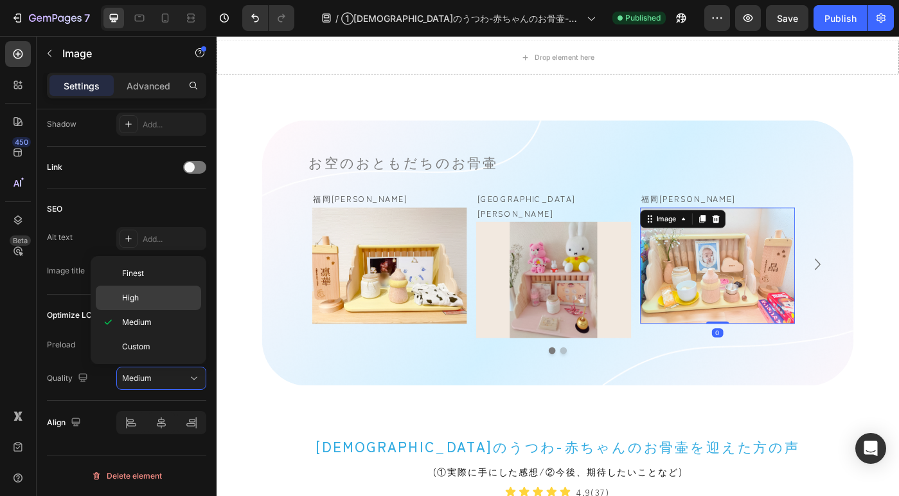
click at [132, 290] on div "High" at bounding box center [148, 297] width 105 height 24
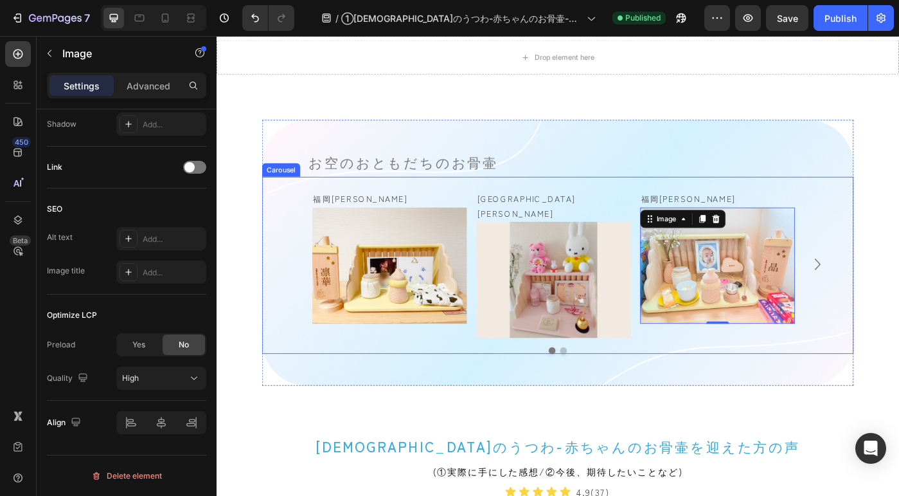
click at [605, 387] on button "Dot" at bounding box center [609, 391] width 8 height 8
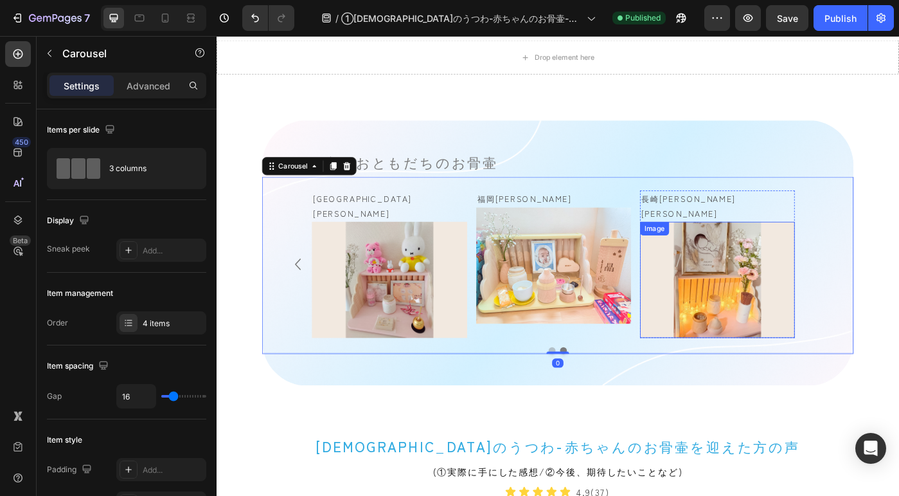
click at [706, 283] on img at bounding box center [782, 311] width 175 height 131
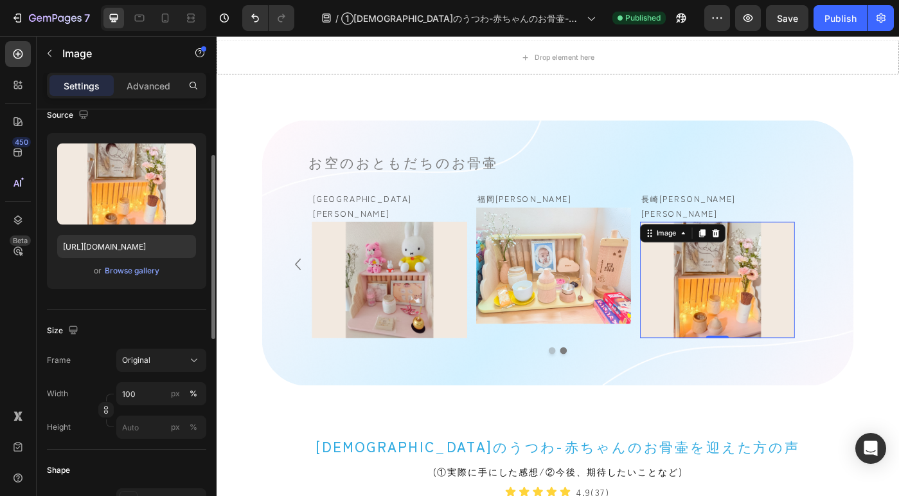
scroll to position [522, 0]
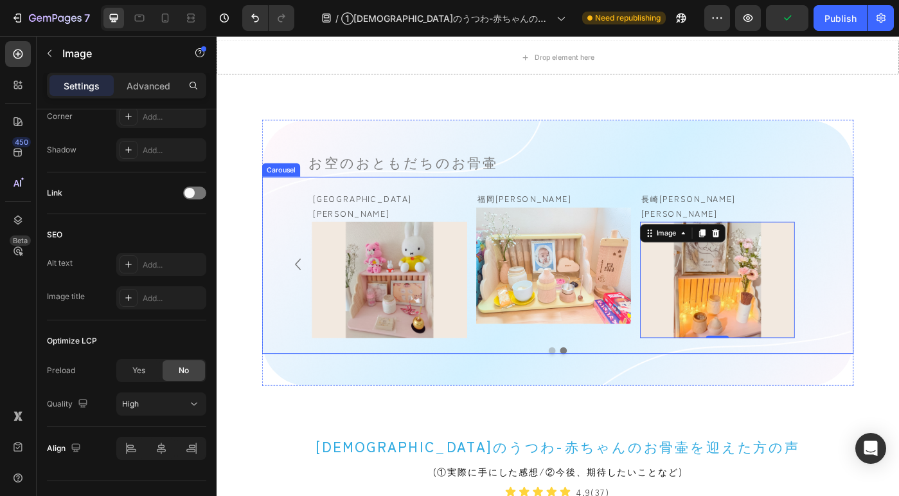
click at [589, 377] on div "福岡[PERSON_NAME] Text Block Image Row [GEOGRAPHIC_DATA][PERSON_NAME] Text Block …" at bounding box center [602, 295] width 668 height 200
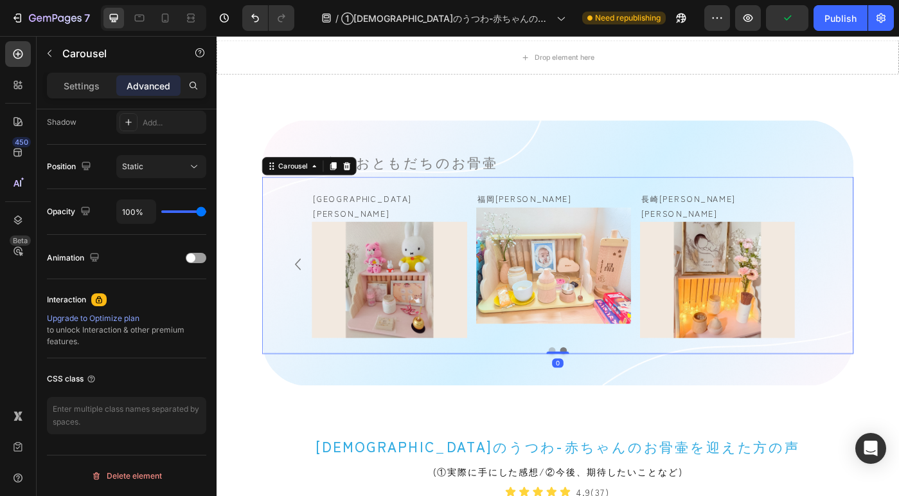
scroll to position [0, 0]
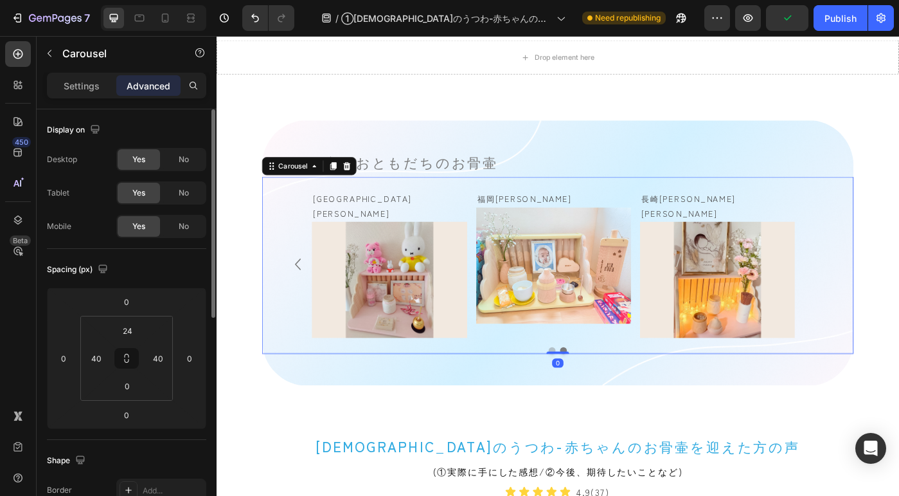
click at [592, 387] on button "Dot" at bounding box center [596, 391] width 8 height 8
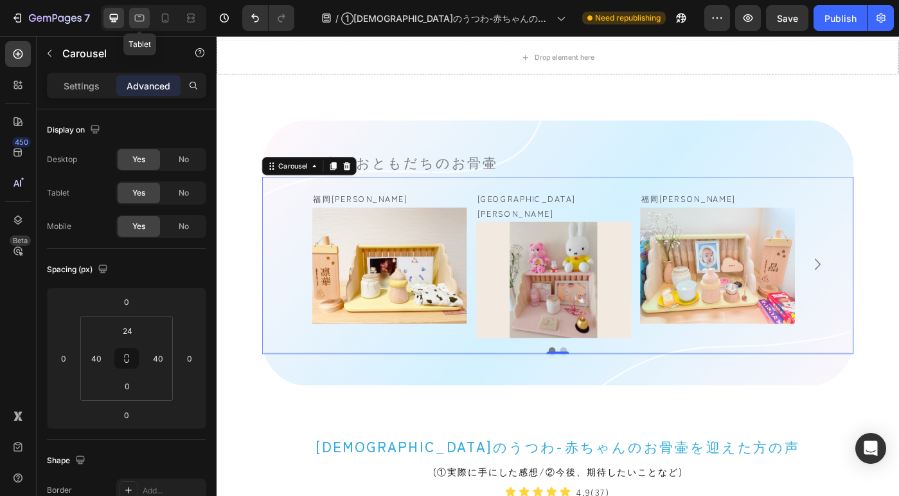
click at [146, 17] on div at bounding box center [139, 18] width 21 height 21
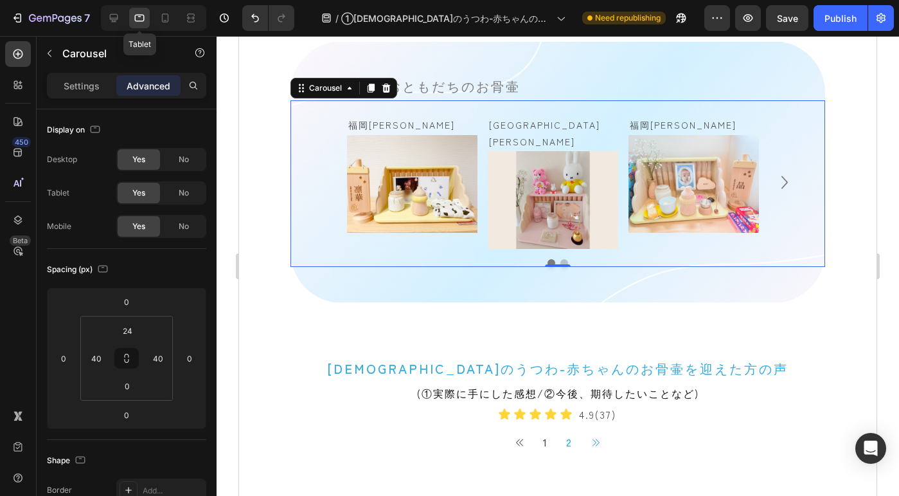
scroll to position [889, 0]
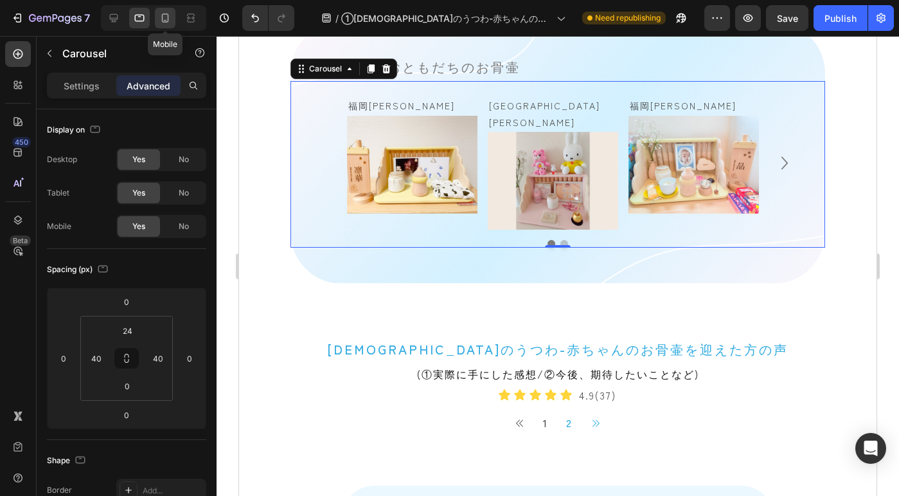
click at [163, 16] on icon at bounding box center [165, 17] width 7 height 9
type input "0"
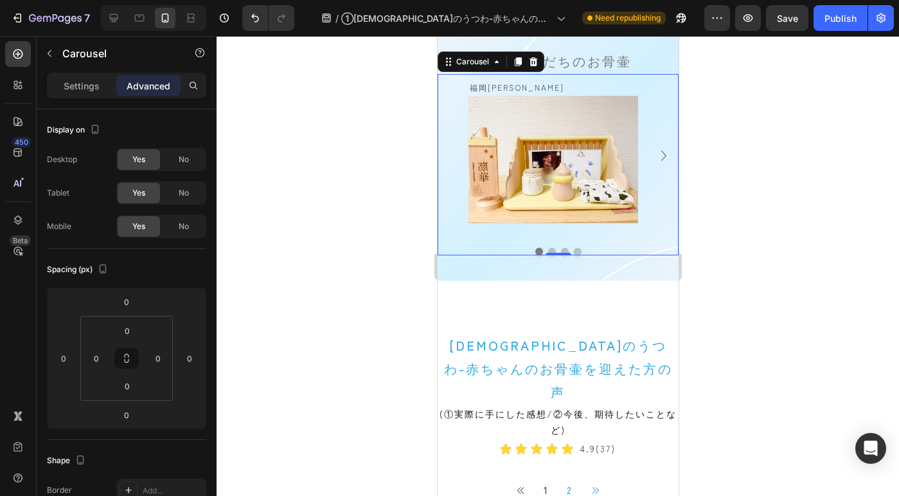
scroll to position [856, 0]
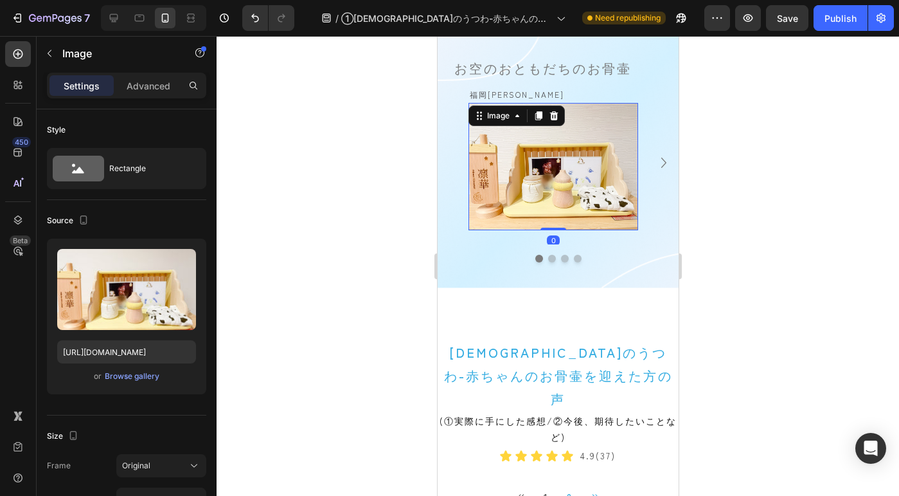
click at [546, 179] on img at bounding box center [553, 166] width 170 height 127
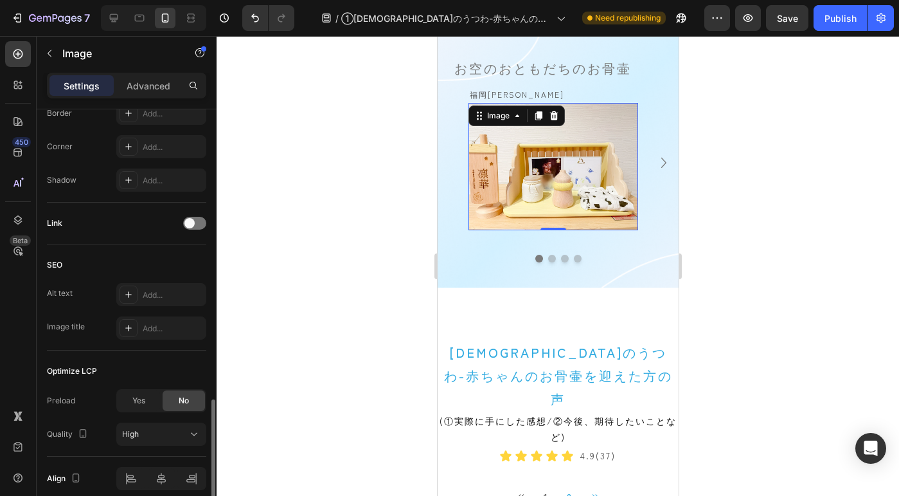
scroll to position [544, 0]
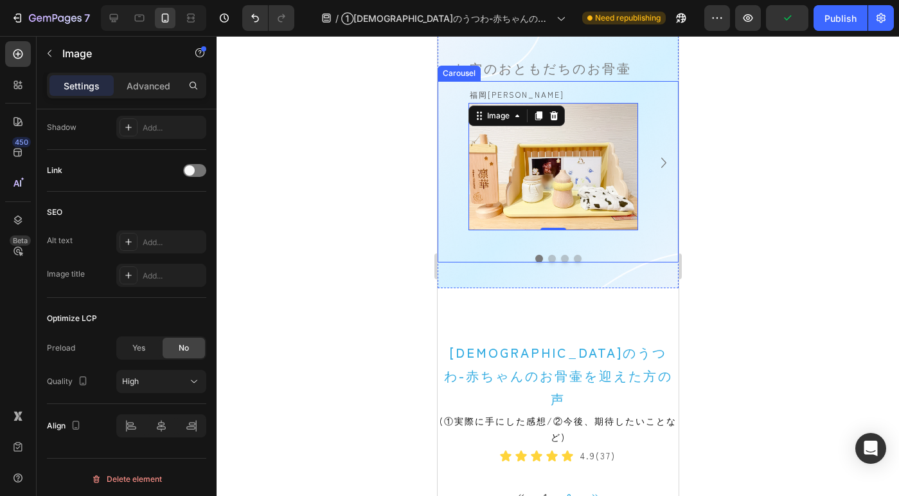
click at [659, 153] on icon "Carousel Next Arrow" at bounding box center [663, 162] width 21 height 21
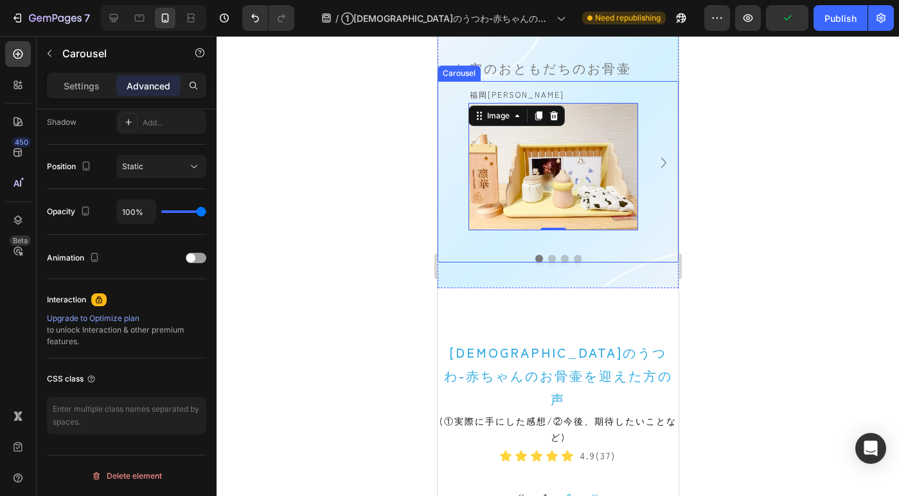
scroll to position [0, 0]
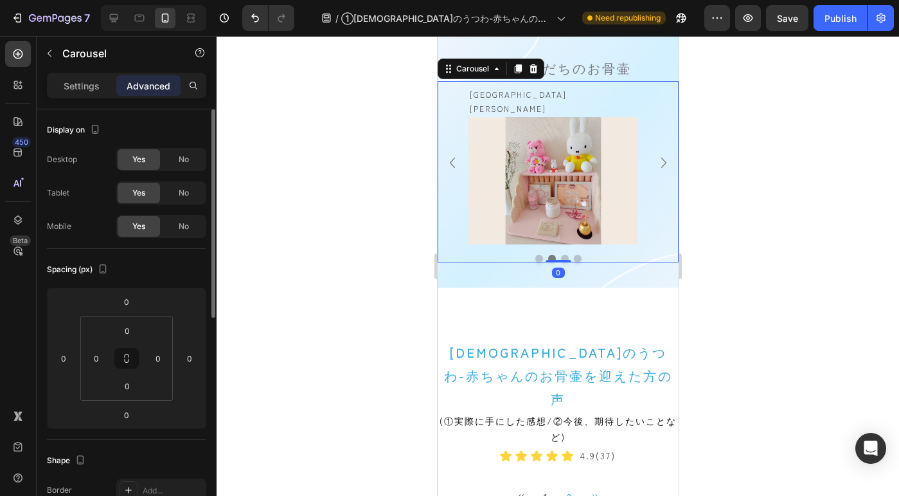
click at [659, 153] on icon "Carousel Next Arrow" at bounding box center [663, 162] width 21 height 21
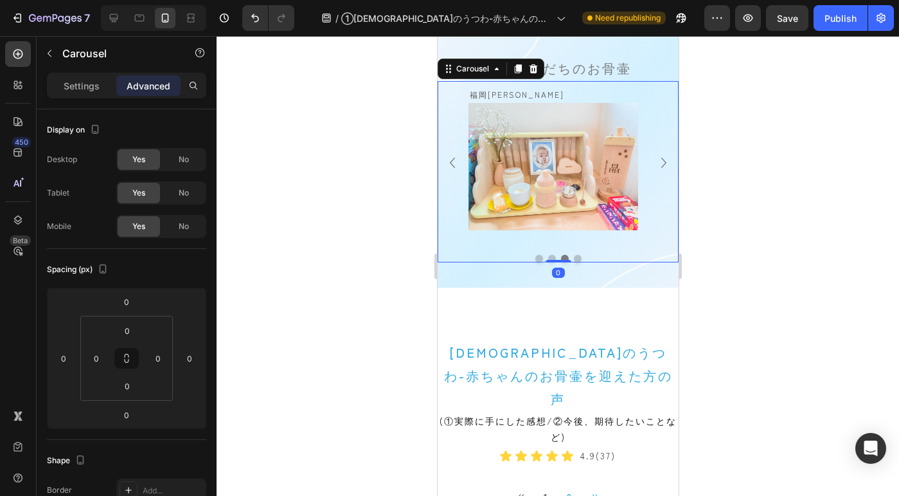
click at [659, 153] on icon "Carousel Next Arrow" at bounding box center [663, 162] width 21 height 21
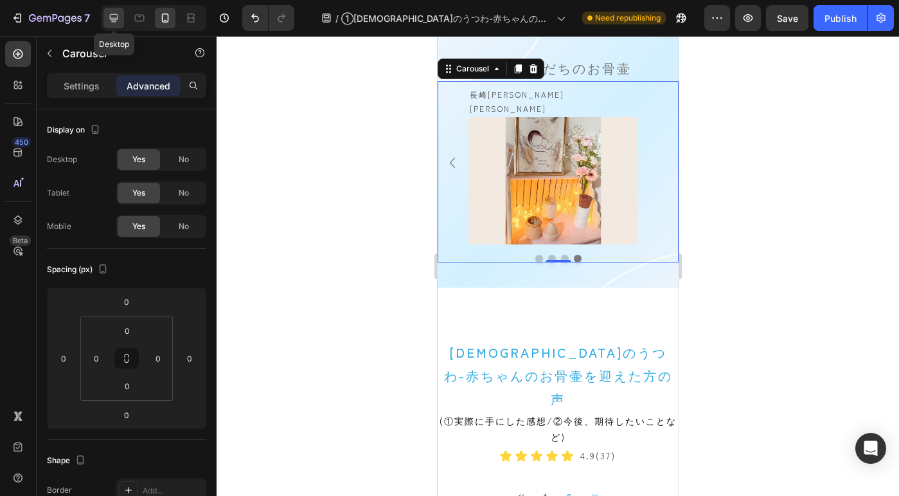
click at [118, 17] on icon at bounding box center [114, 18] width 8 height 8
type input "24"
type input "40"
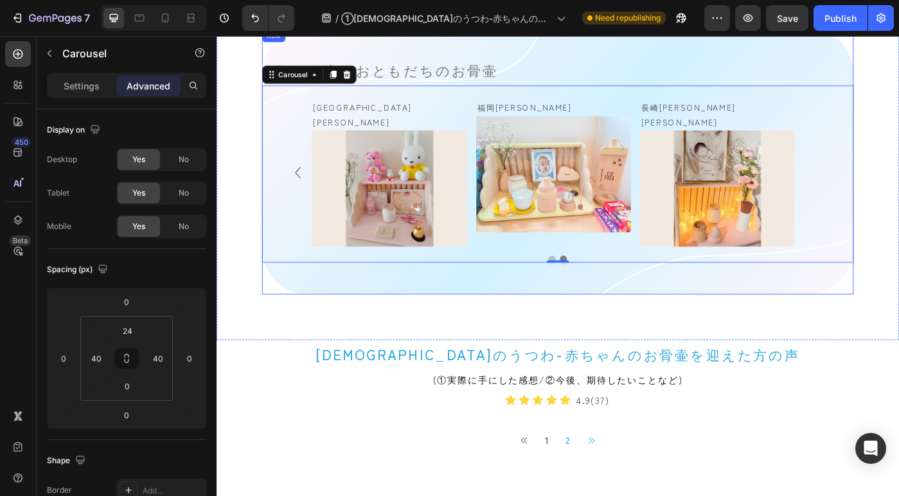
scroll to position [895, 0]
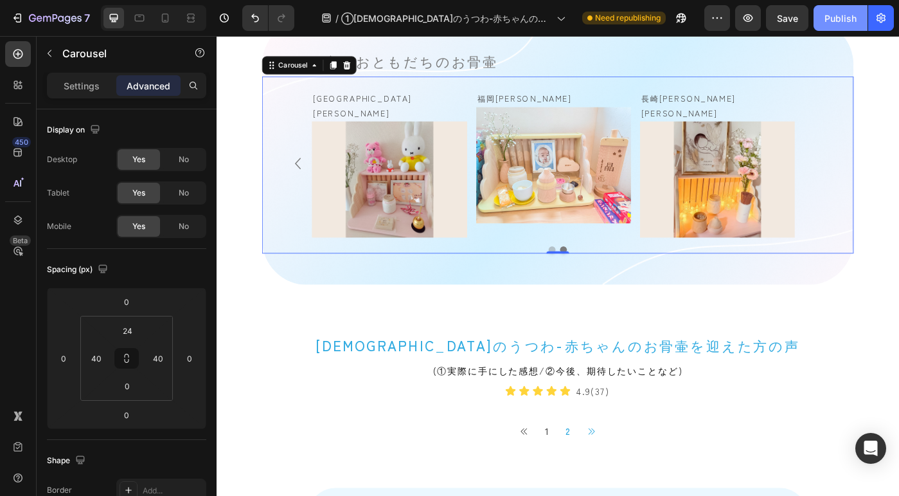
click at [828, 22] on div "Publish" at bounding box center [841, 18] width 32 height 13
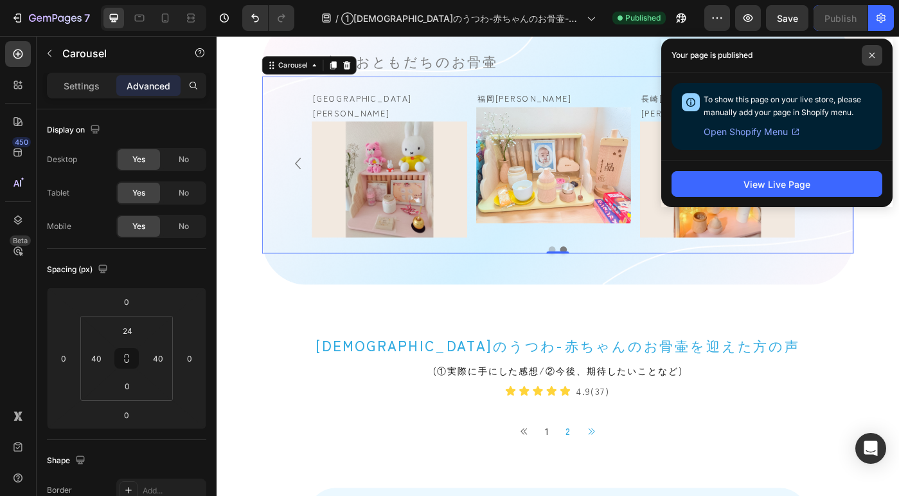
click at [876, 56] on span at bounding box center [872, 55] width 21 height 21
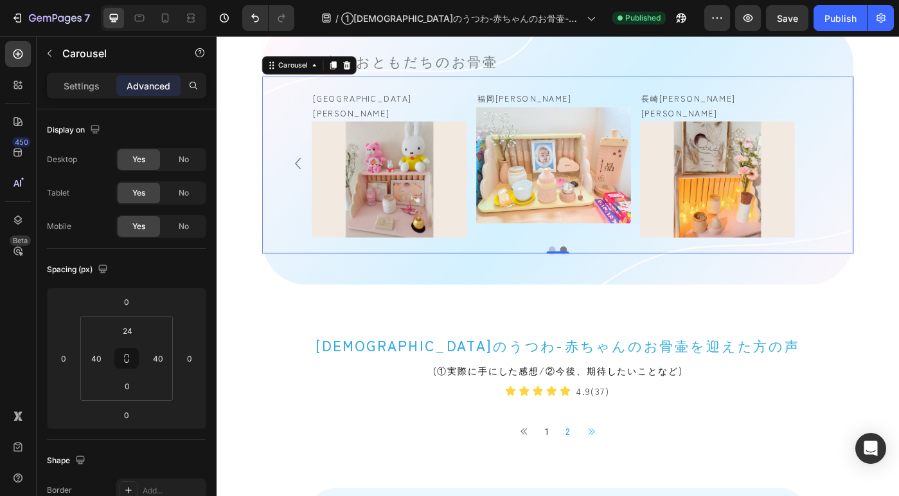
click at [592, 273] on button "Dot" at bounding box center [596, 277] width 8 height 8
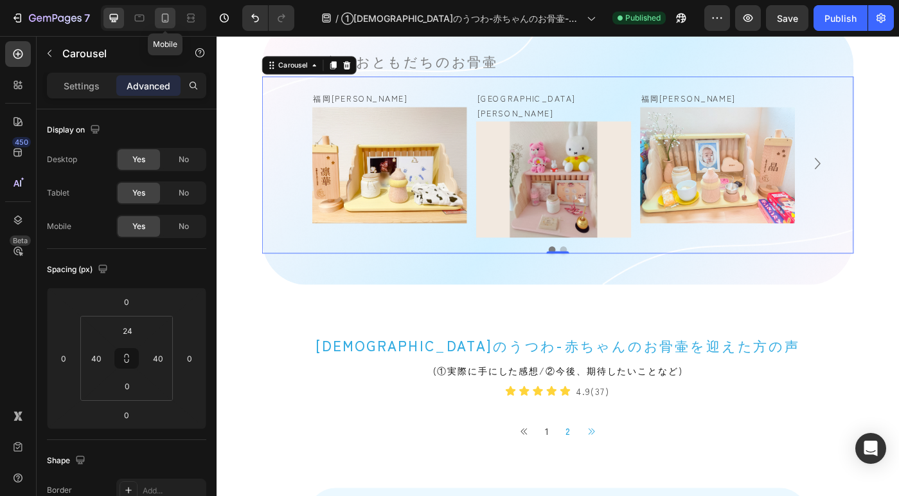
click at [160, 17] on icon at bounding box center [165, 18] width 13 height 13
type input "0"
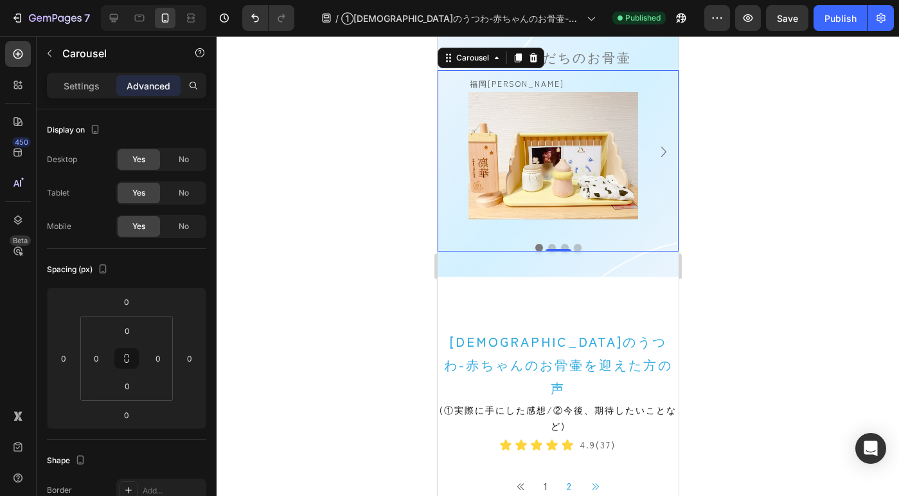
scroll to position [856, 0]
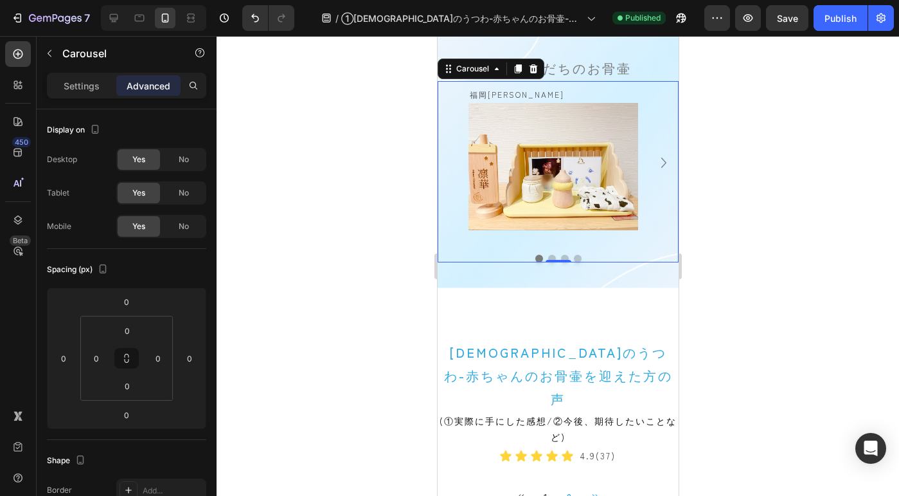
click at [371, 157] on div at bounding box center [558, 266] width 683 height 460
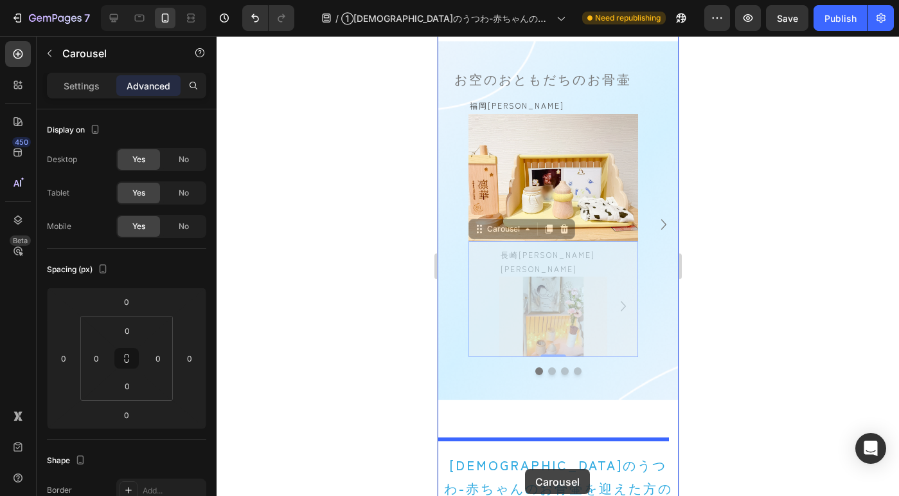
scroll to position [890, 0]
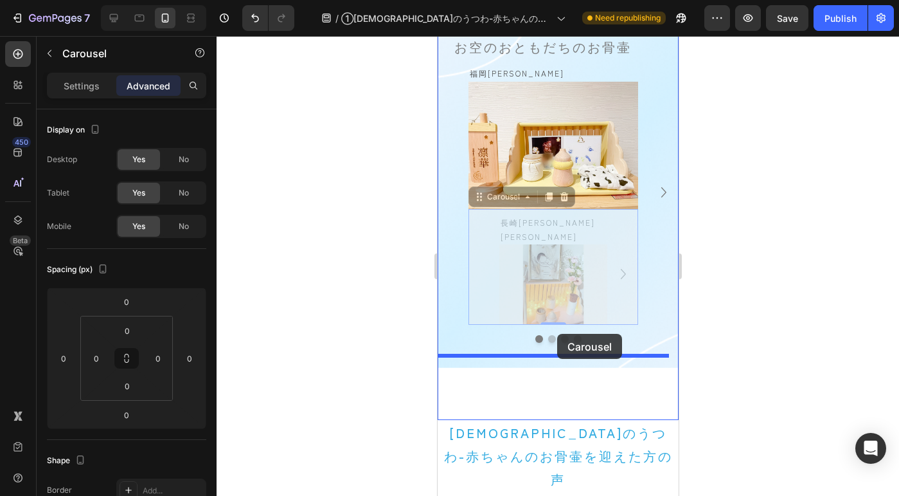
drag, startPoint x: 498, startPoint y: 215, endPoint x: 557, endPoint y: 334, distance: 132.5
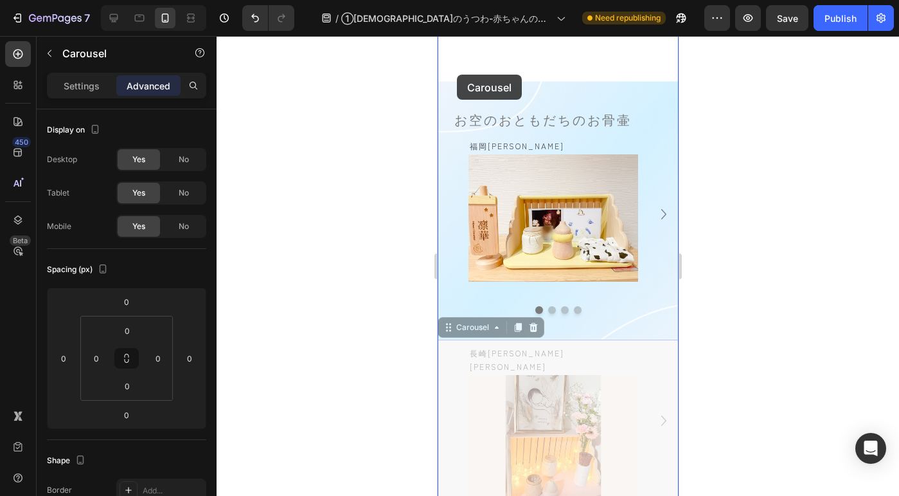
scroll to position [800, 0]
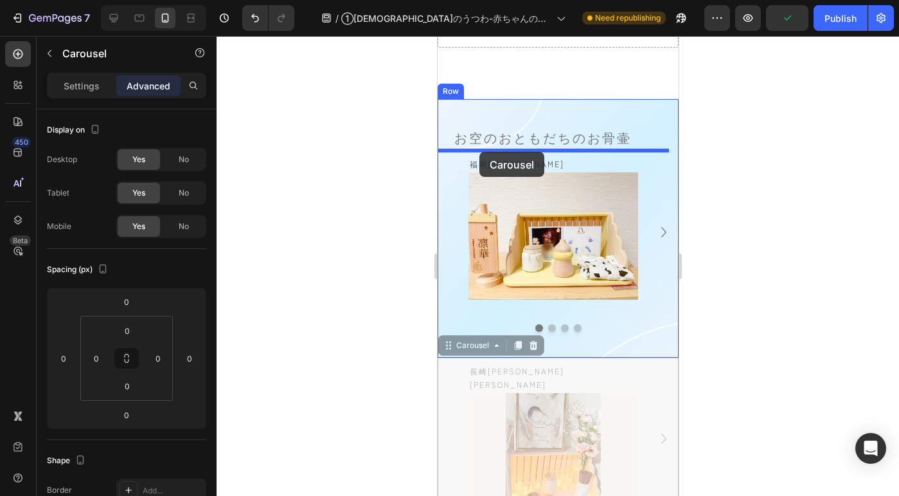
drag, startPoint x: 462, startPoint y: 241, endPoint x: 479, endPoint y: 152, distance: 90.9
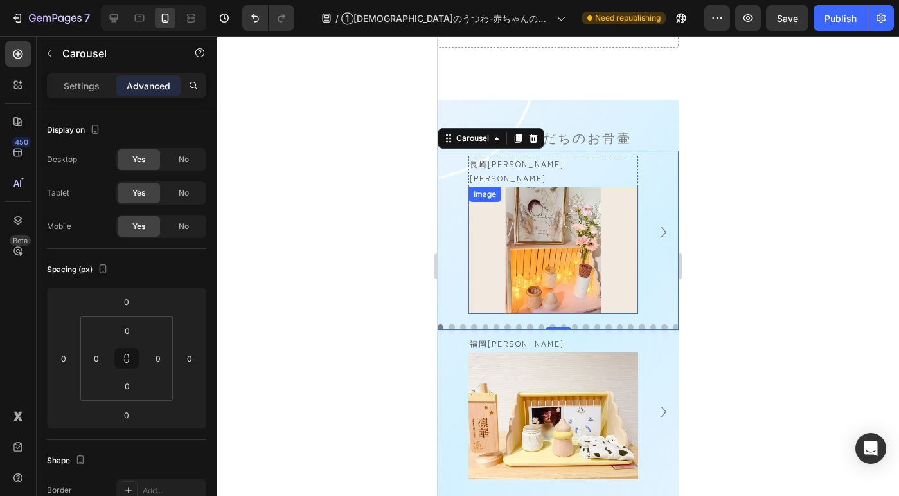
click at [559, 211] on img at bounding box center [553, 249] width 170 height 127
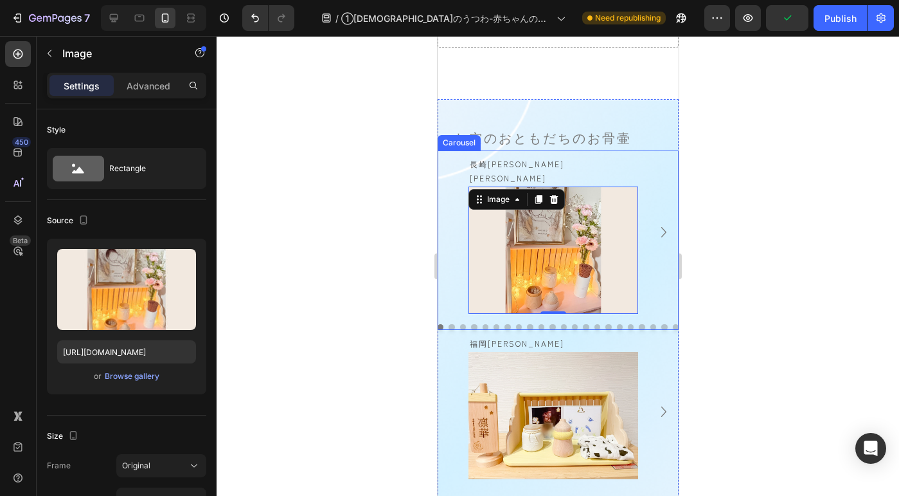
click at [653, 224] on icon "Carousel Next Arrow" at bounding box center [663, 232] width 21 height 21
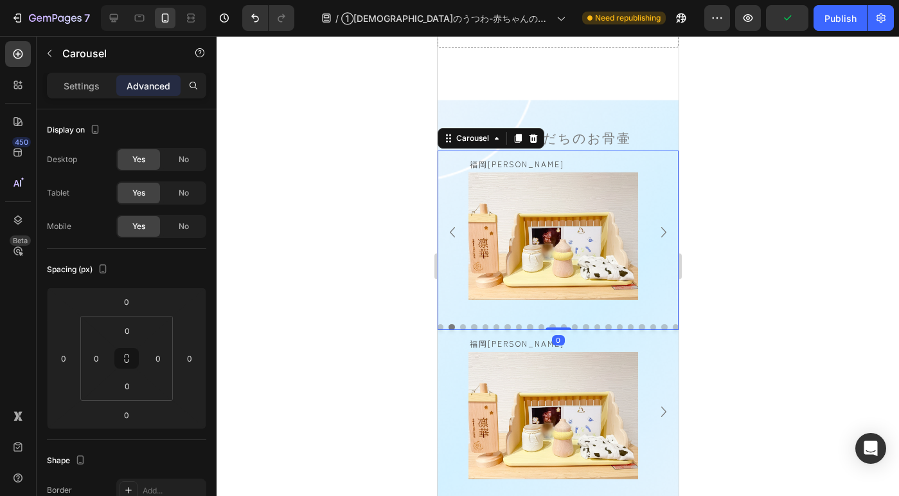
click at [653, 224] on icon "Carousel Next Arrow" at bounding box center [663, 232] width 21 height 21
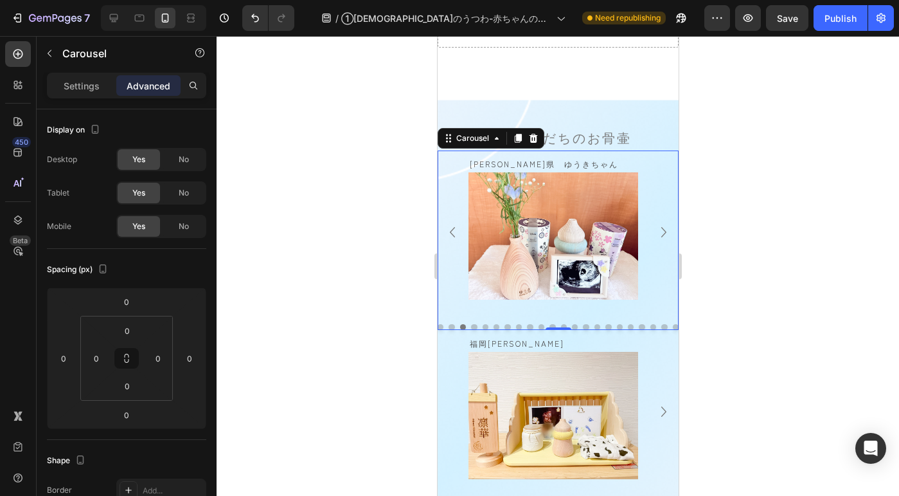
click at [653, 224] on icon "Carousel Next Arrow" at bounding box center [663, 232] width 21 height 21
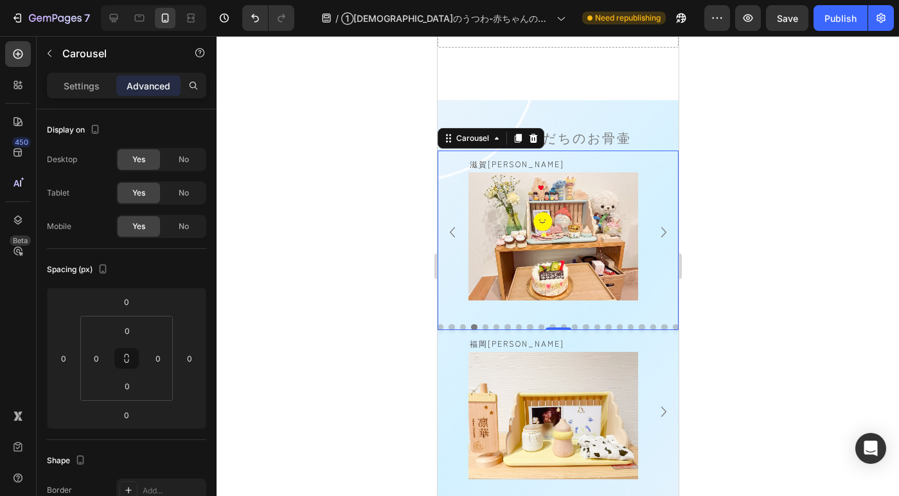
click at [653, 224] on icon "Carousel Next Arrow" at bounding box center [663, 232] width 21 height 21
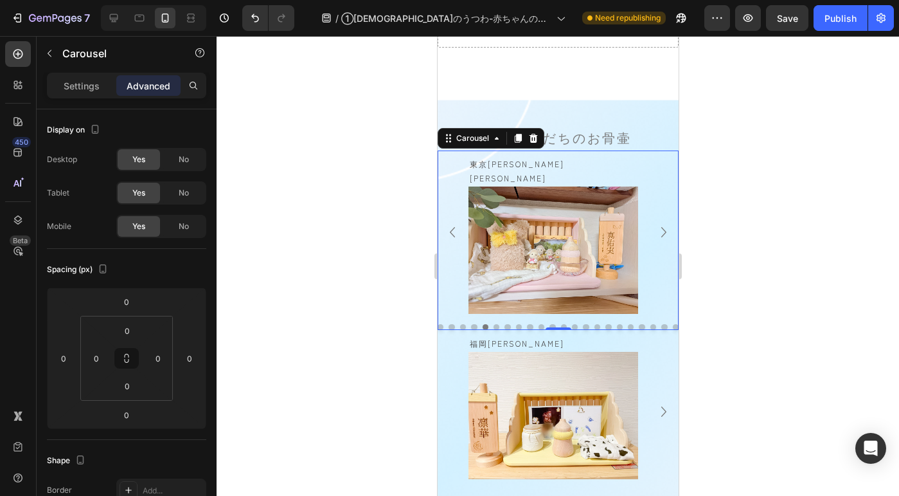
click at [653, 224] on icon "Carousel Next Arrow" at bounding box center [663, 232] width 21 height 21
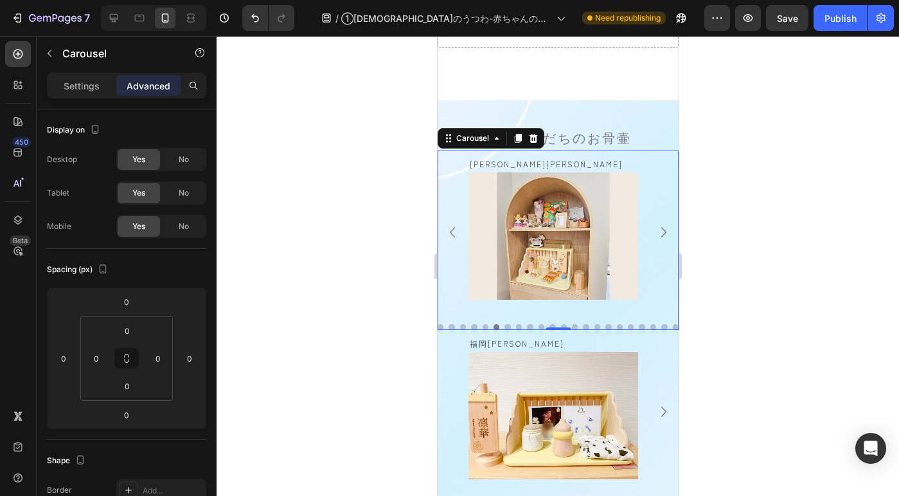
click at [653, 224] on icon "Carousel Next Arrow" at bounding box center [663, 232] width 21 height 21
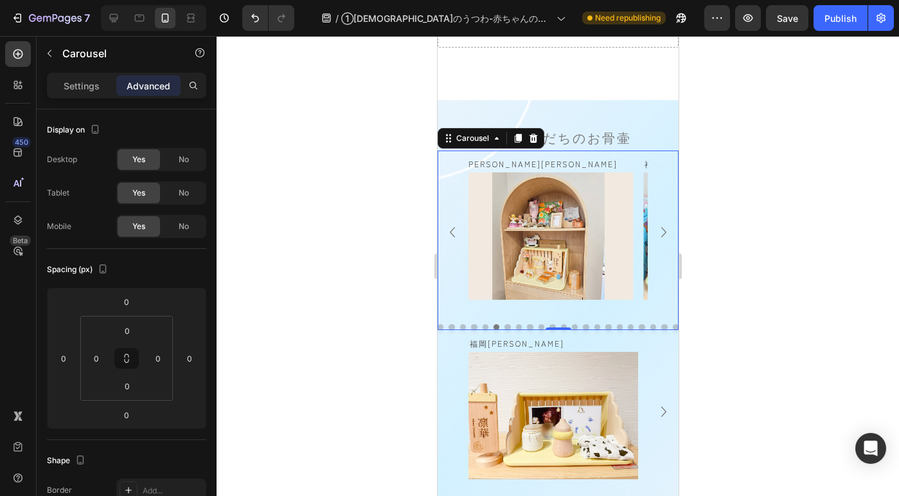
click at [653, 224] on icon "Carousel Next Arrow" at bounding box center [663, 232] width 21 height 21
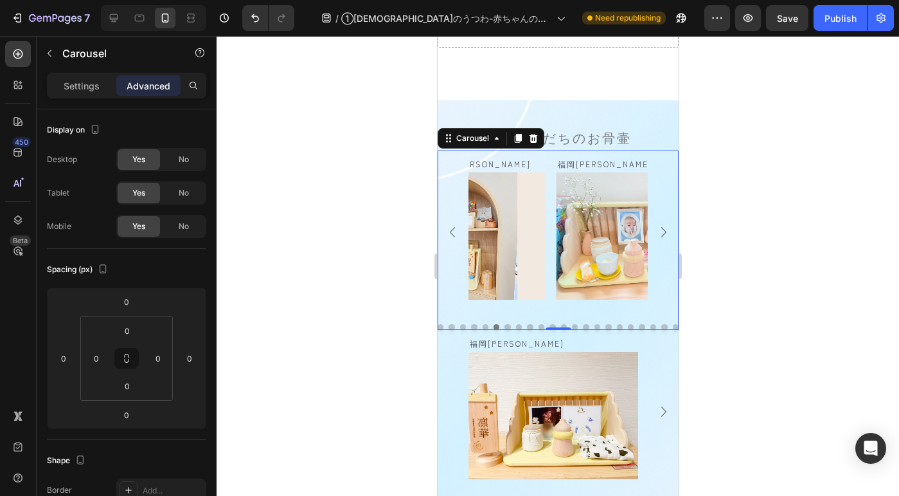
click at [653, 224] on icon "Carousel Next Arrow" at bounding box center [663, 232] width 21 height 21
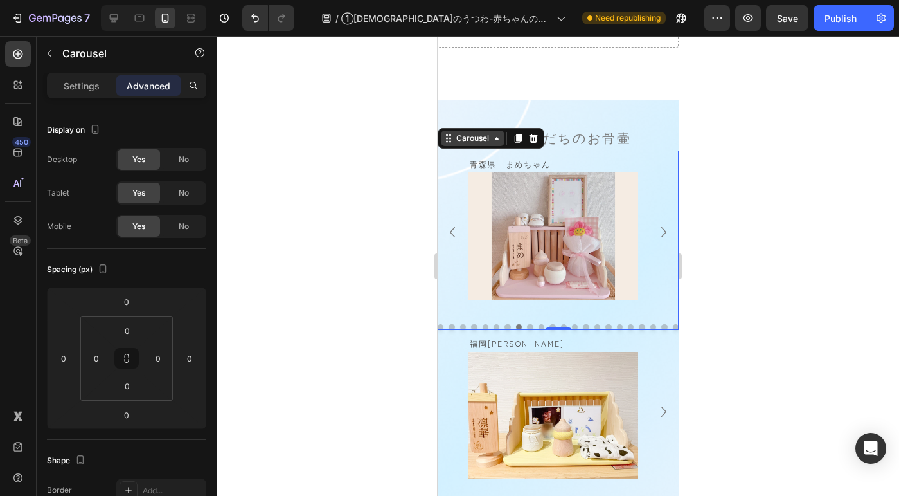
click at [477, 139] on div "Carousel" at bounding box center [472, 138] width 38 height 12
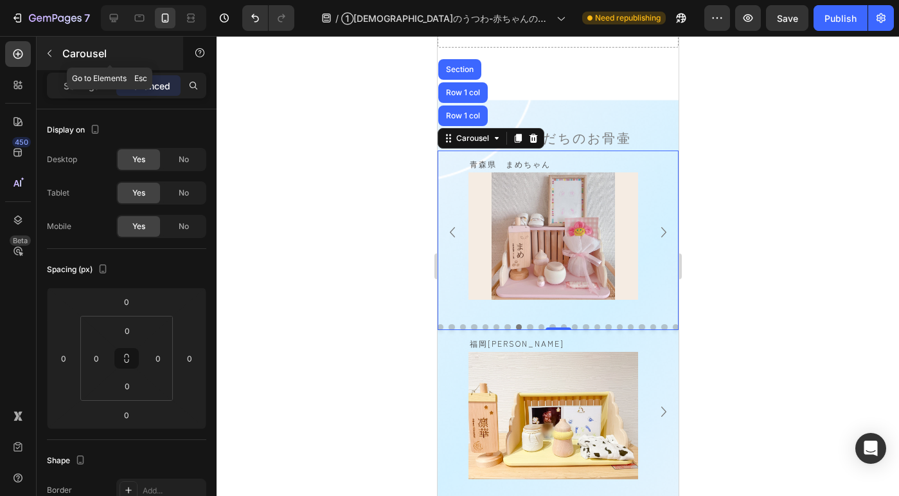
click at [73, 58] on p "Carousel" at bounding box center [116, 53] width 109 height 15
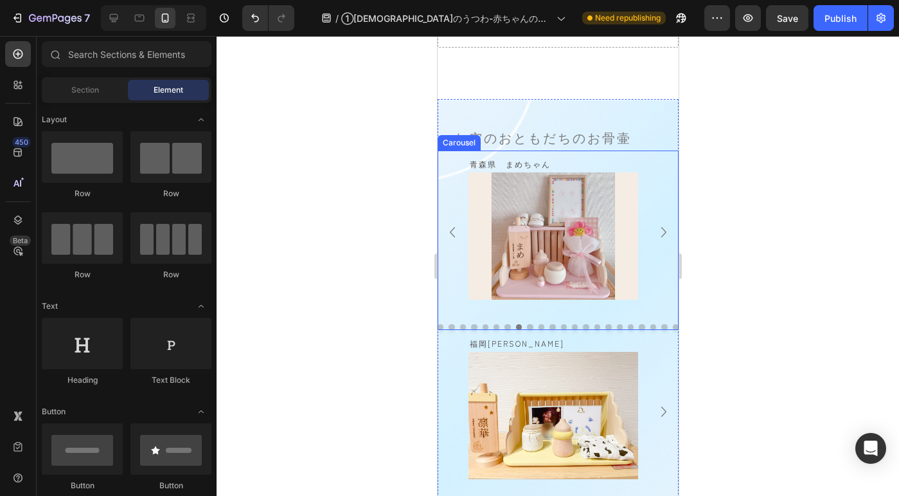
click at [456, 143] on div "Carousel" at bounding box center [459, 143] width 38 height 12
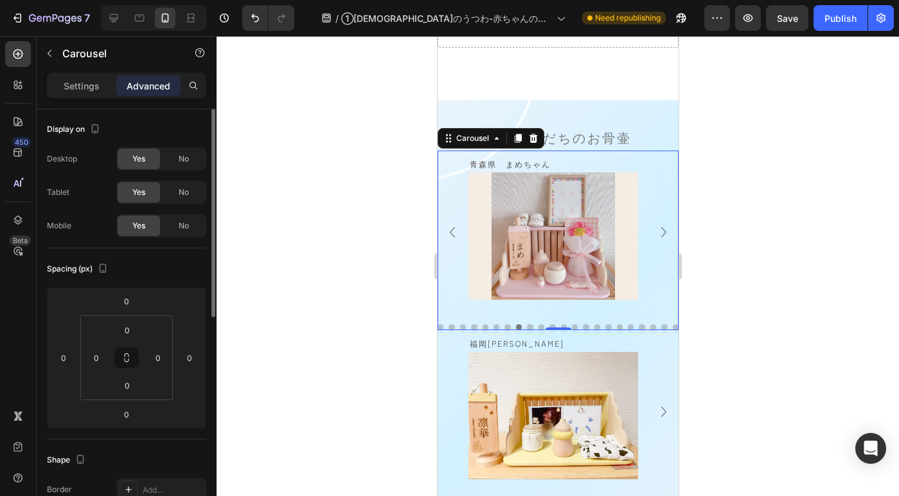
scroll to position [0, 0]
click at [69, 96] on div "Settings Advanced" at bounding box center [126, 86] width 159 height 26
click at [85, 85] on p "Settings" at bounding box center [82, 85] width 36 height 13
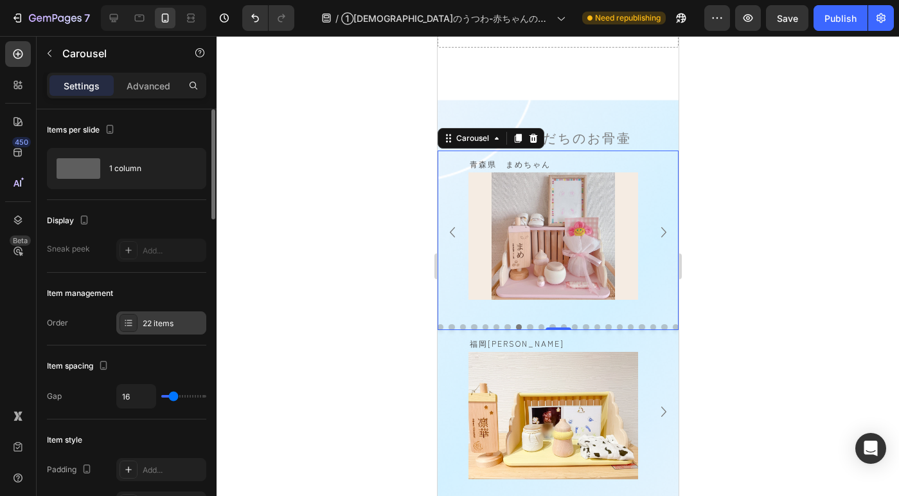
click at [172, 323] on div "22 items" at bounding box center [173, 323] width 60 height 12
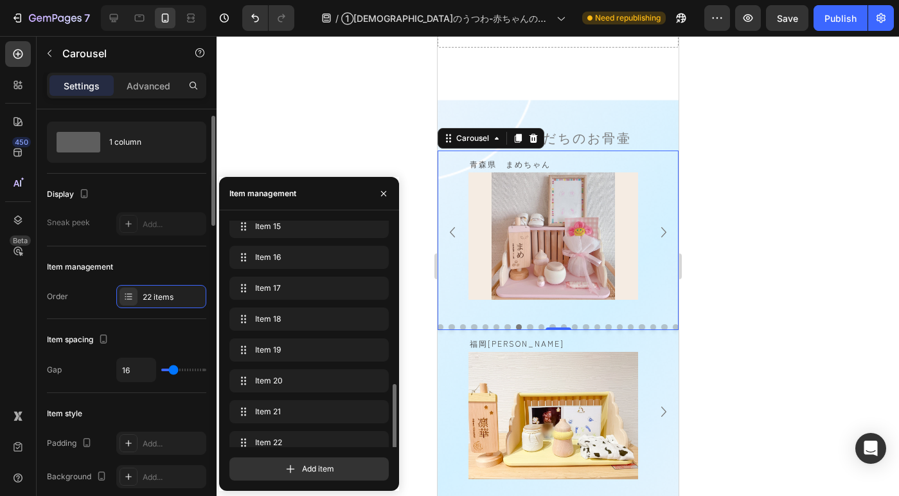
scroll to position [450, 0]
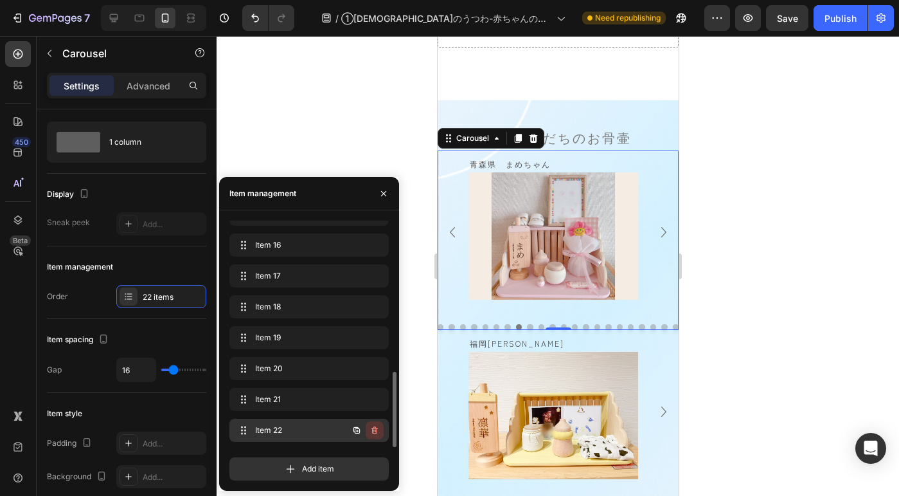
click at [375, 426] on icon "button" at bounding box center [374, 430] width 6 height 8
click at [375, 426] on div "Delete" at bounding box center [366, 430] width 24 height 12
click at [370, 425] on icon "button" at bounding box center [375, 430] width 10 height 10
click at [370, 425] on div "Delete" at bounding box center [366, 430] width 24 height 12
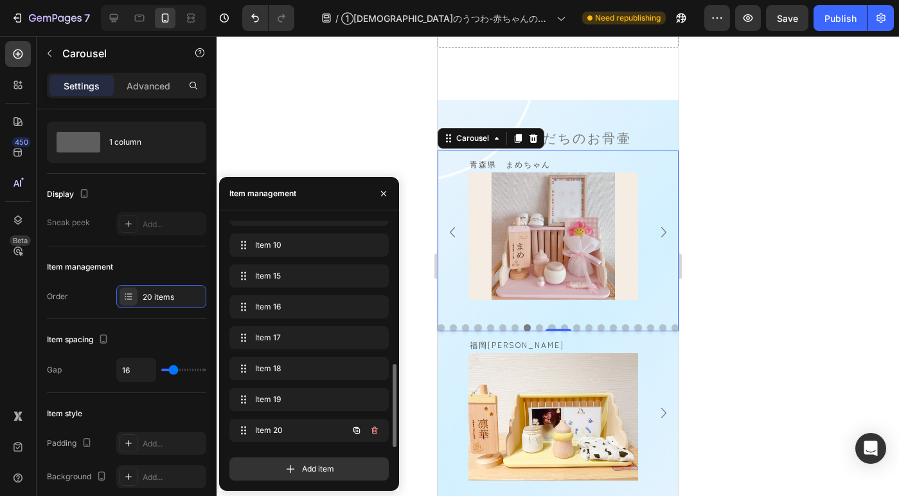
scroll to position [388, 0]
click at [370, 425] on icon "button" at bounding box center [375, 430] width 10 height 10
click at [370, 425] on div "Delete" at bounding box center [366, 430] width 24 height 12
click at [366, 427] on div "Delete" at bounding box center [366, 430] width 24 height 12
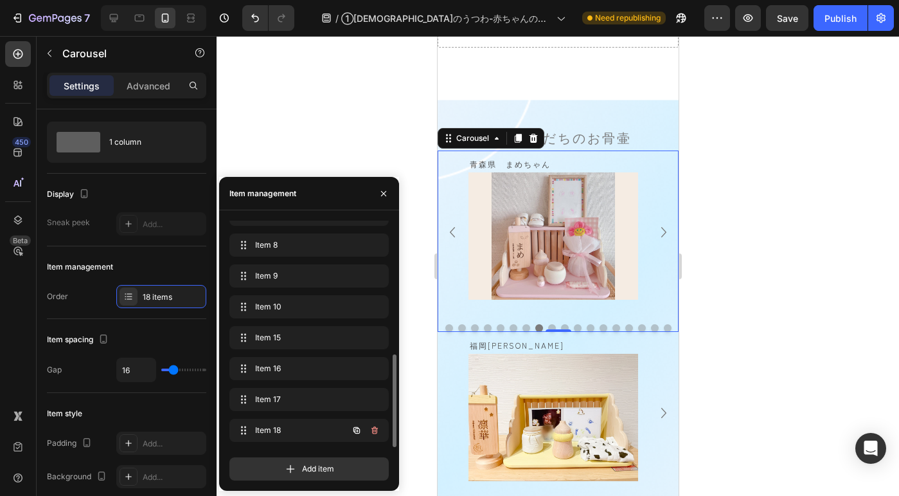
scroll to position [326, 0]
click at [372, 428] on icon "button" at bounding box center [374, 430] width 6 height 8
click at [372, 428] on div "Delete" at bounding box center [366, 430] width 24 height 12
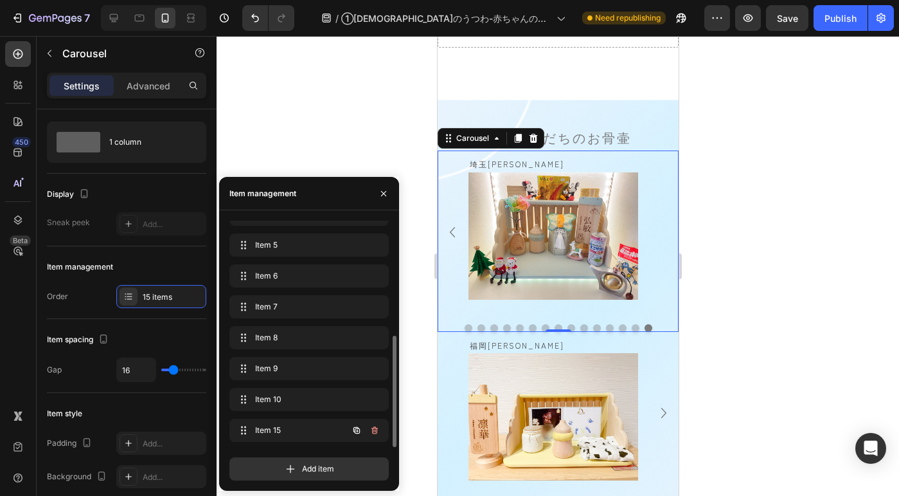
scroll to position [234, 0]
click at [372, 428] on icon "button" at bounding box center [374, 430] width 6 height 8
click at [372, 428] on div "Delete" at bounding box center [366, 430] width 24 height 12
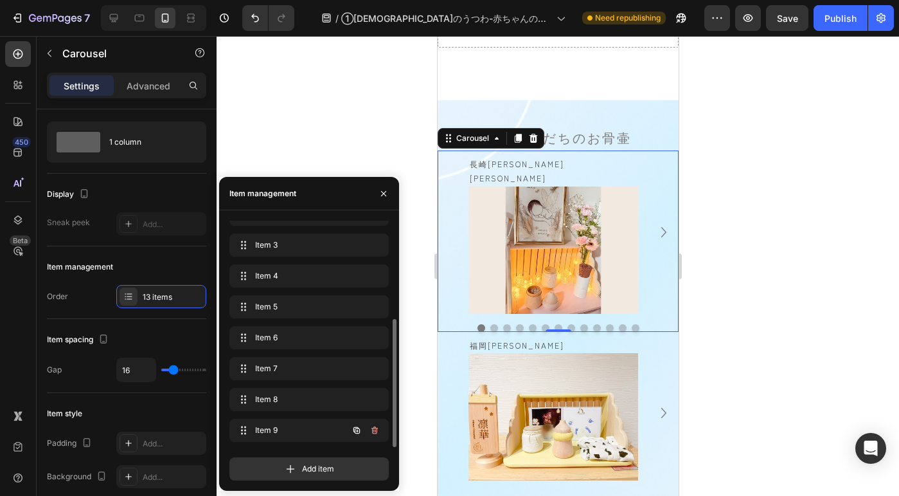
click at [372, 428] on icon "button" at bounding box center [374, 430] width 6 height 8
click at [372, 428] on div "Delete" at bounding box center [366, 430] width 24 height 12
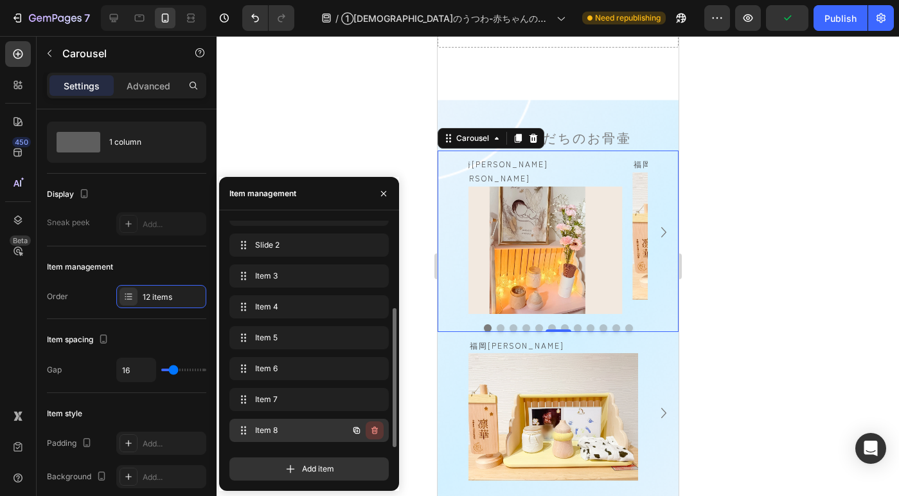
scroll to position [141, 0]
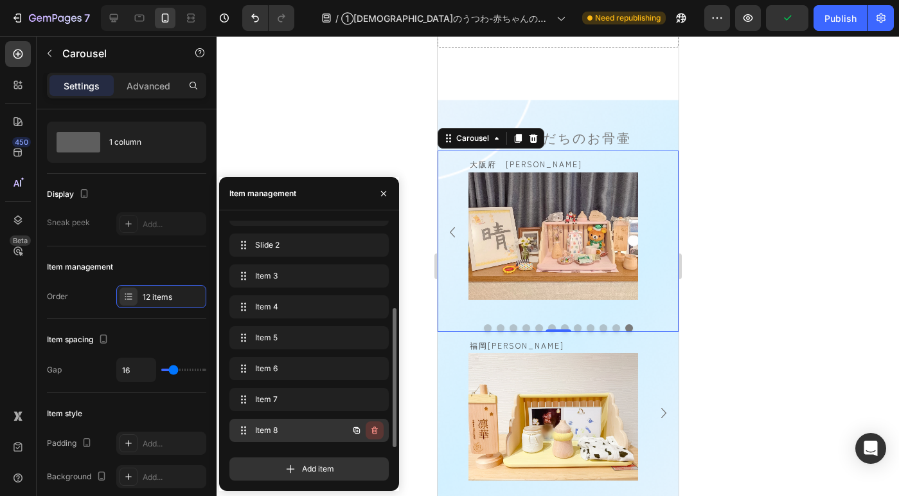
click at [372, 427] on icon "button" at bounding box center [375, 430] width 10 height 10
click at [372, 427] on div "Delete" at bounding box center [366, 430] width 24 height 12
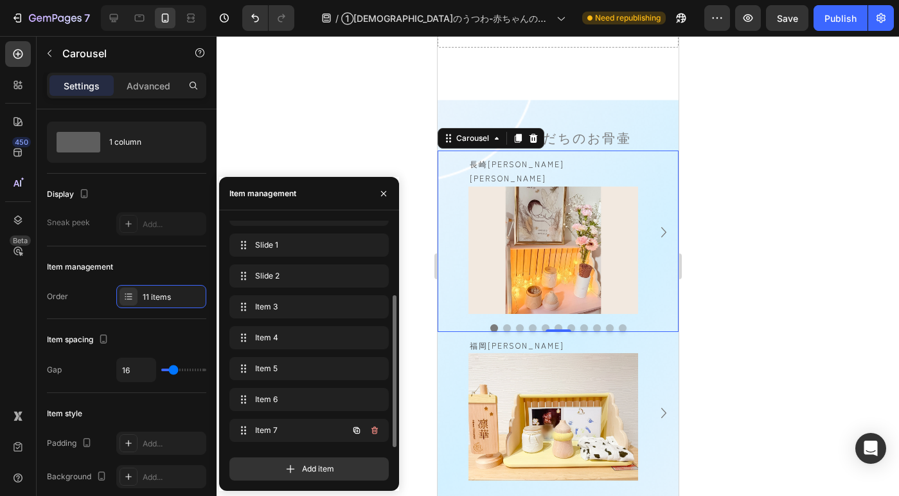
scroll to position [111, 0]
click at [503, 324] on button "Dot" at bounding box center [507, 328] width 8 height 8
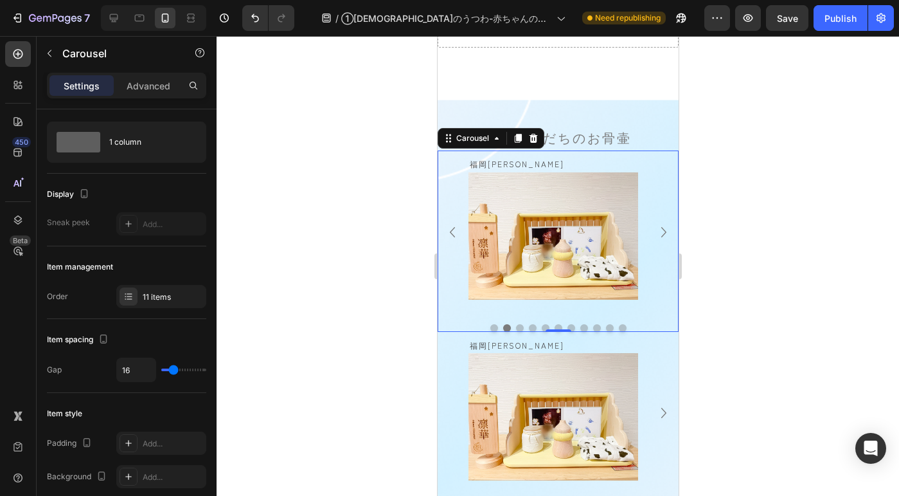
click at [515, 324] on button "Dot" at bounding box center [519, 328] width 8 height 8
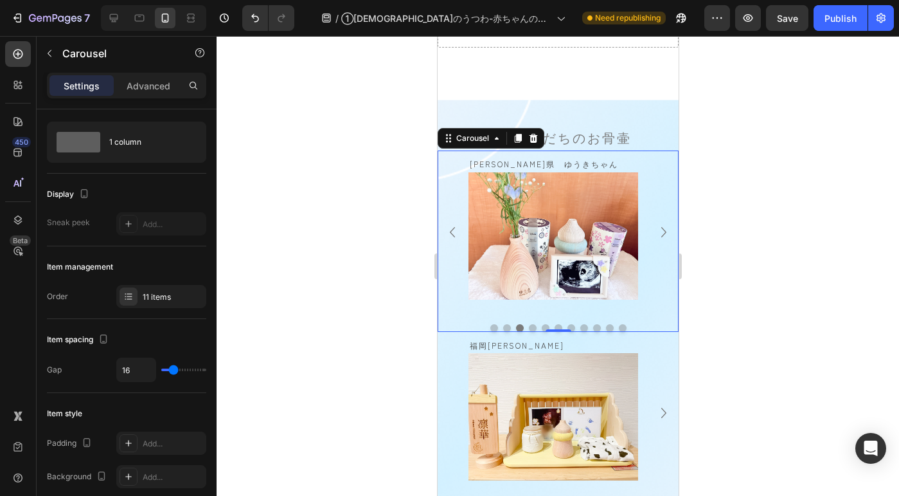
click at [528, 324] on button "Dot" at bounding box center [532, 328] width 8 height 8
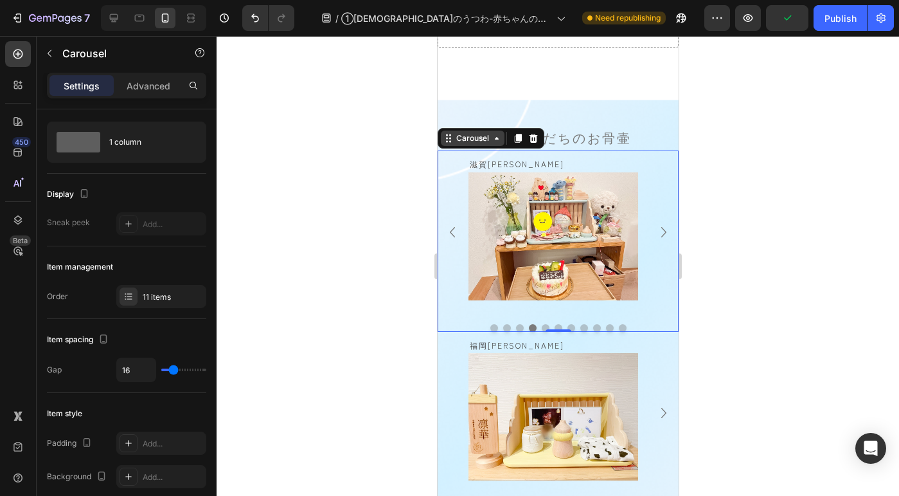
click at [465, 143] on div "Carousel" at bounding box center [472, 138] width 38 height 12
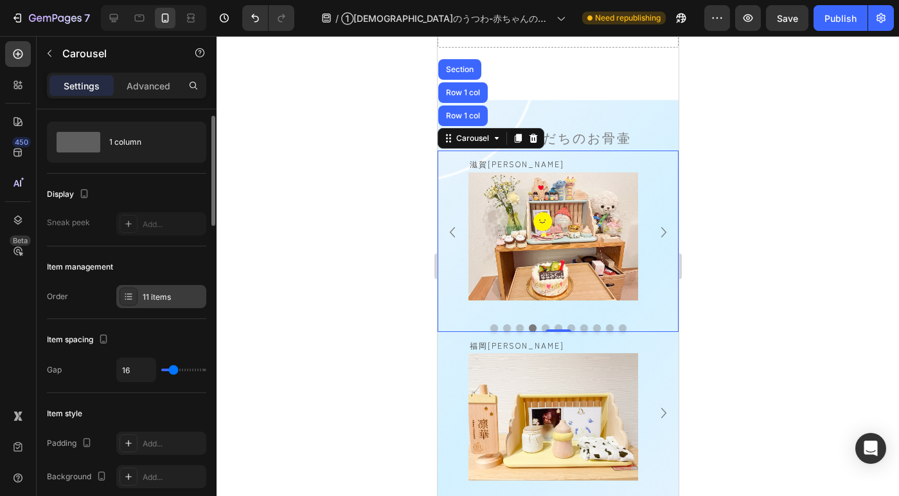
click at [194, 289] on div "11 items" at bounding box center [161, 296] width 90 height 23
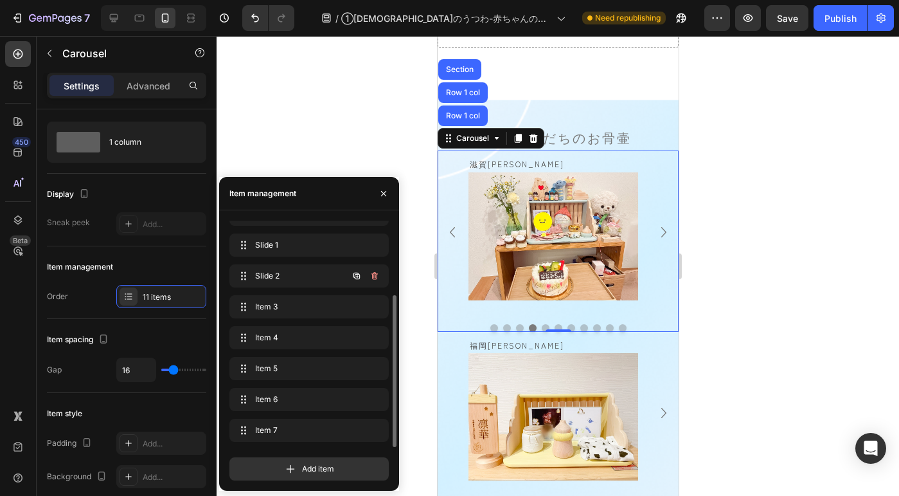
scroll to position [0, 0]
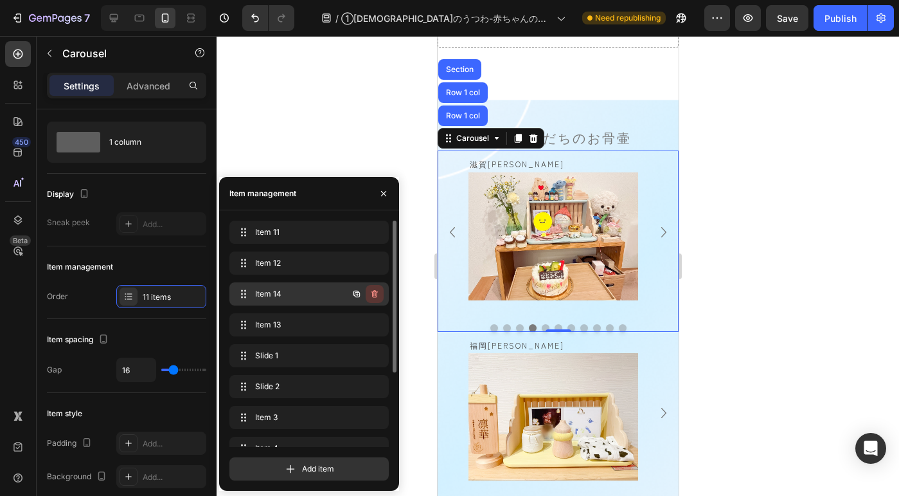
click at [375, 294] on icon "button" at bounding box center [375, 294] width 10 height 10
click at [375, 294] on div "Delete" at bounding box center [366, 294] width 24 height 12
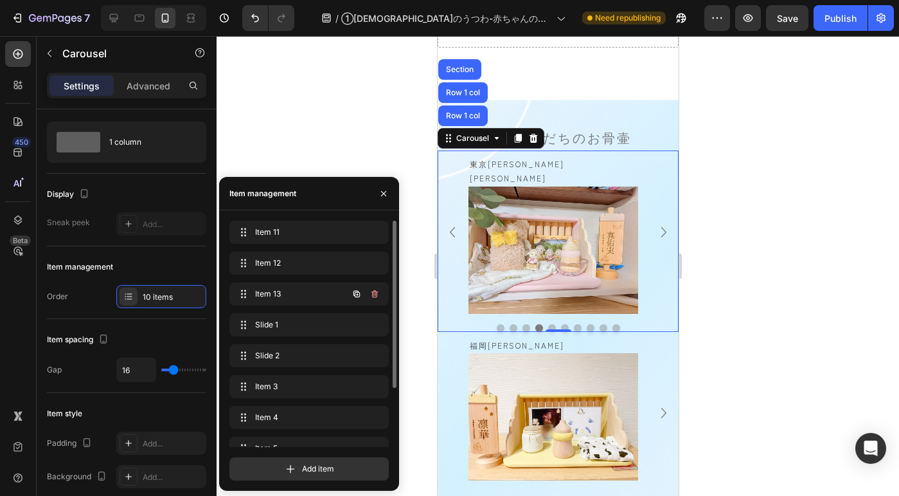
click at [375, 294] on icon "button" at bounding box center [375, 294] width 1 height 3
click at [375, 294] on div "Delete" at bounding box center [366, 294] width 24 height 12
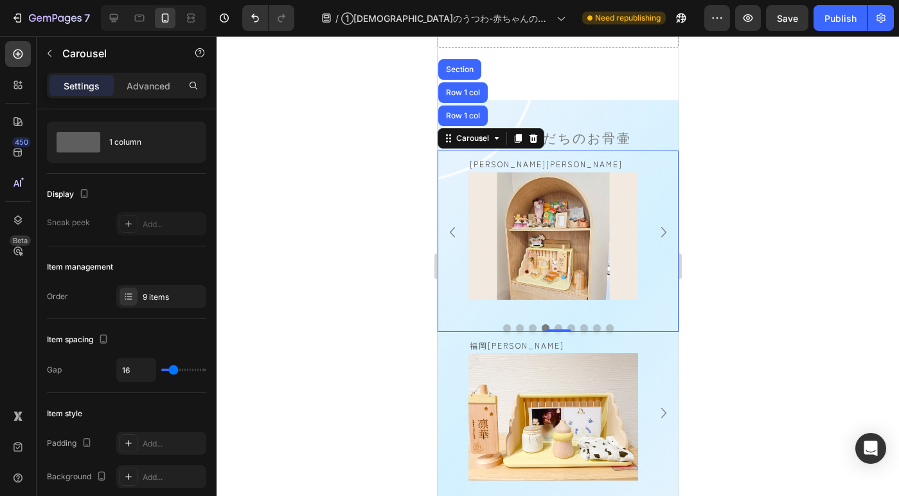
click at [506, 324] on div at bounding box center [557, 328] width 241 height 8
click at [504, 324] on button "Dot" at bounding box center [507, 328] width 8 height 8
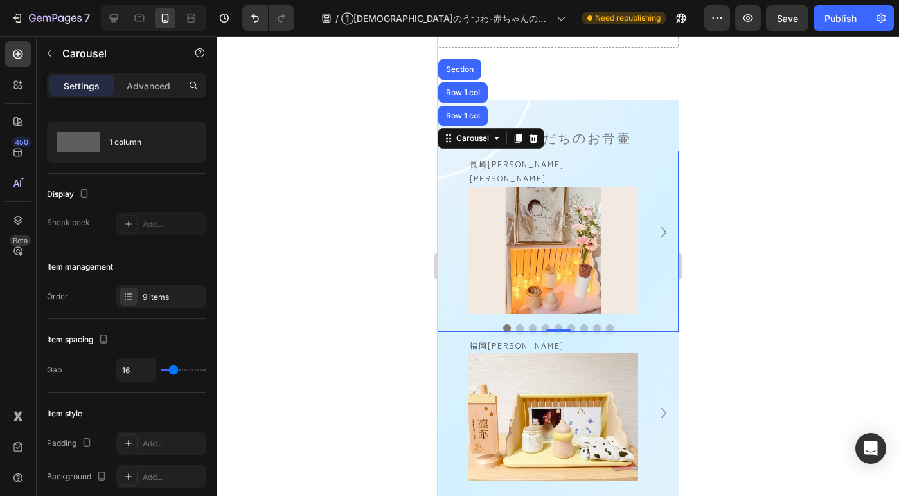
click at [515, 324] on button "Dot" at bounding box center [519, 328] width 8 height 8
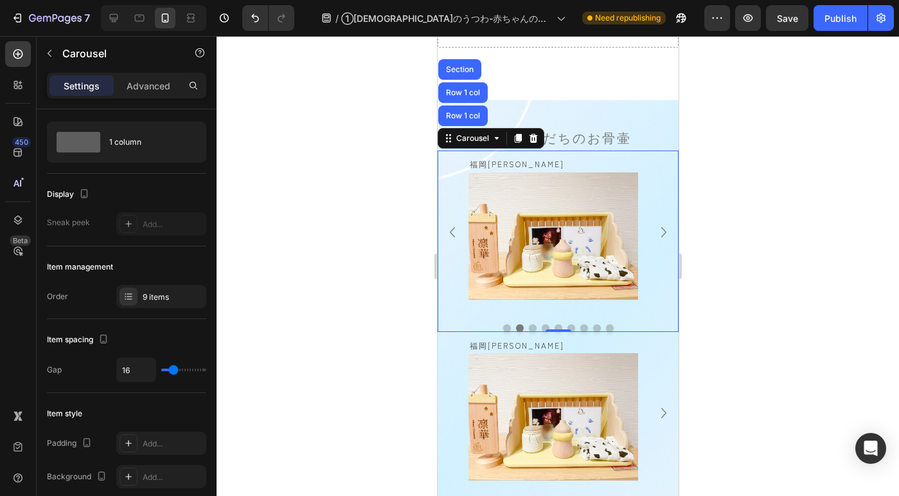
click at [528, 324] on button "Dot" at bounding box center [532, 328] width 8 height 8
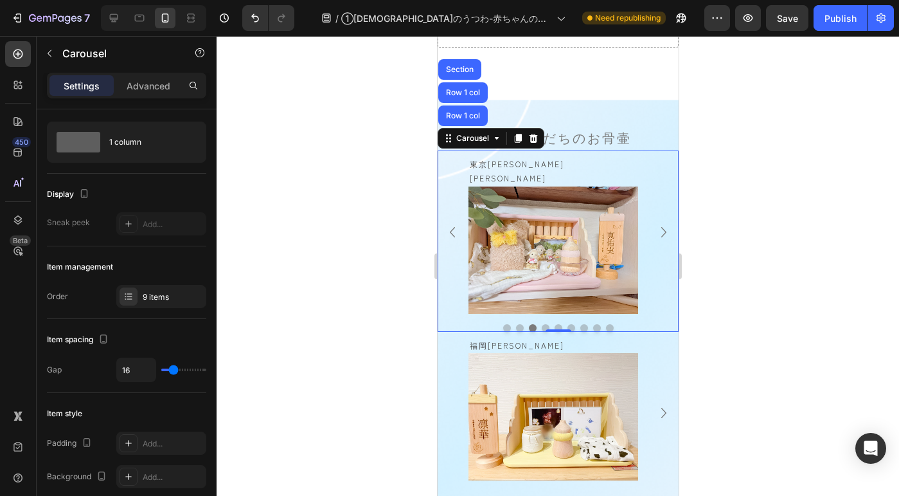
click at [534, 324] on div at bounding box center [557, 328] width 241 height 8
click at [541, 324] on button "Dot" at bounding box center [545, 328] width 8 height 8
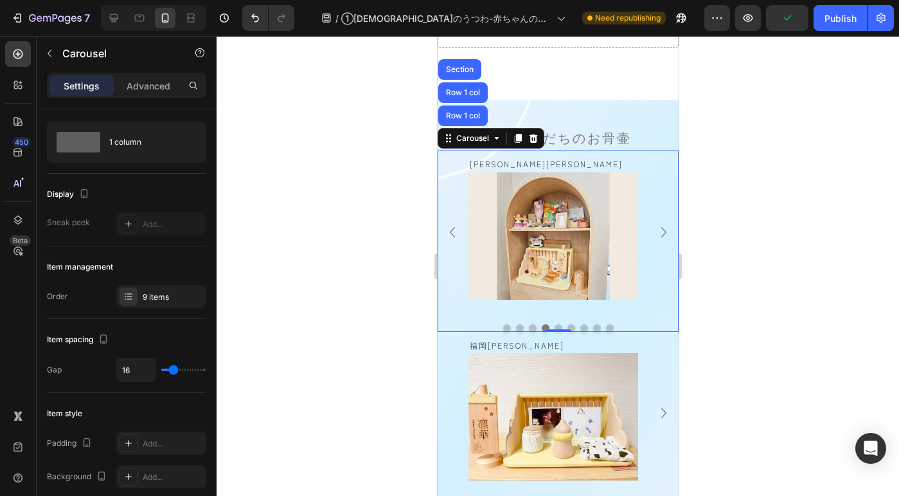
click at [554, 324] on button "Dot" at bounding box center [558, 328] width 8 height 8
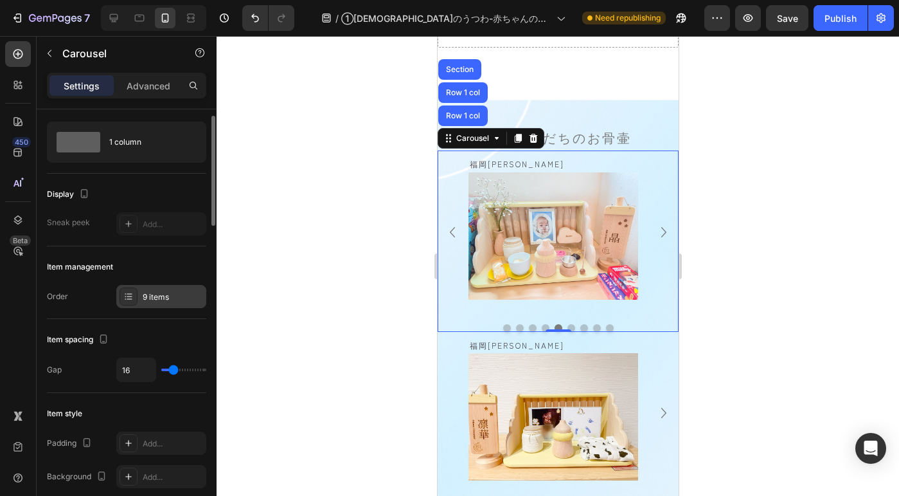
click at [184, 291] on div "9 items" at bounding box center [173, 297] width 60 height 12
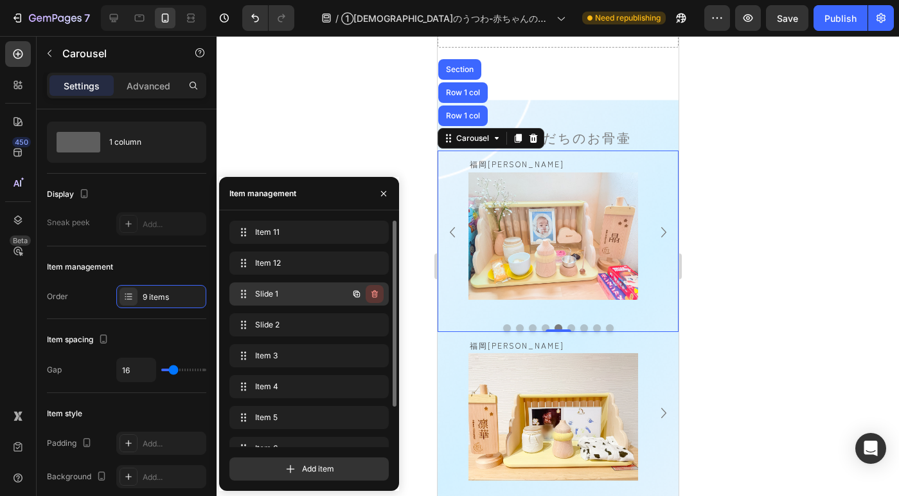
click at [371, 292] on icon "button" at bounding box center [375, 294] width 10 height 10
click at [371, 292] on div "Delete" at bounding box center [366, 294] width 24 height 12
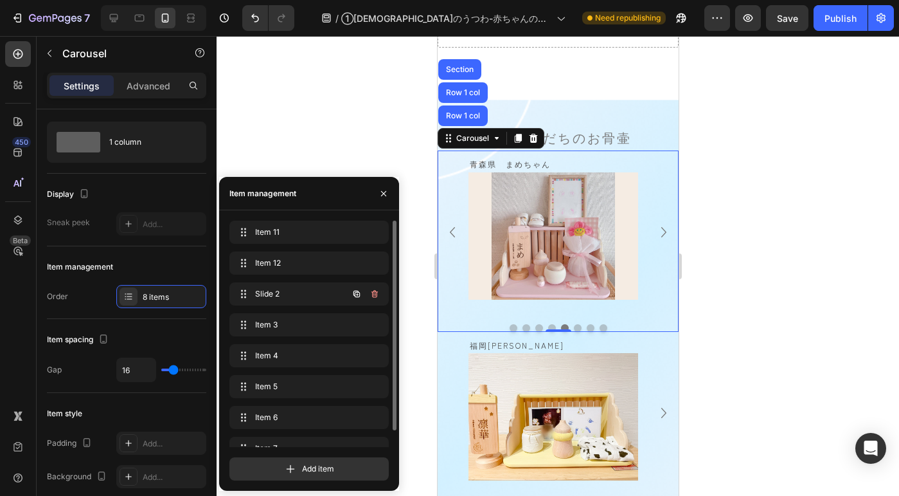
click at [371, 292] on icon "button" at bounding box center [375, 294] width 10 height 10
click at [371, 292] on div "Delete" at bounding box center [366, 294] width 24 height 12
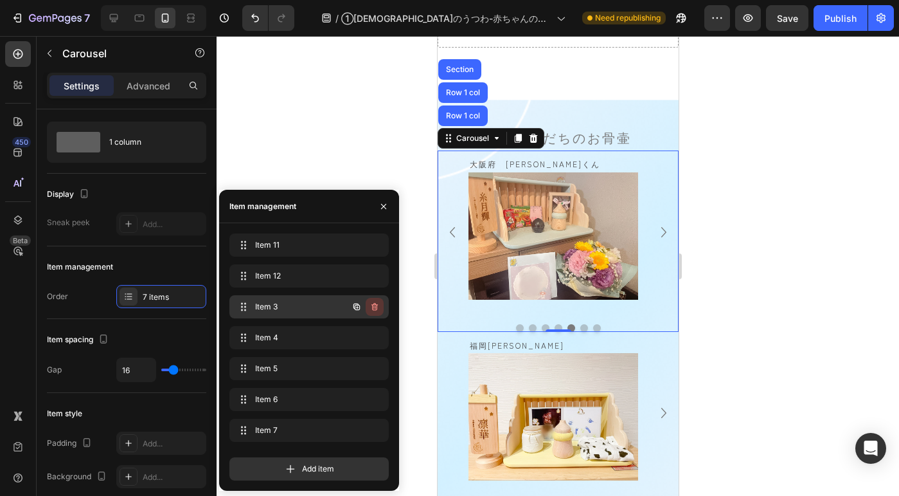
click at [373, 305] on icon "button" at bounding box center [375, 306] width 10 height 10
click at [373, 305] on div "Delete" at bounding box center [366, 307] width 24 height 12
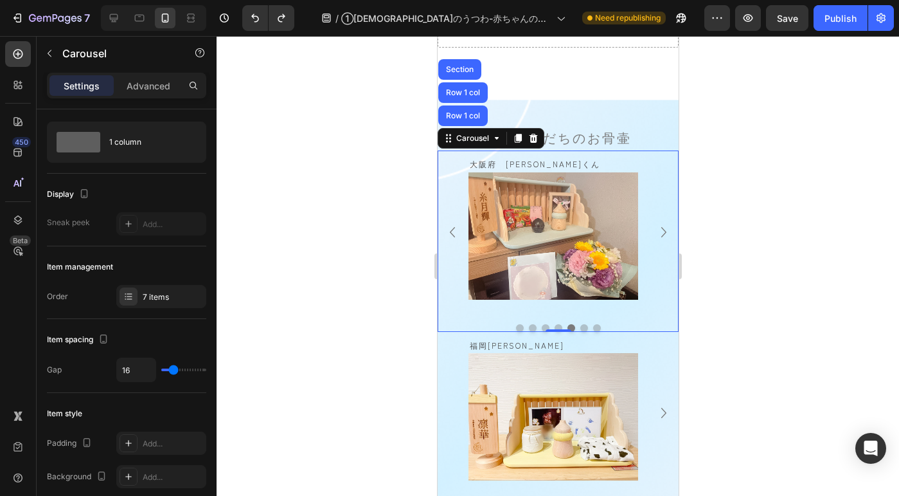
click at [515, 324] on button "Dot" at bounding box center [519, 328] width 8 height 8
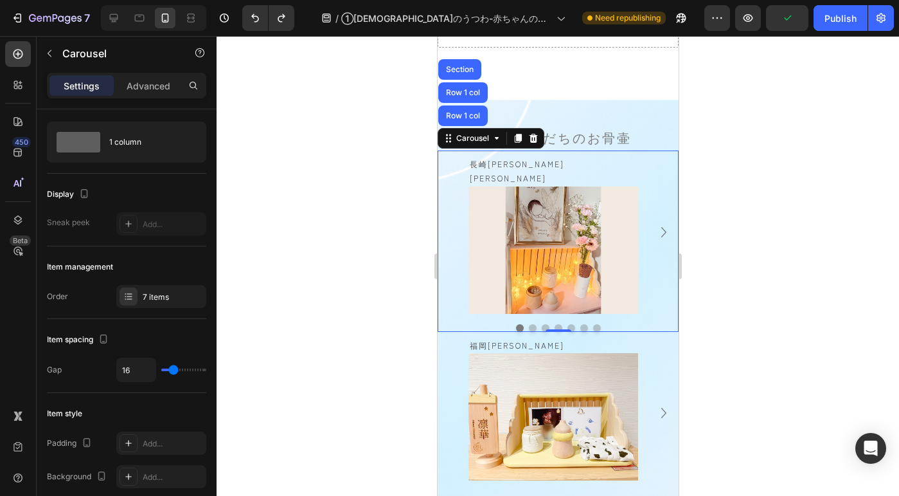
click at [528, 324] on button "Dot" at bounding box center [532, 328] width 8 height 8
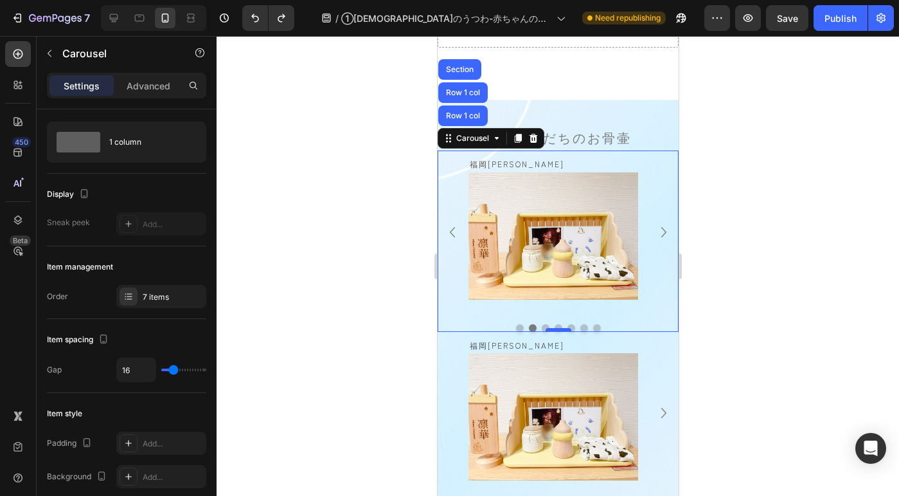
click at [545, 328] on div at bounding box center [558, 330] width 26 height 4
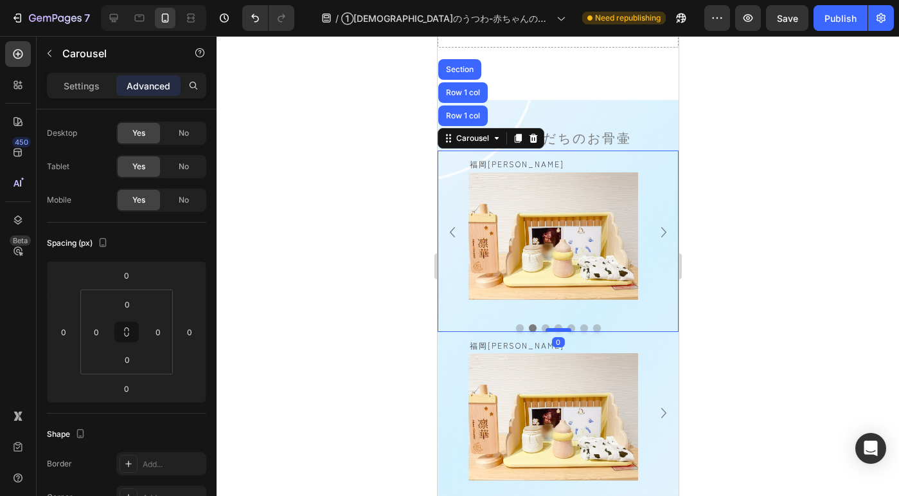
click at [545, 328] on div at bounding box center [558, 330] width 26 height 4
click at [541, 324] on button "Dot" at bounding box center [545, 328] width 8 height 8
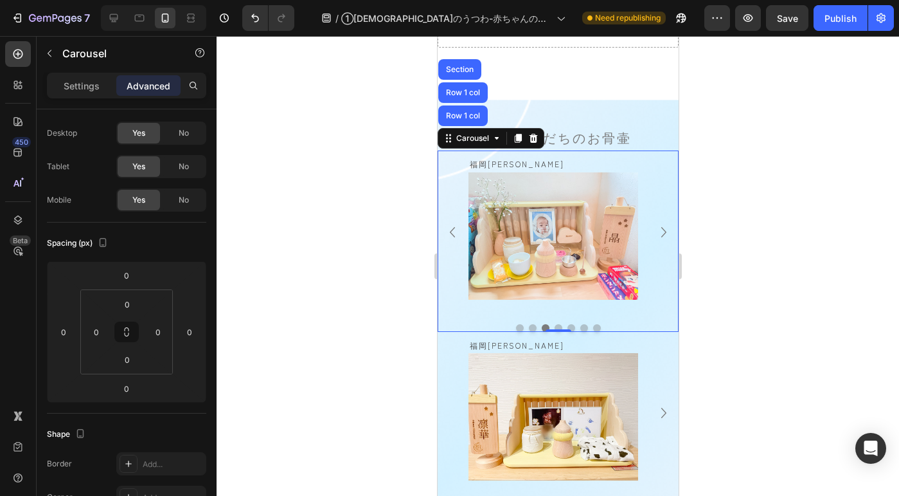
click at [554, 324] on button "Dot" at bounding box center [558, 328] width 8 height 8
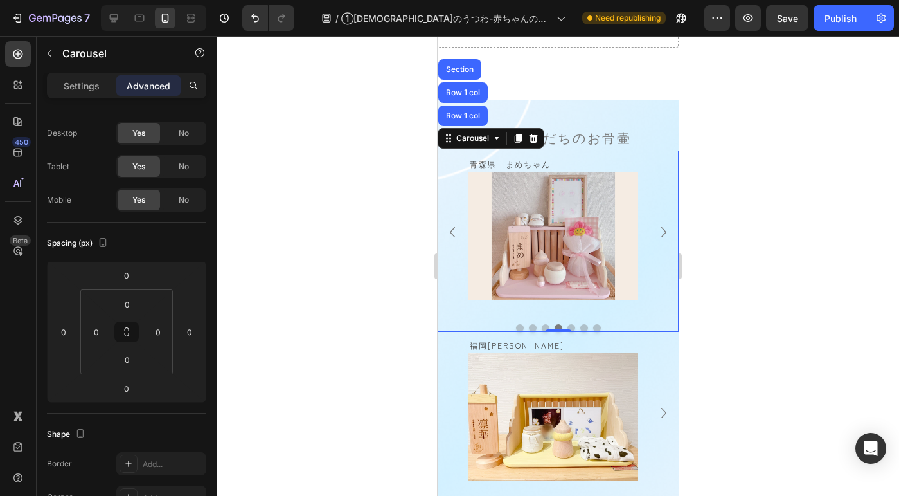
click at [567, 324] on button "Dot" at bounding box center [571, 328] width 8 height 8
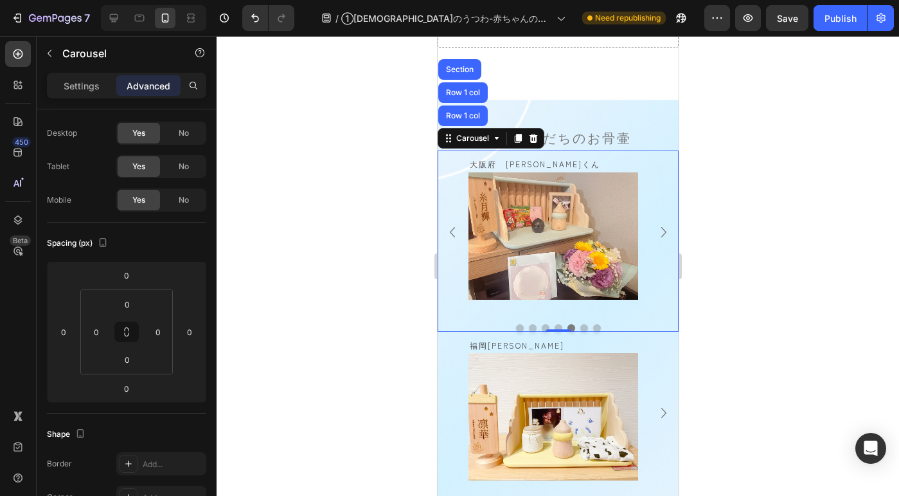
click at [580, 324] on button "Dot" at bounding box center [584, 328] width 8 height 8
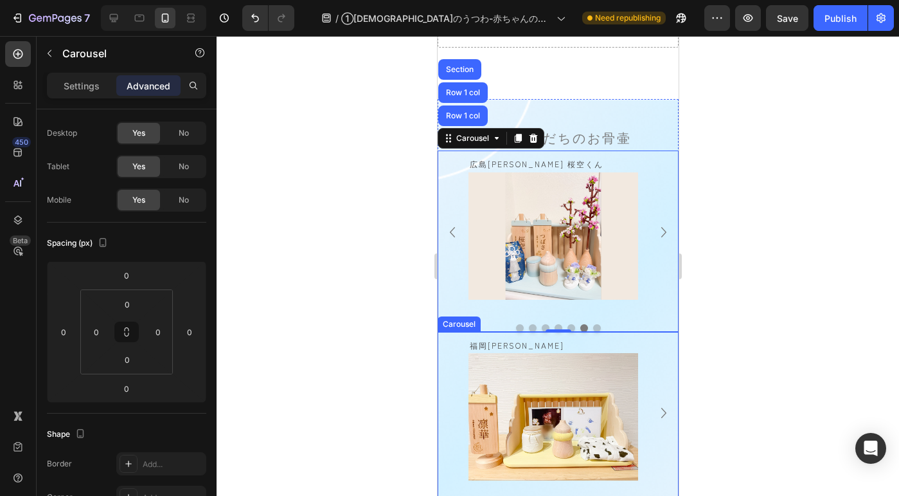
click at [602, 332] on div "福岡県　凛華ちゃん Text Block Image Row" at bounding box center [553, 413] width 170 height 163
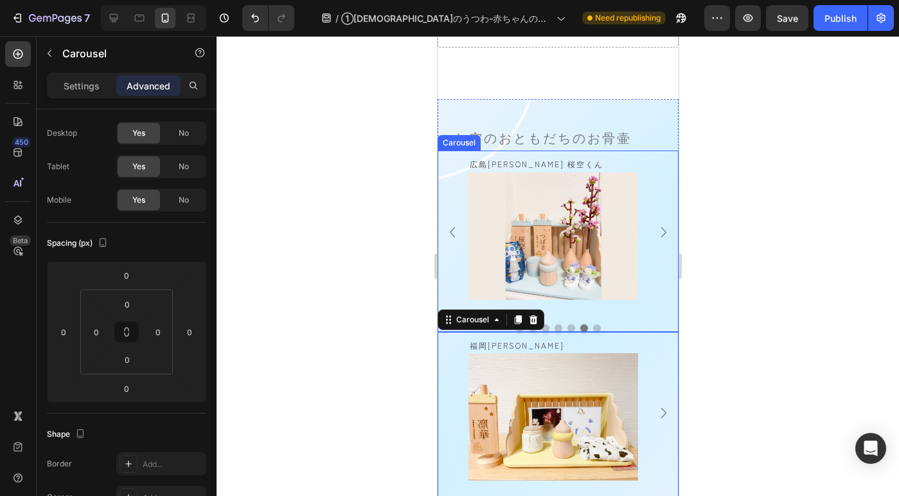
click at [593, 324] on button "Dot" at bounding box center [597, 328] width 8 height 8
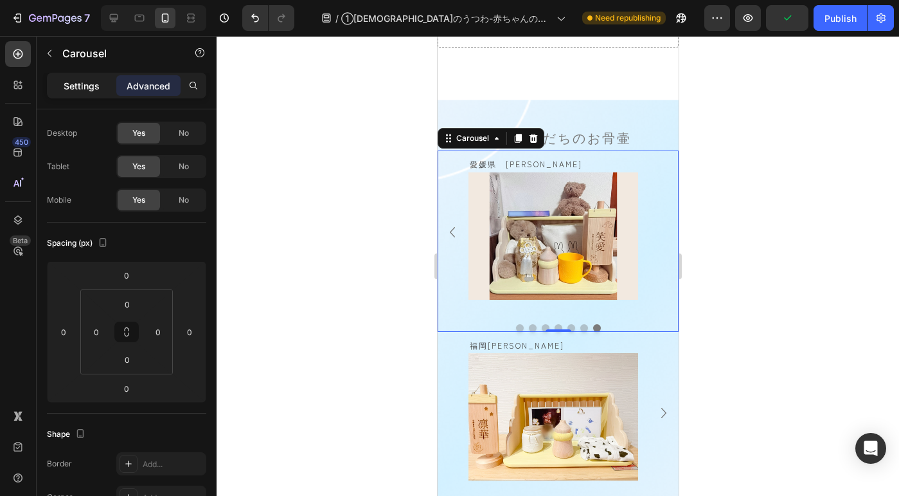
click at [80, 79] on p "Settings" at bounding box center [82, 85] width 36 height 13
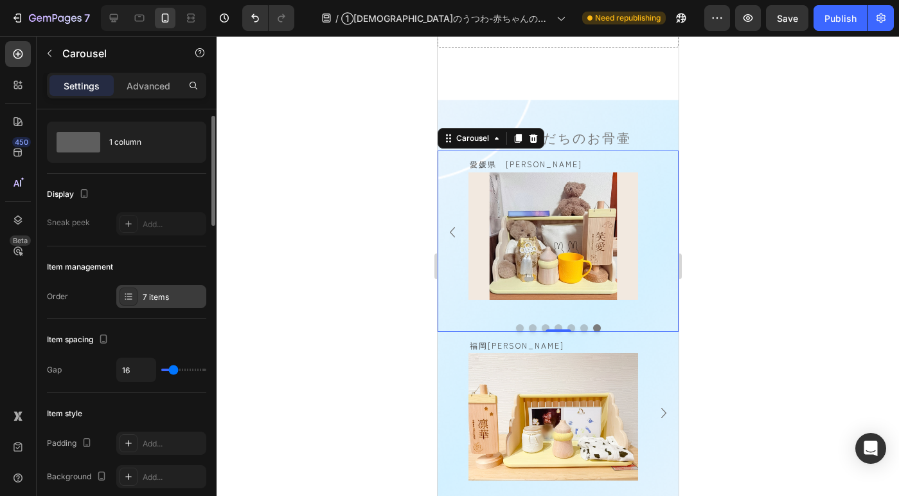
click at [181, 298] on div "7 items" at bounding box center [173, 297] width 60 height 12
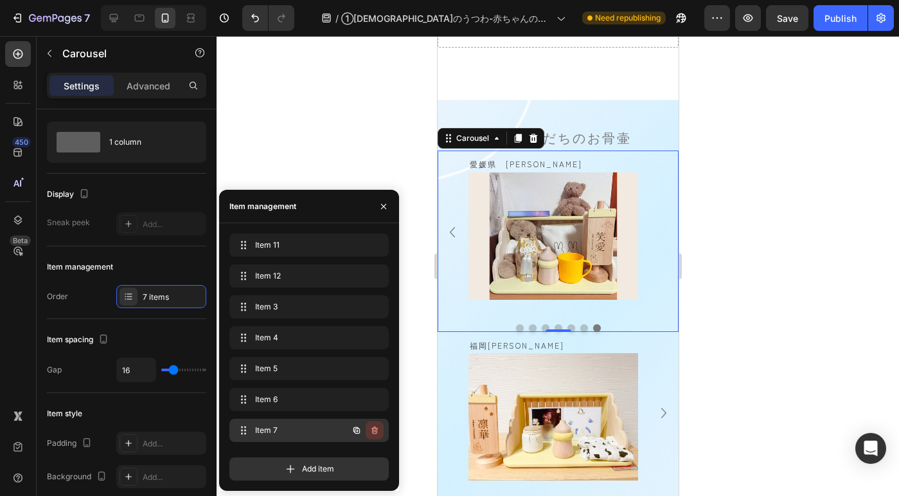
click at [381, 432] on button "button" at bounding box center [375, 430] width 18 height 18
click at [381, 432] on button "Delete" at bounding box center [365, 430] width 35 height 18
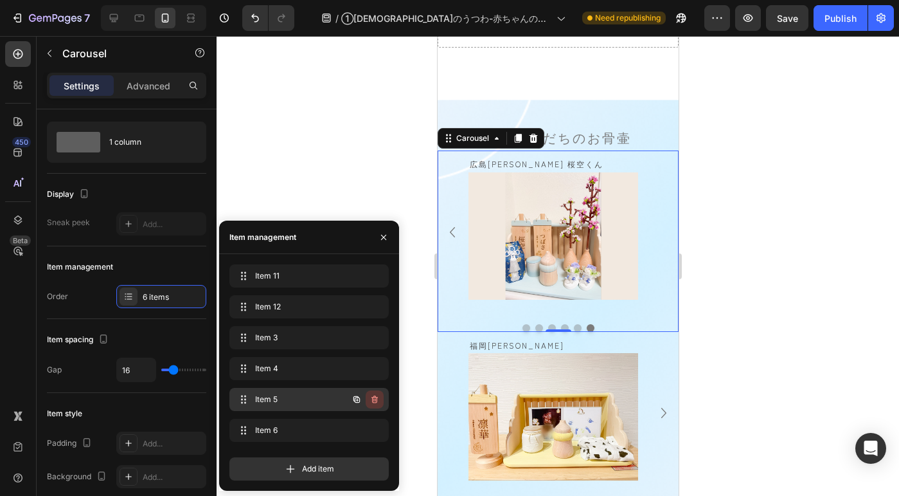
click at [381, 403] on button "button" at bounding box center [375, 399] width 18 height 18
click at [381, 403] on button "Delete" at bounding box center [365, 399] width 35 height 18
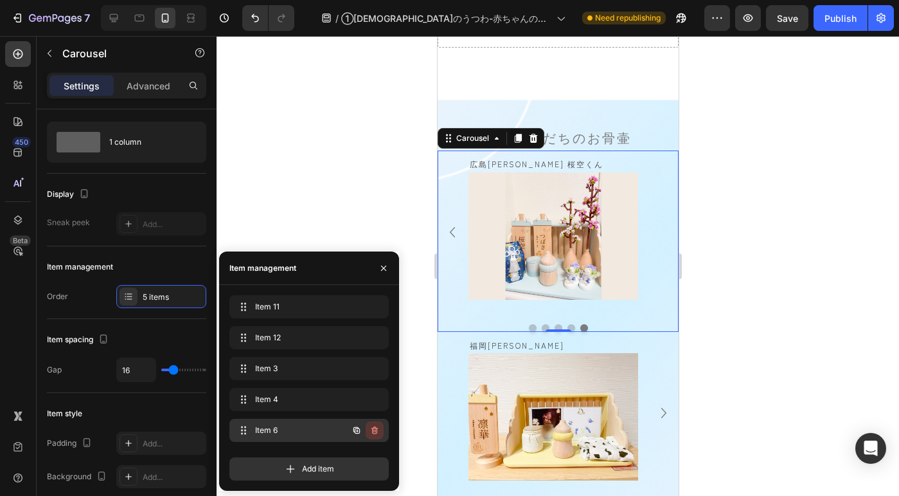
click at [379, 423] on button "button" at bounding box center [375, 430] width 18 height 18
click at [379, 423] on button "Delete" at bounding box center [365, 430] width 35 height 18
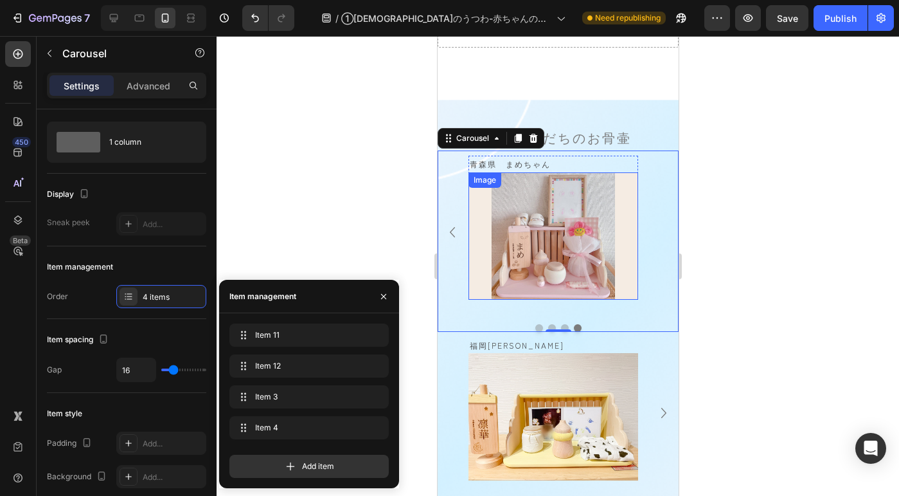
click at [535, 255] on img at bounding box center [553, 235] width 170 height 127
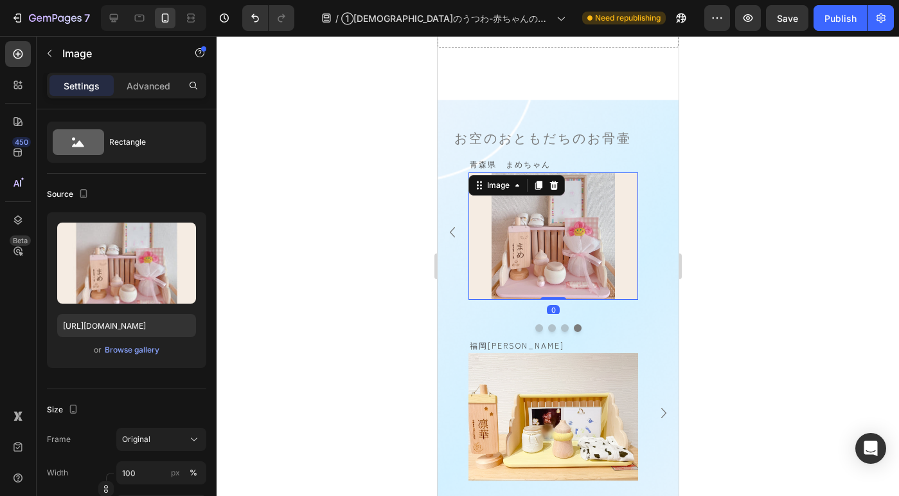
scroll to position [0, 0]
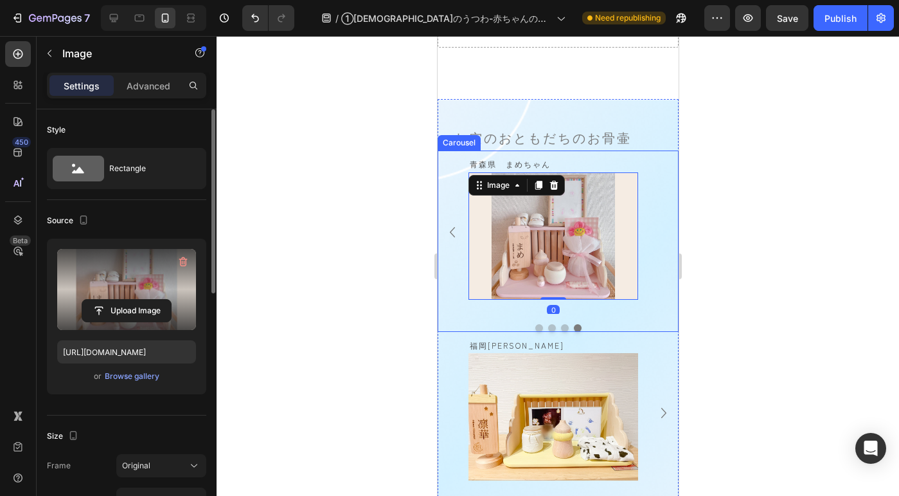
click at [156, 282] on label at bounding box center [126, 289] width 139 height 81
click at [156, 299] on input "file" at bounding box center [126, 310] width 89 height 22
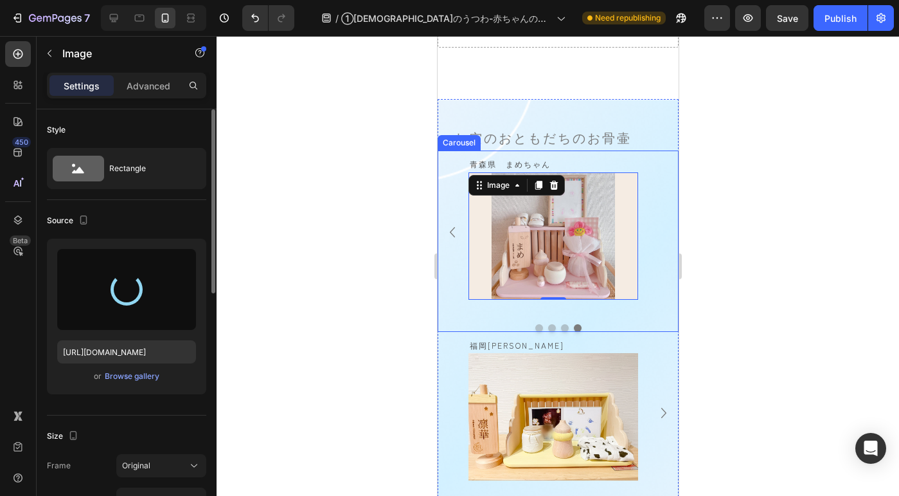
type input "https://cdn.shopify.com/s/files/1/0567/0928/4036/files/gempages_464591402135717…"
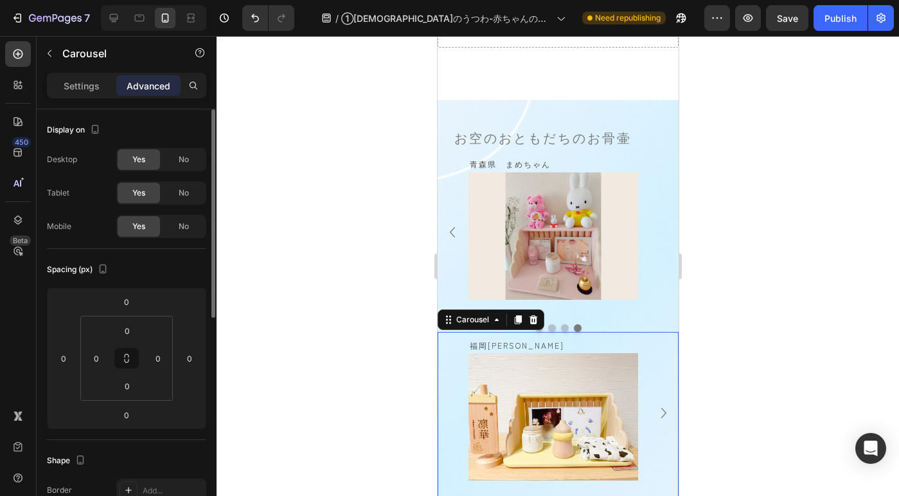
click at [653, 402] on icon "Carousel Next Arrow" at bounding box center [663, 412] width 21 height 21
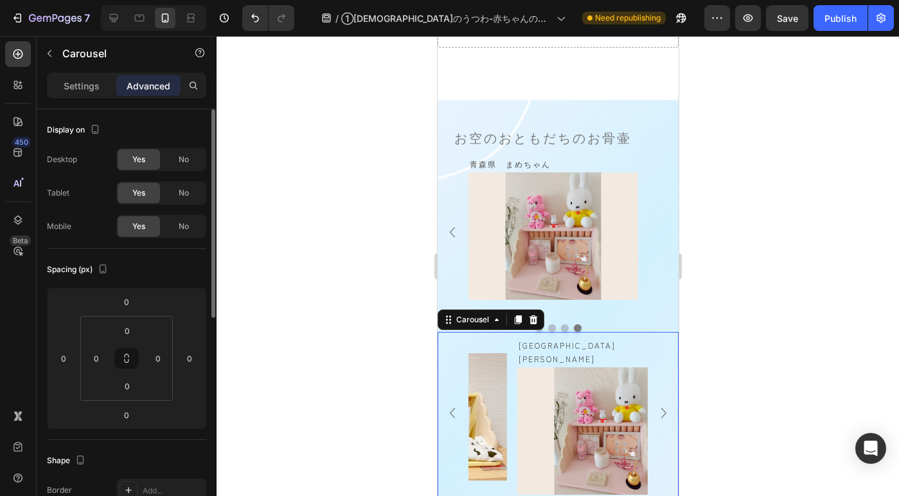
click at [653, 402] on icon "Carousel Next Arrow" at bounding box center [663, 412] width 21 height 21
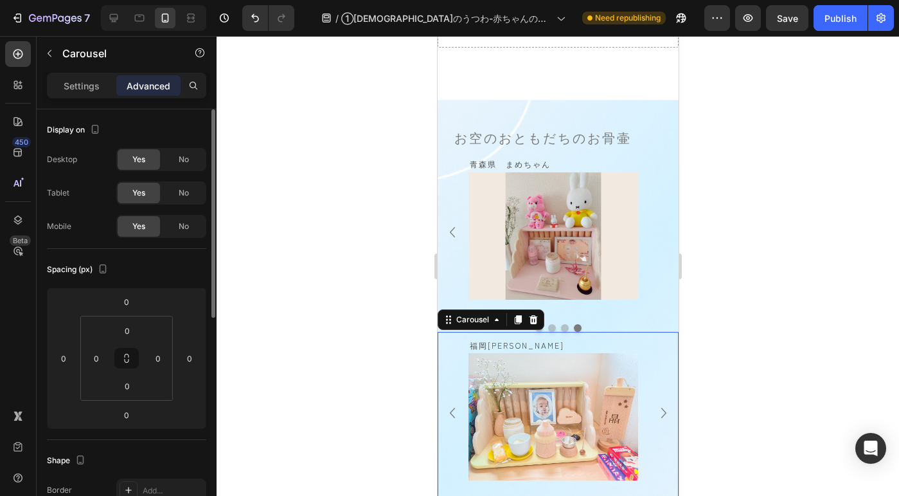
click at [451, 402] on icon "Carousel Back Arrow" at bounding box center [452, 412] width 21 height 21
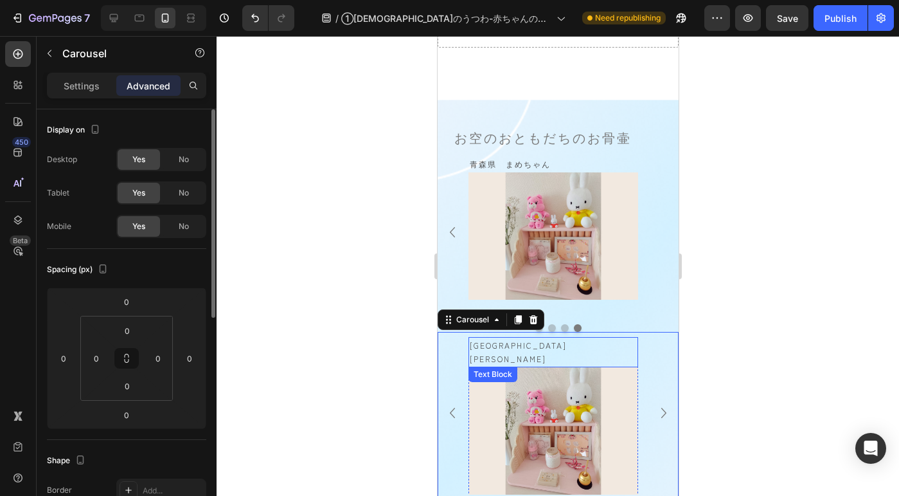
click at [535, 338] on p "栃木県　愛生ちゃん" at bounding box center [552, 352] width 167 height 28
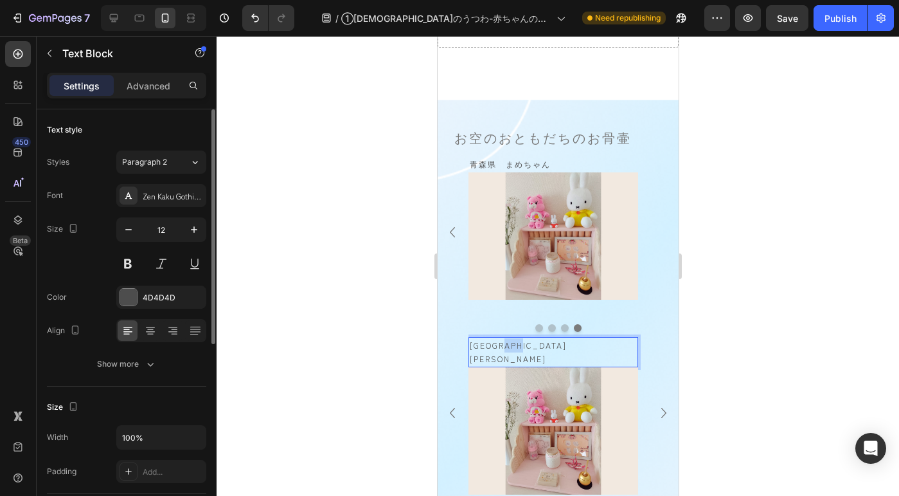
click at [535, 338] on p "栃木県　愛生ちゃん" at bounding box center [552, 352] width 167 height 28
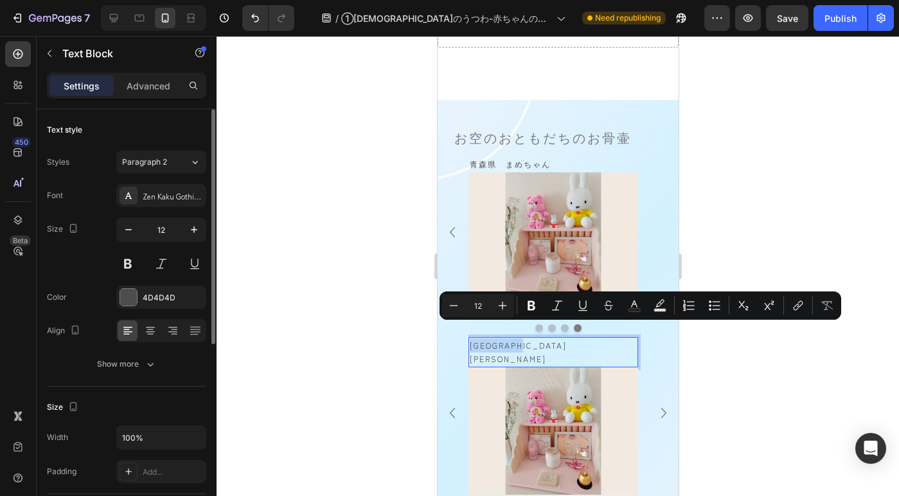
copy p "栃木県　愛生ちゃん"
click at [555, 165] on p "青森県　まめちゃん" at bounding box center [552, 164] width 167 height 14
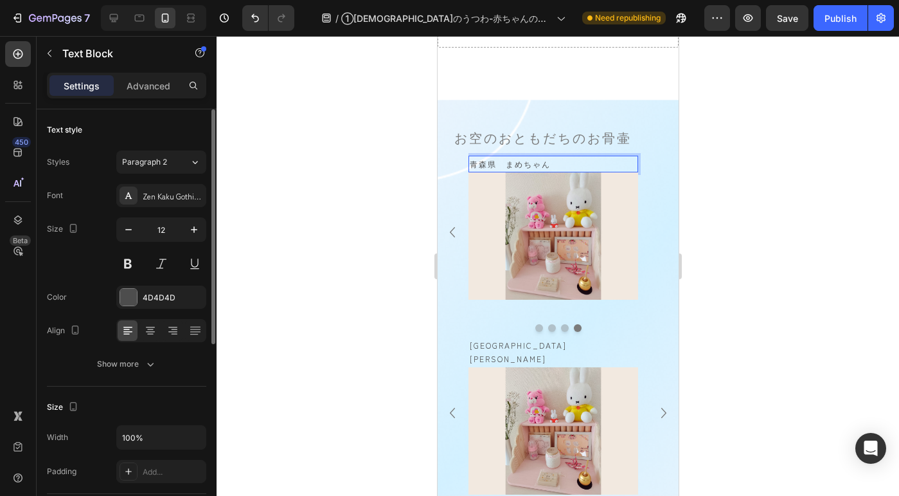
click at [555, 165] on p "青森県　まめちゃん" at bounding box center [552, 164] width 167 height 14
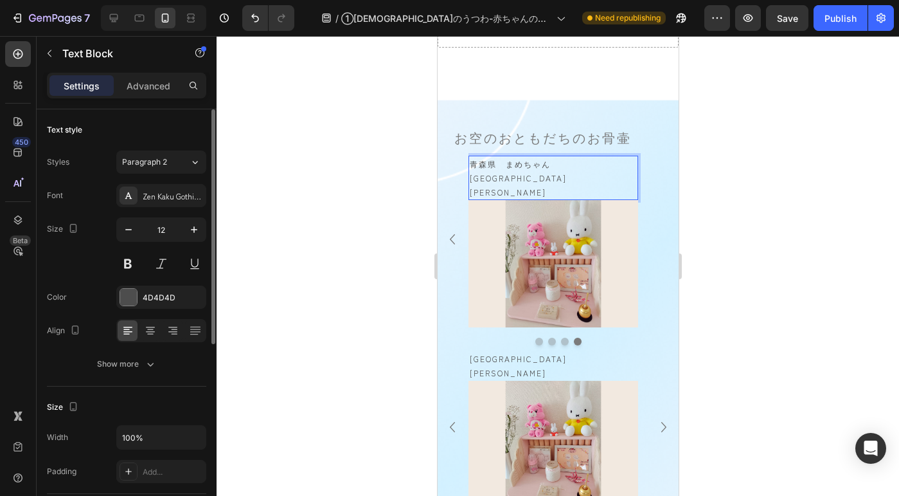
click at [551, 166] on p "青森県　まめちゃん栃木県　愛生ちゃん" at bounding box center [552, 178] width 167 height 42
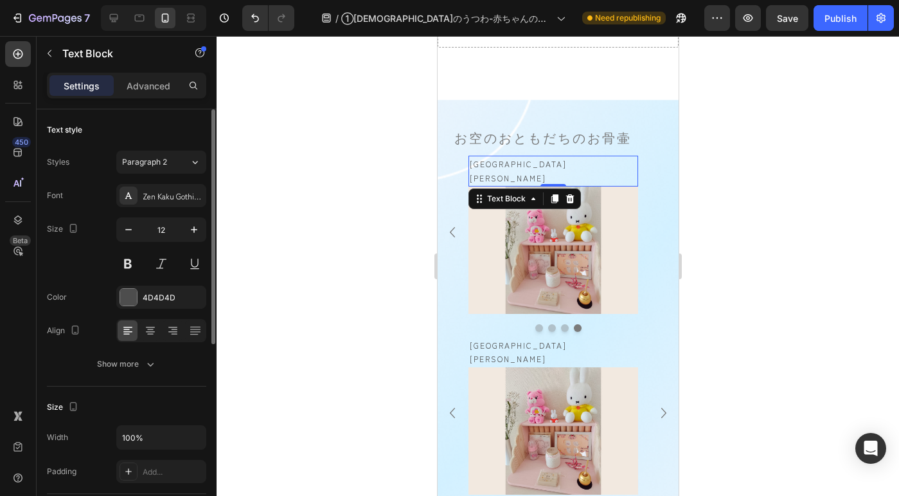
click at [320, 326] on div at bounding box center [558, 266] width 683 height 460
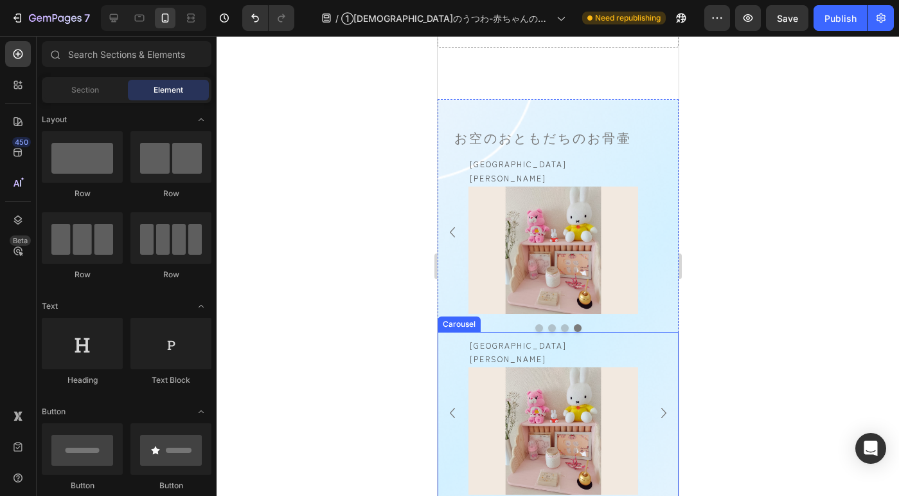
click at [452, 316] on div "Carousel" at bounding box center [458, 323] width 43 height 15
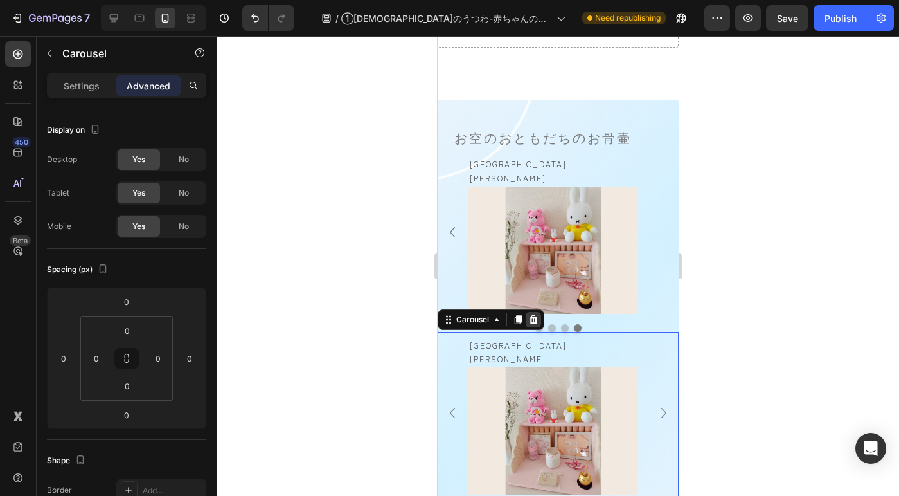
click at [532, 314] on icon at bounding box center [533, 319] width 10 height 10
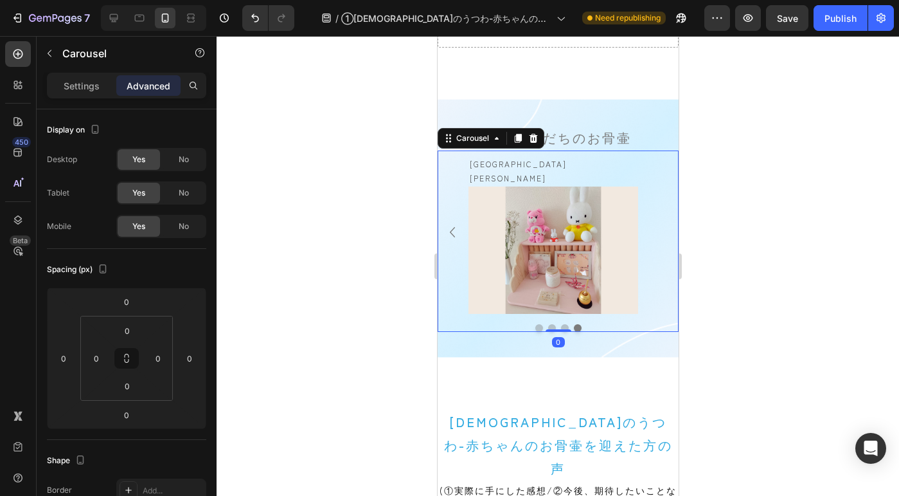
click at [535, 324] on button "Dot" at bounding box center [539, 328] width 8 height 8
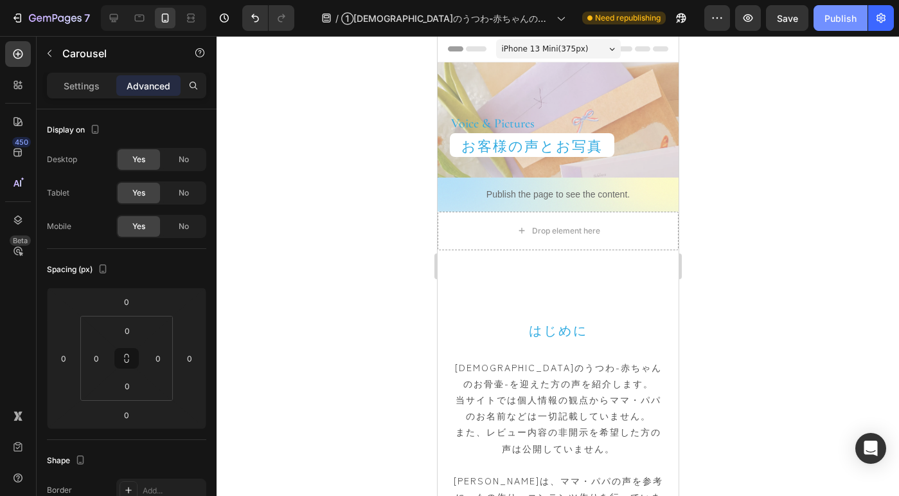
click at [819, 17] on button "Publish" at bounding box center [841, 18] width 54 height 26
click at [114, 19] on icon at bounding box center [114, 18] width 8 height 8
type input "24"
type input "40"
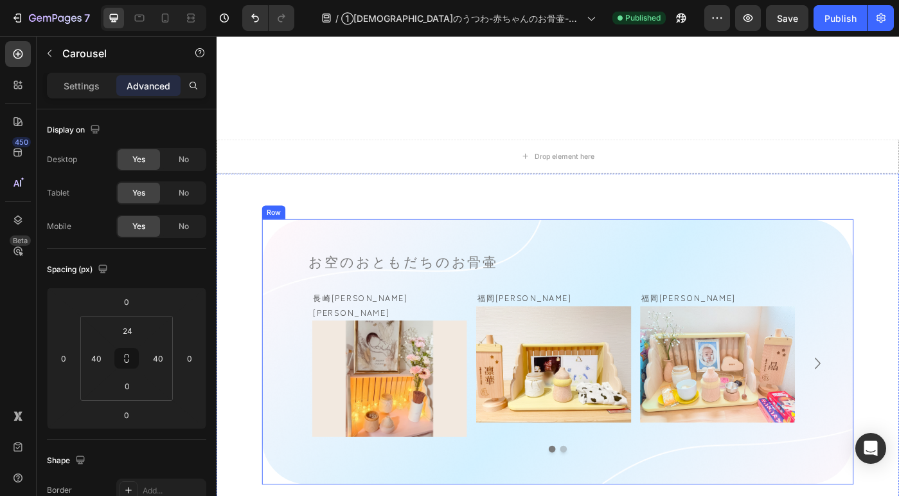
scroll to position [715, 0]
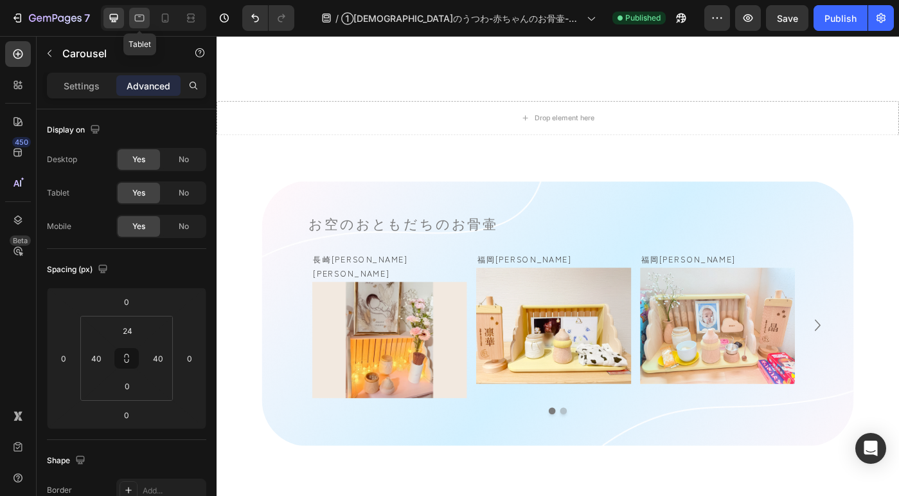
click at [139, 20] on icon at bounding box center [139, 18] width 13 height 13
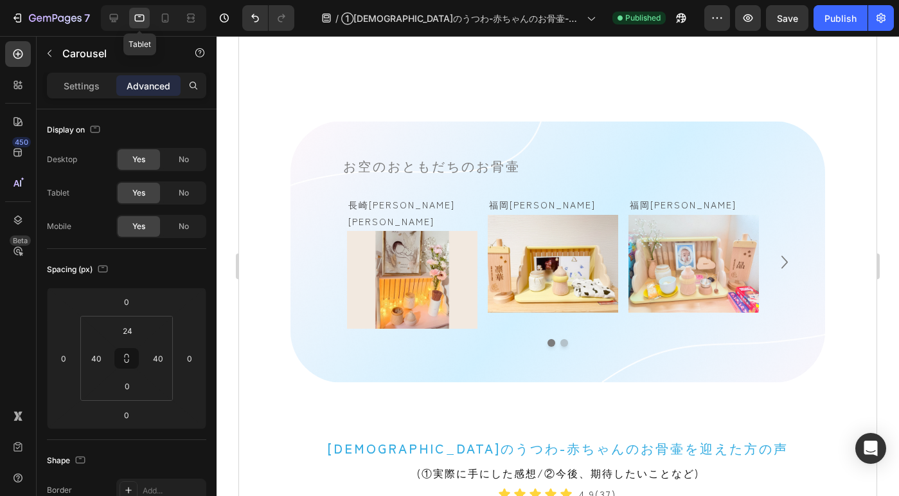
scroll to position [847, 0]
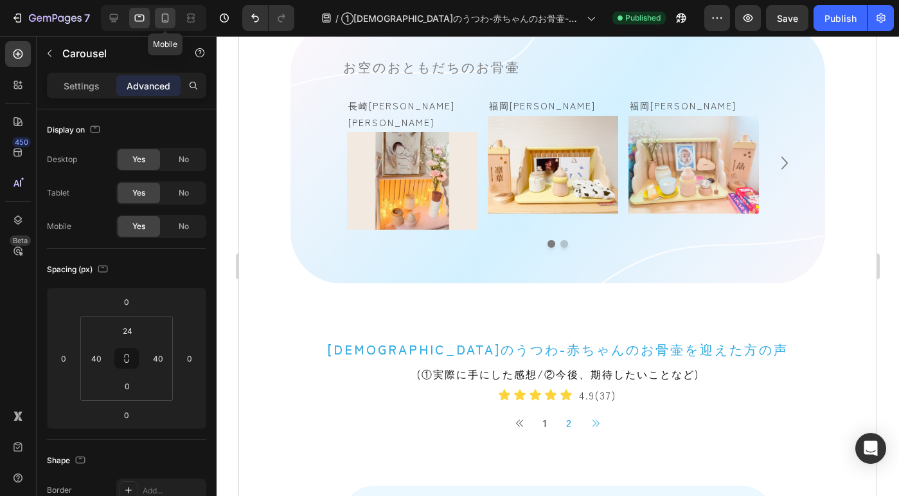
click at [167, 19] on icon at bounding box center [165, 18] width 13 height 13
type input "0"
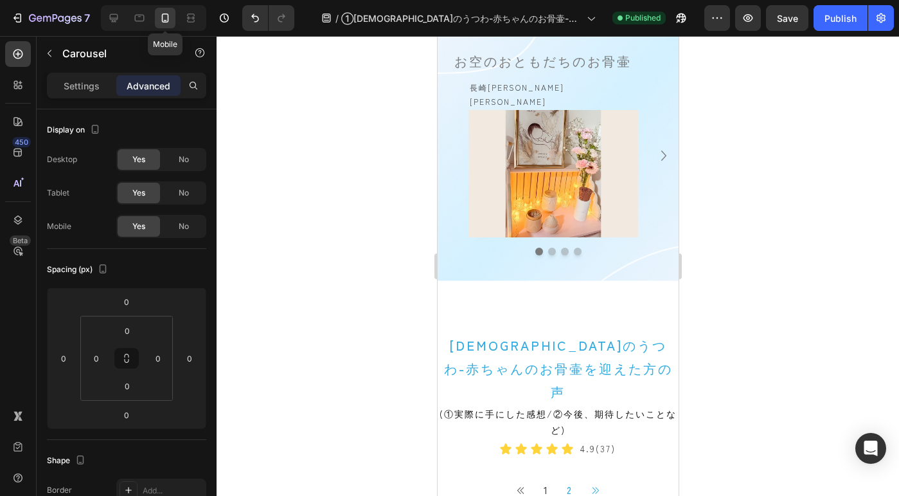
scroll to position [814, 0]
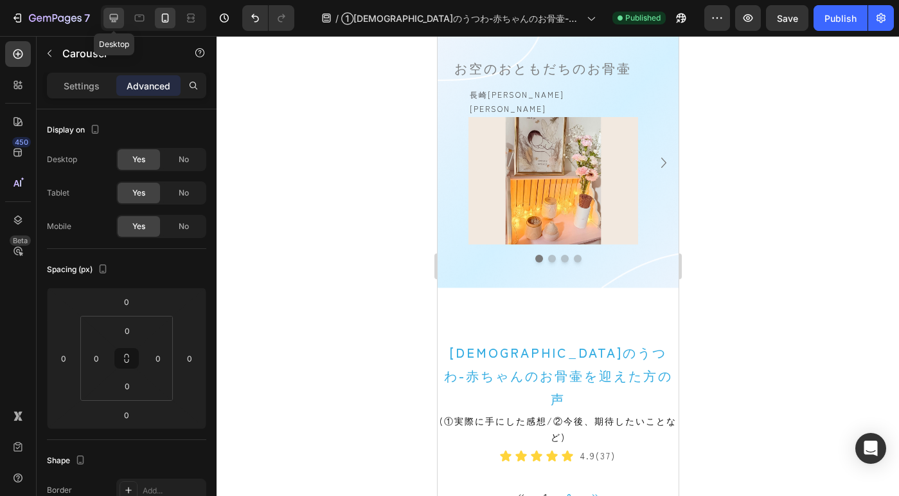
click at [108, 15] on icon at bounding box center [113, 18] width 13 height 13
type input "24"
type input "40"
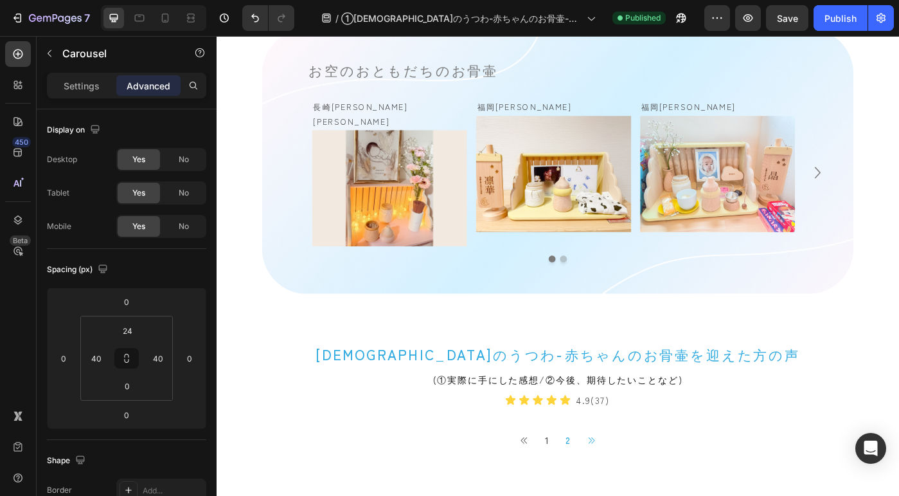
scroll to position [852, 0]
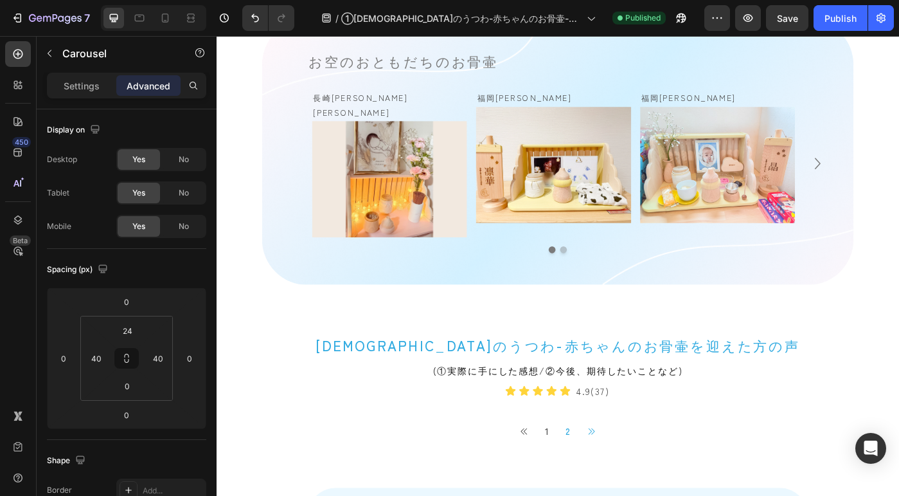
click at [605, 273] on button "Dot" at bounding box center [609, 277] width 8 height 8
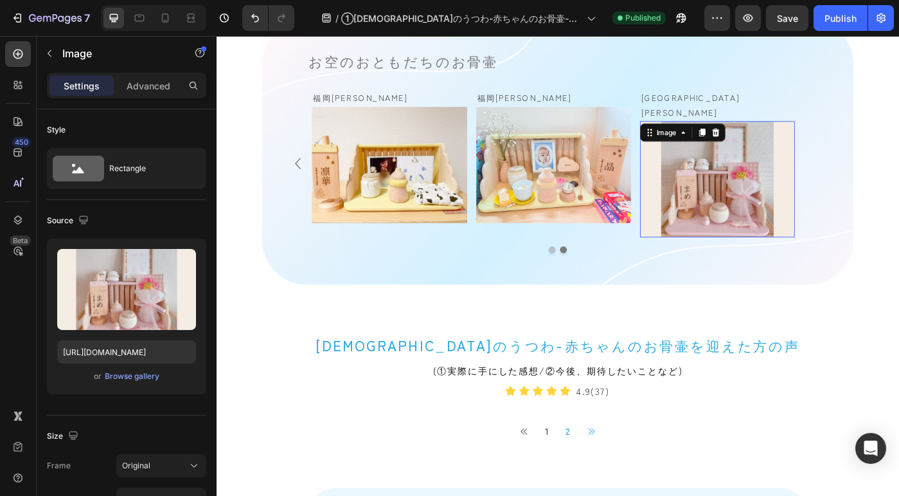
click at [753, 176] on img at bounding box center [782, 197] width 175 height 131
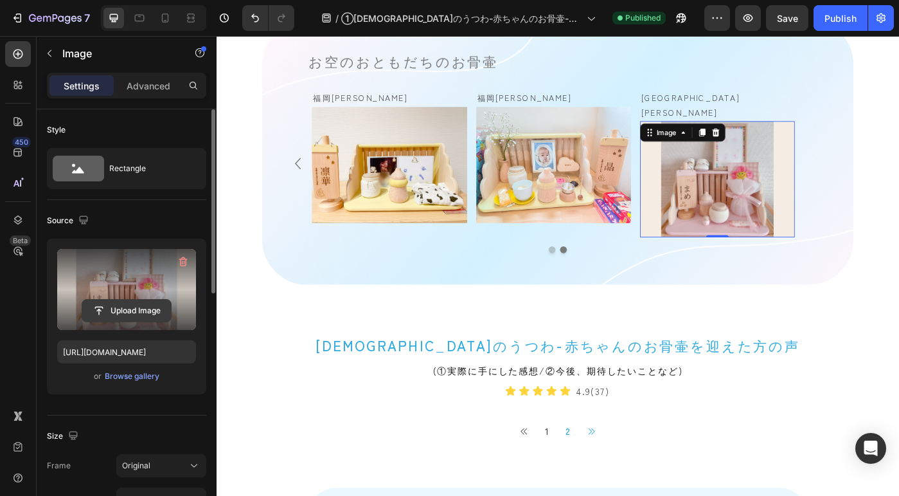
click at [131, 301] on input "file" at bounding box center [126, 310] width 89 height 22
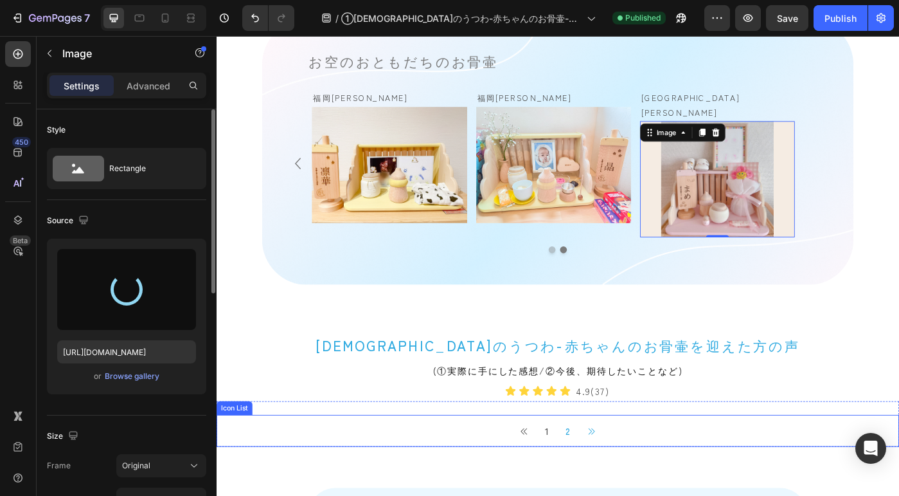
type input "https://cdn.shopify.com/s/files/1/0567/0928/4036/files/gempages_464591402135717…"
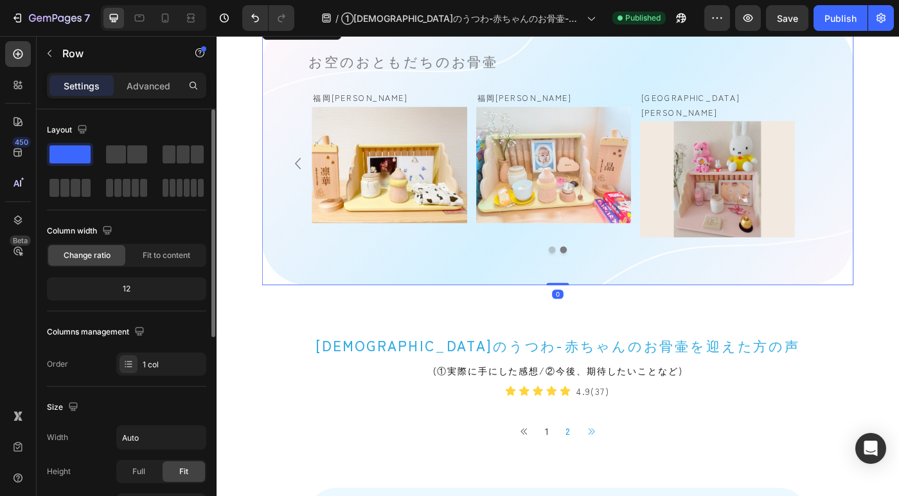
click at [592, 268] on div "お空のおともだちのお骨壷 Heading 長崎県　澪桜ちゃん Text Block Image Row 福岡県　凛華ちゃん Text Block Image …" at bounding box center [602, 167] width 668 height 300
click at [593, 264] on div "長崎県　澪桜ちゃん Text Block Image Row 福岡県　凛華ちゃん Text Block Image Row 福岡県　晶くん Text Bloc…" at bounding box center [602, 181] width 668 height 200
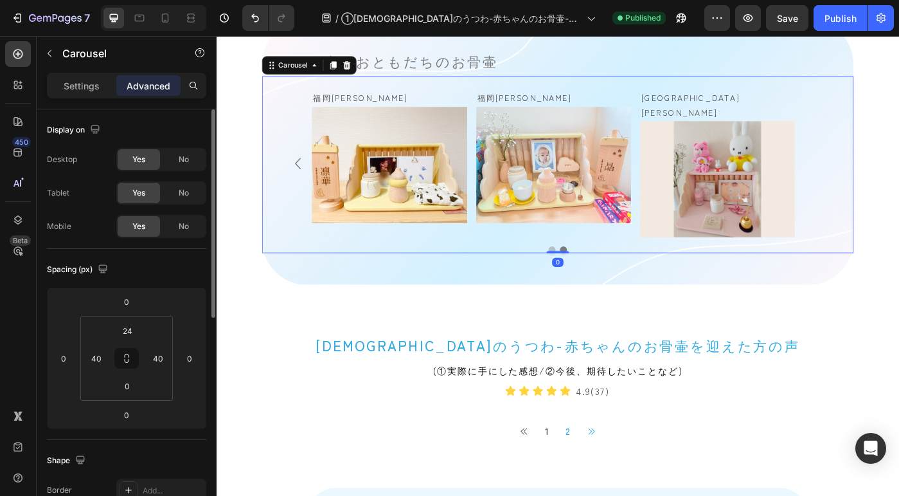
click at [592, 273] on button "Dot" at bounding box center [596, 277] width 8 height 8
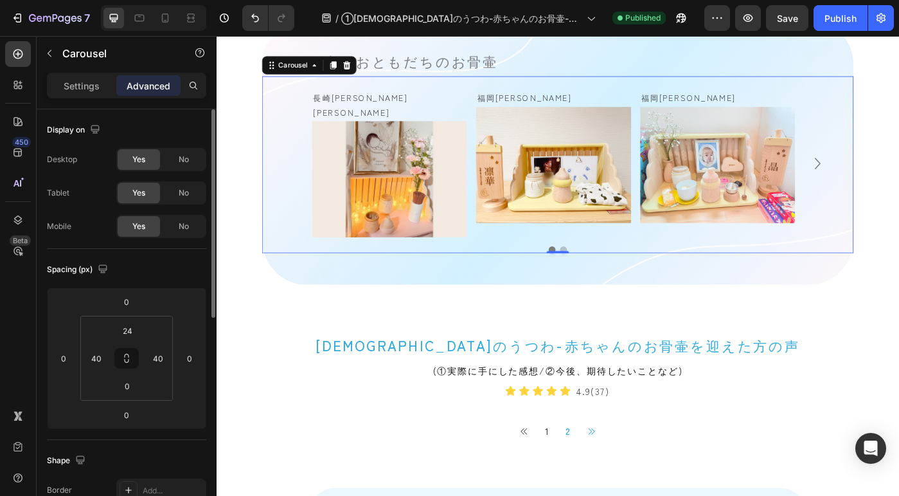
click at [605, 273] on button "Dot" at bounding box center [609, 277] width 8 height 8
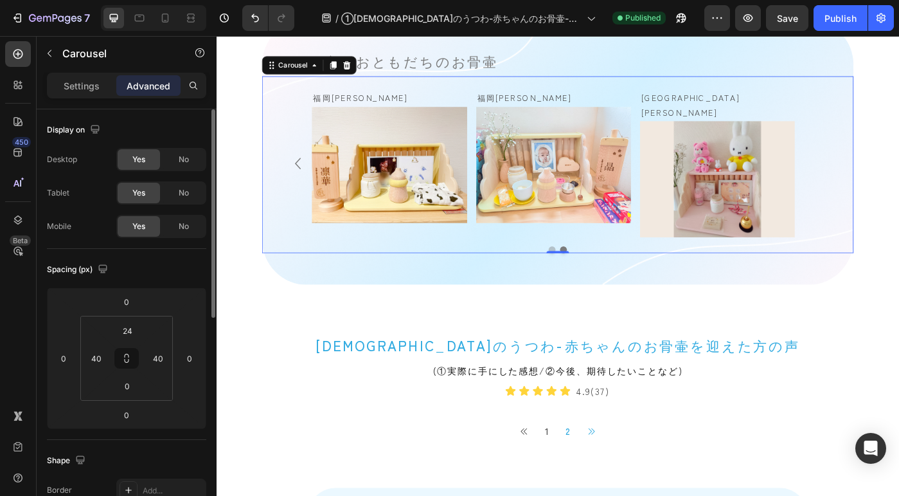
click at [605, 273] on button "Dot" at bounding box center [609, 277] width 8 height 8
click at [143, 15] on icon at bounding box center [140, 18] width 10 height 7
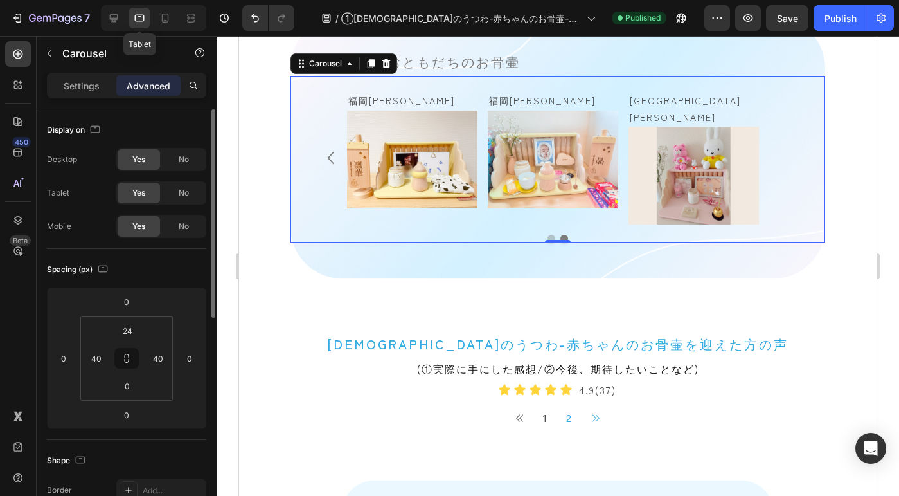
scroll to position [847, 0]
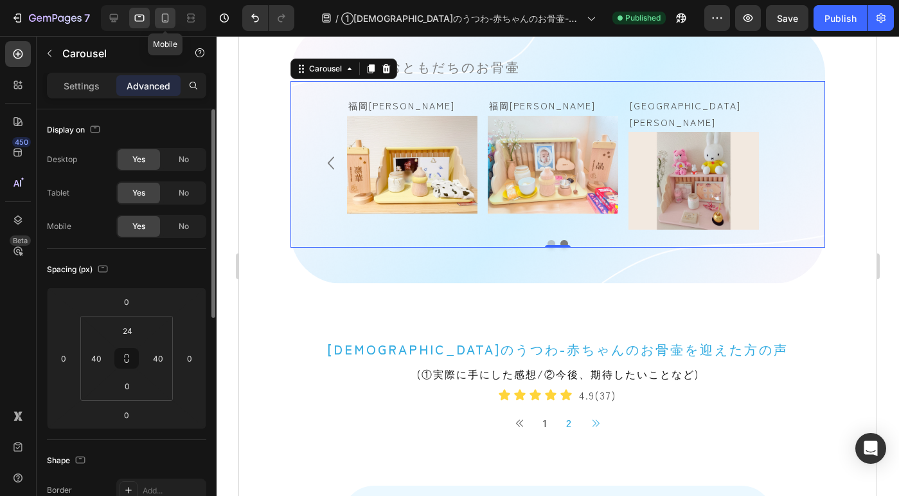
click at [160, 17] on icon at bounding box center [165, 18] width 13 height 13
type input "0"
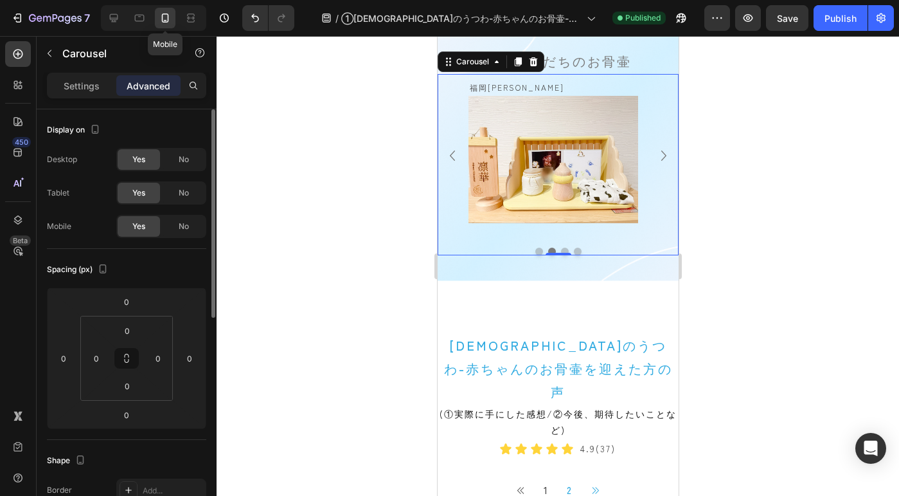
scroll to position [814, 0]
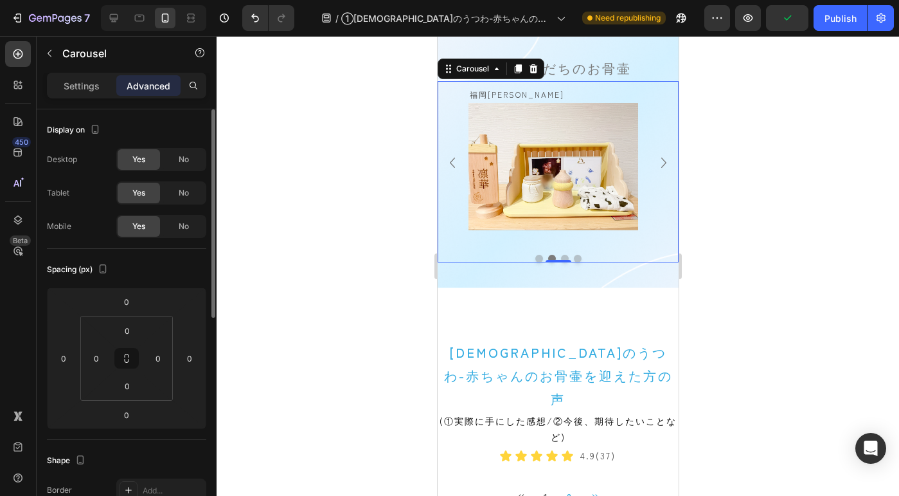
click at [573, 255] on button "Dot" at bounding box center [577, 259] width 8 height 8
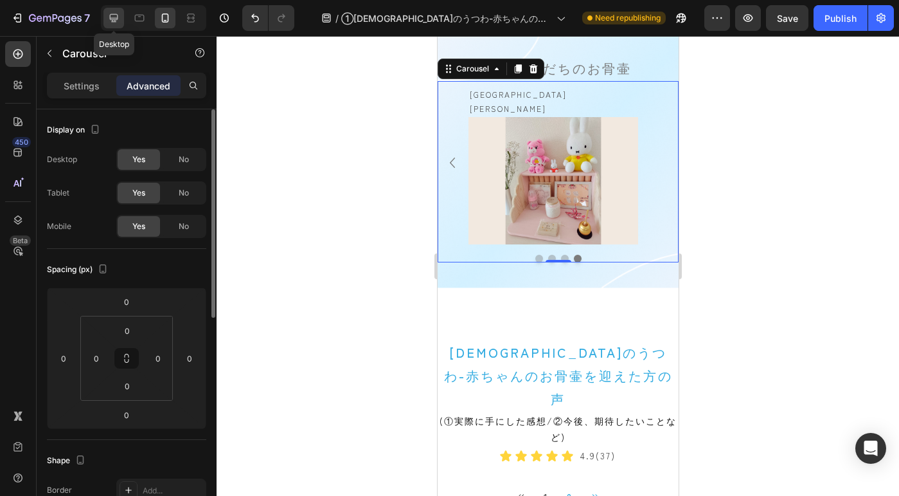
click at [112, 8] on div at bounding box center [113, 18] width 21 height 21
type input "24"
type input "40"
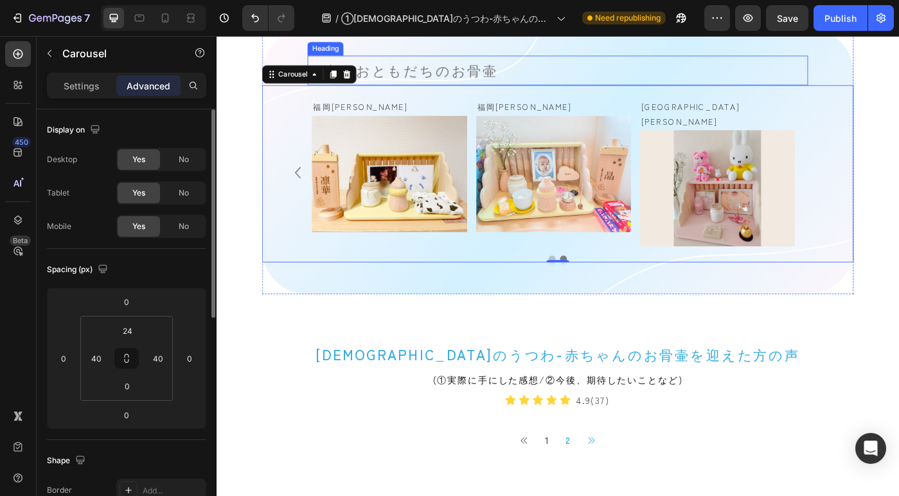
scroll to position [852, 0]
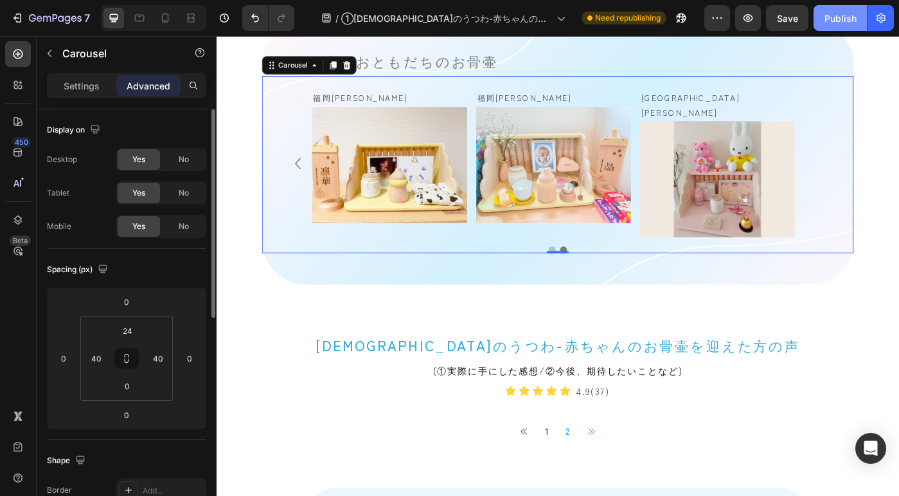
click at [859, 24] on button "Publish" at bounding box center [841, 18] width 54 height 26
click at [831, 15] on div "Publish" at bounding box center [841, 18] width 32 height 13
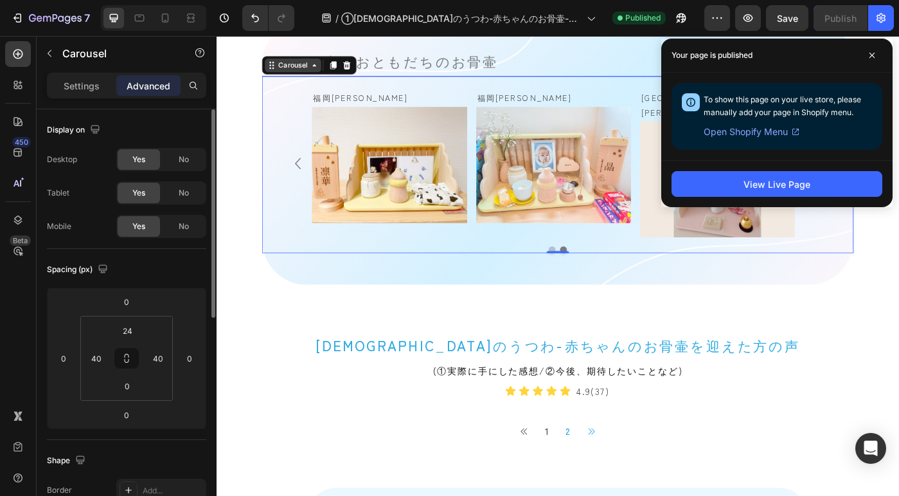
click at [301, 68] on div "Carousel" at bounding box center [303, 69] width 38 height 12
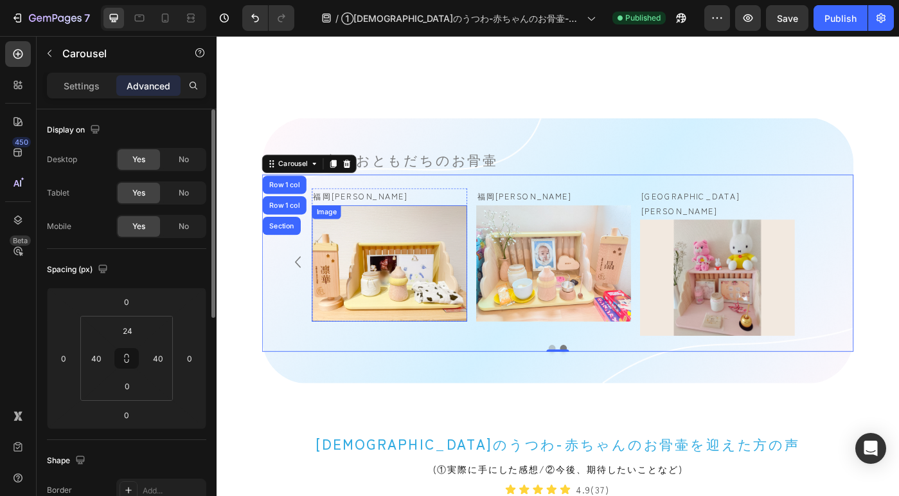
scroll to position [732, 0]
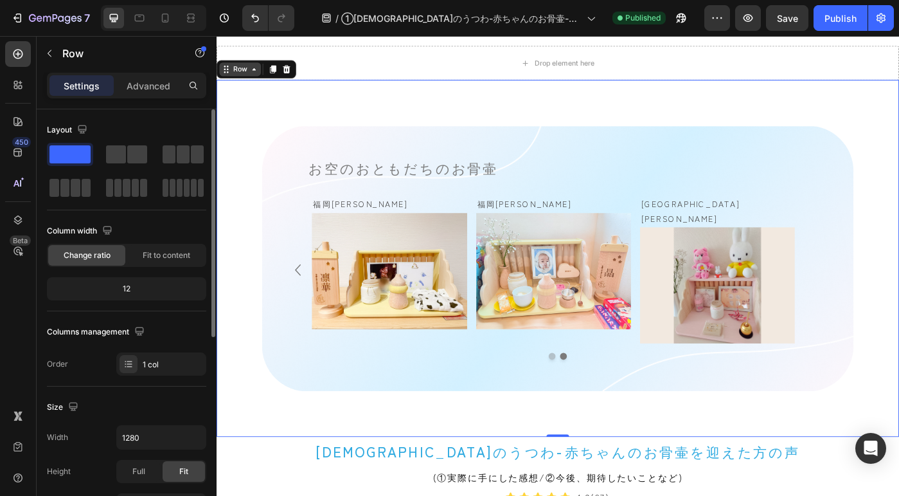
click at [234, 79] on div "Row" at bounding box center [243, 73] width 21 height 12
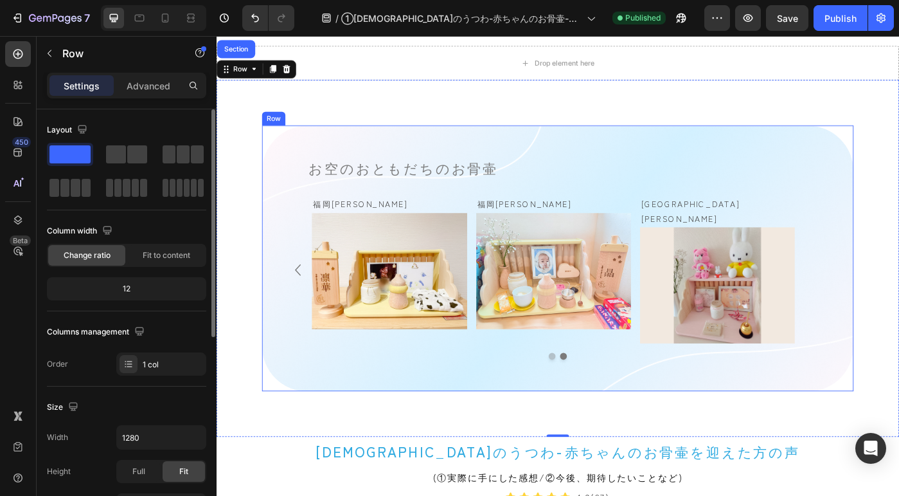
click at [311, 148] on div "お空のおともだちのお骨壷 Heading 長崎県　澪桜ちゃん Text Block Image Row 福岡県　凛華ちゃん Text Block Image …" at bounding box center [602, 287] width 668 height 300
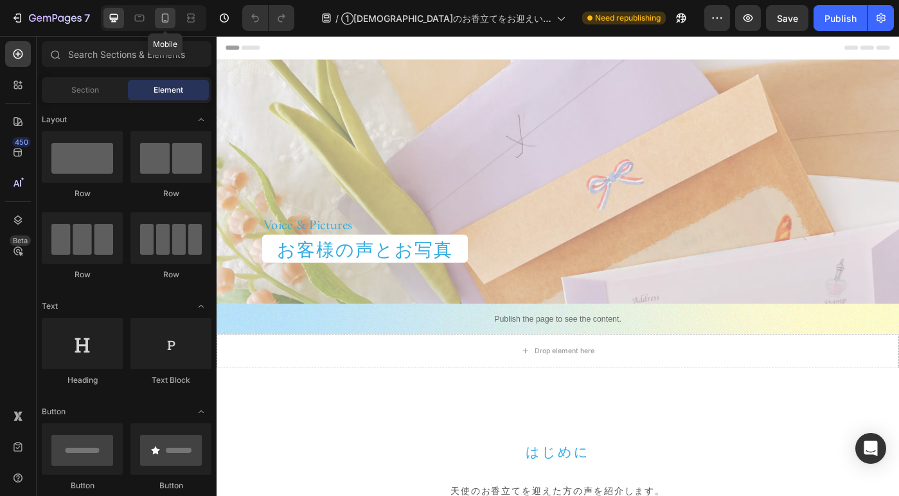
click at [167, 19] on icon at bounding box center [165, 18] width 13 height 13
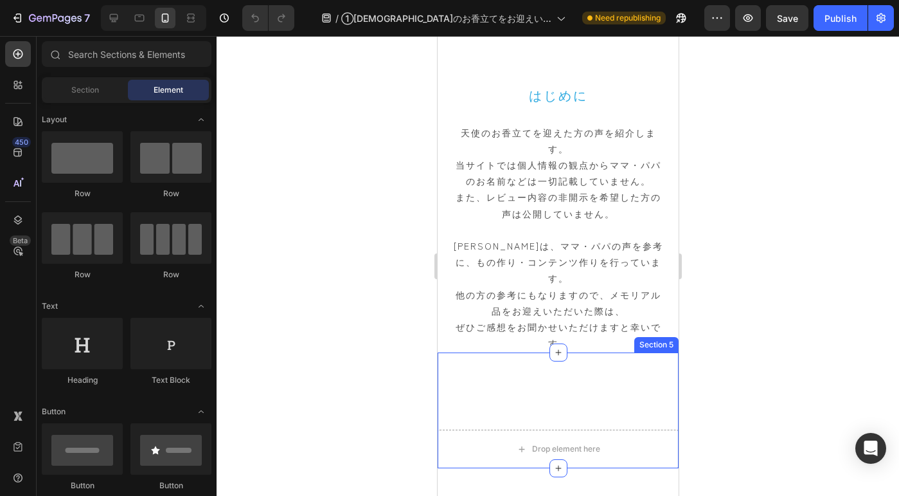
scroll to position [461, 0]
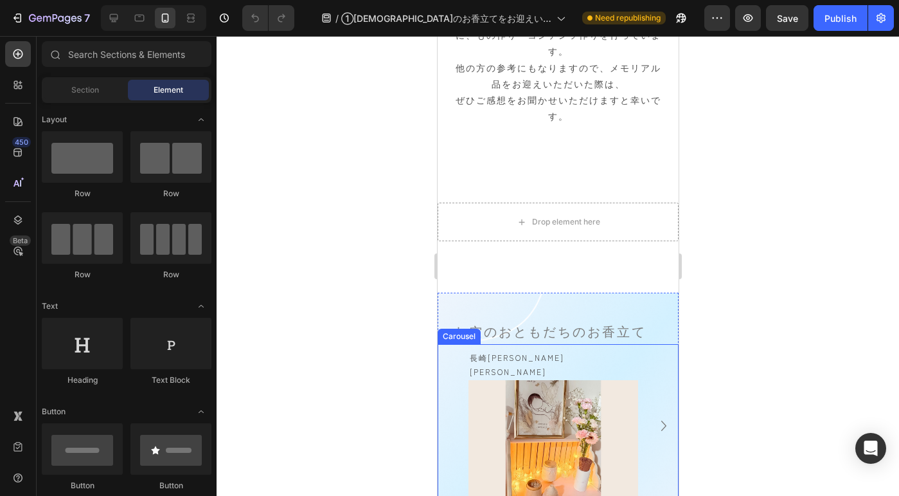
click at [451, 328] on div "Carousel" at bounding box center [458, 335] width 43 height 15
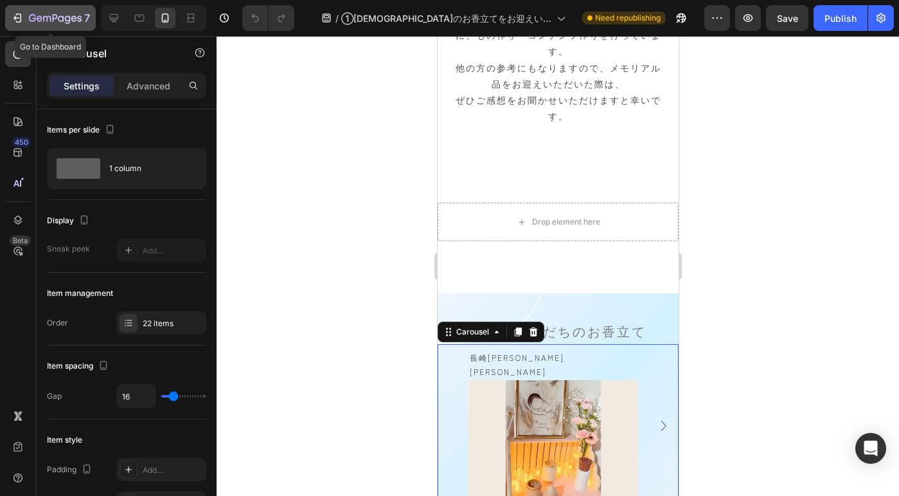
click at [37, 12] on div "7" at bounding box center [59, 17] width 61 height 15
